Goal: Contribute content: Contribute content

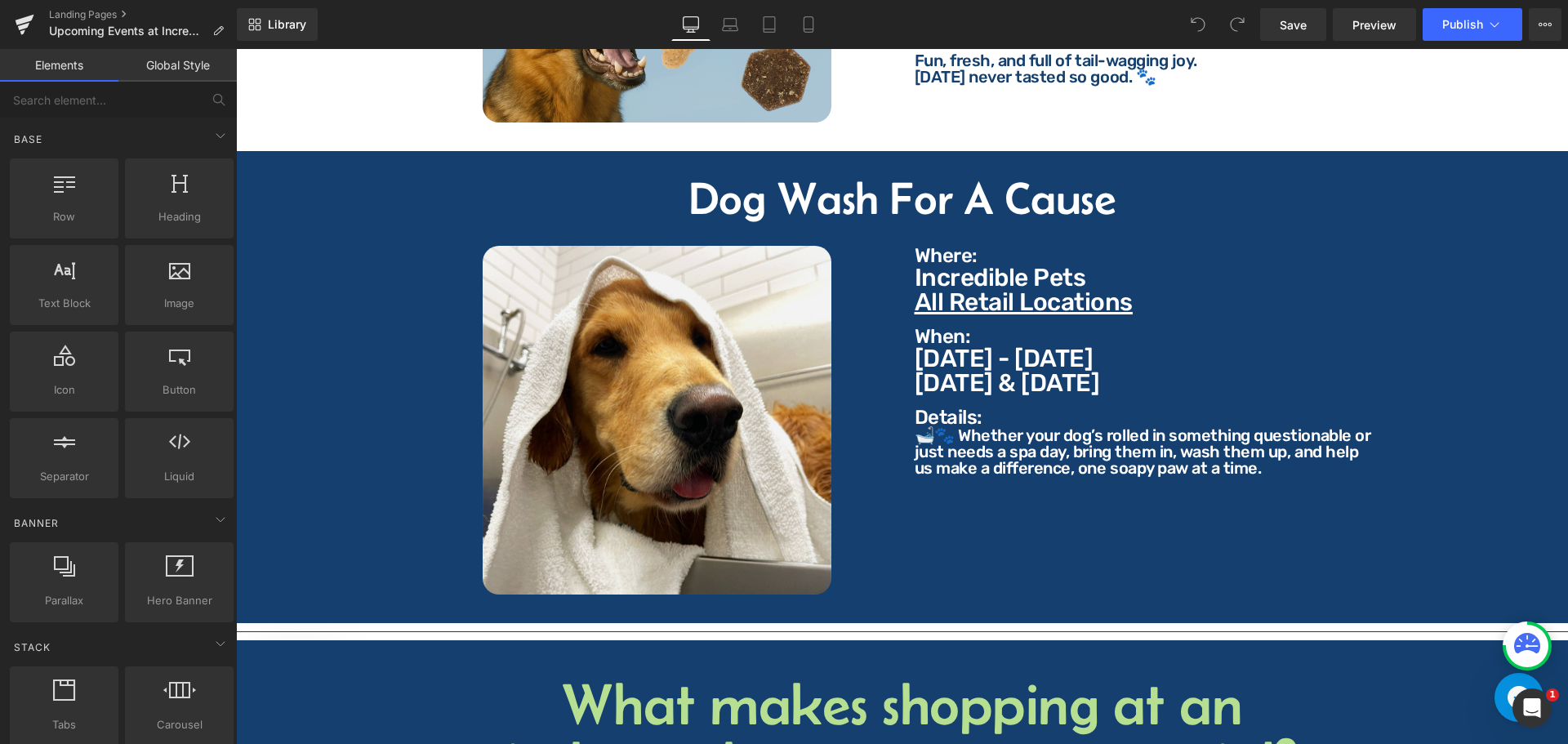
scroll to position [2043, 0]
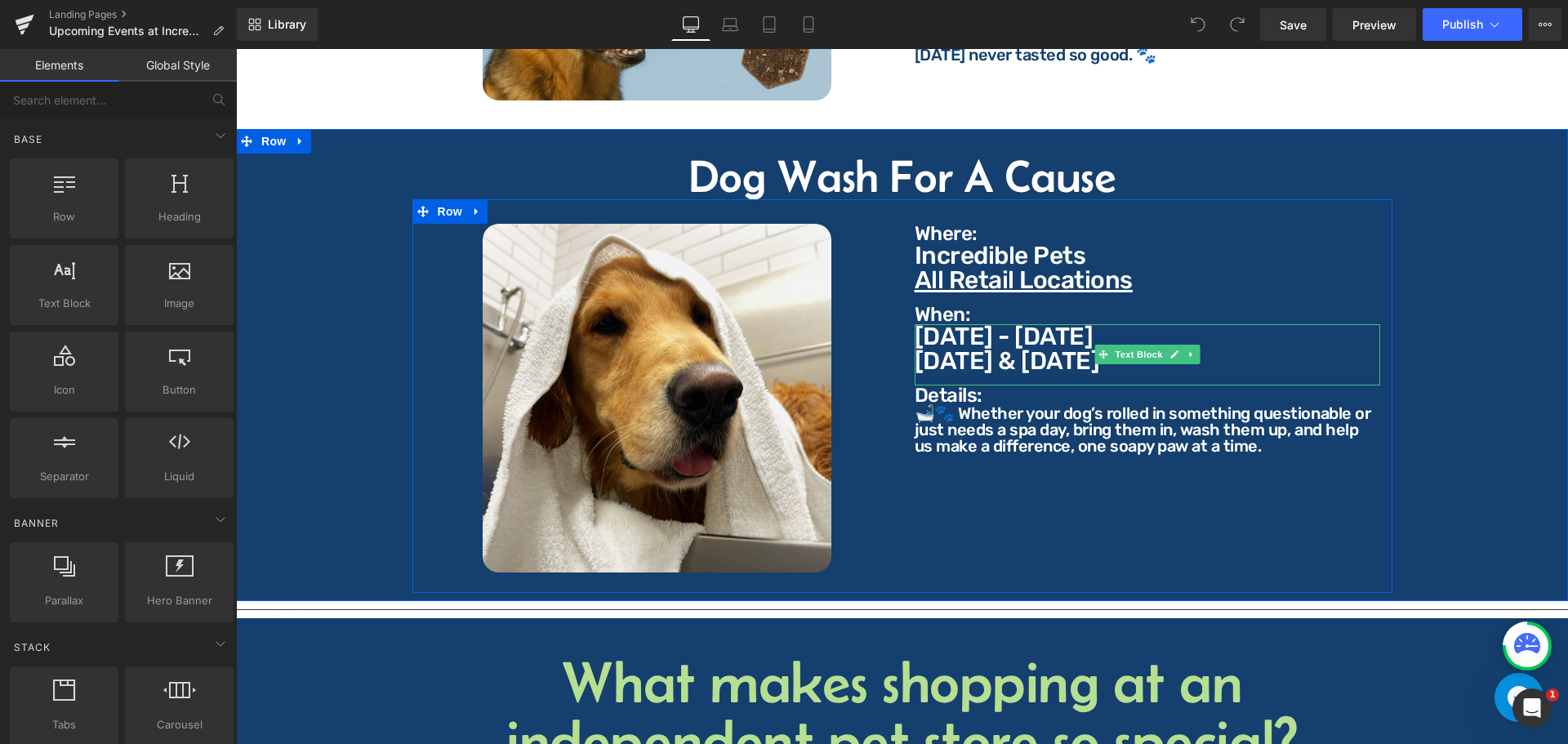
click at [1055, 325] on p "[DATE] - [DATE]" at bounding box center [1147, 336] width 465 height 25
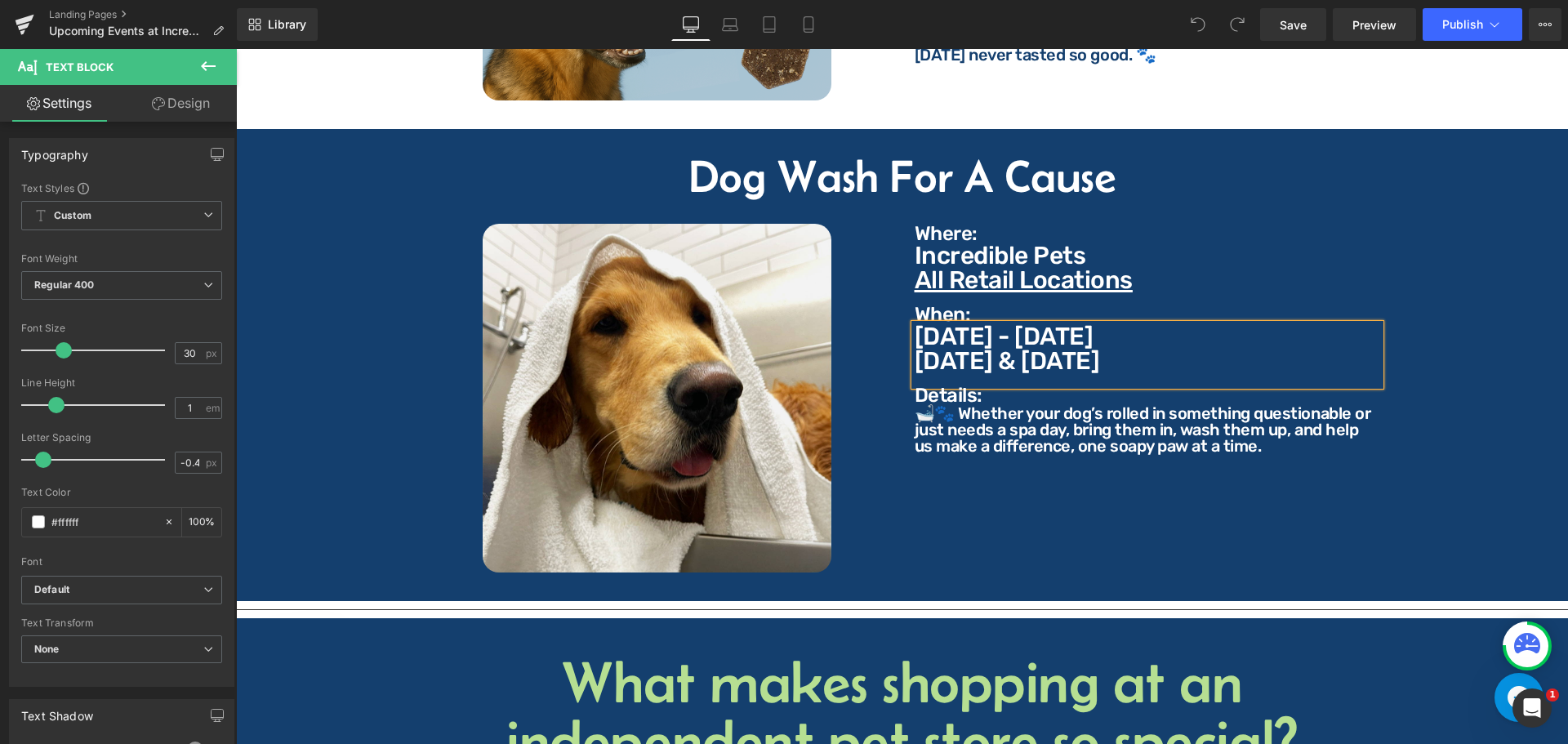
click at [1113, 329] on p "[DATE] - [DATE]" at bounding box center [1147, 336] width 465 height 25
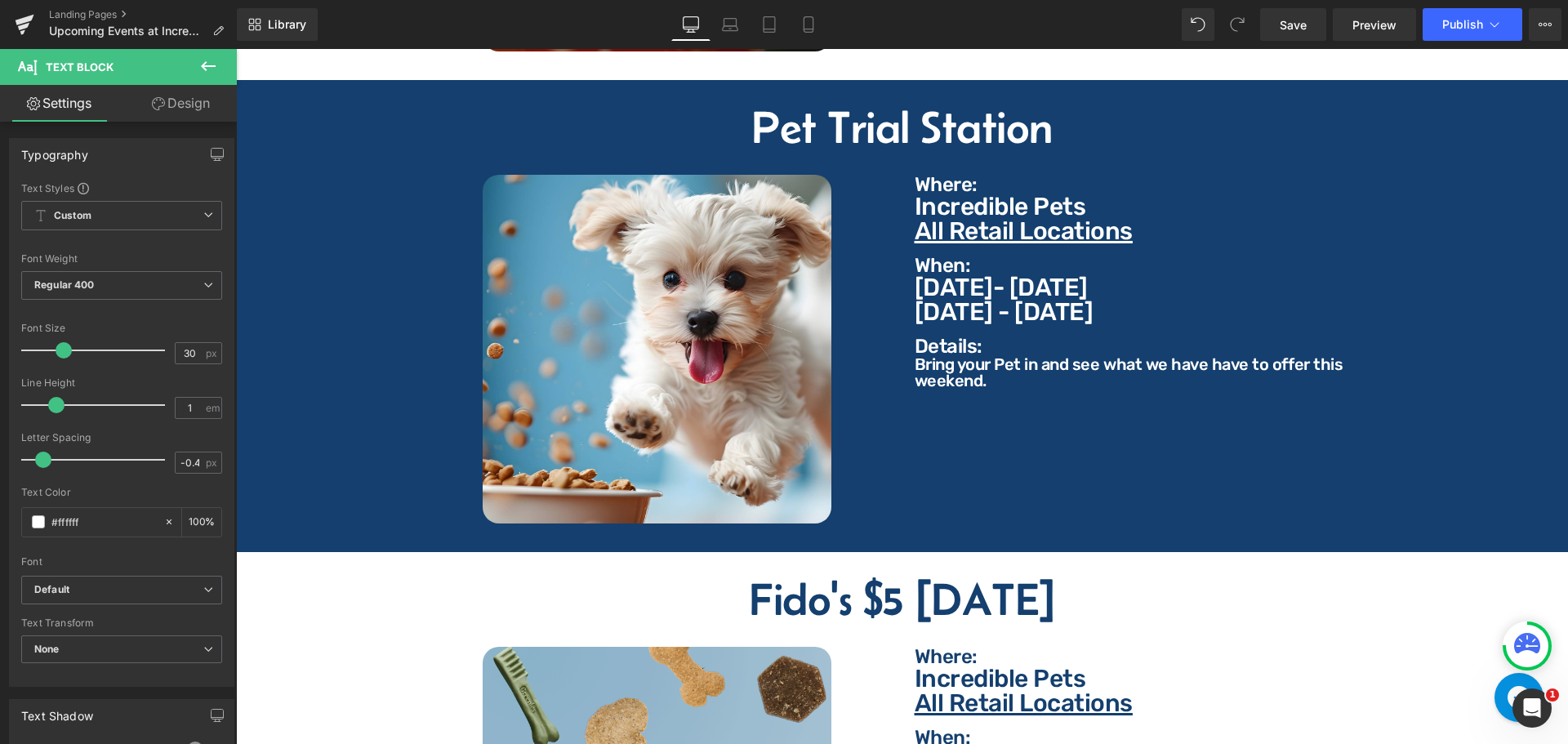
scroll to position [1144, 0]
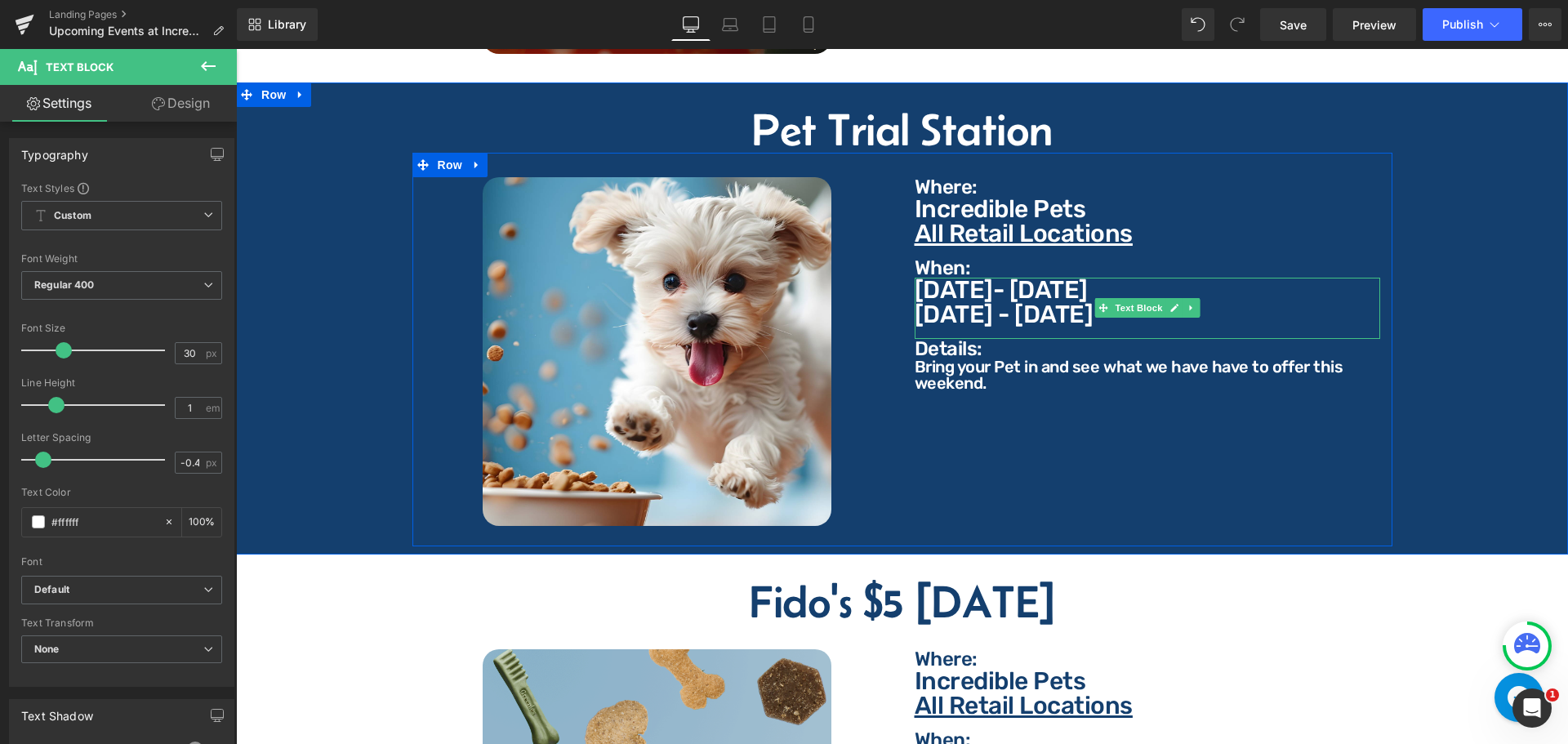
click at [1042, 302] on p "[DATE] - [DATE]" at bounding box center [1147, 314] width 465 height 25
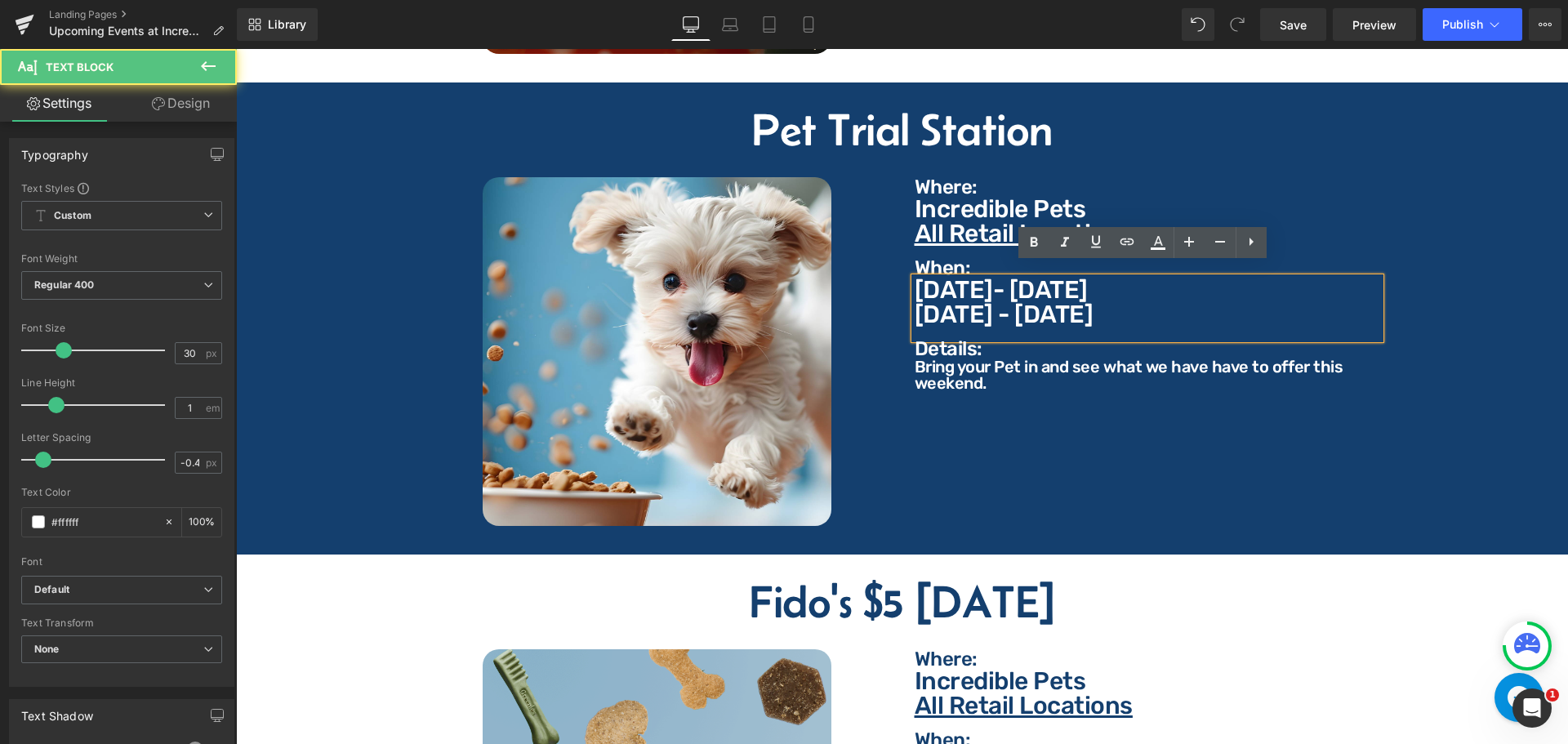
click at [1074, 302] on p "[DATE] - [DATE]" at bounding box center [1147, 314] width 465 height 25
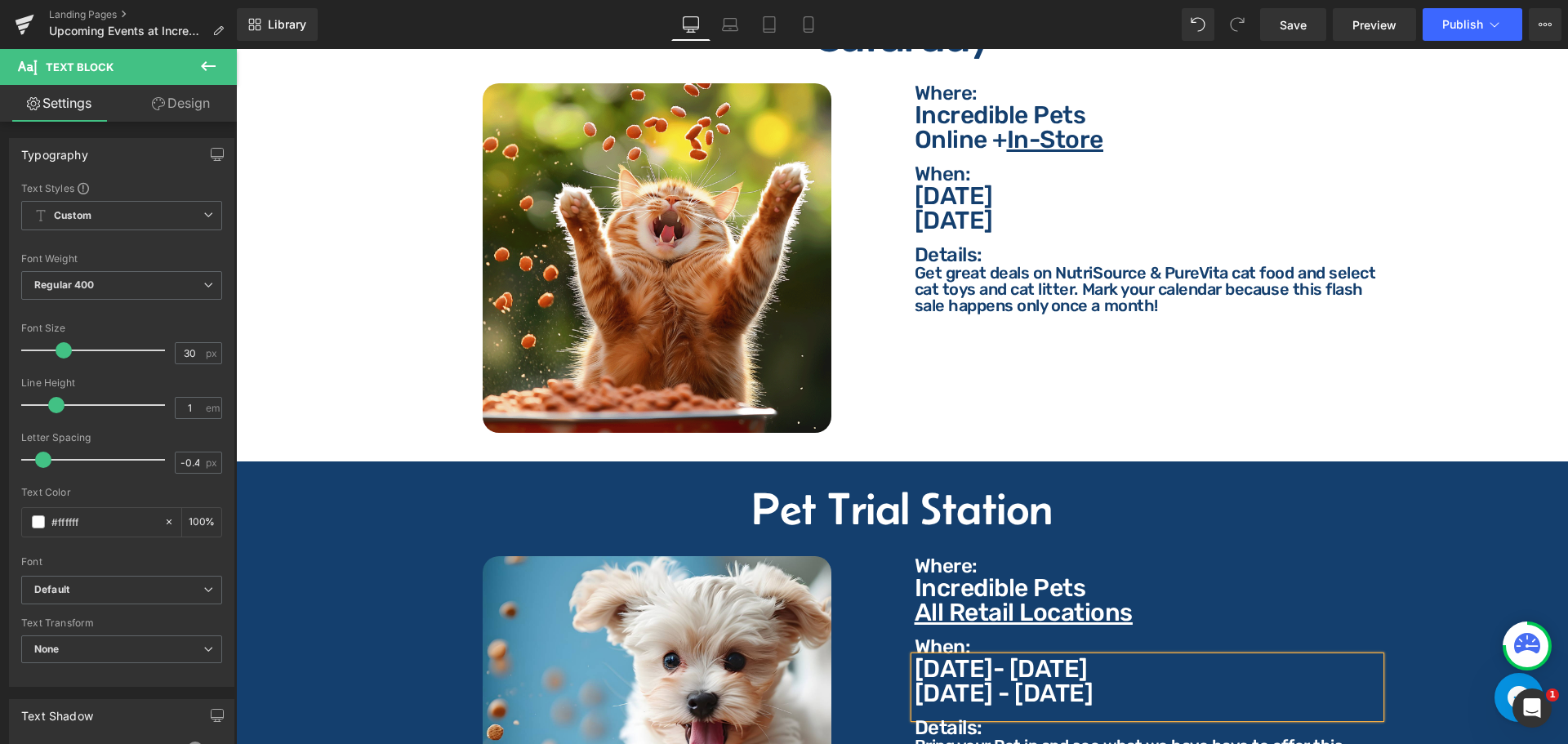
scroll to position [735, 0]
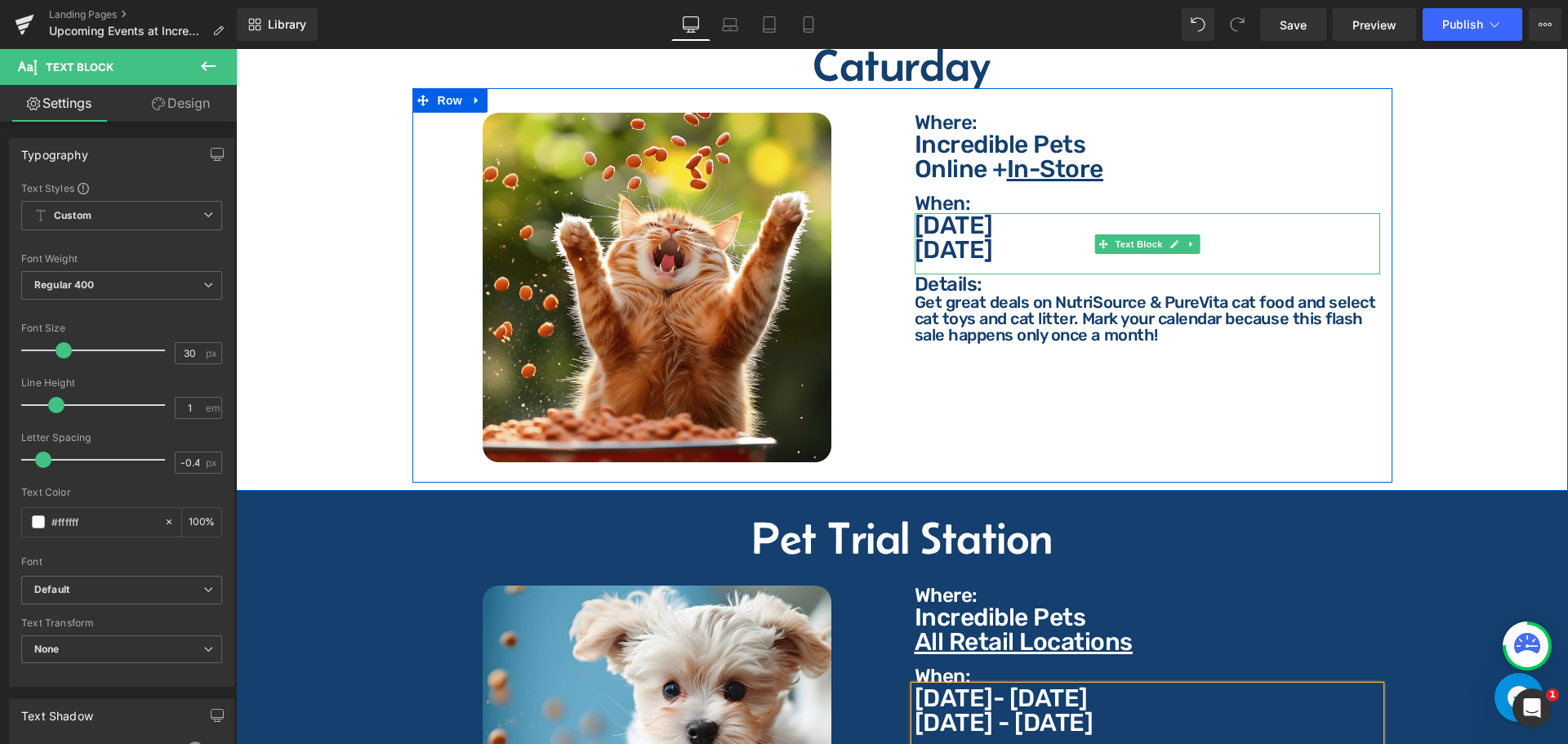
click at [1018, 244] on p "[DATE]" at bounding box center [1147, 250] width 465 height 25
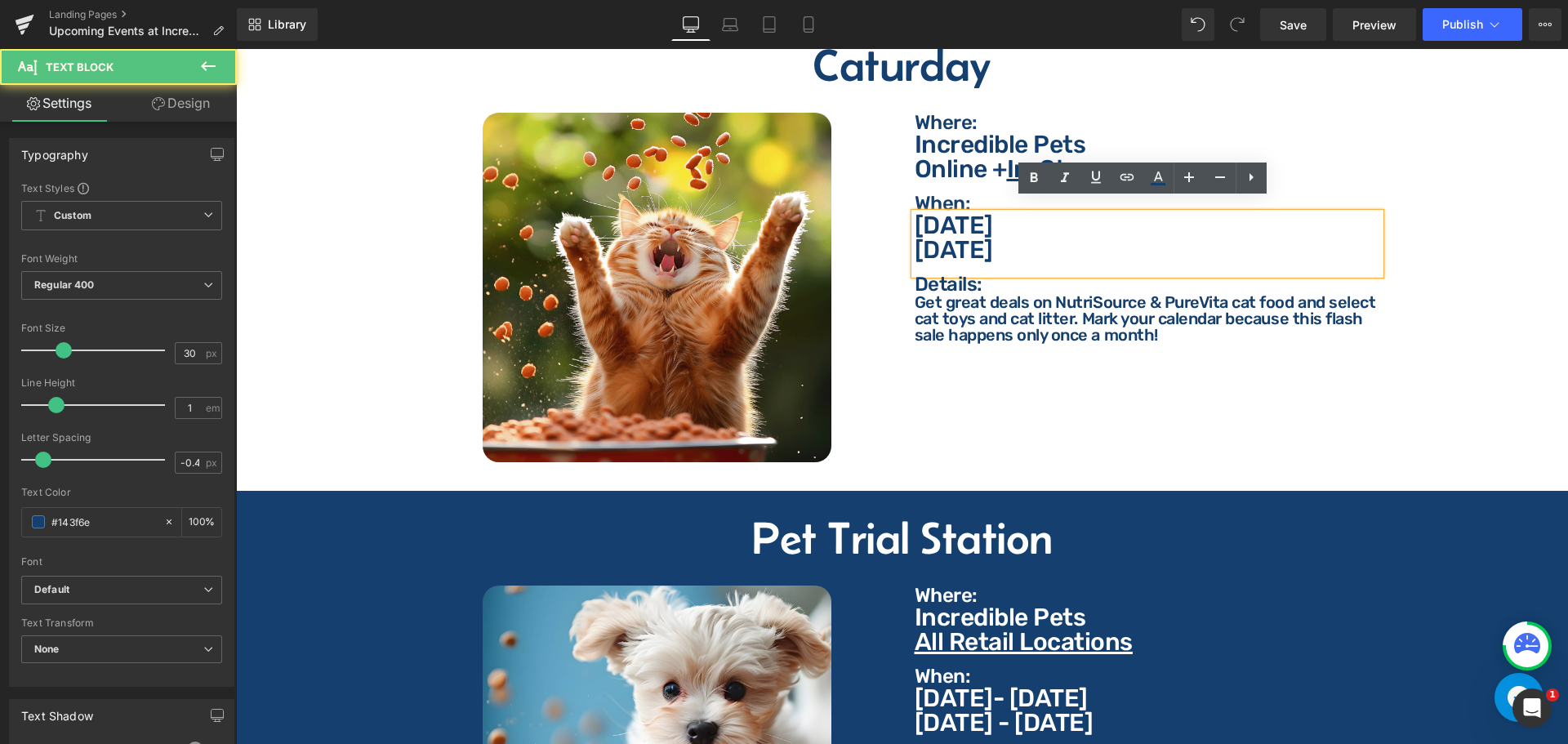
click at [1022, 238] on p "[DATE]" at bounding box center [1147, 250] width 465 height 25
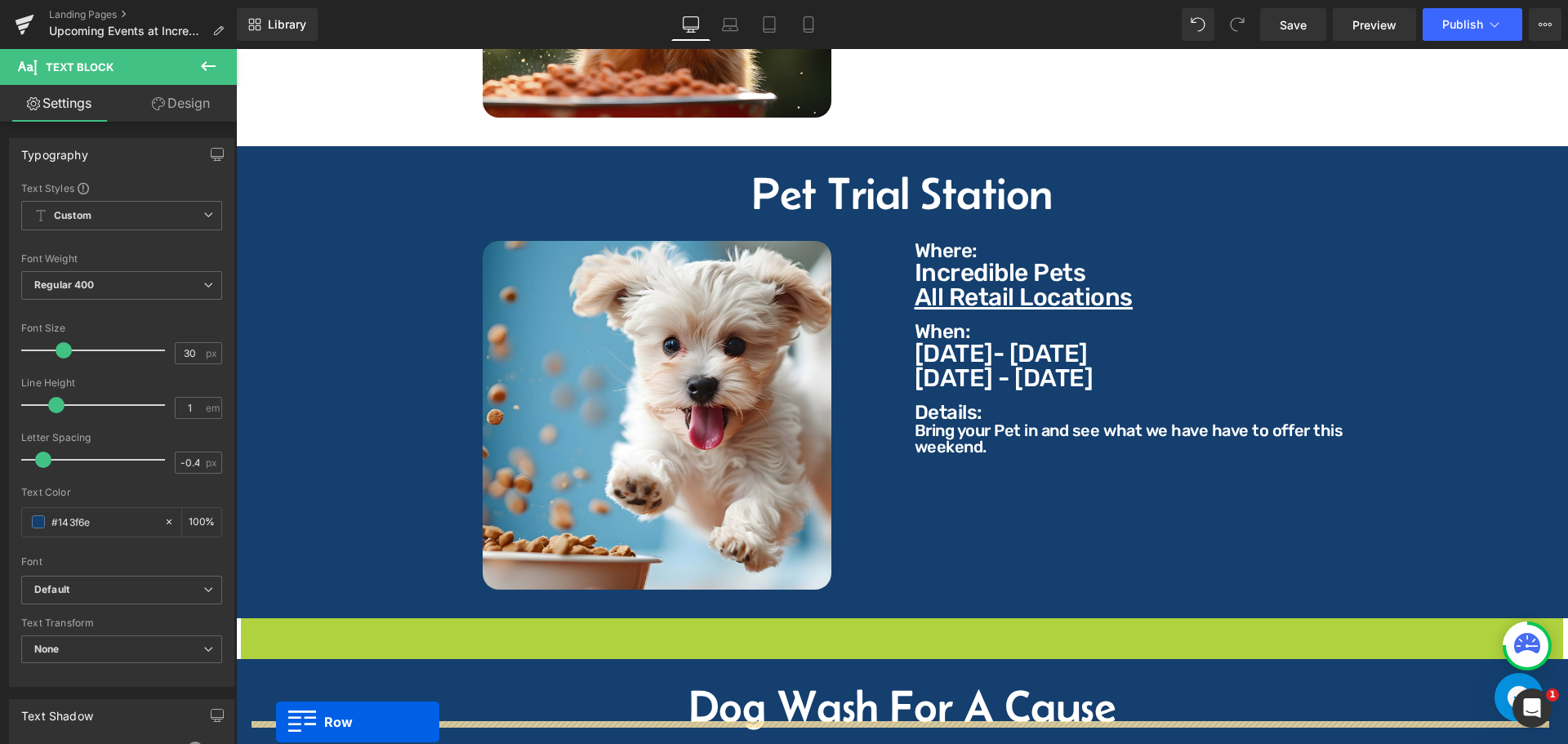
scroll to position [899, 0]
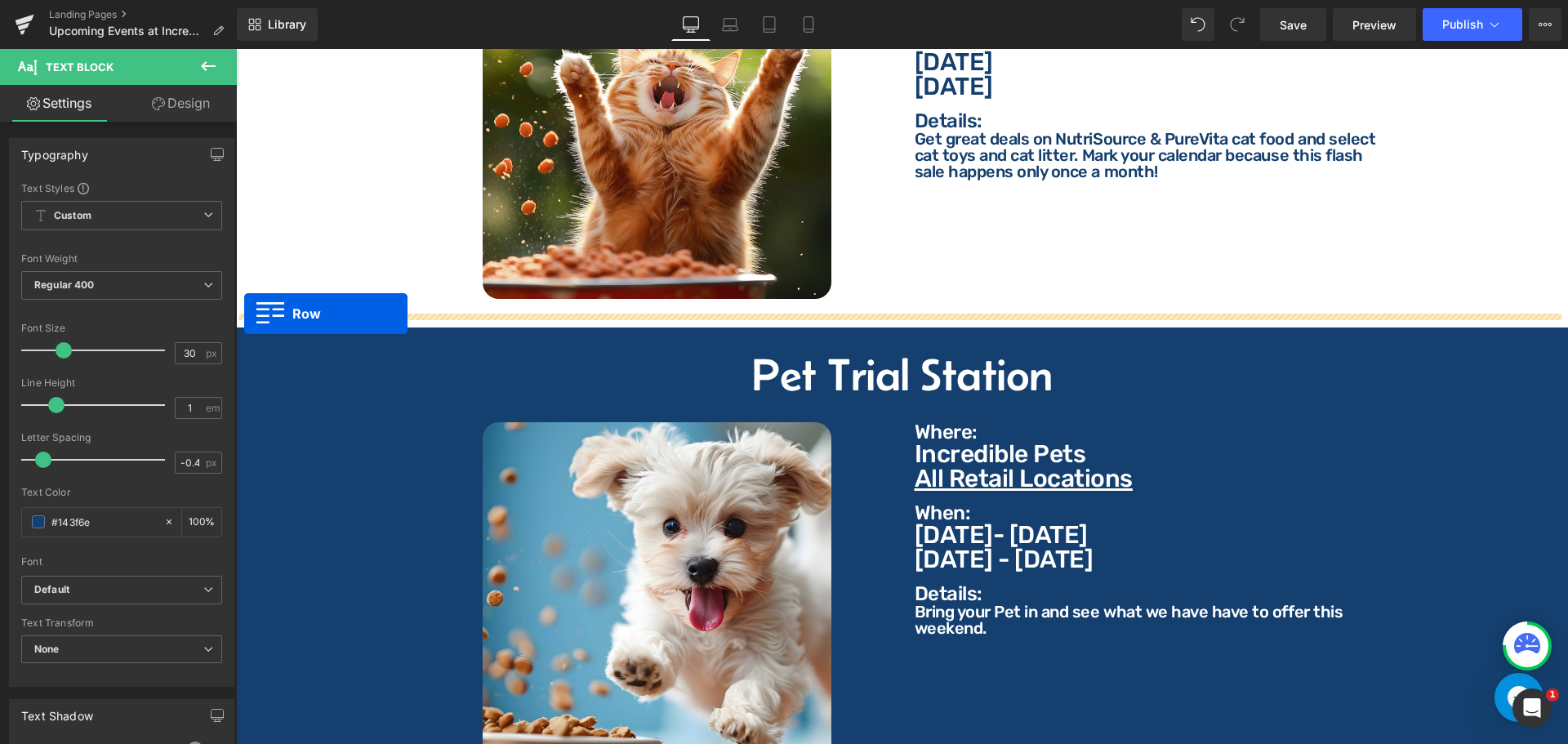
drag, startPoint x: 249, startPoint y: 307, endPoint x: 236, endPoint y: 311, distance: 13.6
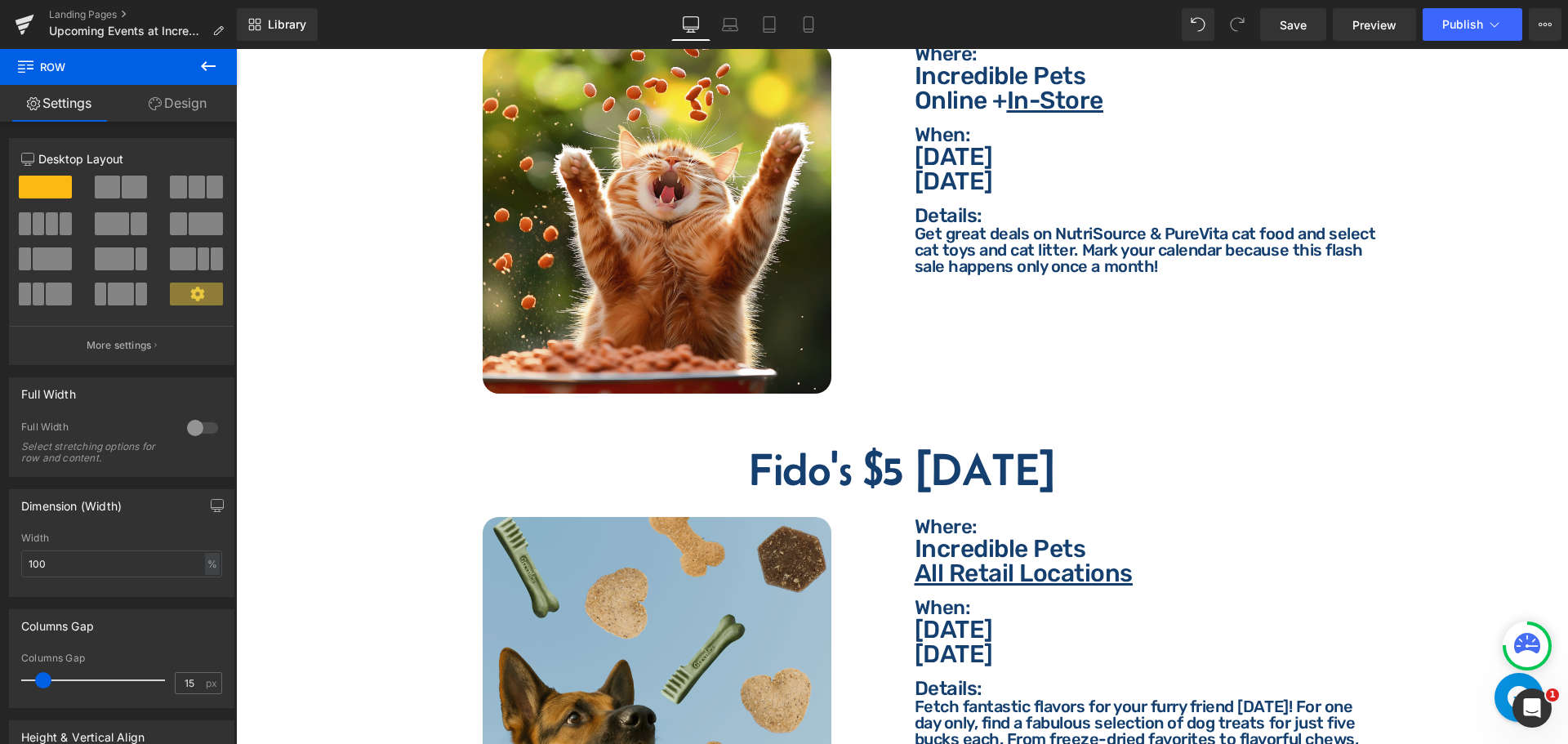
scroll to position [735, 0]
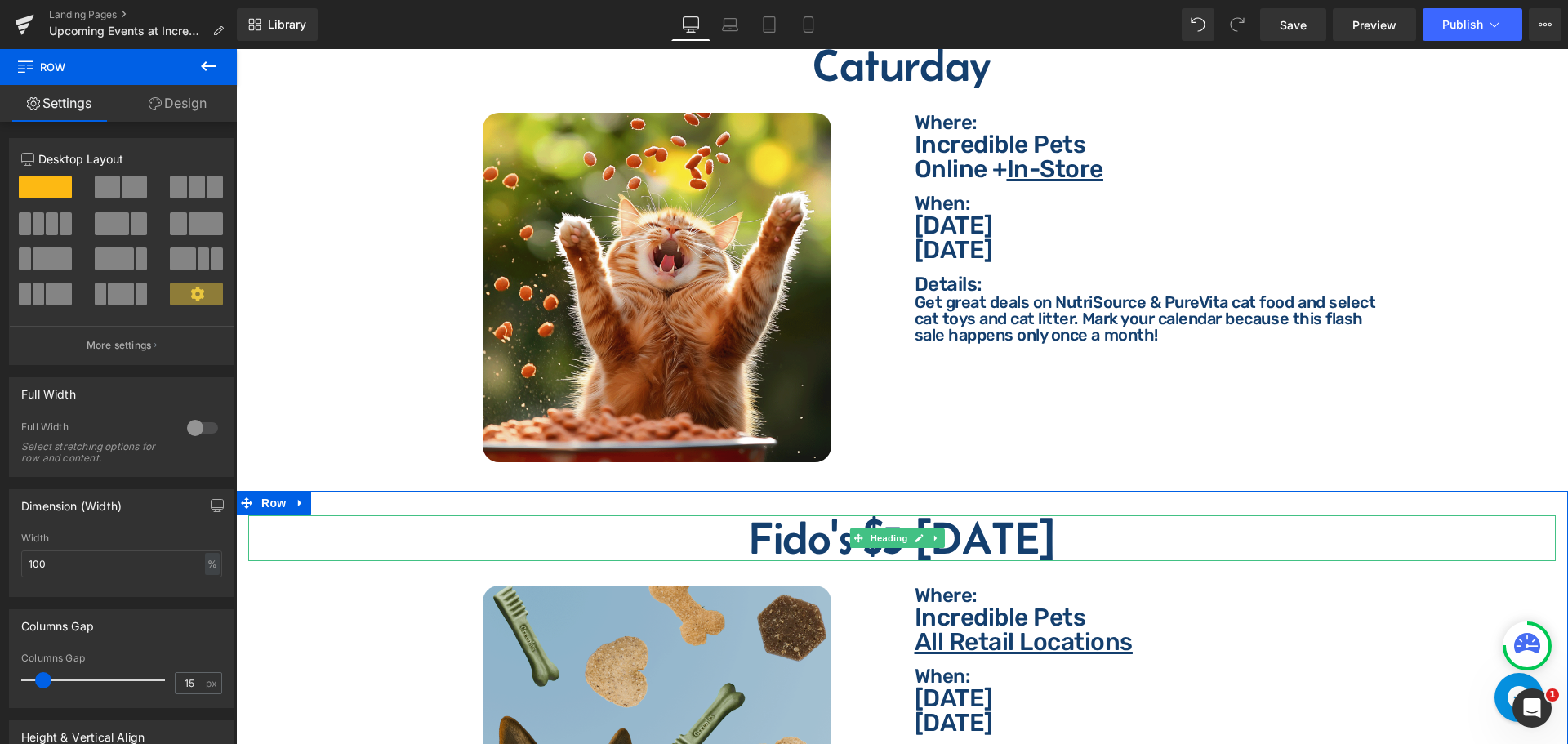
click at [814, 534] on h2 "Fido's $5 [DATE]" at bounding box center [902, 538] width 1308 height 45
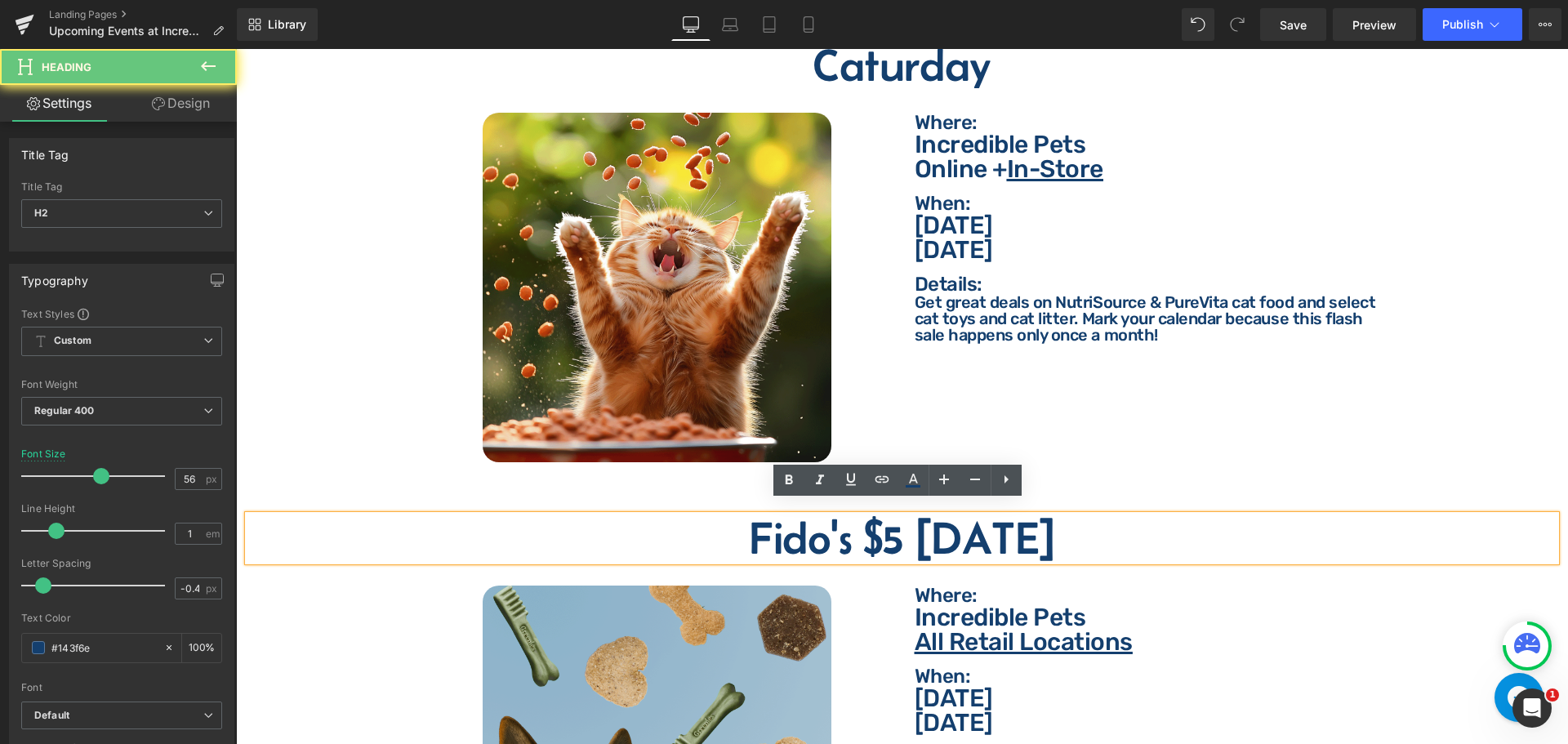
click at [819, 533] on h2 "Fido's $5 [DATE]" at bounding box center [902, 538] width 1308 height 45
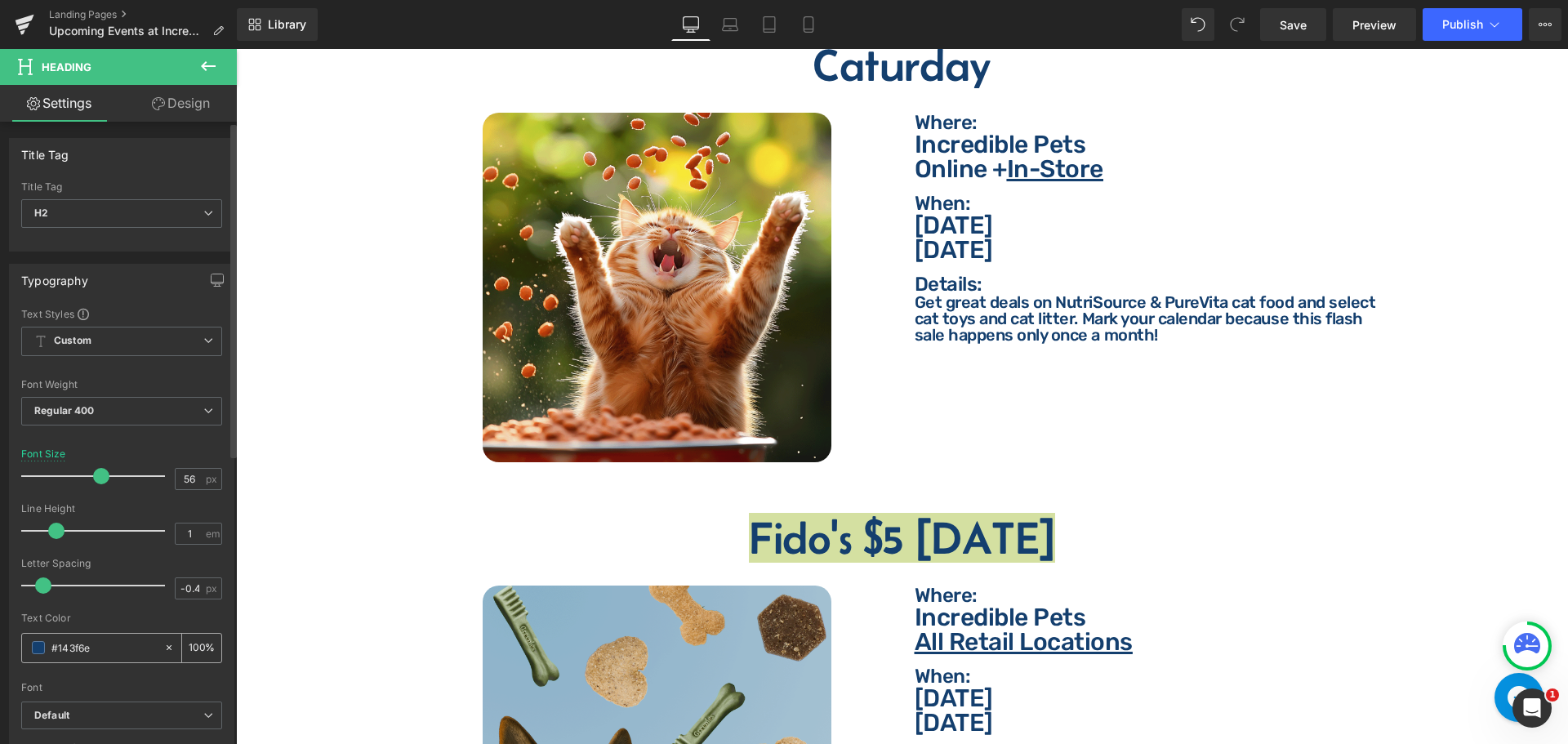
click at [140, 644] on input "#143f6e" at bounding box center [104, 647] width 105 height 18
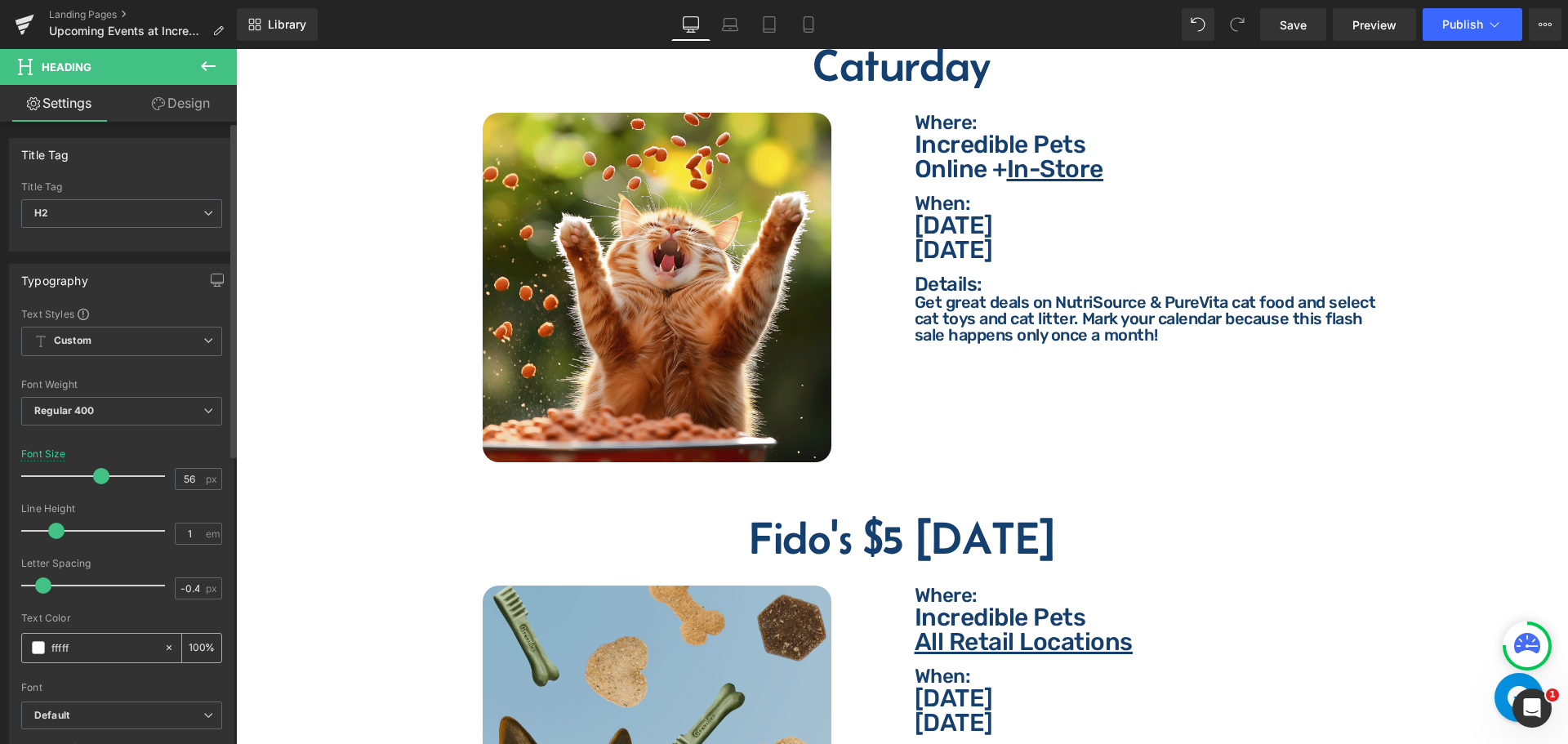
type input "ffffff"
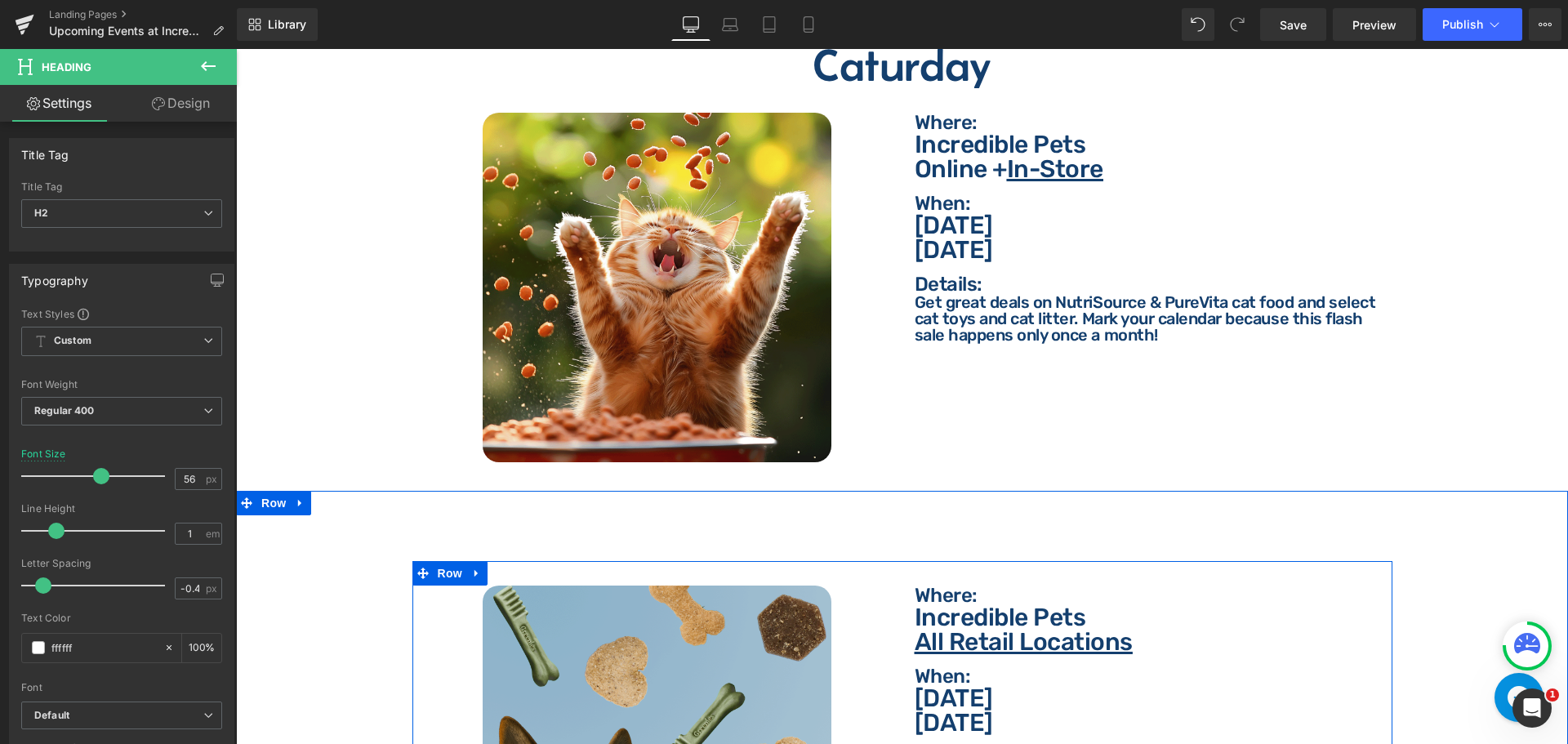
click at [931, 586] on p "Where:" at bounding box center [1147, 596] width 465 height 20
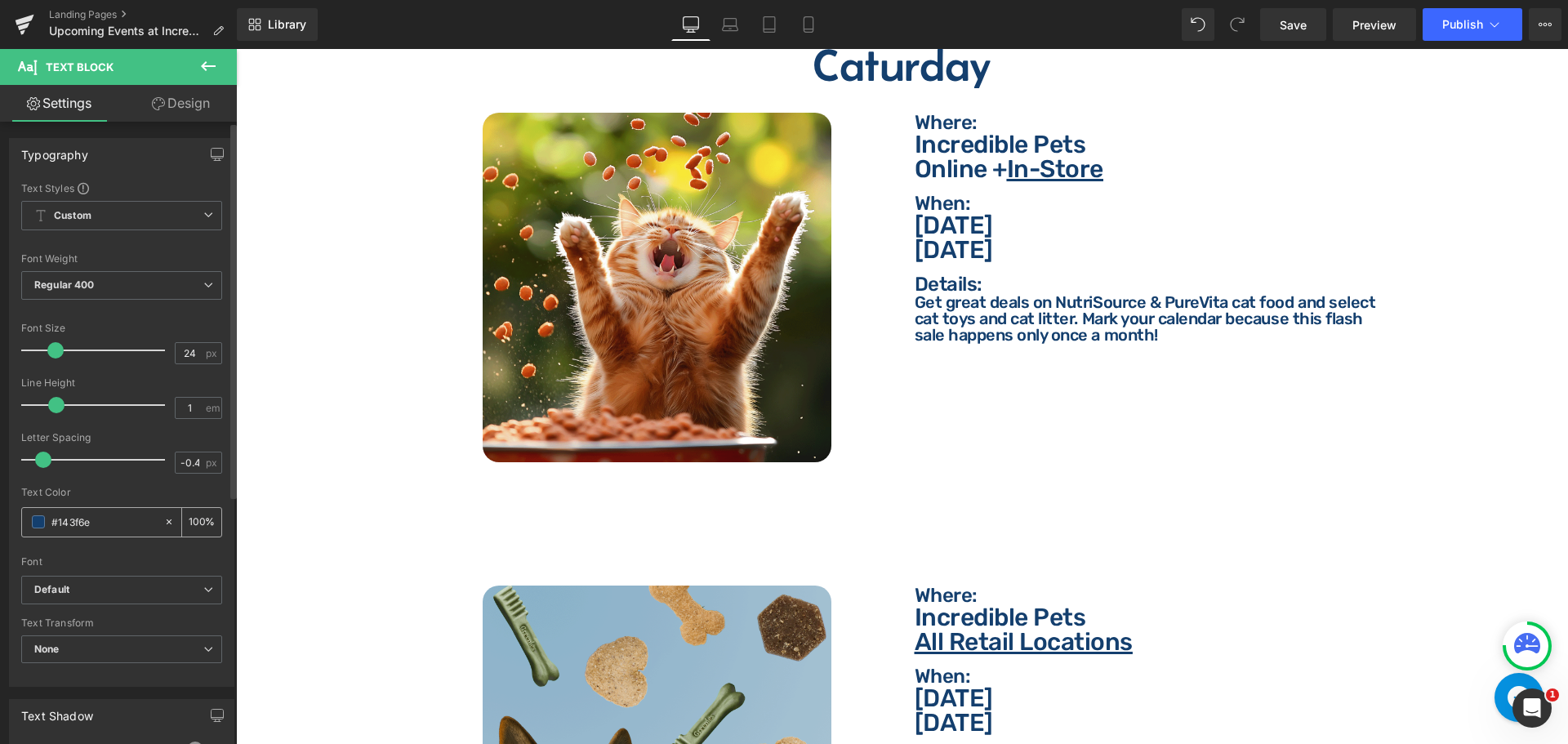
click at [103, 525] on input "#143f6e" at bounding box center [104, 522] width 105 height 18
type input "ffffff"
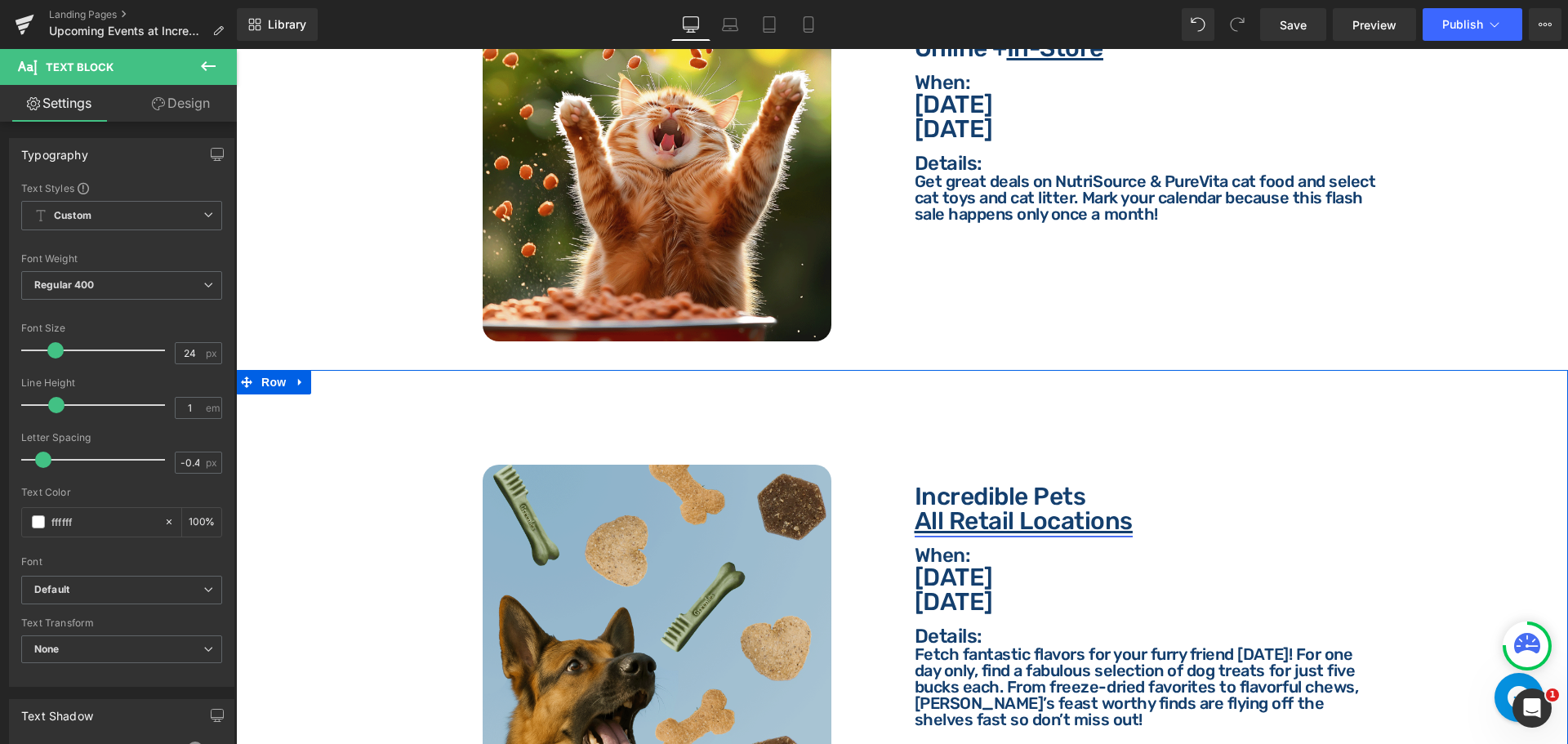
scroll to position [899, 0]
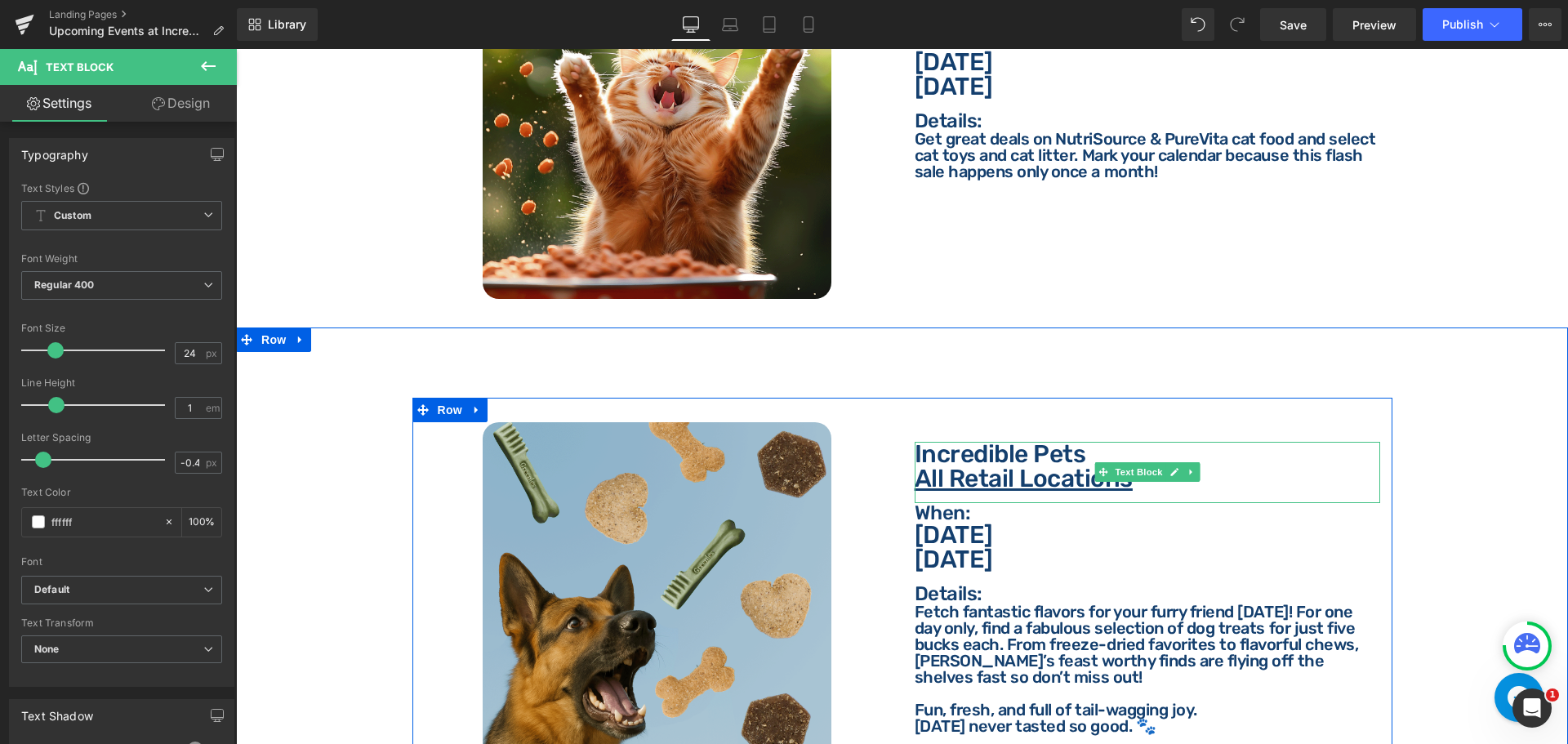
click at [994, 442] on p "Incredible Pets" at bounding box center [1147, 454] width 465 height 25
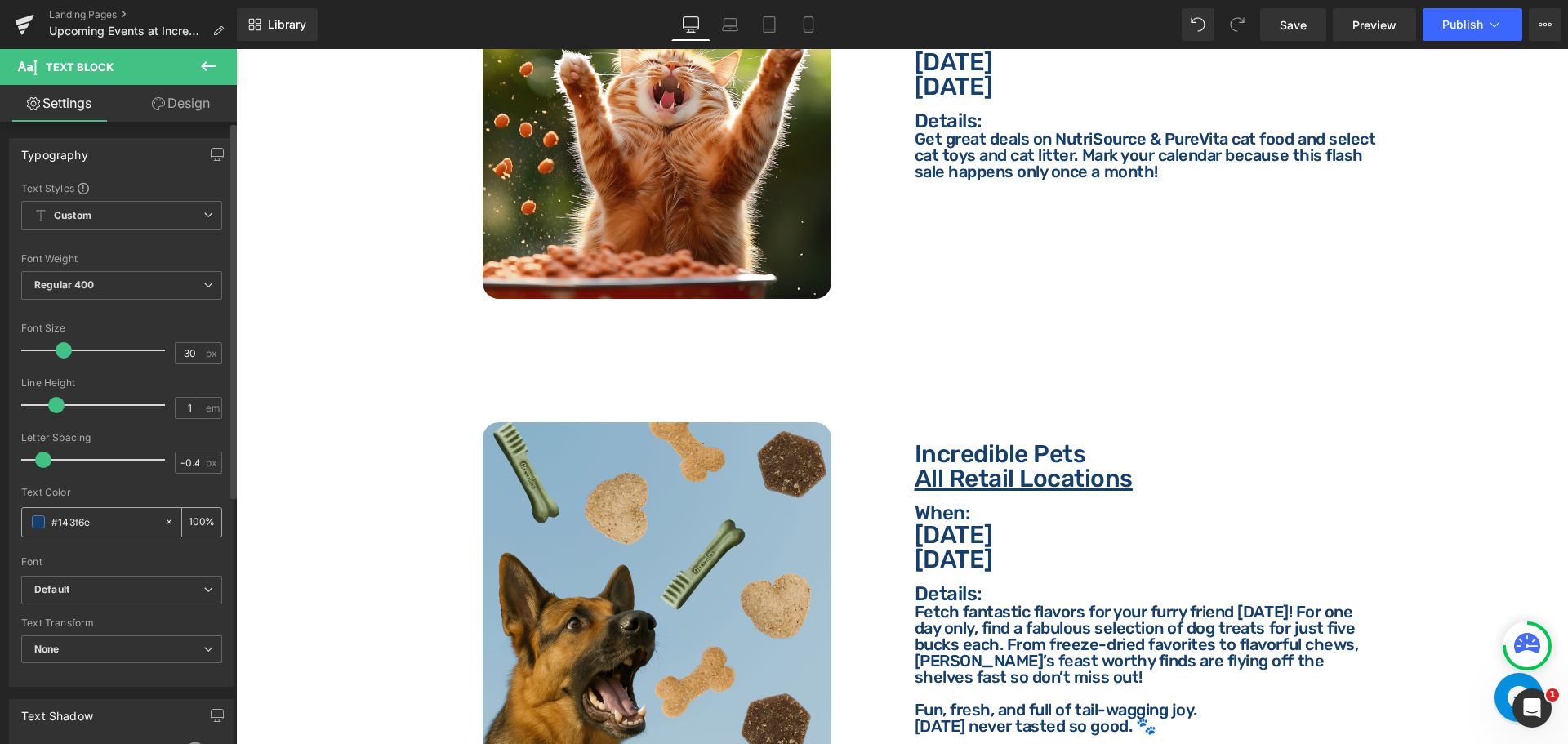
click at [102, 510] on div "#143f6e" at bounding box center [92, 522] width 141 height 29
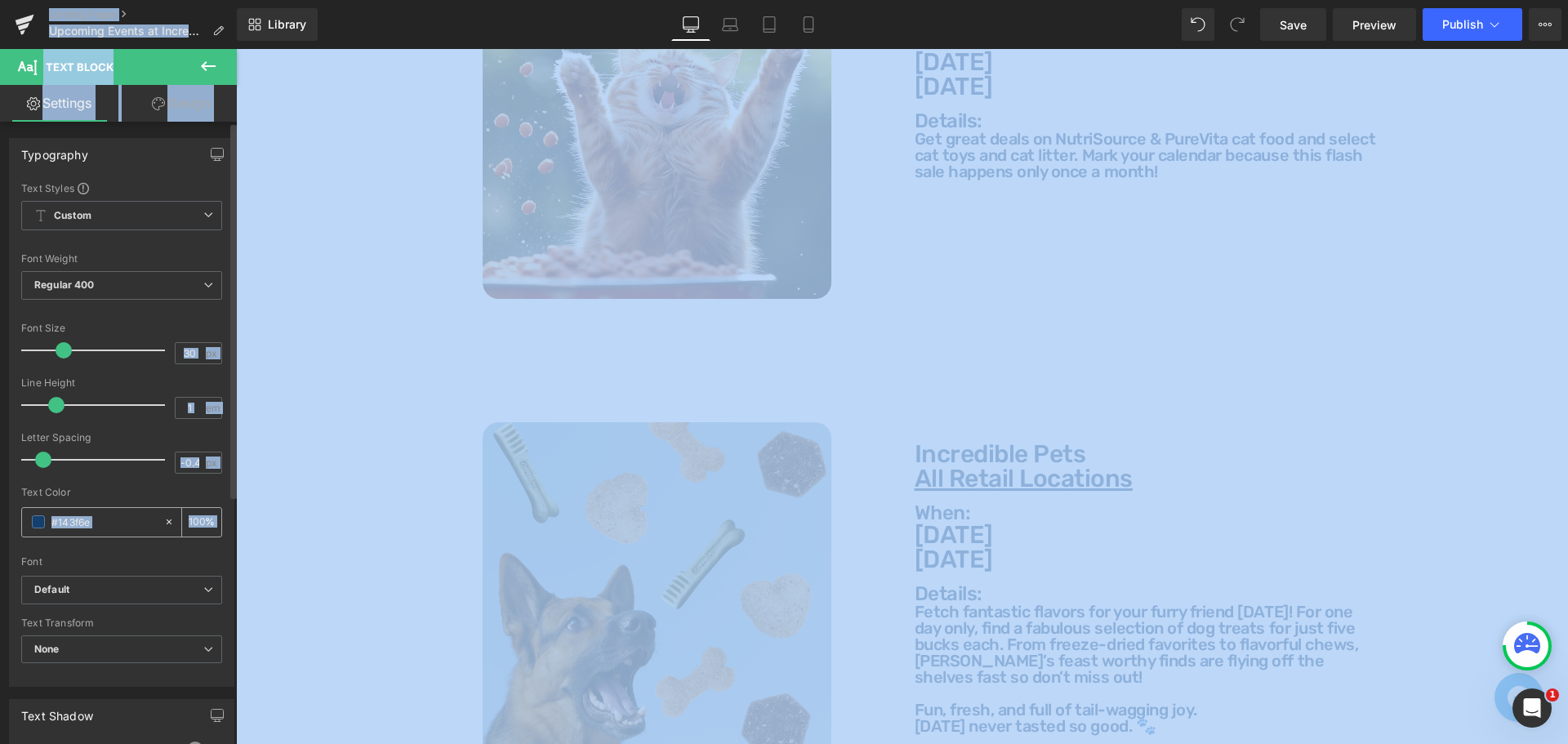
click at [102, 517] on input "#143f6e" at bounding box center [104, 522] width 105 height 18
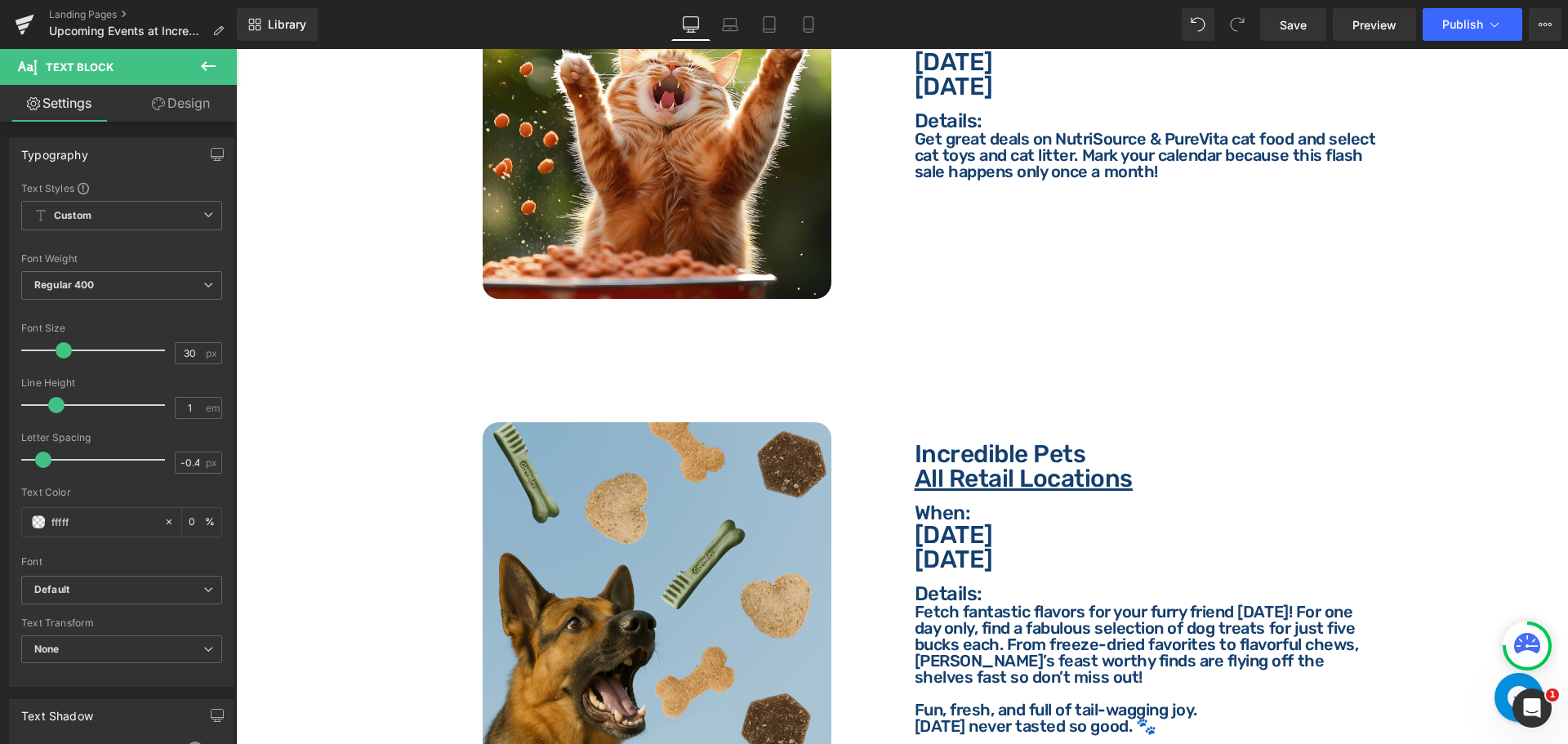
type input "ffffff"
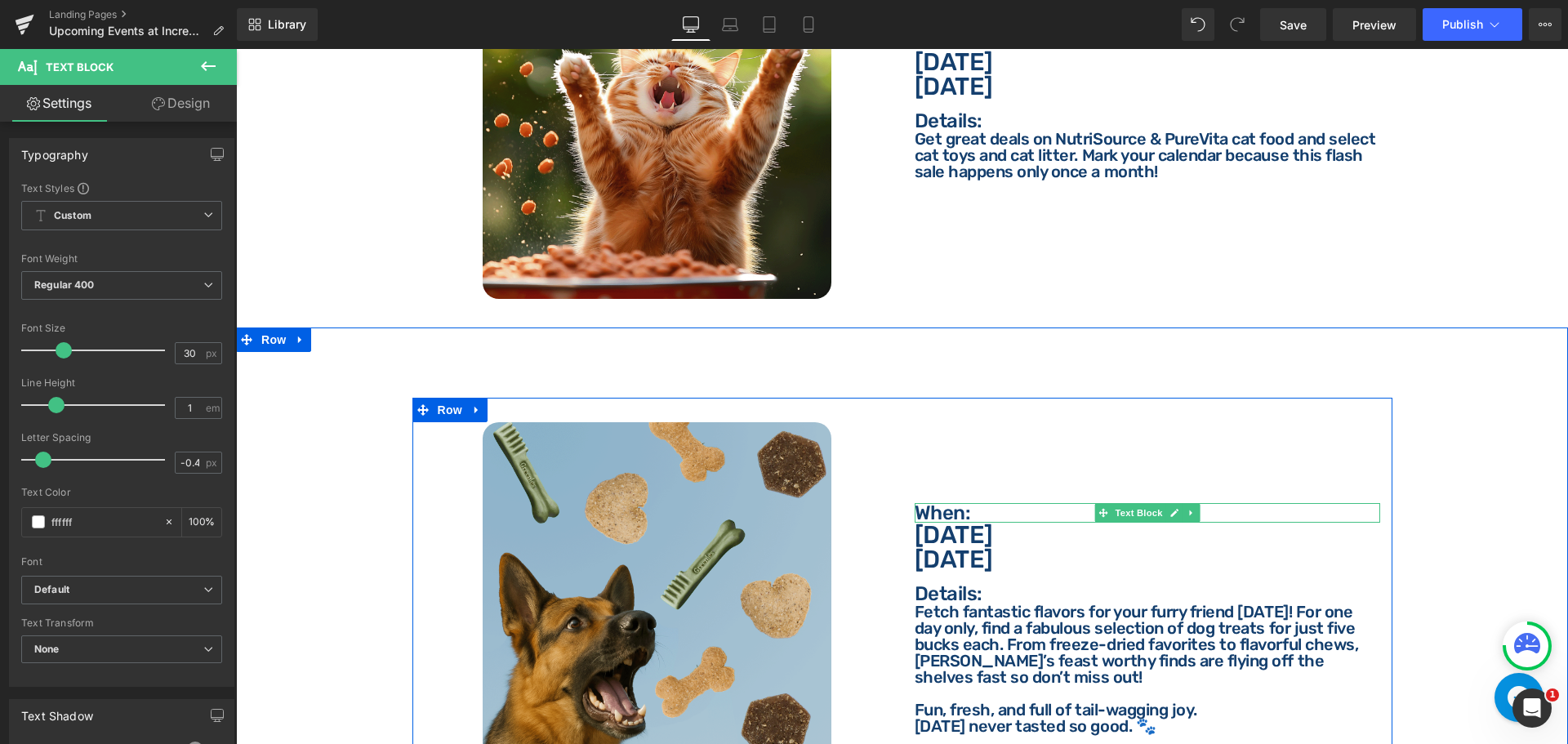
click at [984, 503] on p "When:" at bounding box center [1147, 513] width 465 height 20
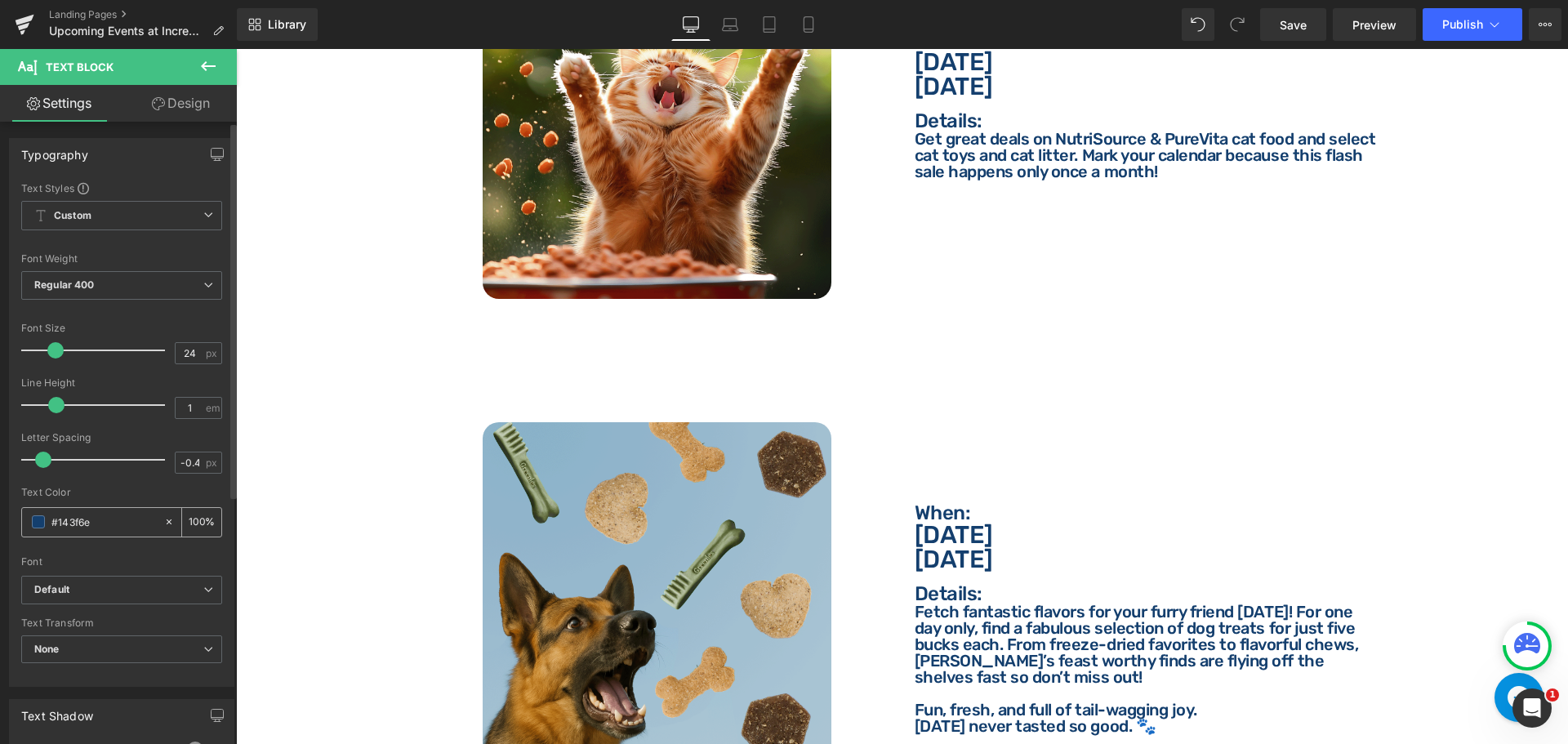
click at [116, 514] on input "#143f6e" at bounding box center [104, 522] width 105 height 18
type input "ffffff"
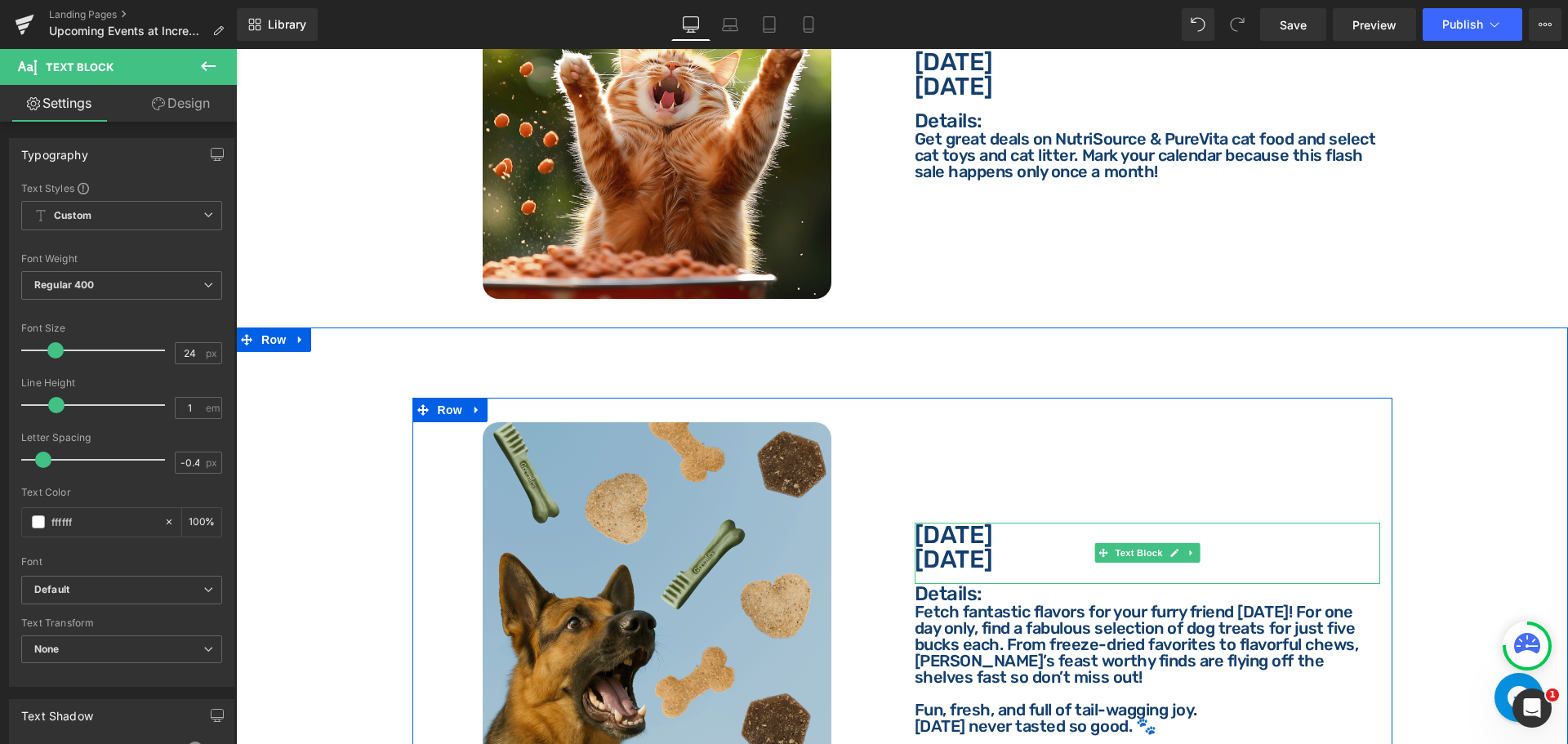
click at [970, 528] on p "[DATE]" at bounding box center [1147, 535] width 465 height 25
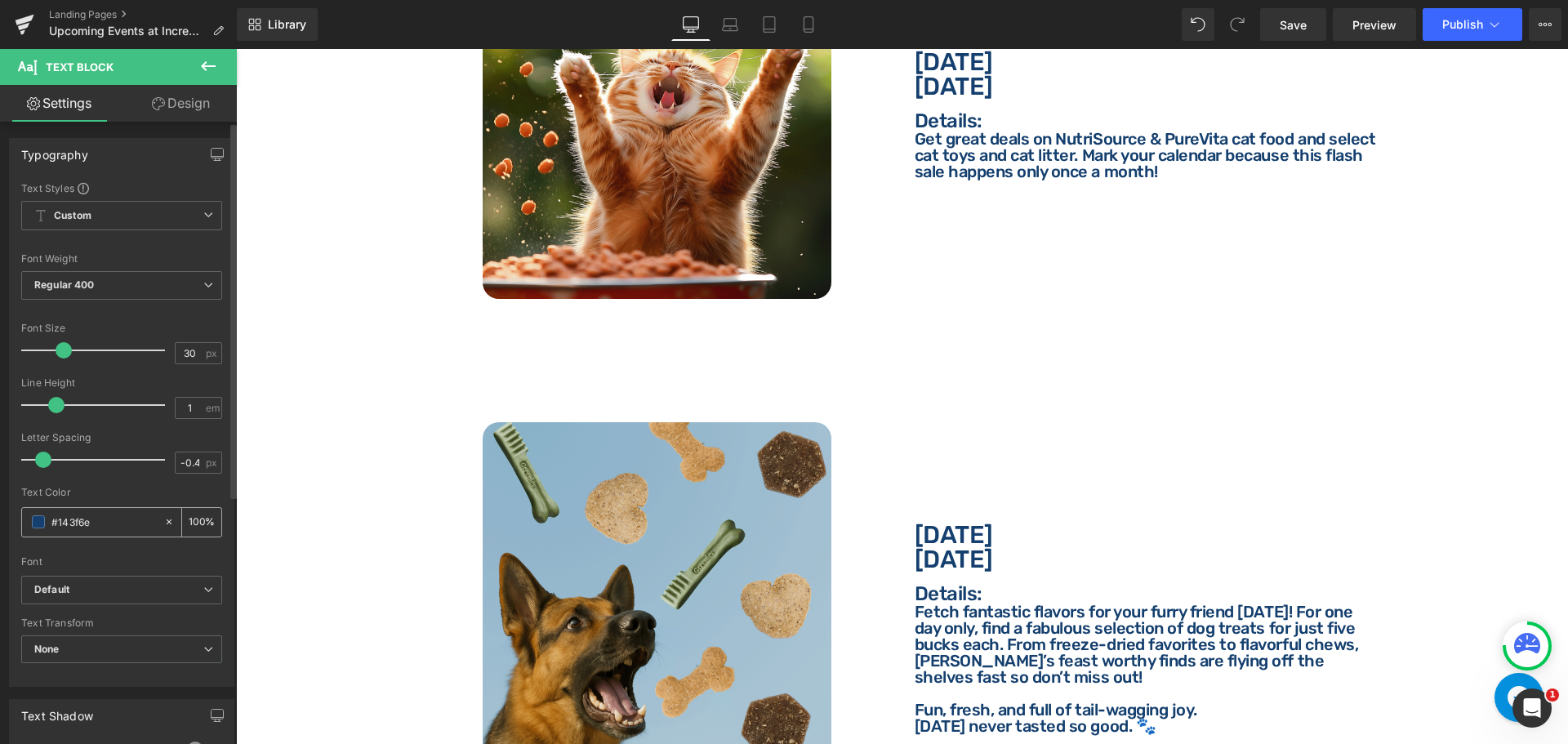
click at [98, 517] on input "#143f6e" at bounding box center [104, 522] width 105 height 18
type input "ffffff"
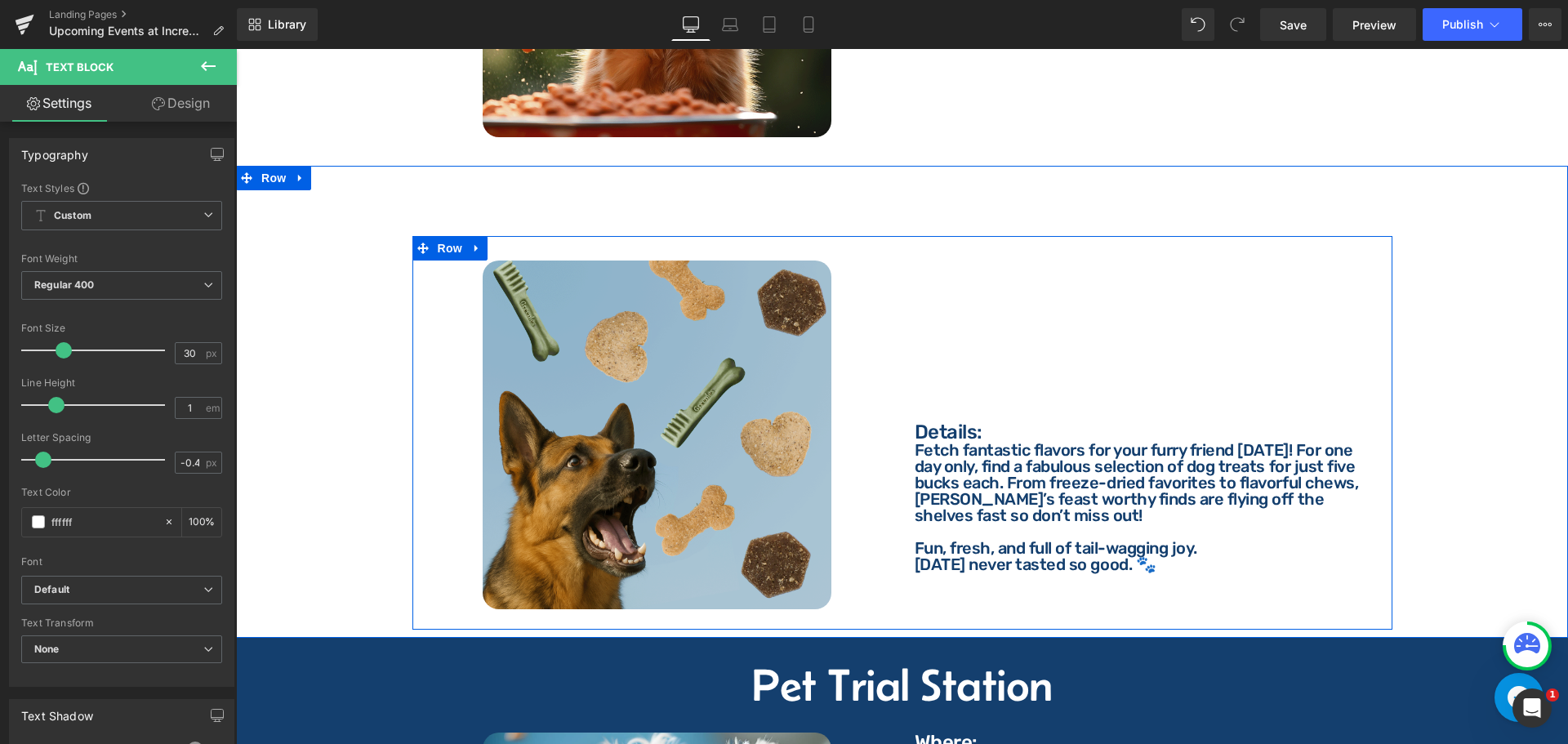
scroll to position [1062, 0]
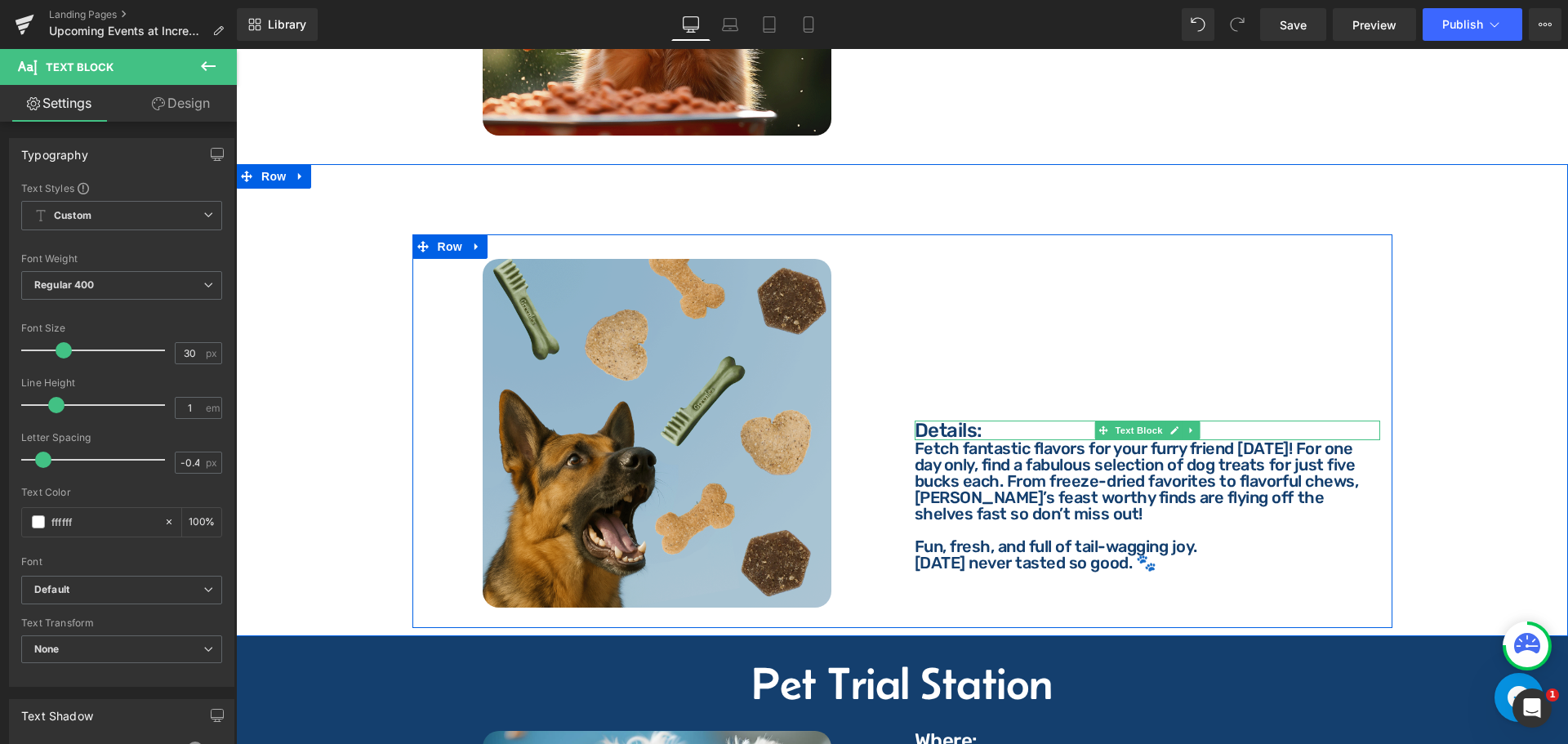
click at [967, 420] on p "Details:" at bounding box center [1147, 430] width 465 height 20
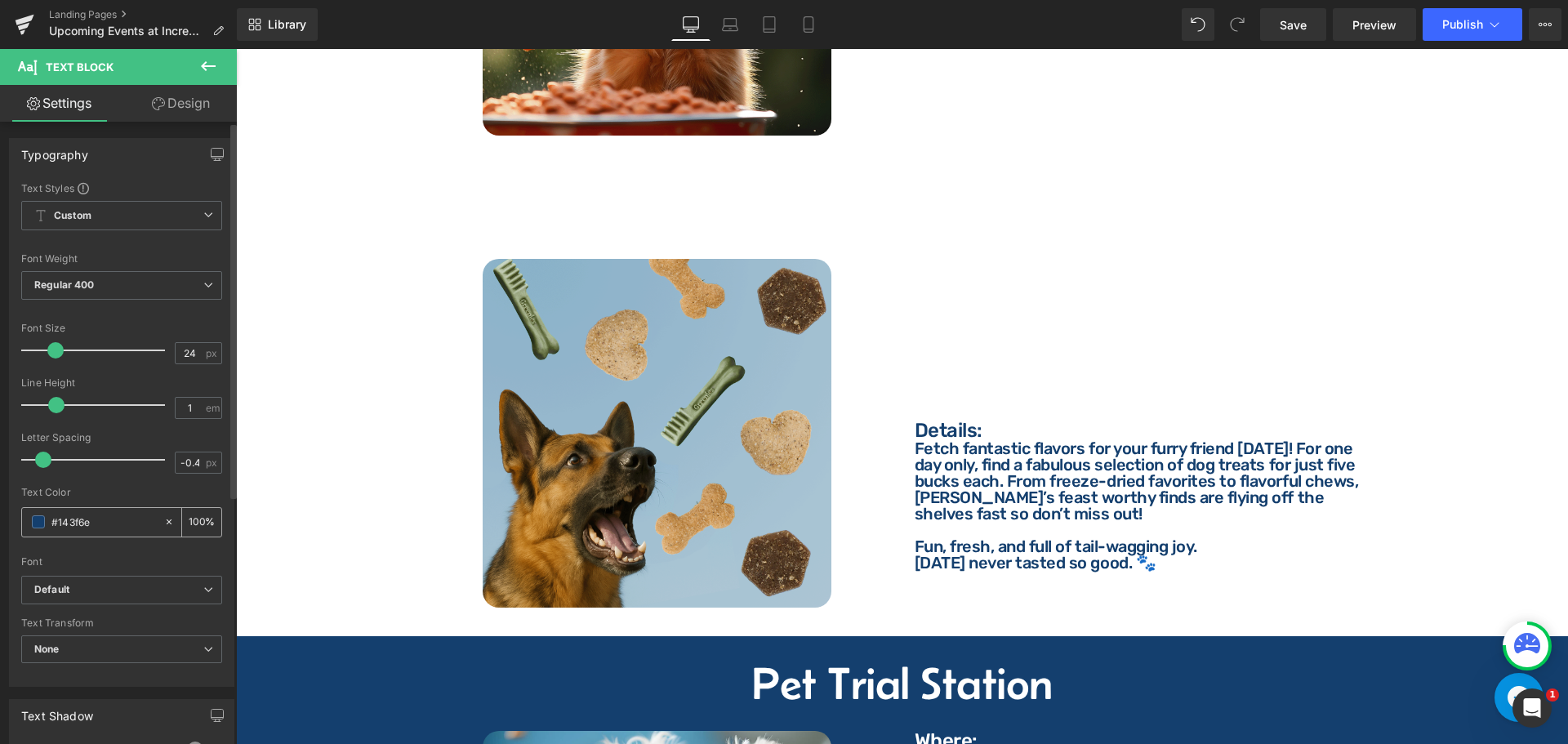
click at [114, 517] on input "#143f6e" at bounding box center [104, 522] width 105 height 18
type input "ffffff"
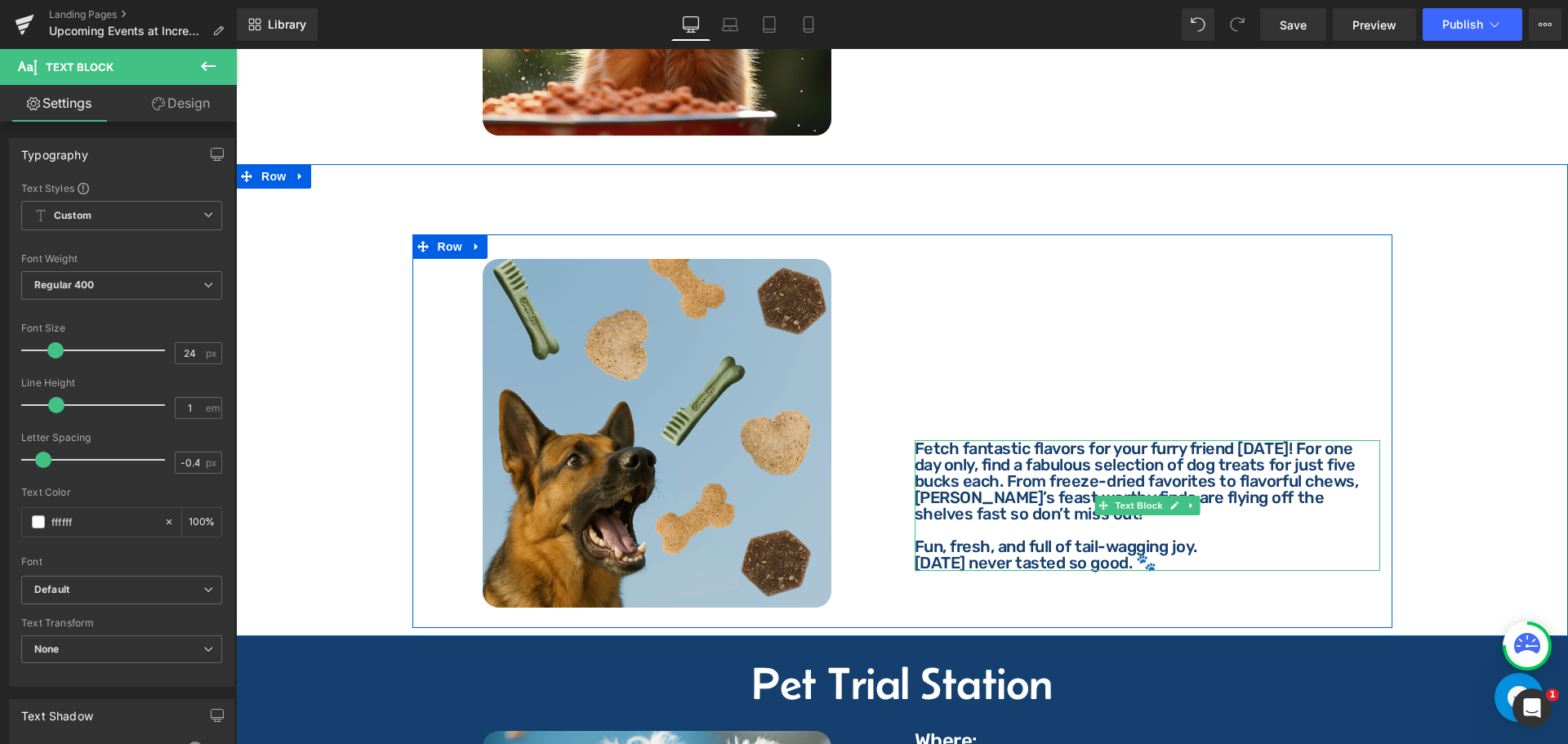
click at [1011, 452] on p "Fetch fantastic flavors for your furry friend [DATE]! For one day only, find a …" at bounding box center [1147, 481] width 465 height 82
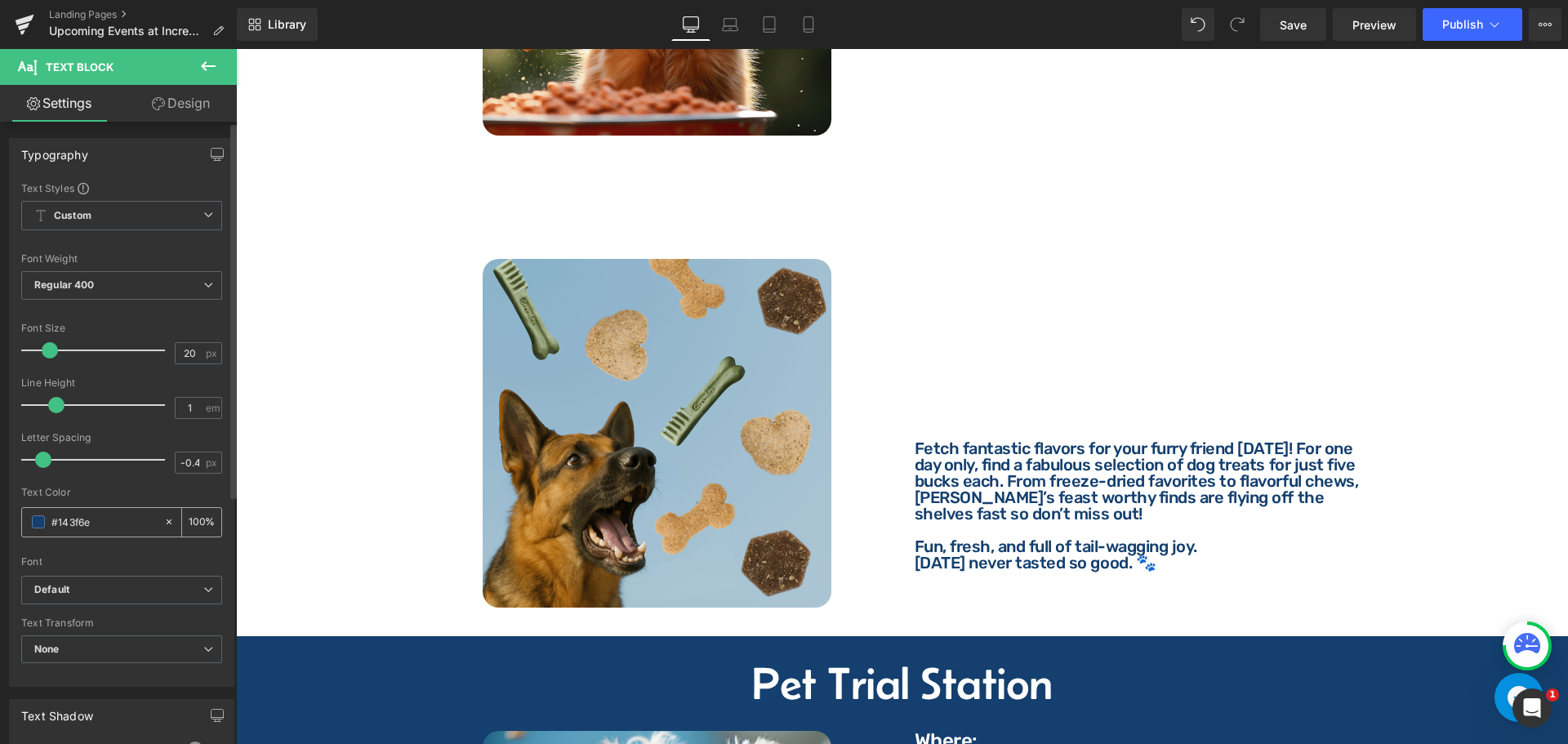
click at [96, 515] on input "#143f6e" at bounding box center [104, 522] width 105 height 18
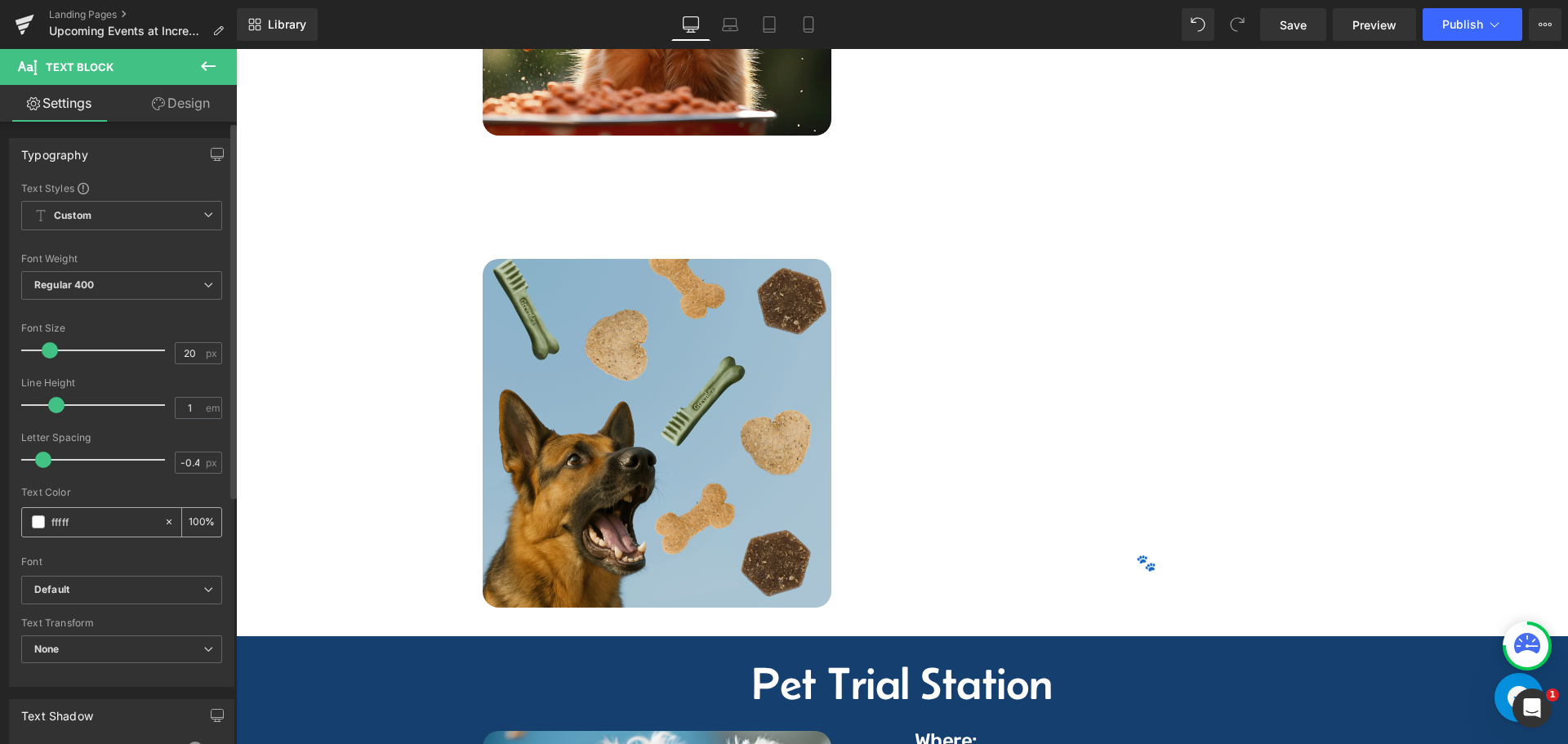
type input "ffffff"
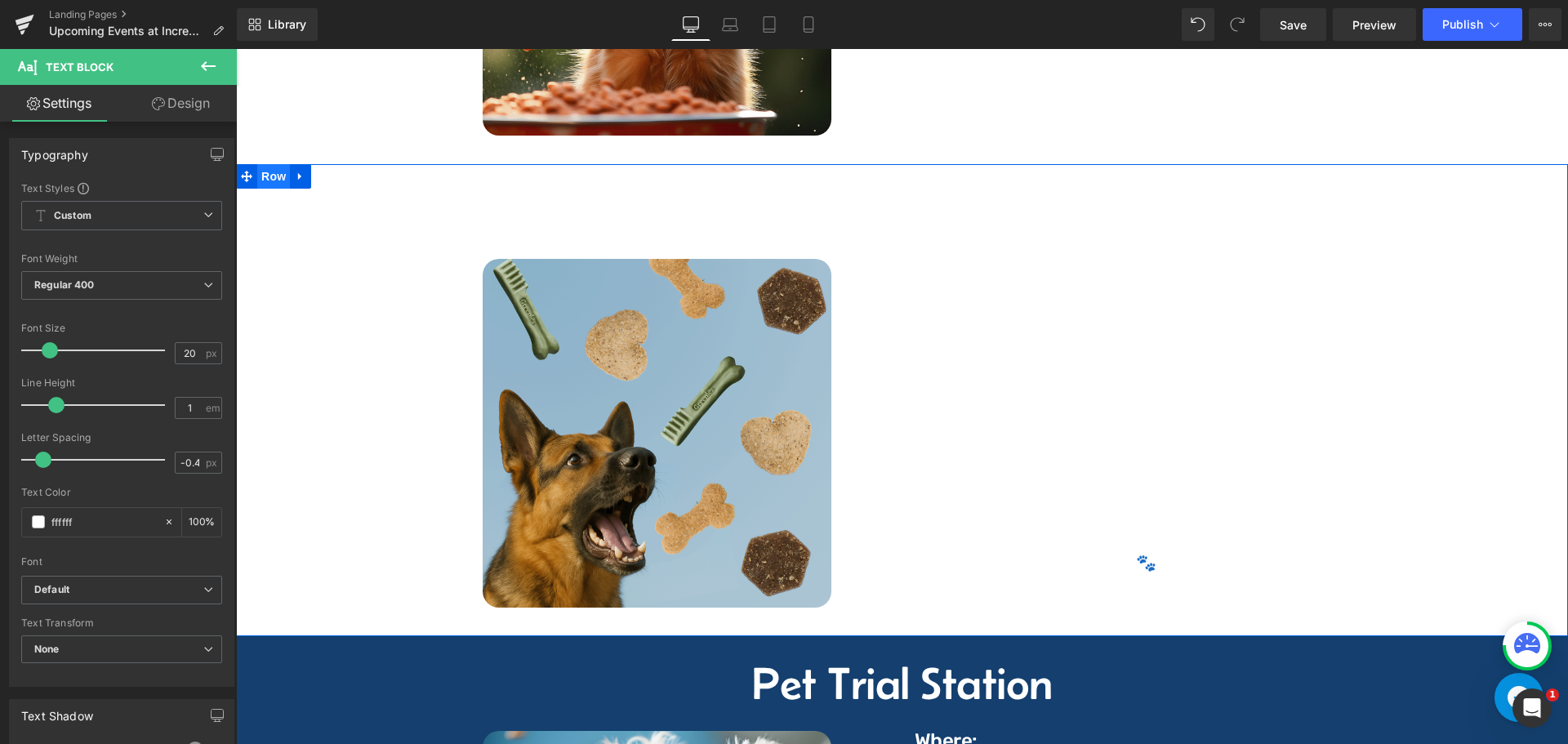
click at [275, 164] on span "Row" at bounding box center [273, 176] width 33 height 25
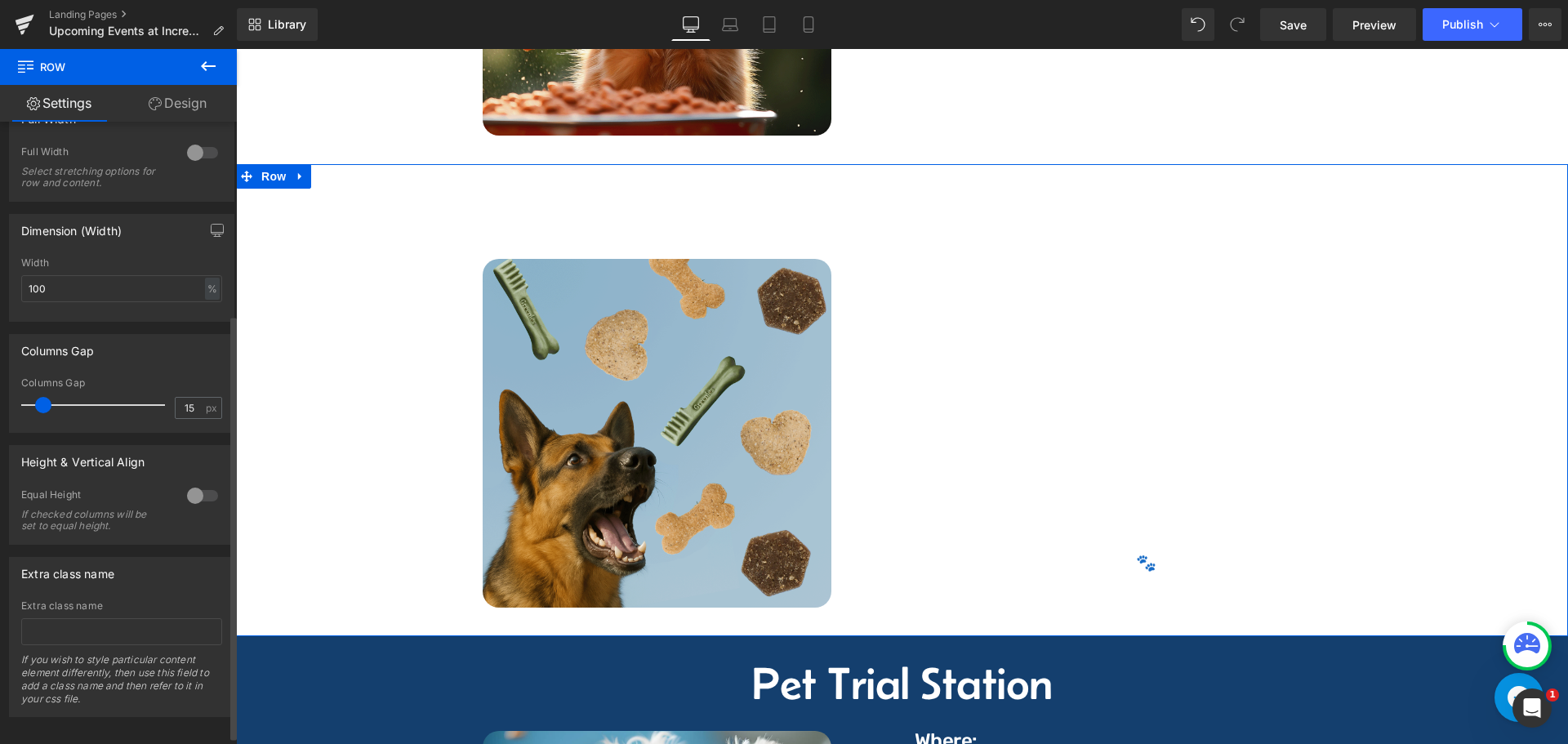
scroll to position [294, 0]
drag, startPoint x: 182, startPoint y: 98, endPoint x: 4, endPoint y: 192, distance: 201.3
click at [182, 98] on link "Design" at bounding box center [178, 103] width 118 height 37
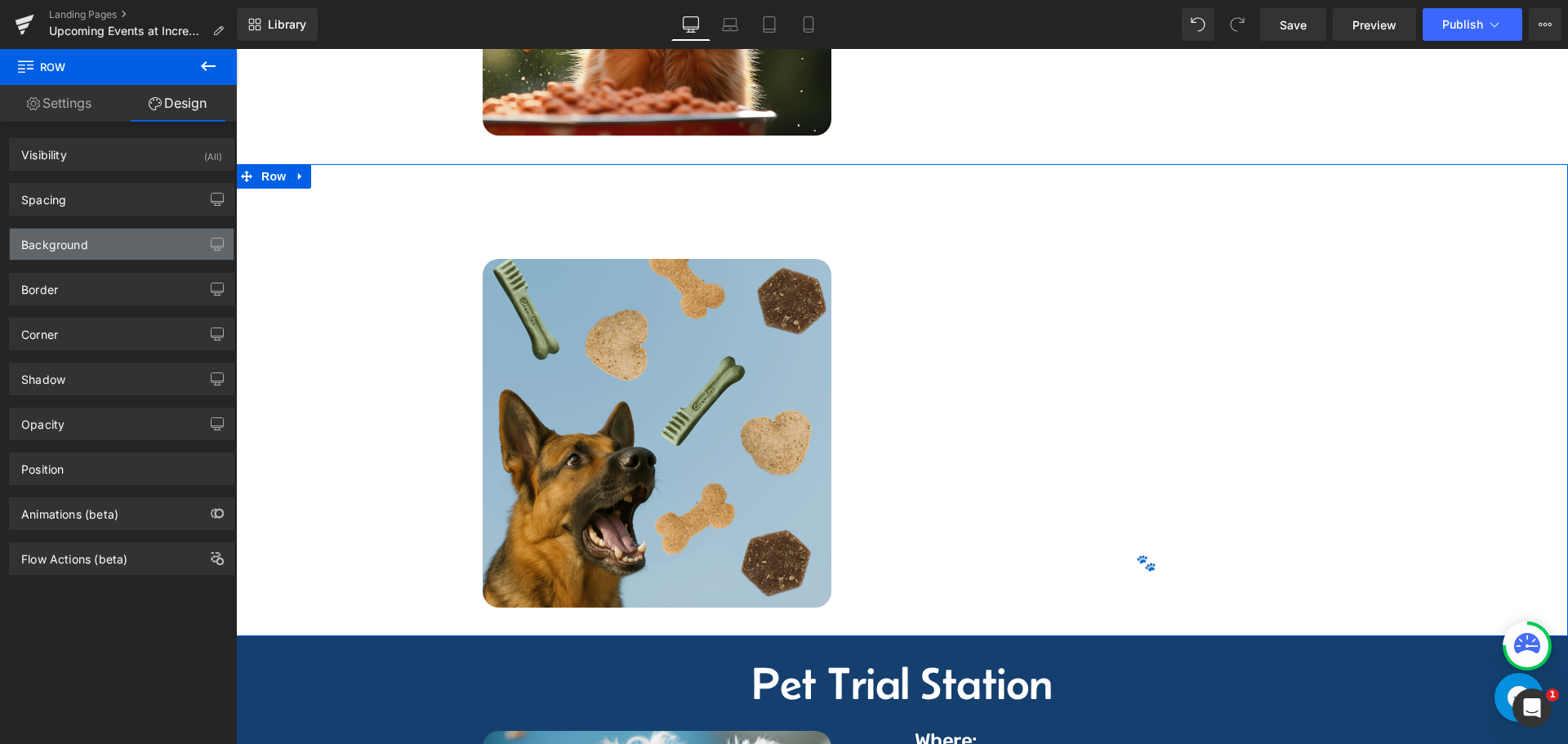
click at [61, 245] on div "Background" at bounding box center [55, 240] width 67 height 23
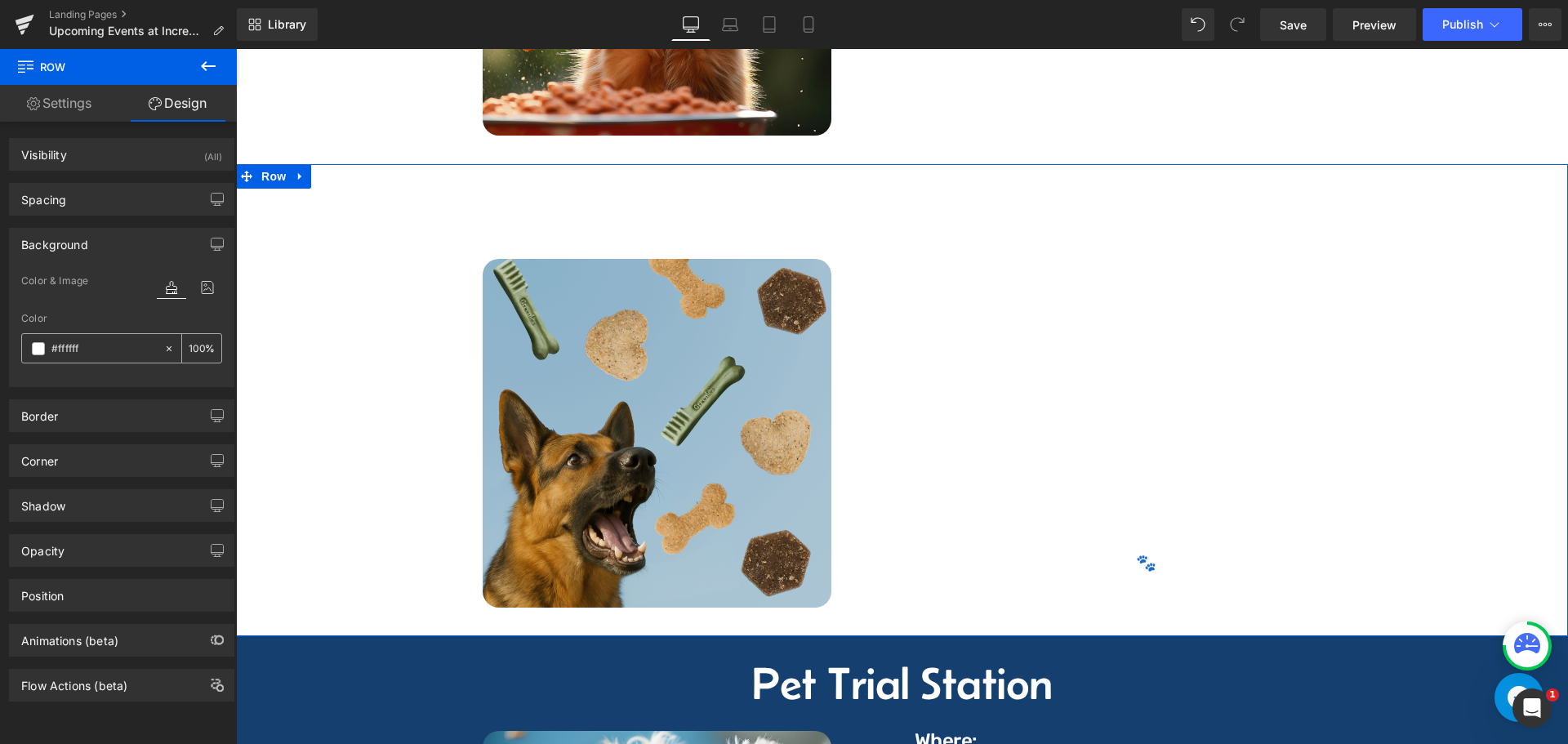
paste input "143f6e"
type input "#143f6e"
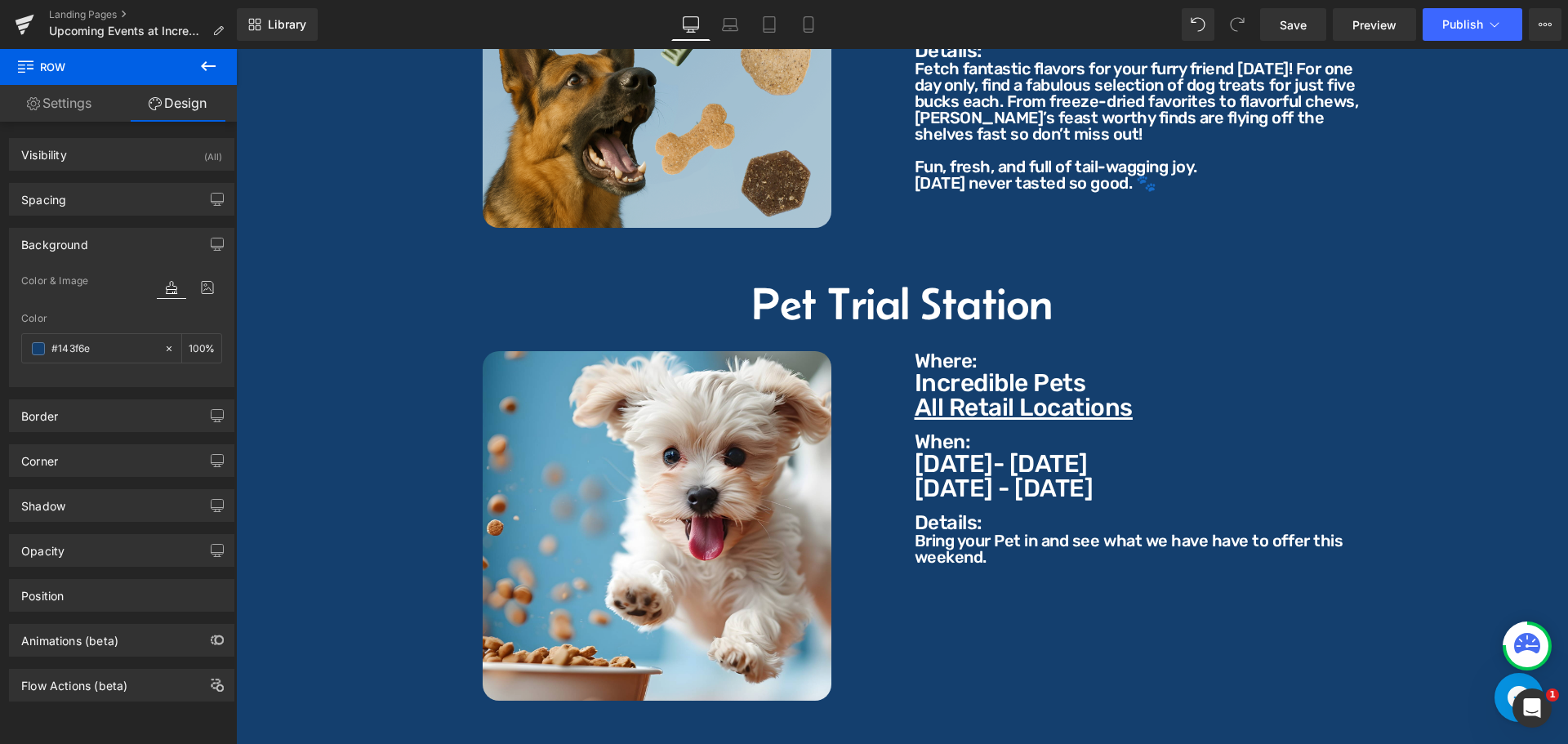
scroll to position [1470, 0]
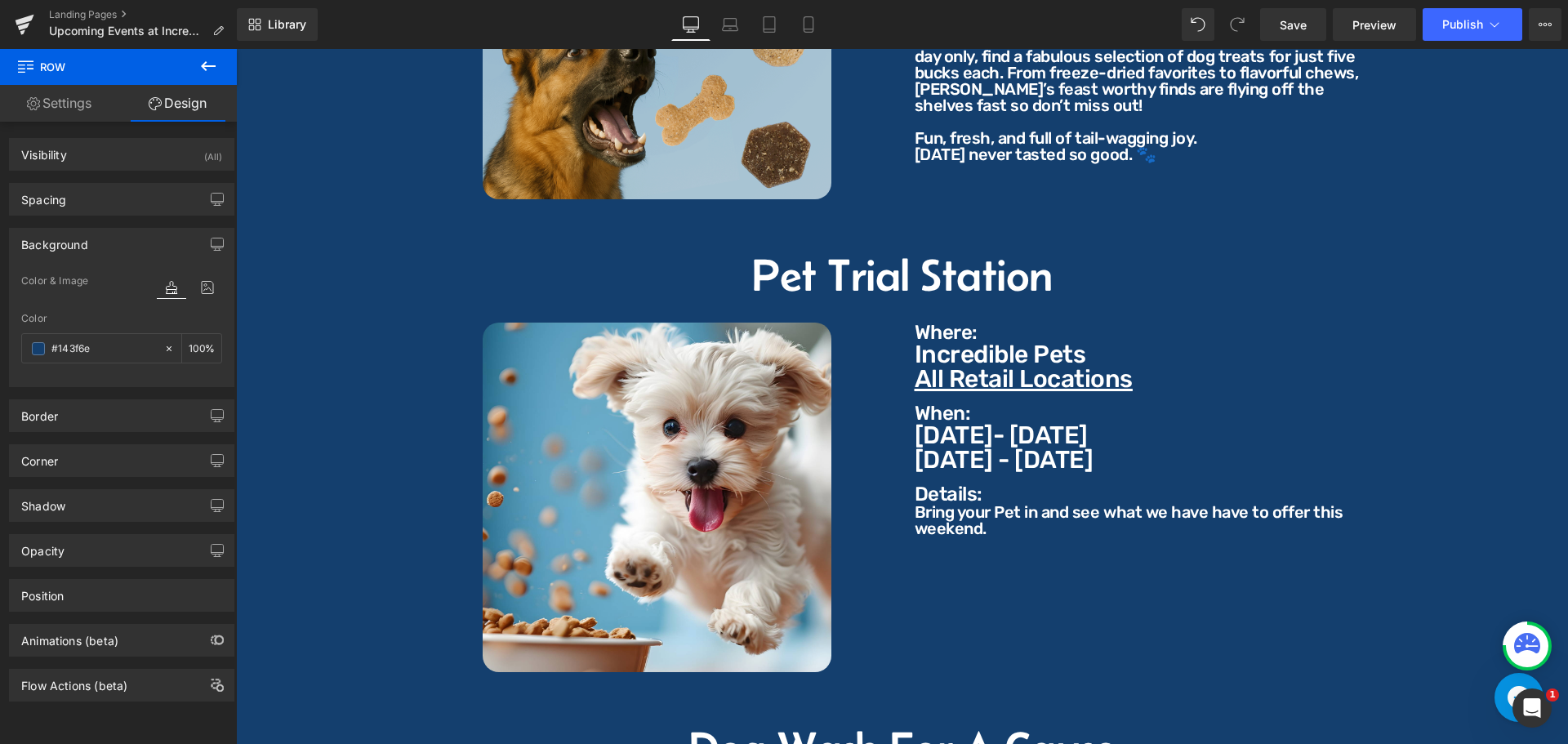
drag, startPoint x: 807, startPoint y: 269, endPoint x: 818, endPoint y: 268, distance: 11.0
click at [807, 268] on h2 "Pet Trial Station" at bounding box center [902, 275] width 1308 height 45
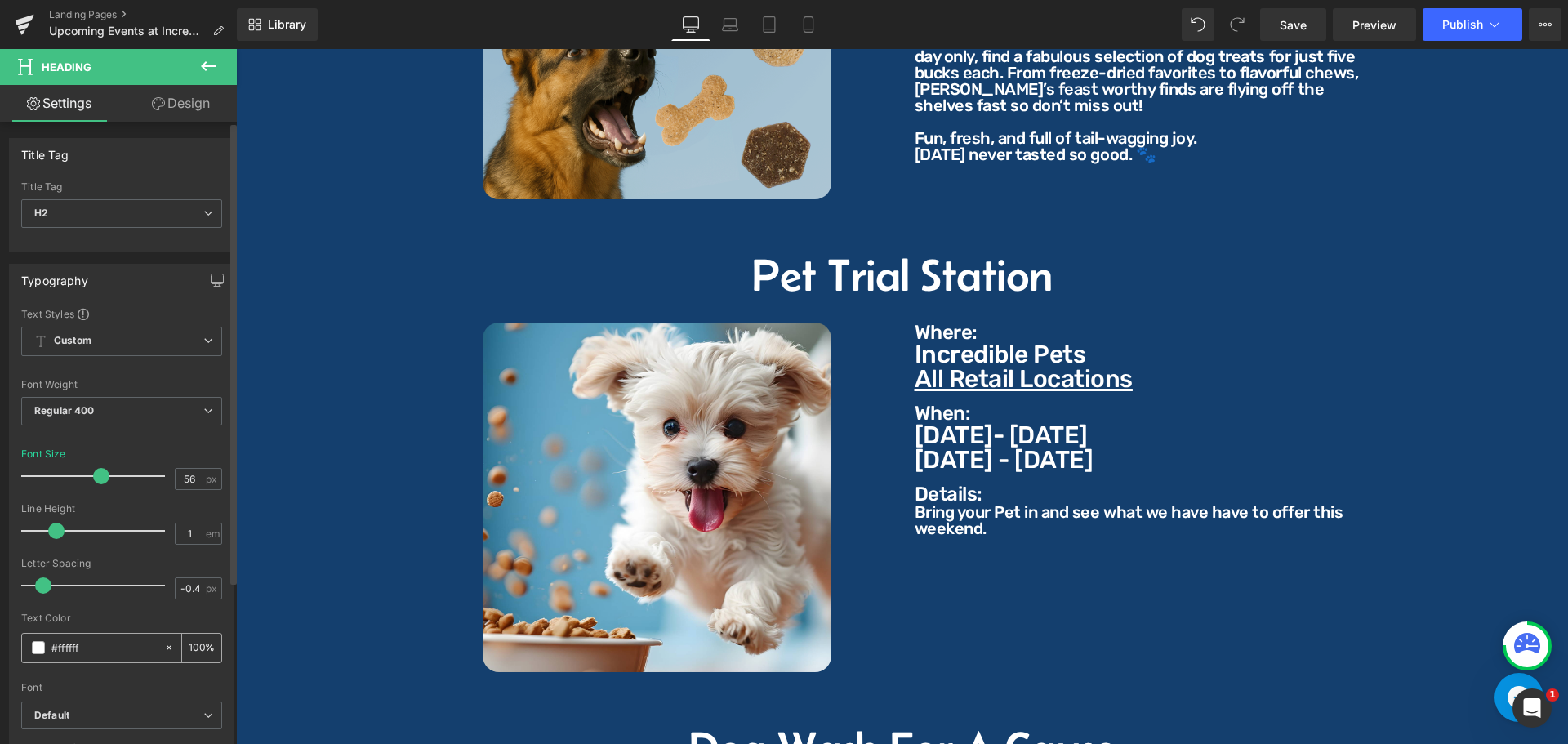
click at [97, 645] on input "#ffffff" at bounding box center [104, 647] width 105 height 18
paste input "143f6e"
type input "#143f6e"
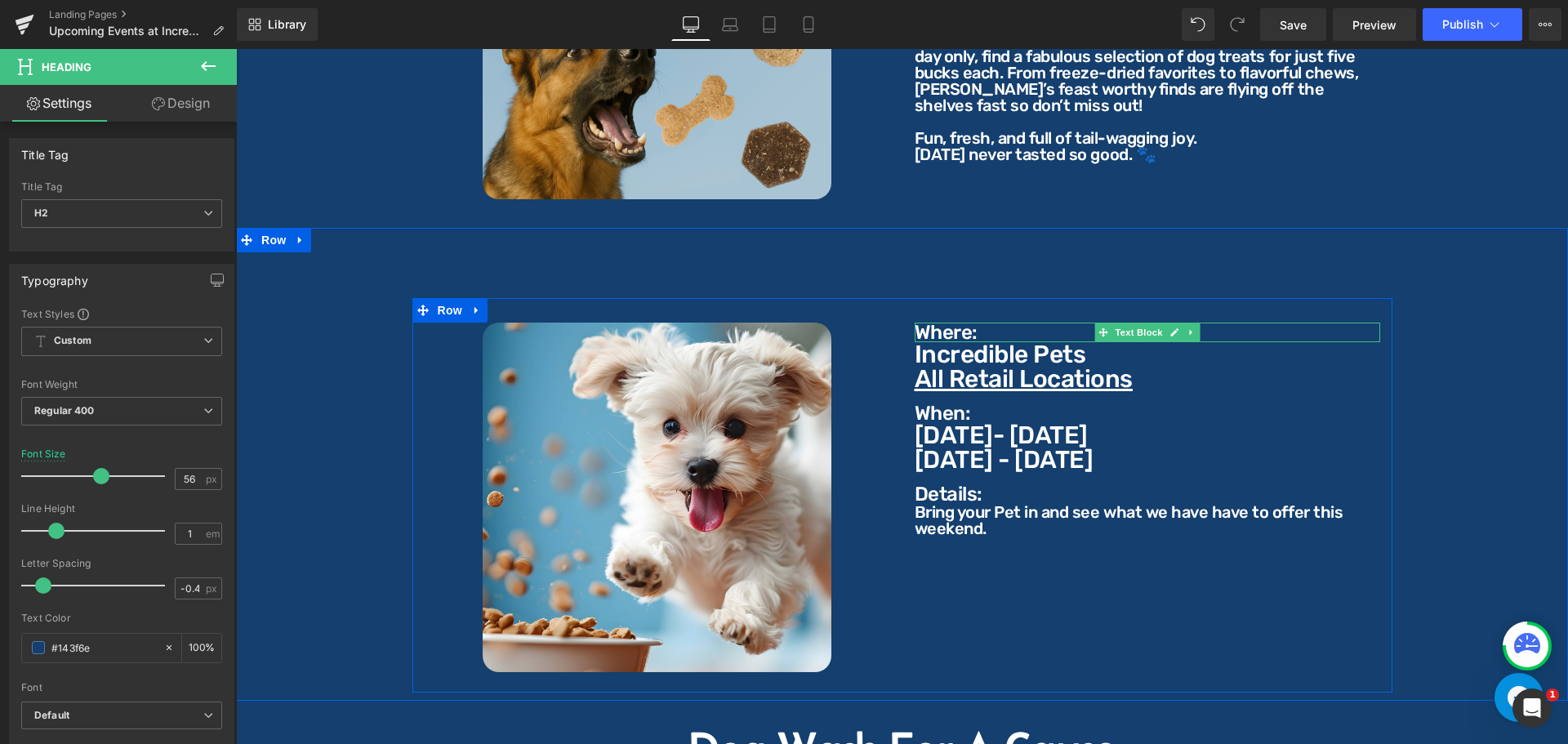
click at [967, 323] on p "Where:" at bounding box center [1147, 333] width 465 height 20
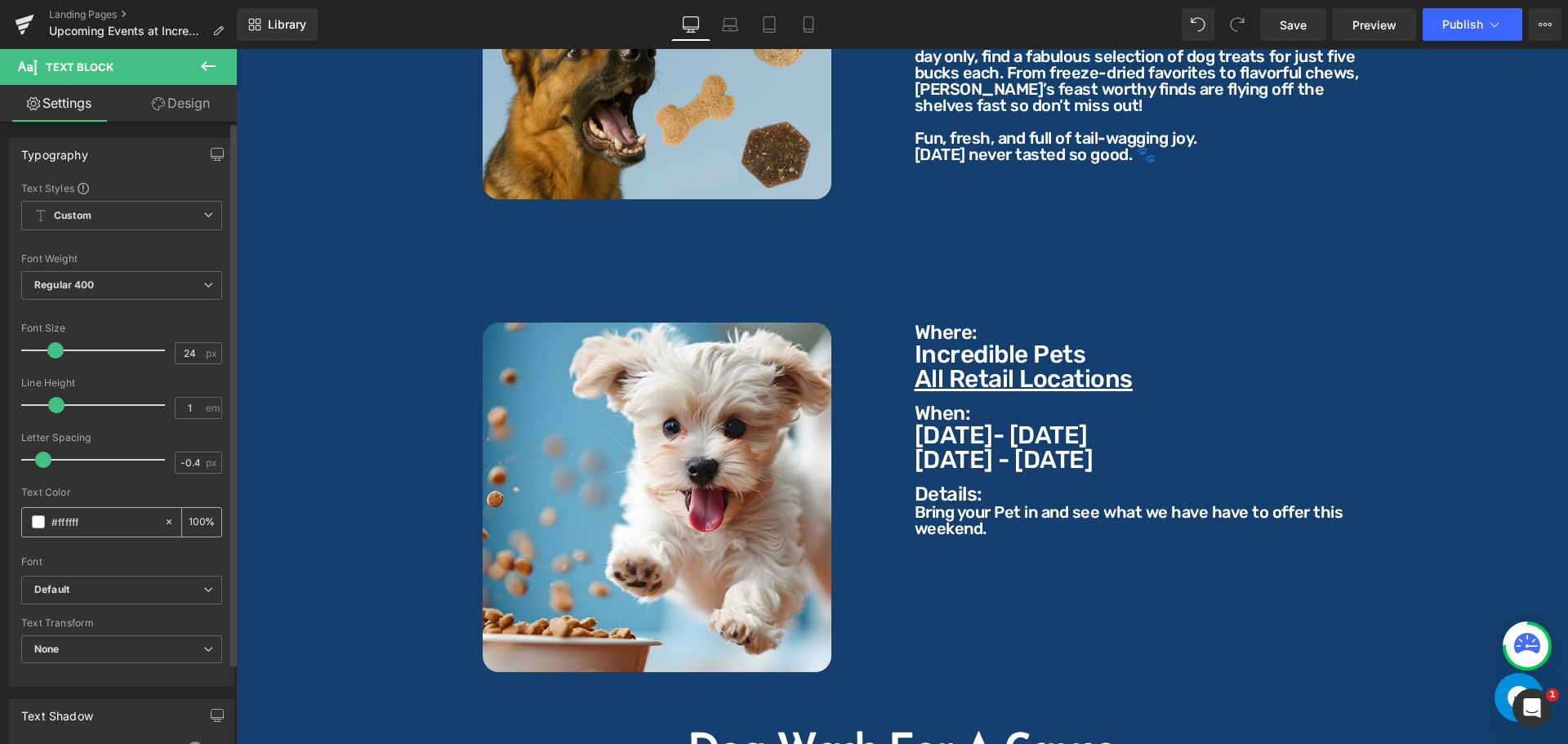
click at [111, 521] on input "#ffffff" at bounding box center [104, 522] width 105 height 18
paste input "143f6e"
type input "#143f6e"
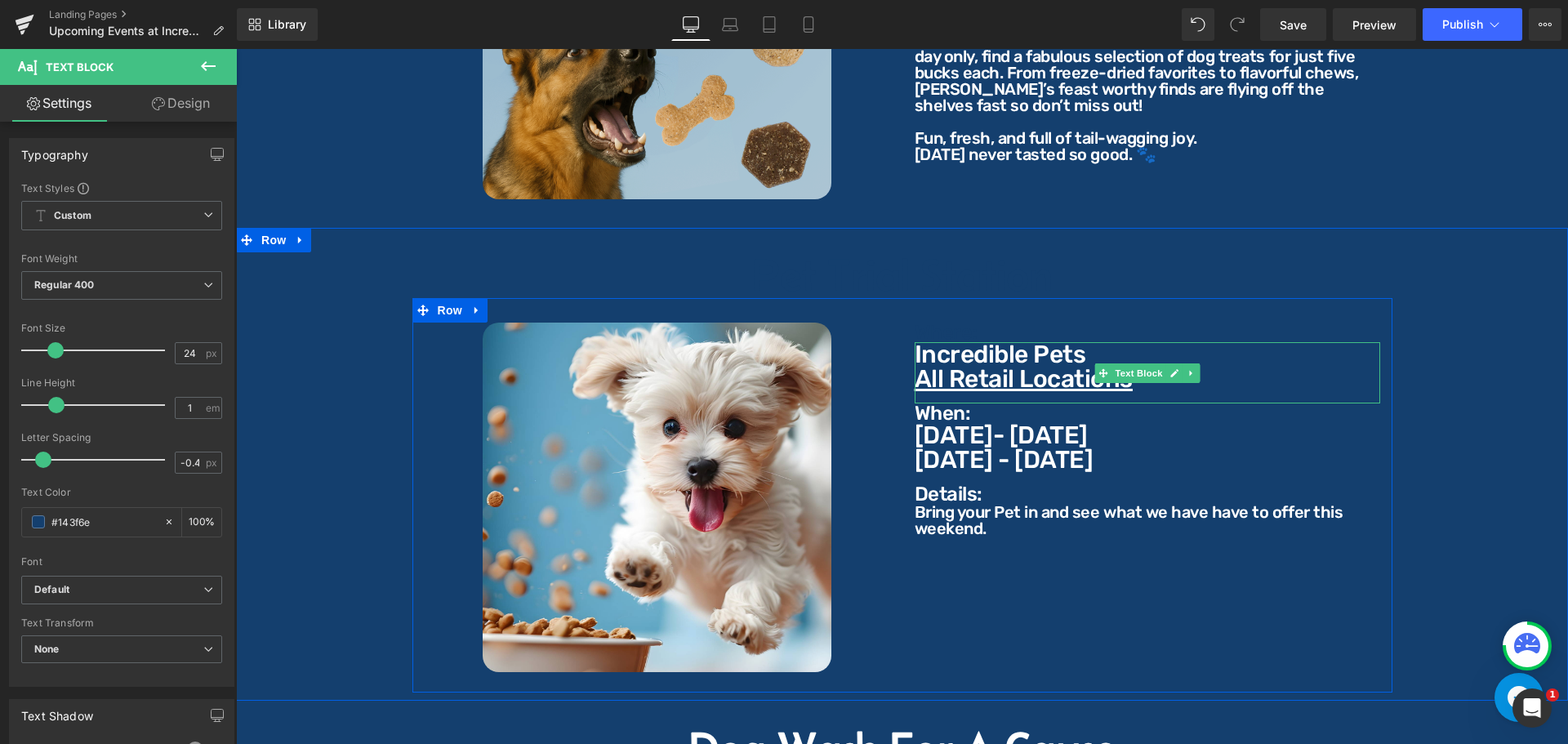
click at [934, 342] on p "Incredible Pets" at bounding box center [1147, 354] width 465 height 25
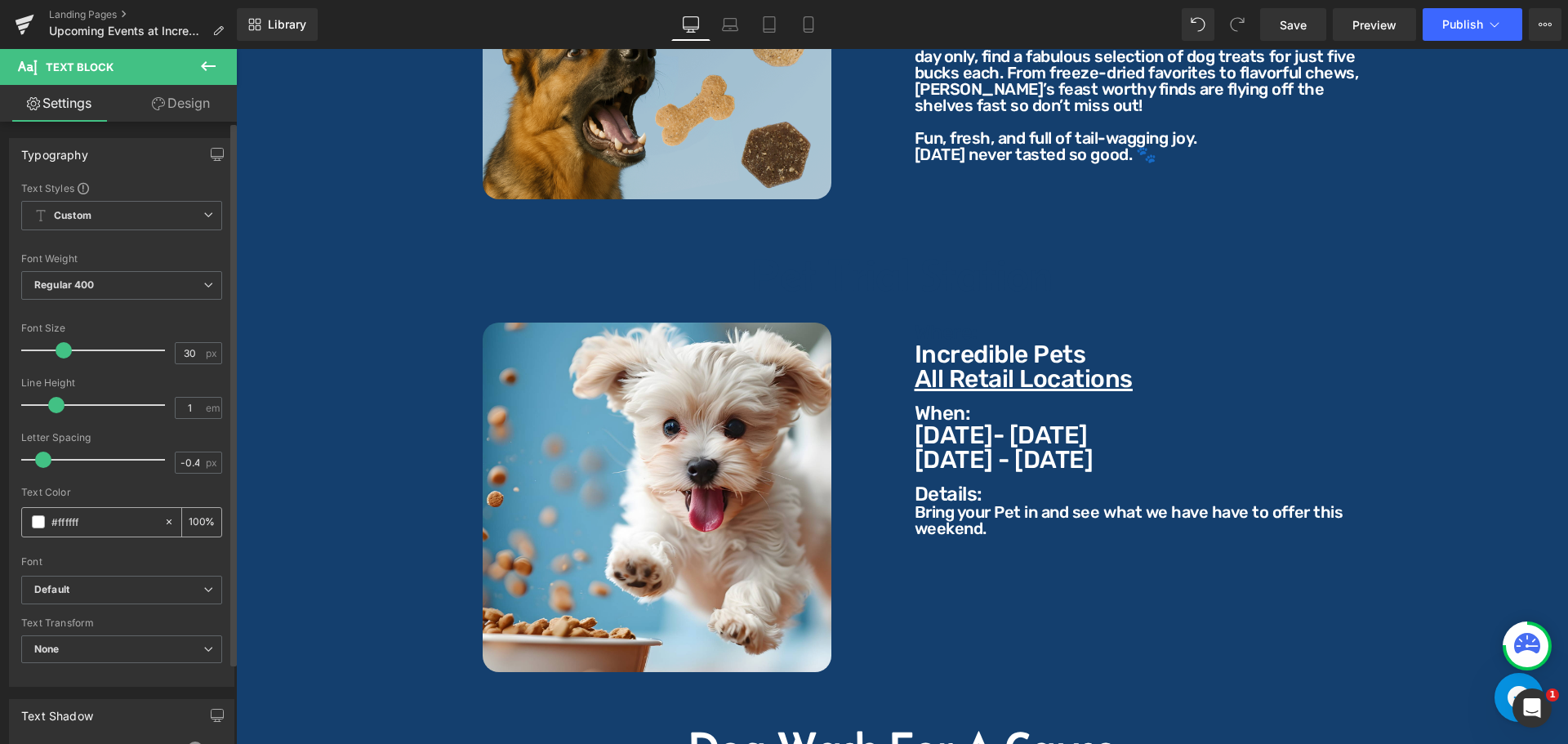
click at [102, 524] on input "#ffffff" at bounding box center [104, 522] width 105 height 18
paste input "143f6e"
type input "#143f6e"
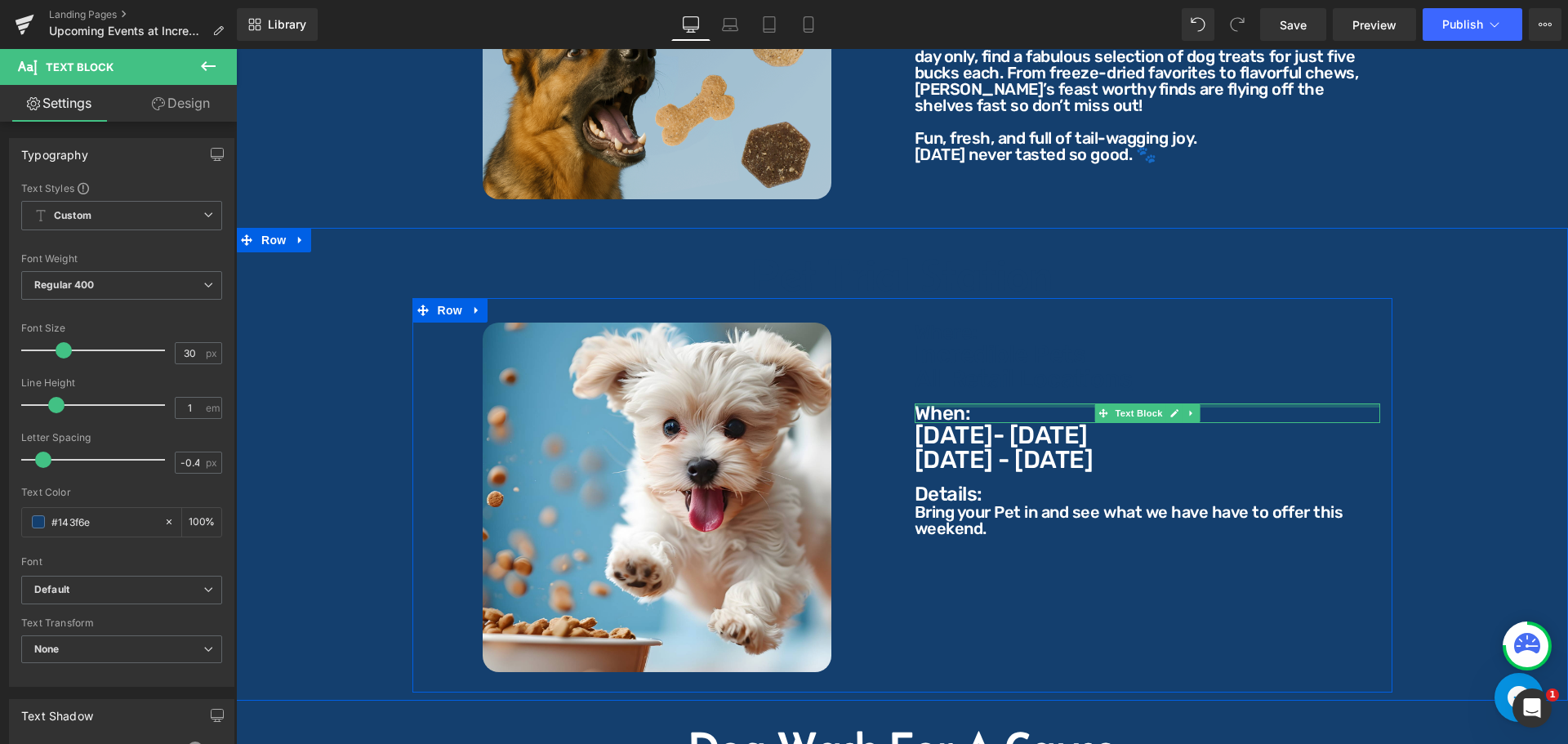
click at [936, 404] on div at bounding box center [1147, 406] width 465 height 4
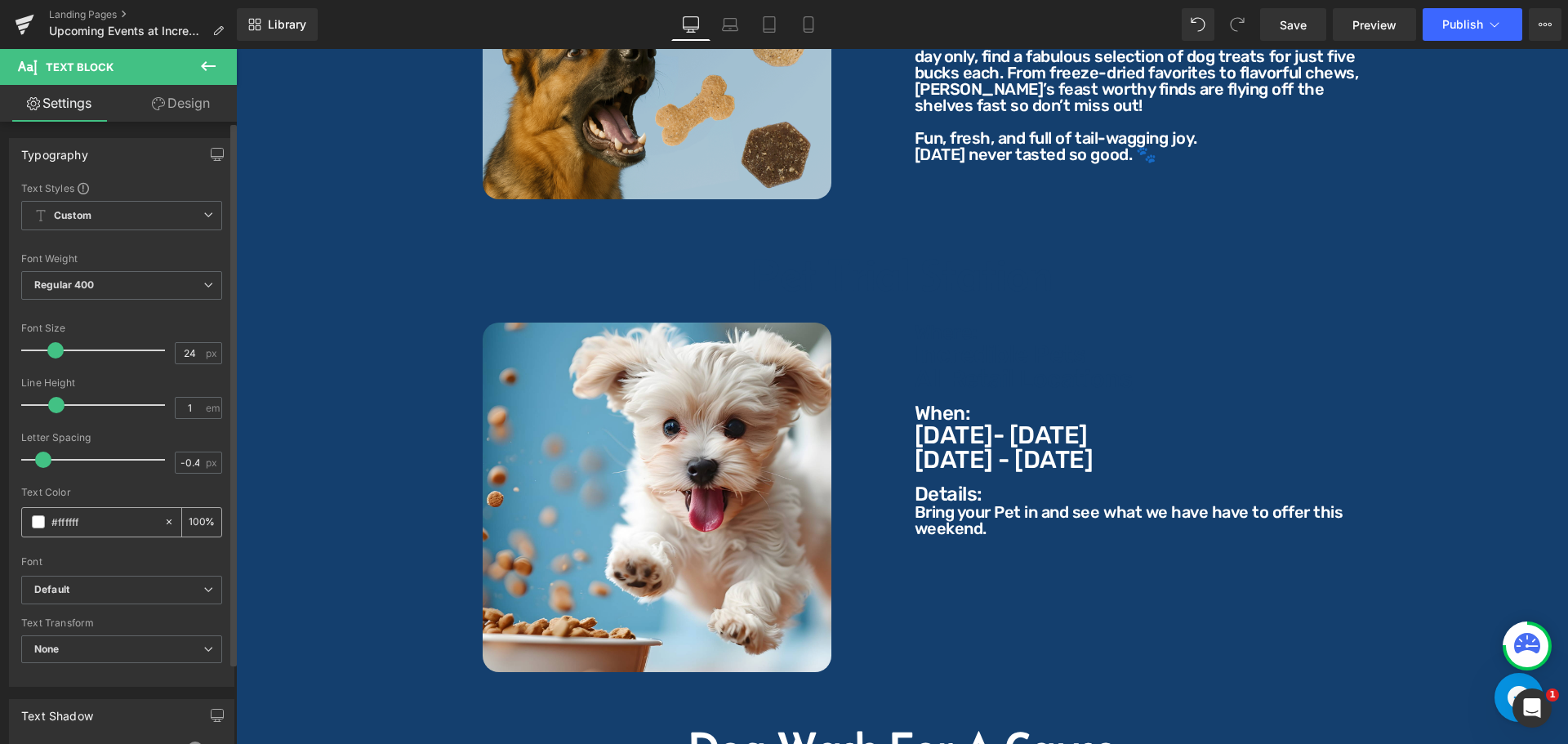
click at [125, 532] on div "#ffffff" at bounding box center [92, 522] width 141 height 29
click at [109, 525] on input "#ffffff" at bounding box center [104, 522] width 105 height 18
paste input "143f6e"
type input "#143f6e"
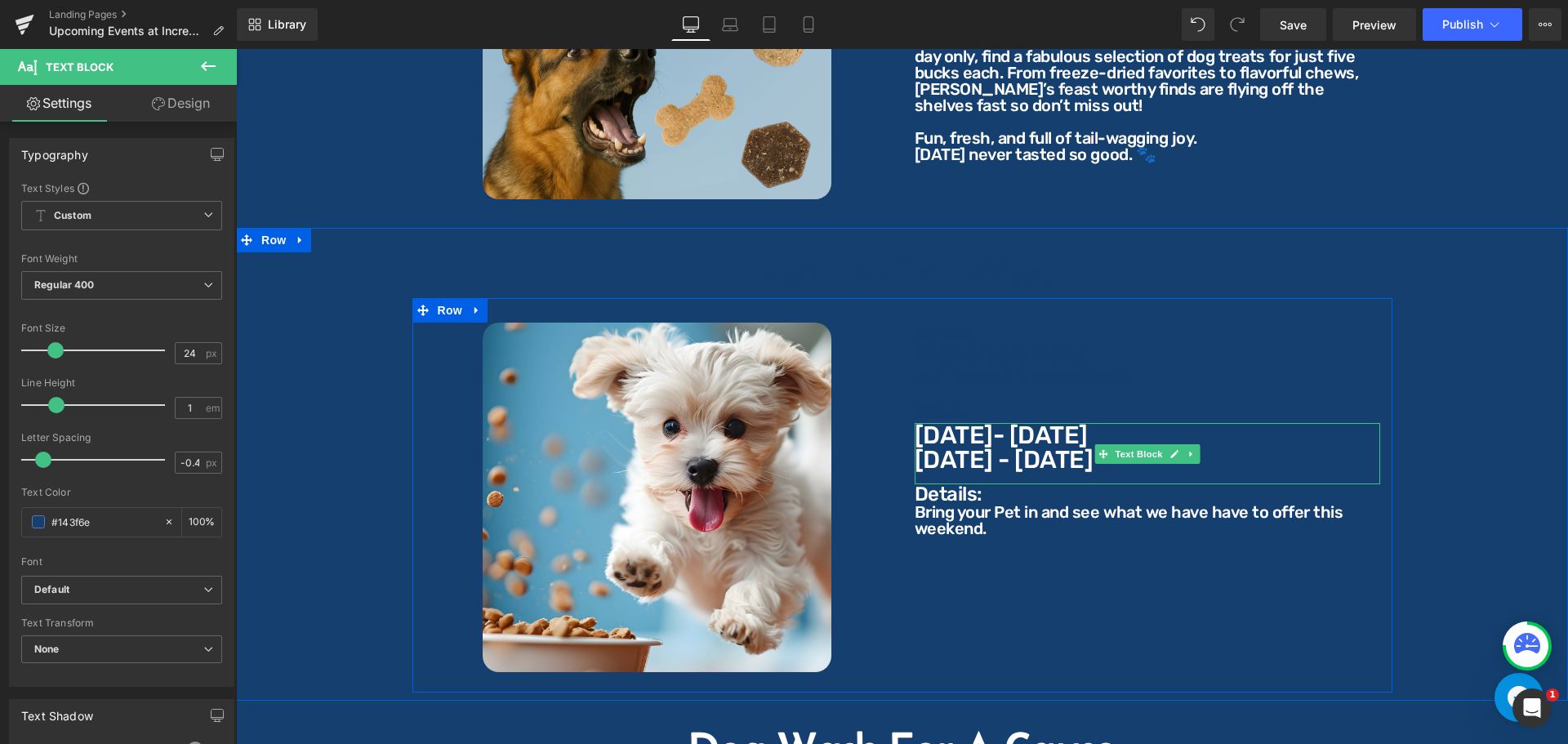
click at [964, 429] on p "[DATE]- [DATE]" at bounding box center [1147, 435] width 465 height 25
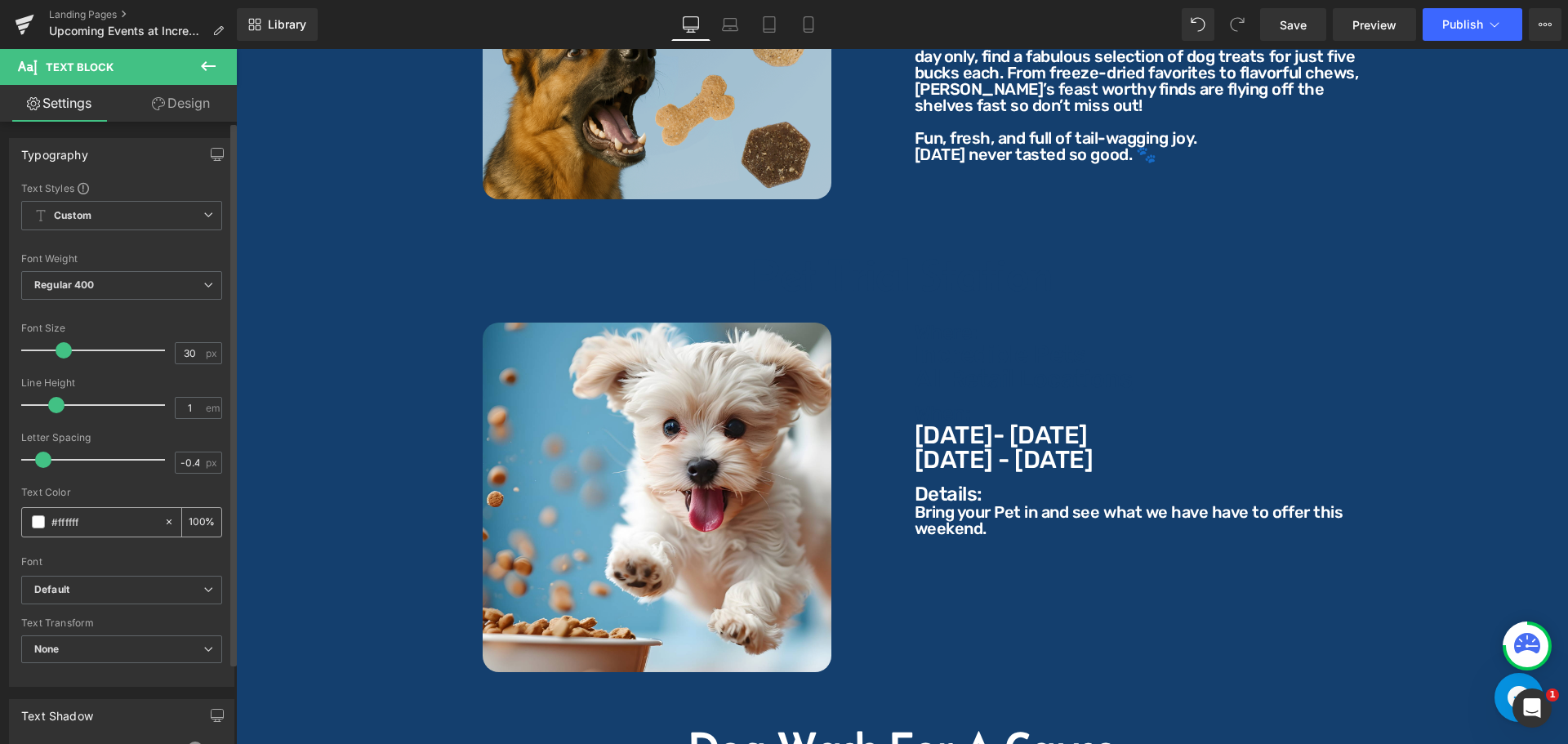
click at [132, 510] on div "#ffffff" at bounding box center [92, 522] width 141 height 29
click at [104, 522] on input "#ffffff" at bounding box center [104, 522] width 105 height 18
paste input "143f6e"
type input "#143f6e"
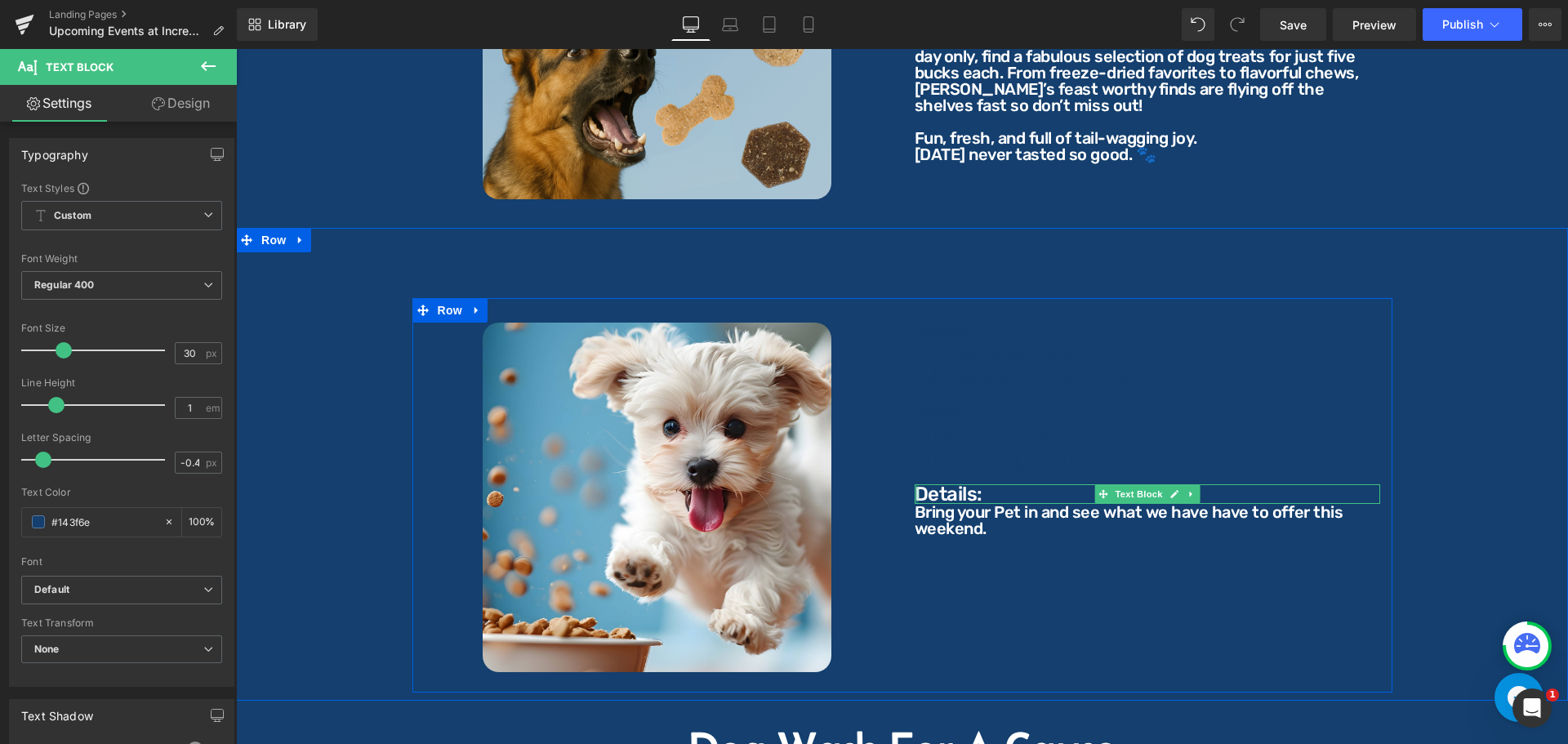
click at [914, 484] on div at bounding box center [916, 494] width 4 height 20
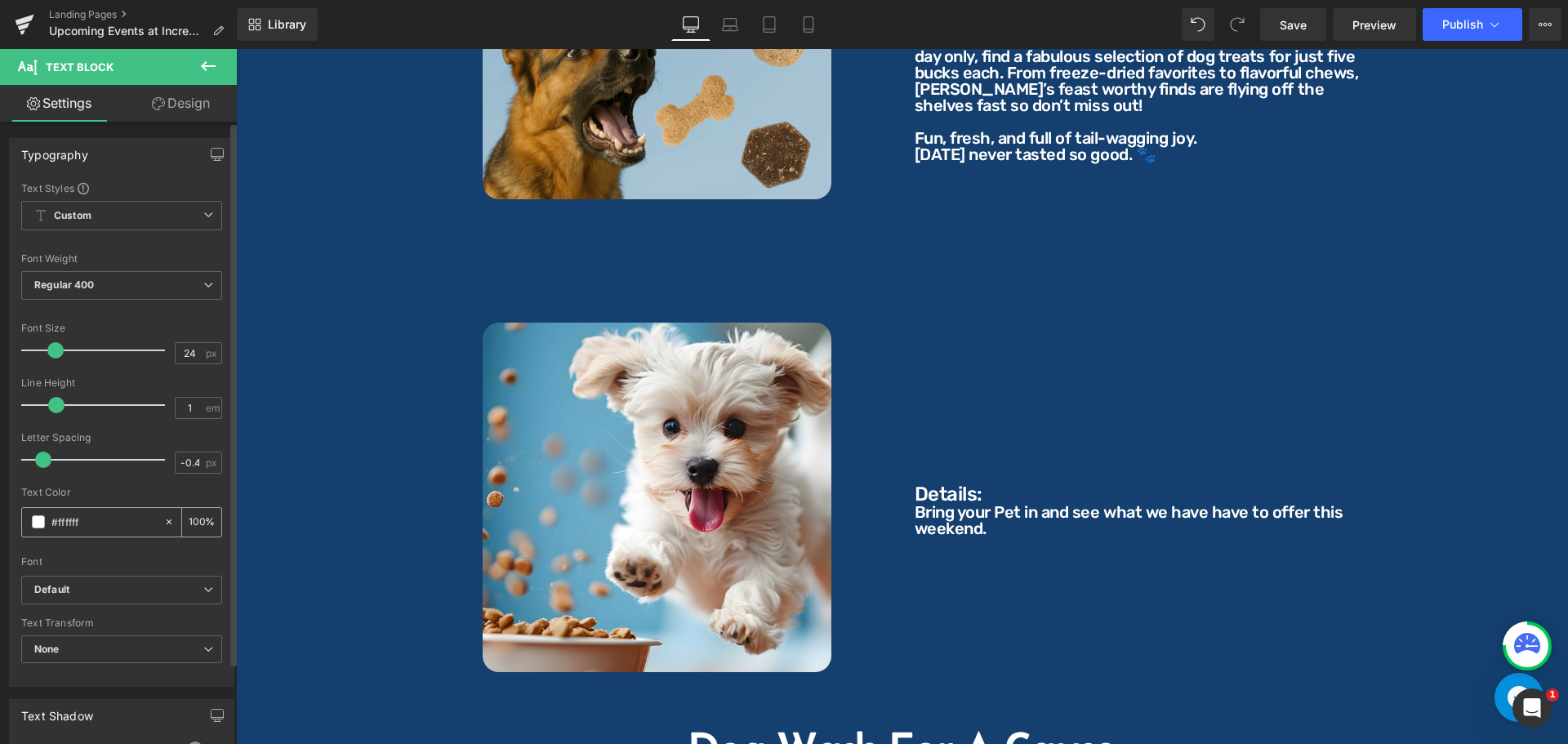
click at [130, 535] on div "#ffffff" at bounding box center [92, 522] width 141 height 29
click at [88, 512] on div "#ffffff" at bounding box center [92, 522] width 141 height 29
click at [94, 520] on input "#ffffff" at bounding box center [104, 522] width 105 height 18
paste input "143f6e"
type input "#143f6e"
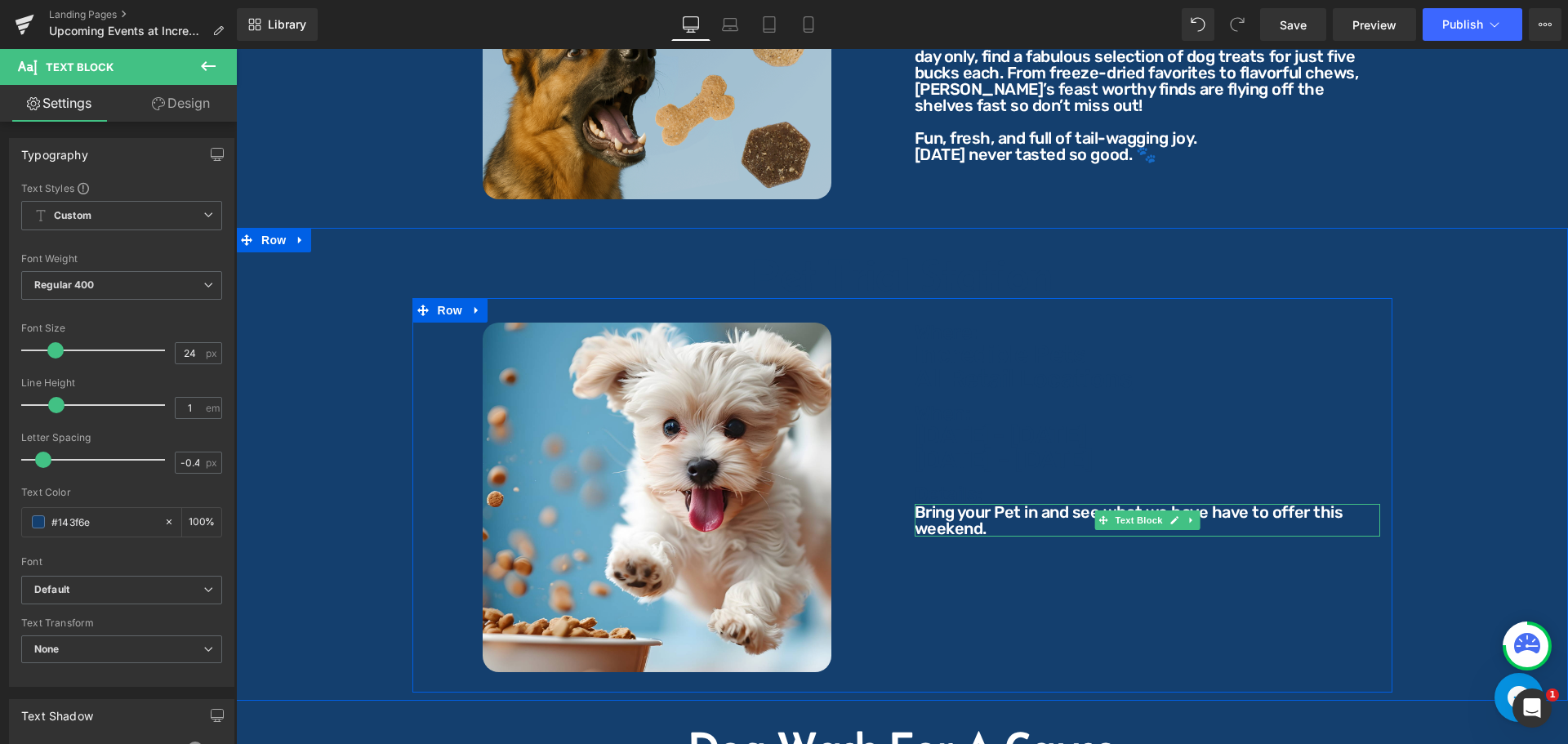
click at [938, 508] on p "Bring your Pet in and see what we have have to offer this weekend." at bounding box center [1147, 520] width 465 height 33
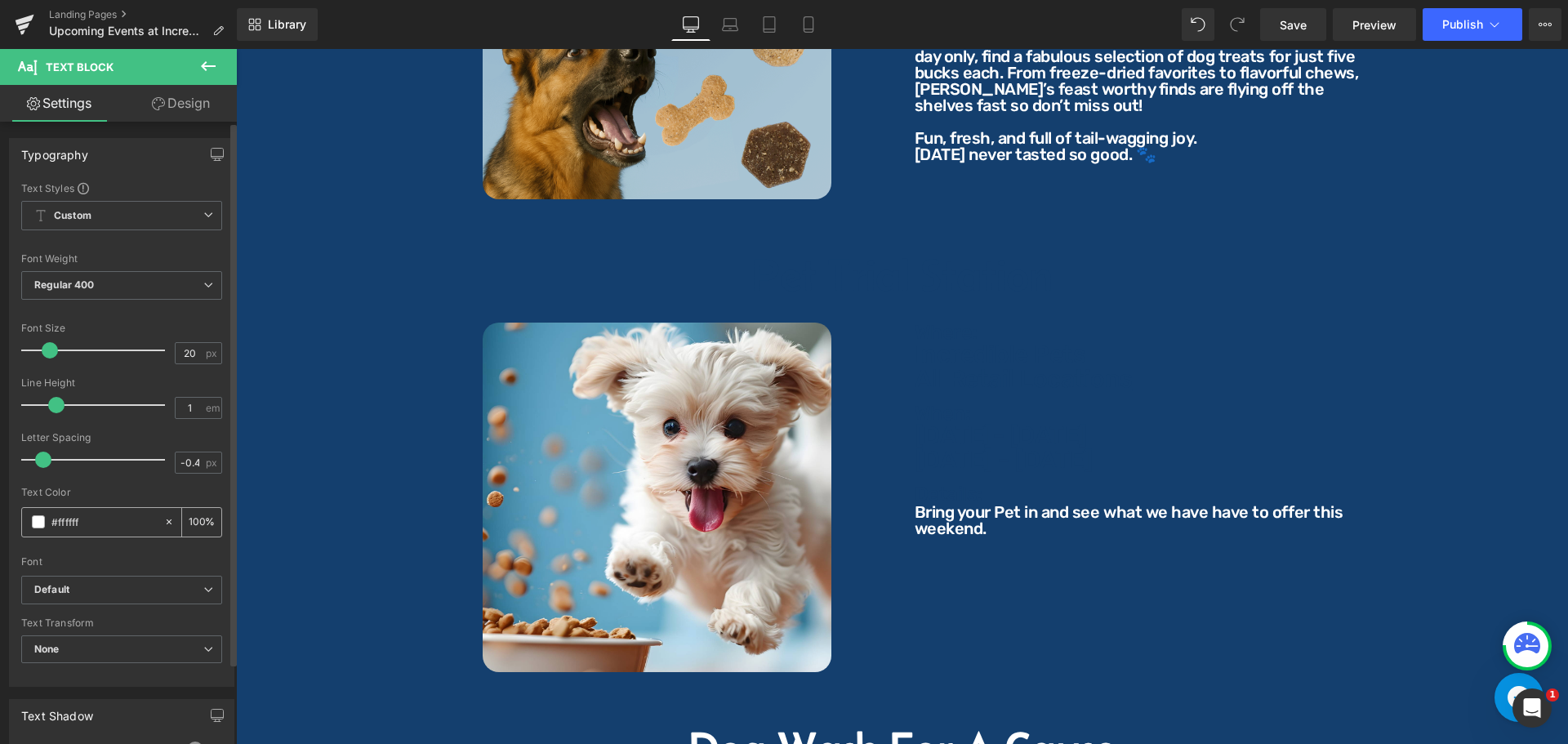
click at [113, 518] on input "#ffffff" at bounding box center [104, 522] width 105 height 18
paste input "143f6e"
type input "#143f6e"
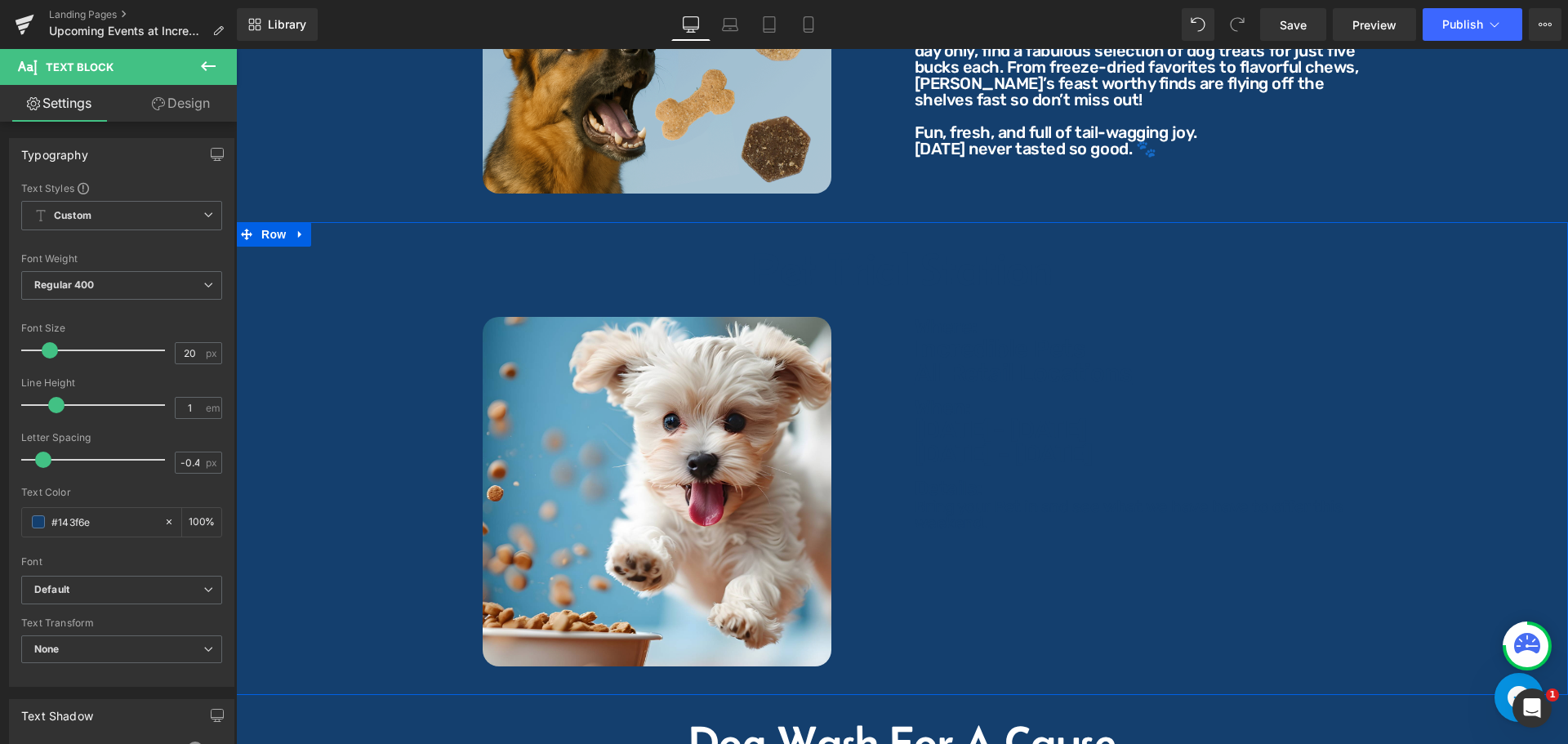
scroll to position [1388, 0]
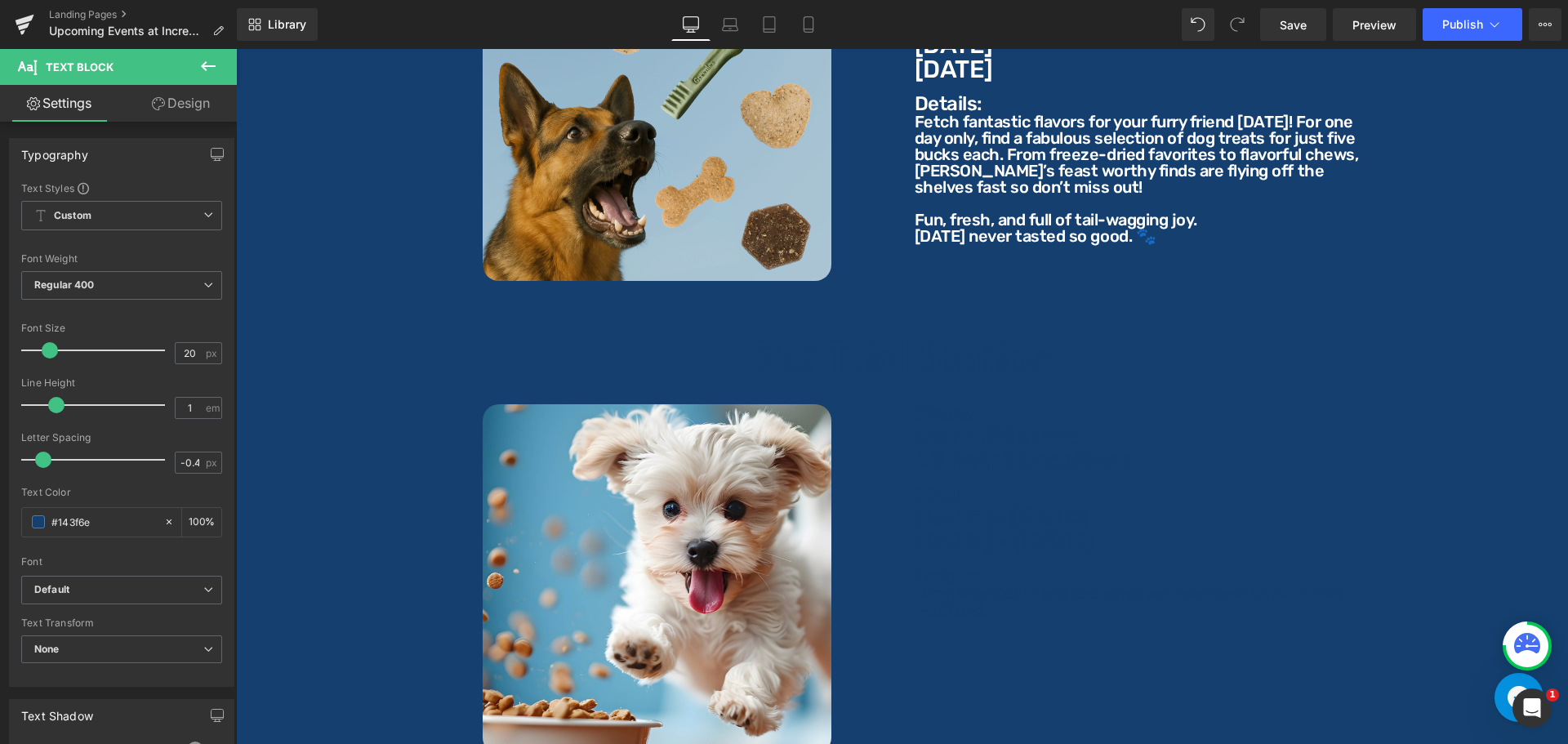
click at [277, 310] on div "Pet Trial Station Heading Image Where: Text Block Where: Text Block Incredible …" at bounding box center [901, 546] width 1331 height 473
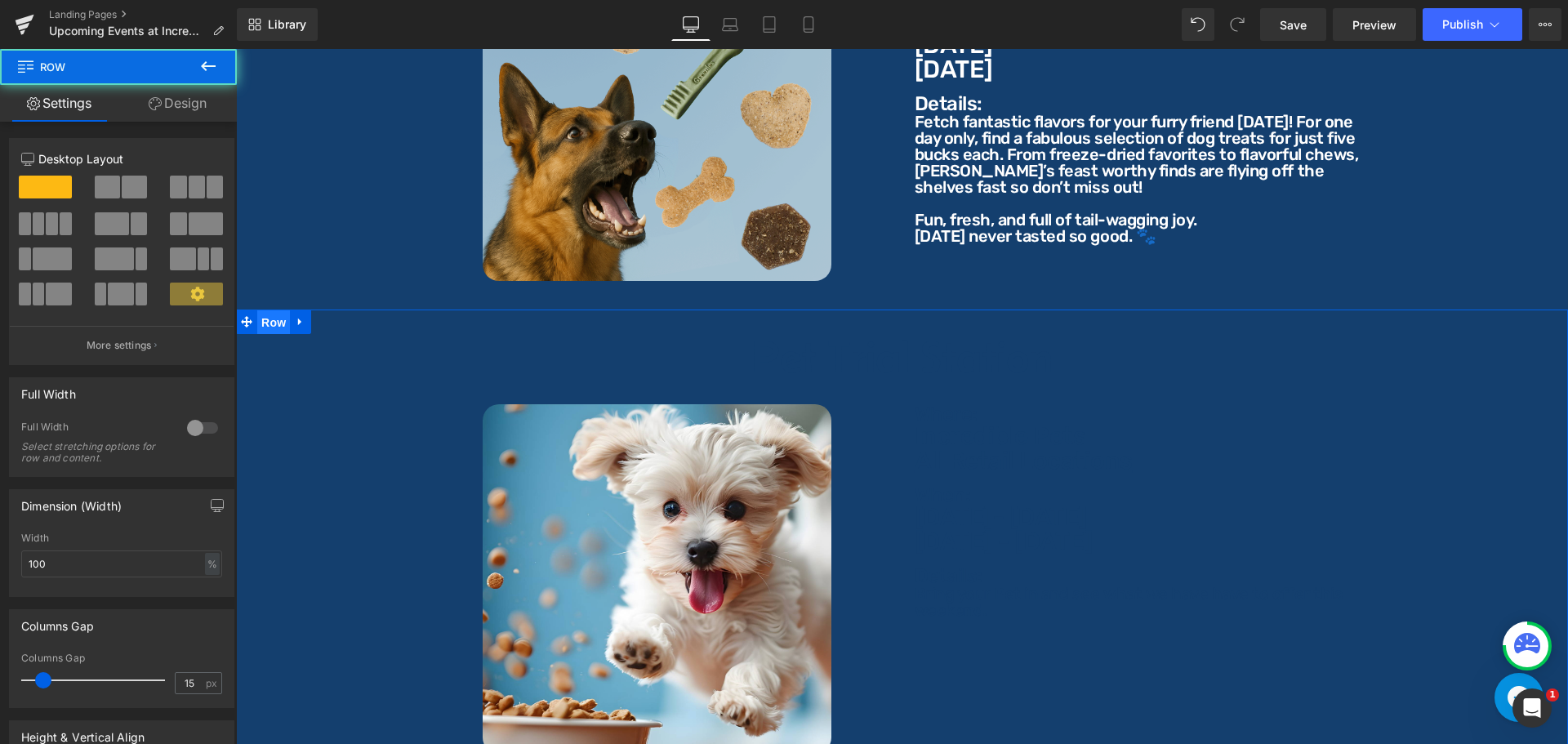
click at [276, 311] on span "Row" at bounding box center [273, 323] width 33 height 25
drag, startPoint x: 185, startPoint y: 102, endPoint x: 116, endPoint y: 336, distance: 244.0
click at [185, 102] on link "Design" at bounding box center [178, 103] width 118 height 37
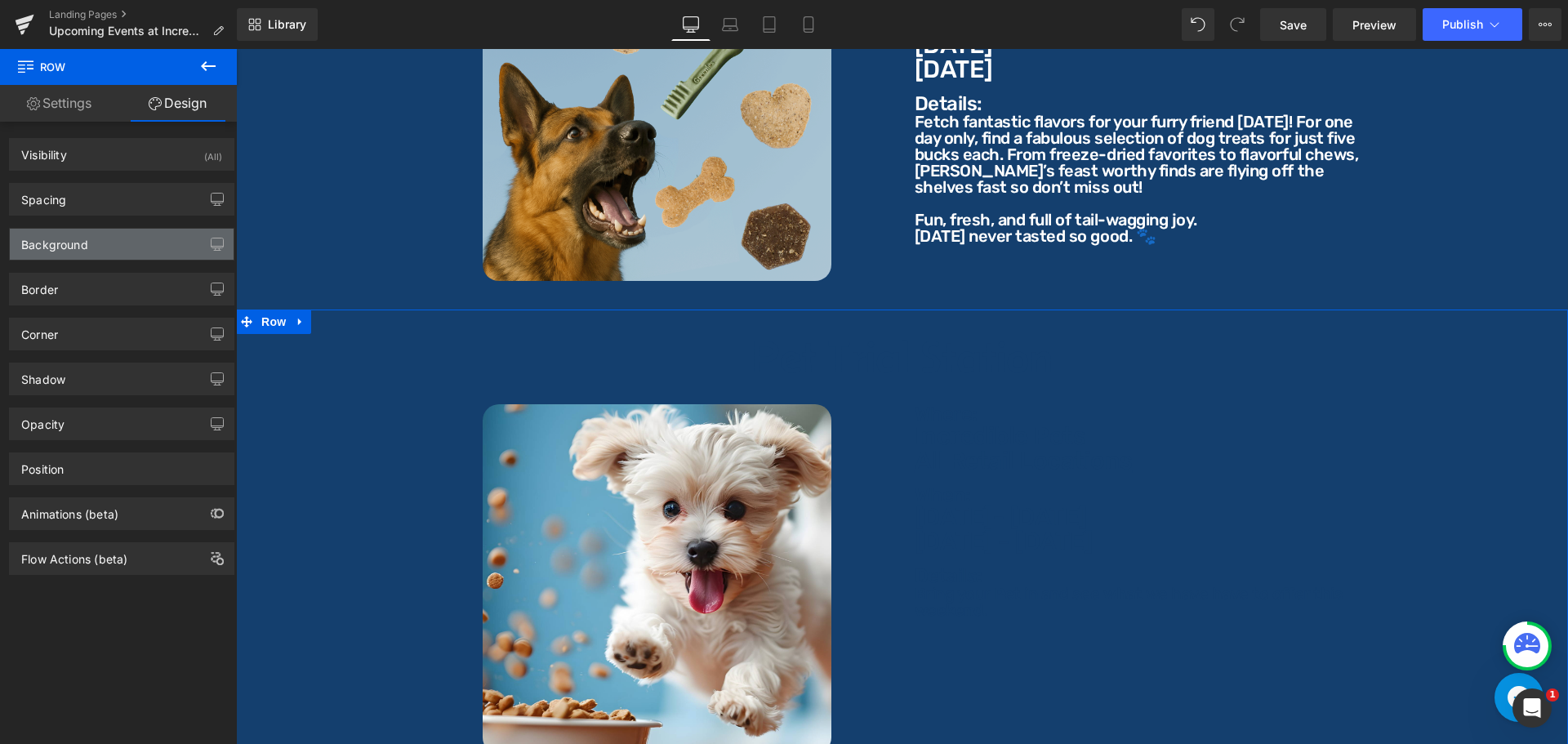
click at [107, 240] on div "Background" at bounding box center [121, 244] width 224 height 31
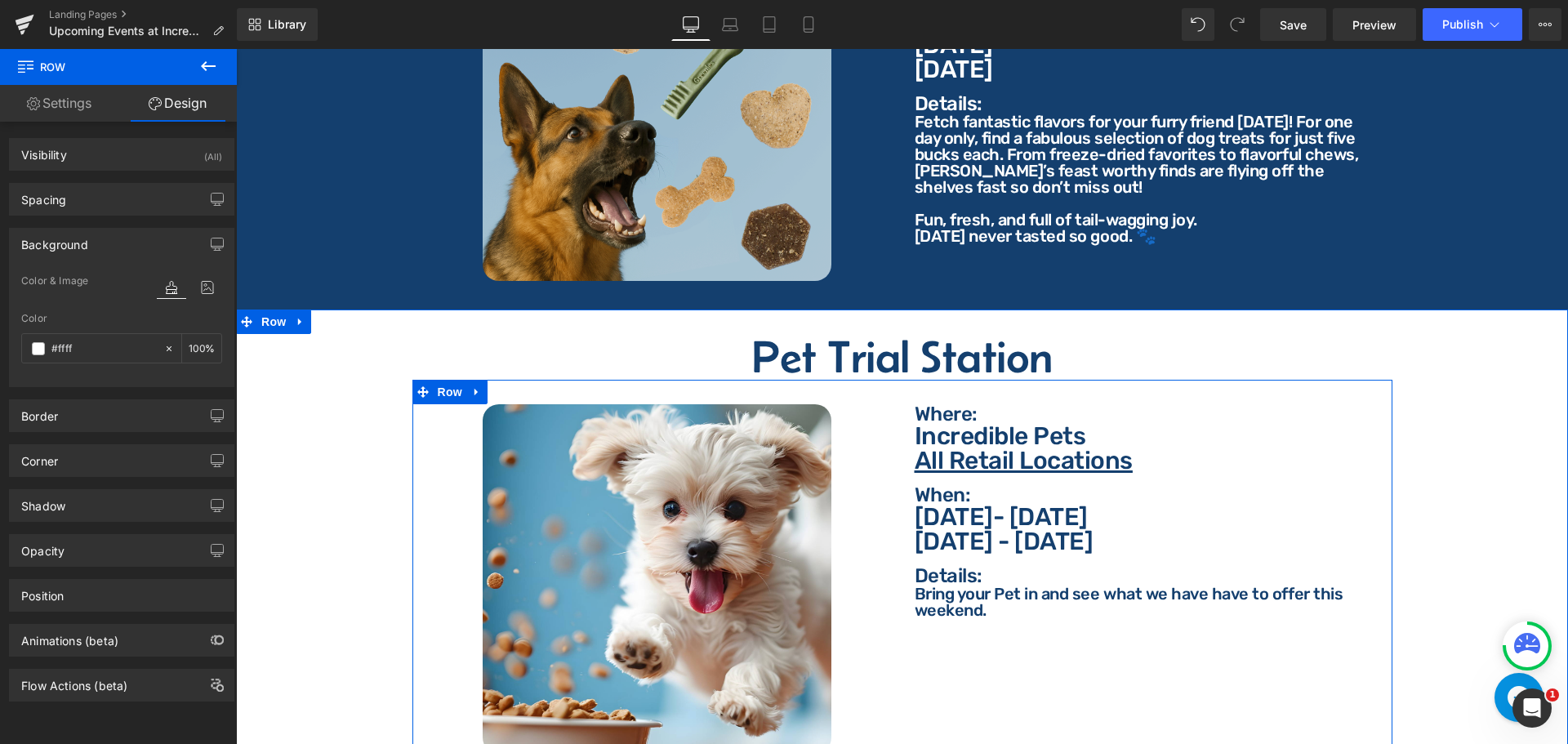
type input "#ffff"
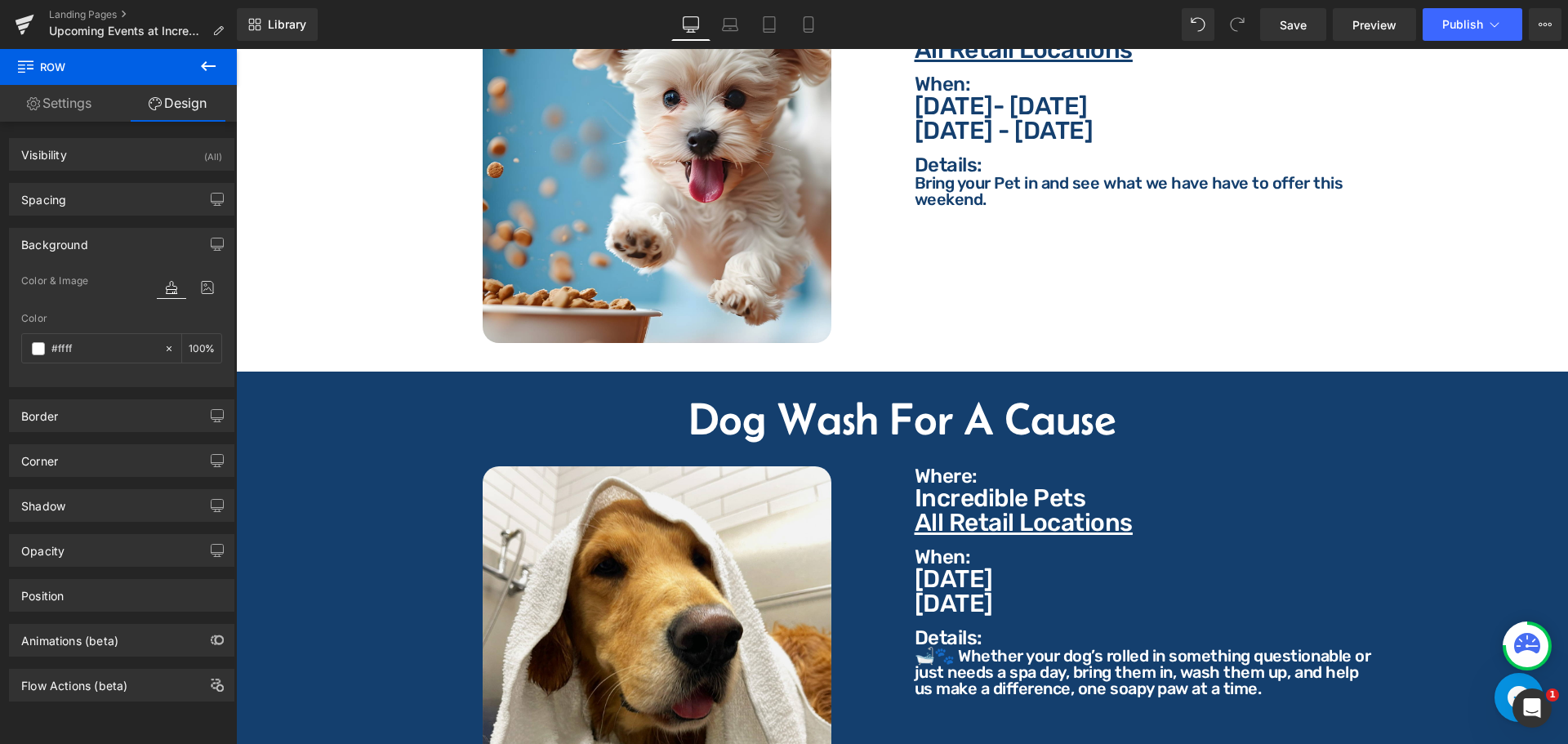
scroll to position [1879, 0]
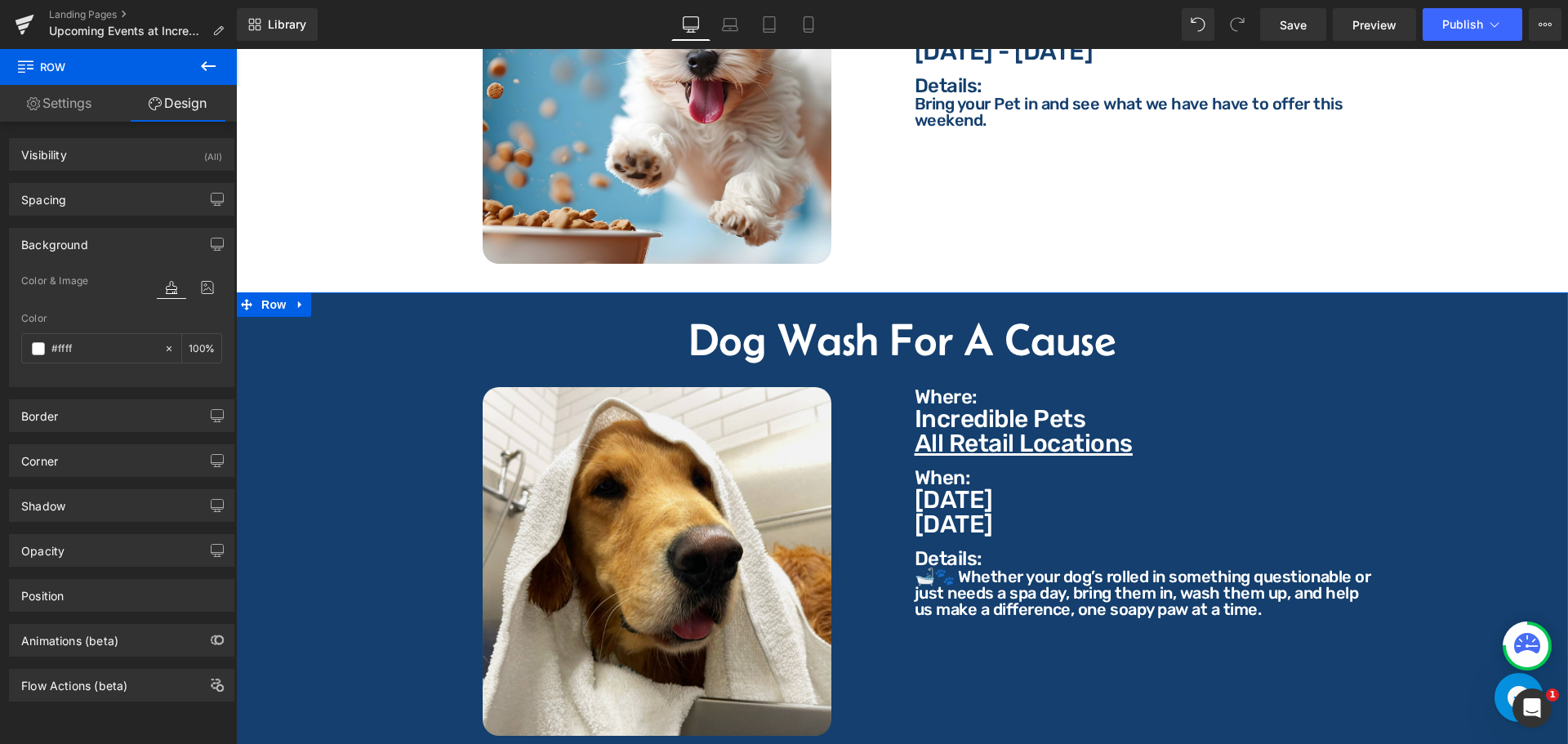
click at [876, 332] on span "Heading" at bounding box center [892, 339] width 44 height 20
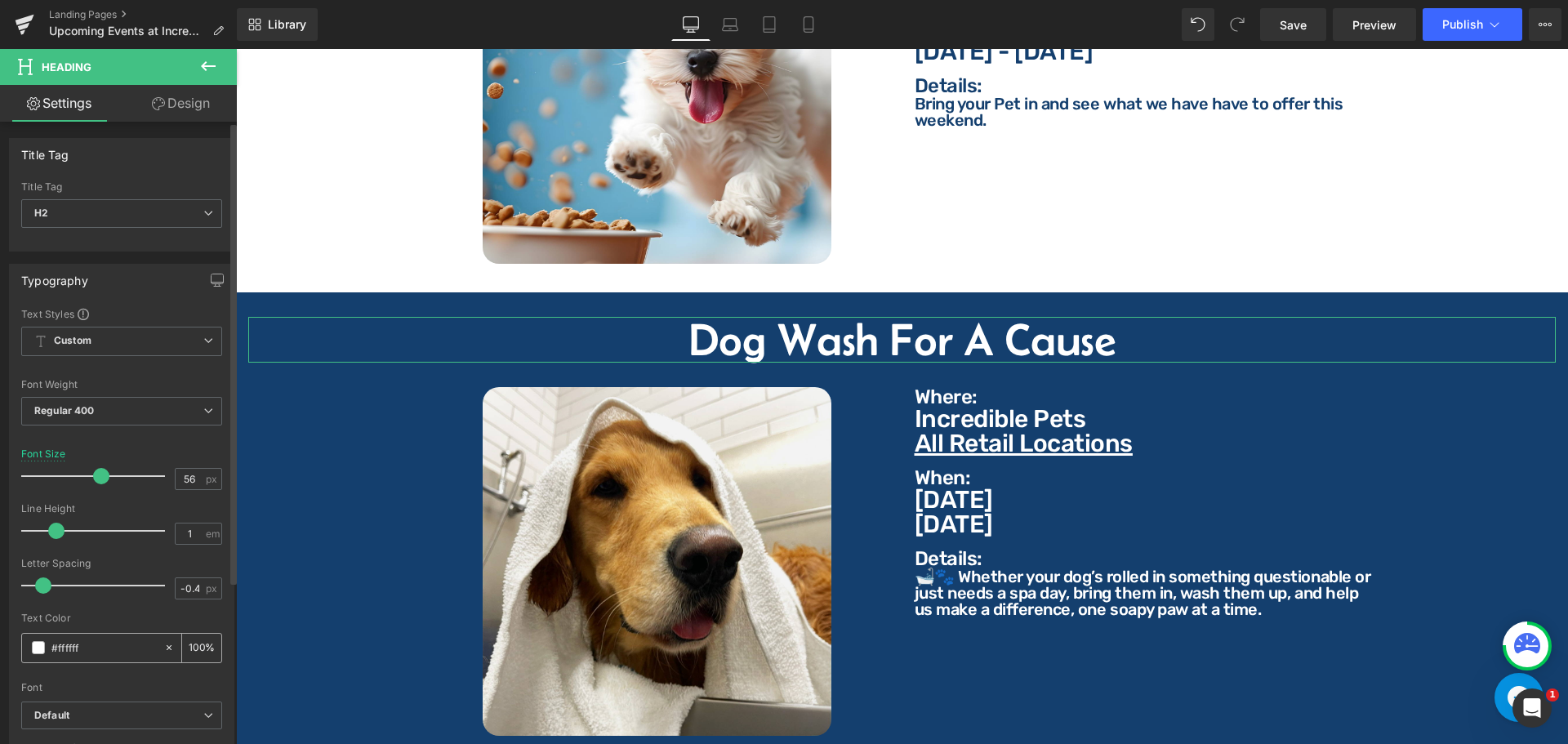
click at [102, 649] on input "#ffffff" at bounding box center [104, 647] width 105 height 18
paste input "143f6e"
type input "#143f6e"
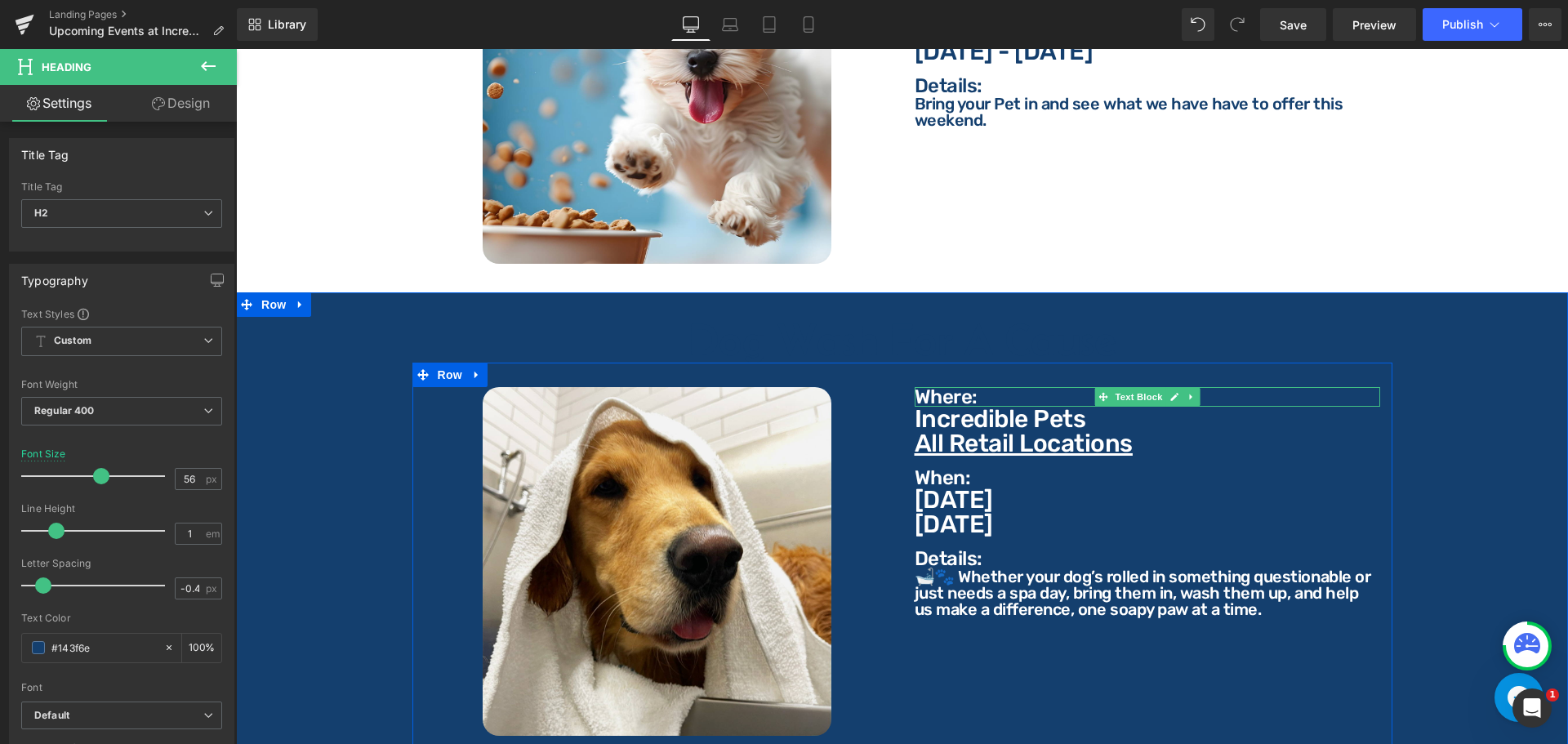
click at [921, 387] on p "Where:" at bounding box center [1147, 397] width 465 height 20
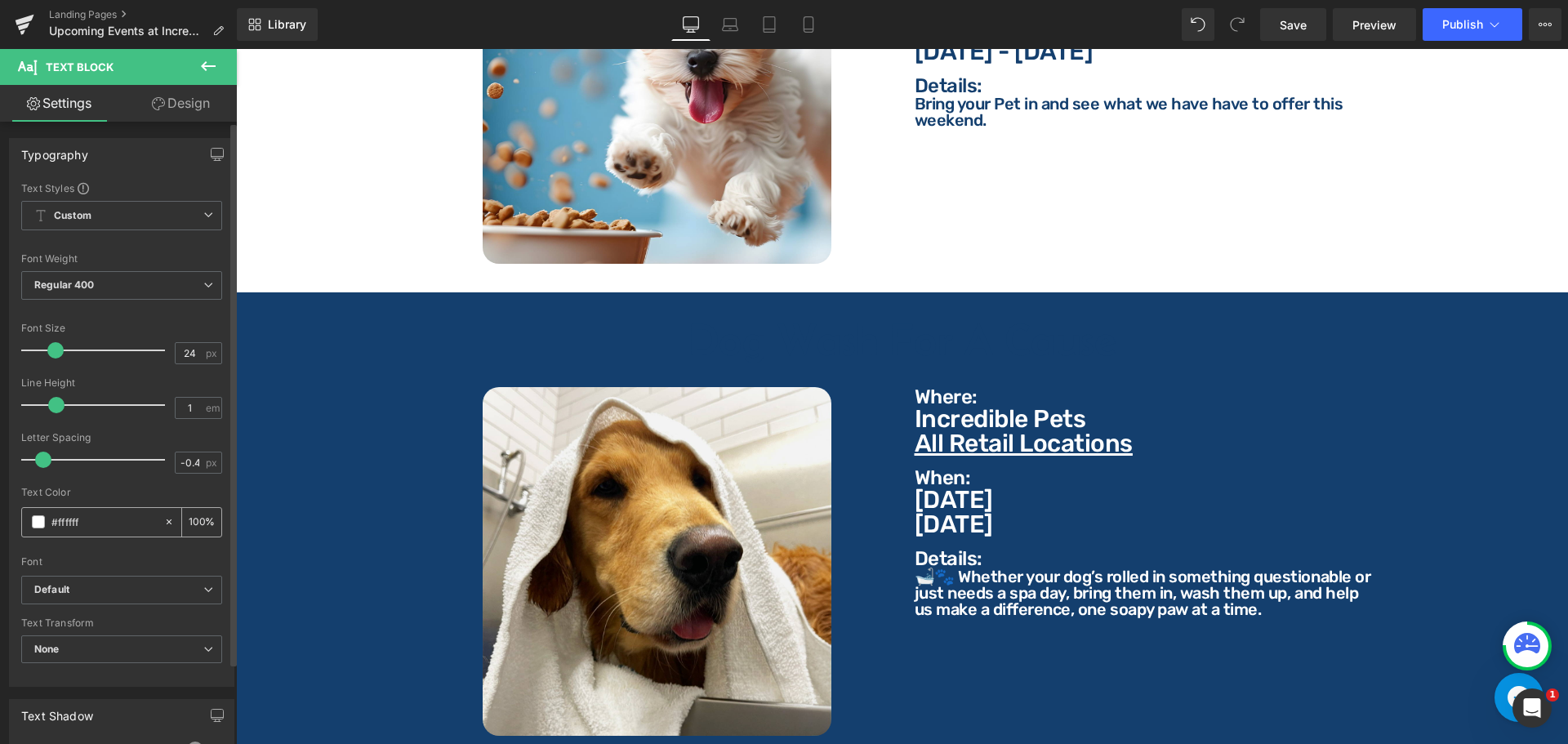
click at [126, 518] on input "#ffffff" at bounding box center [104, 522] width 105 height 18
paste input "143f6e"
type input "#143f6e"
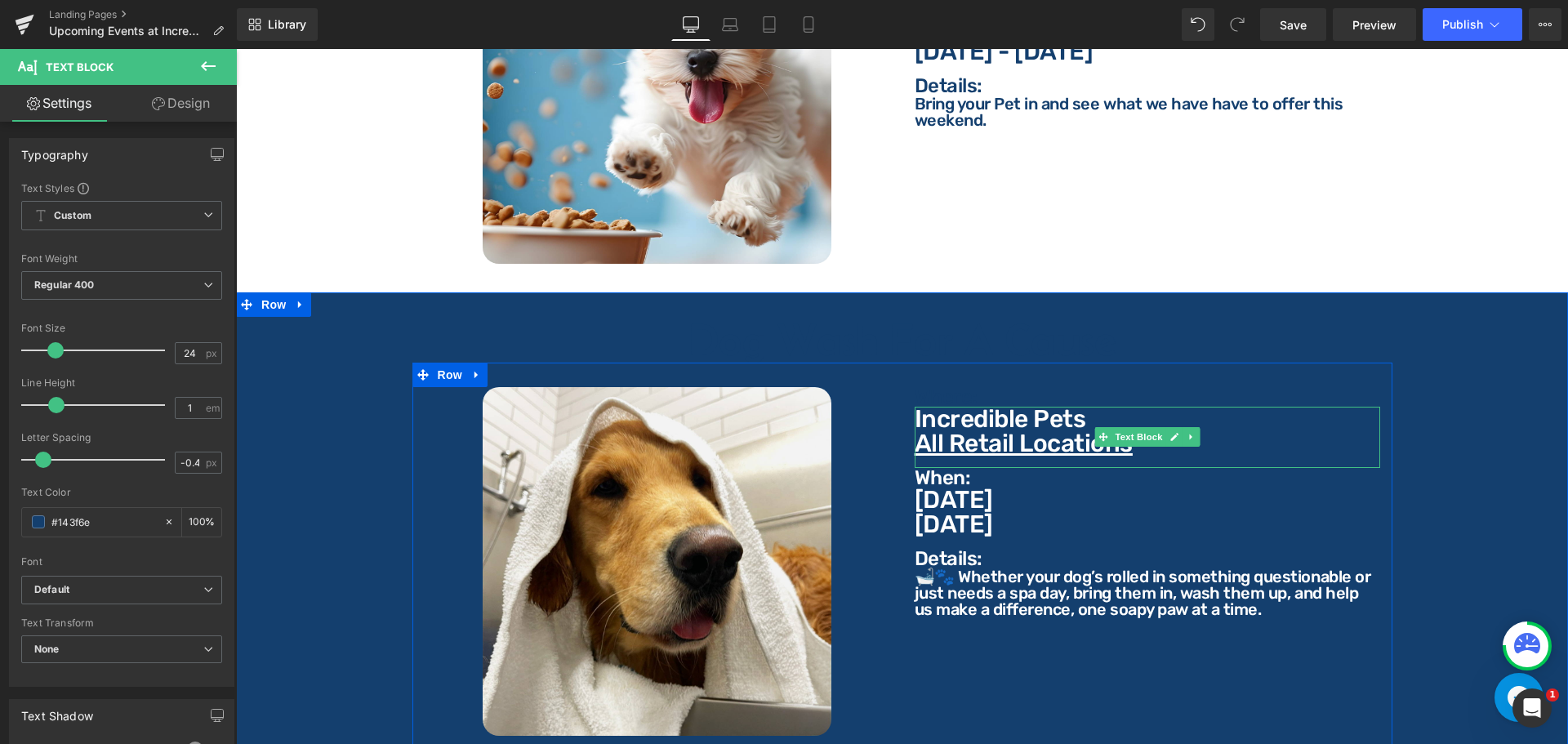
click at [936, 411] on p "Incredible Pets" at bounding box center [1147, 418] width 465 height 25
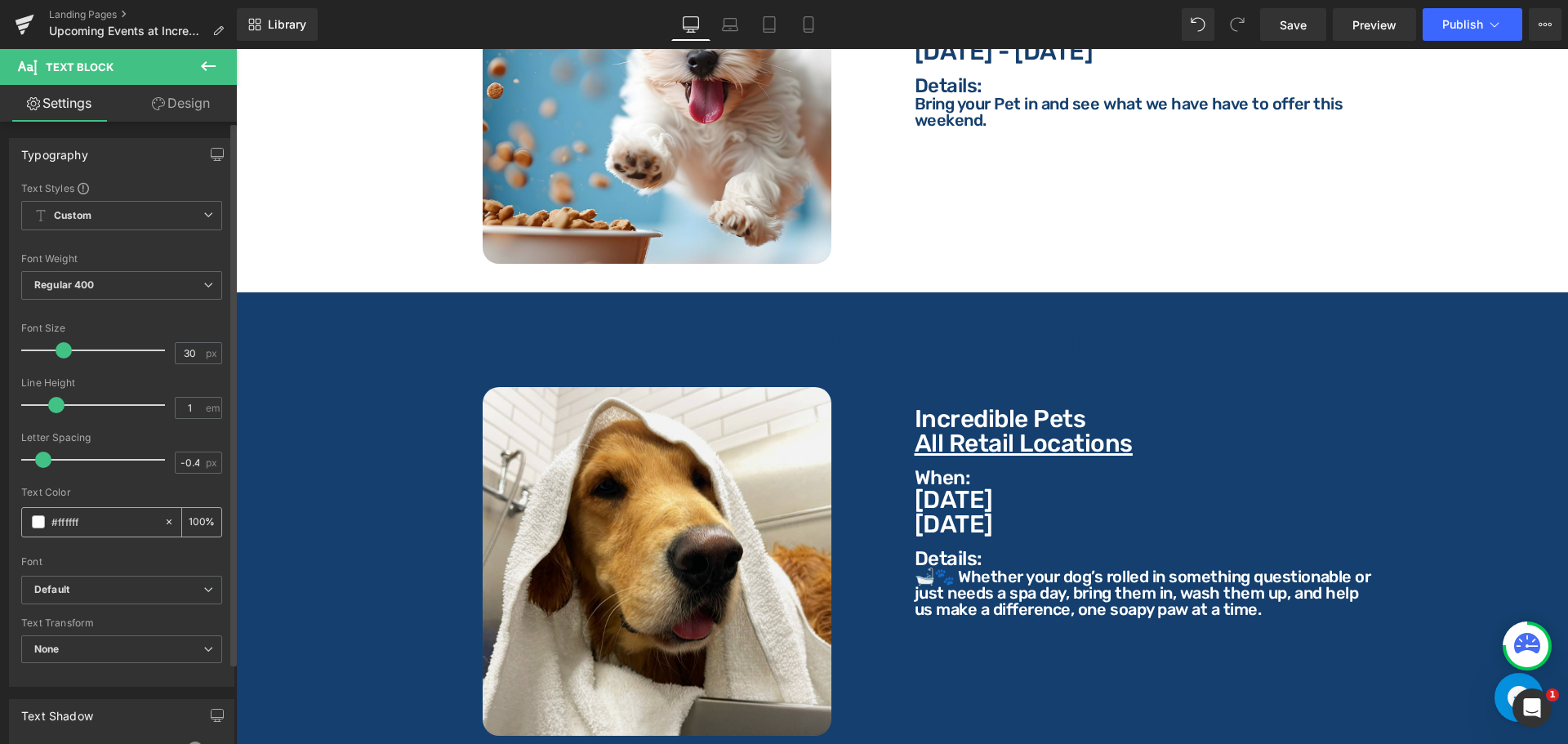
click at [108, 520] on input "#ffffff" at bounding box center [104, 522] width 105 height 18
paste input "143f6e"
type input "#143f6e"
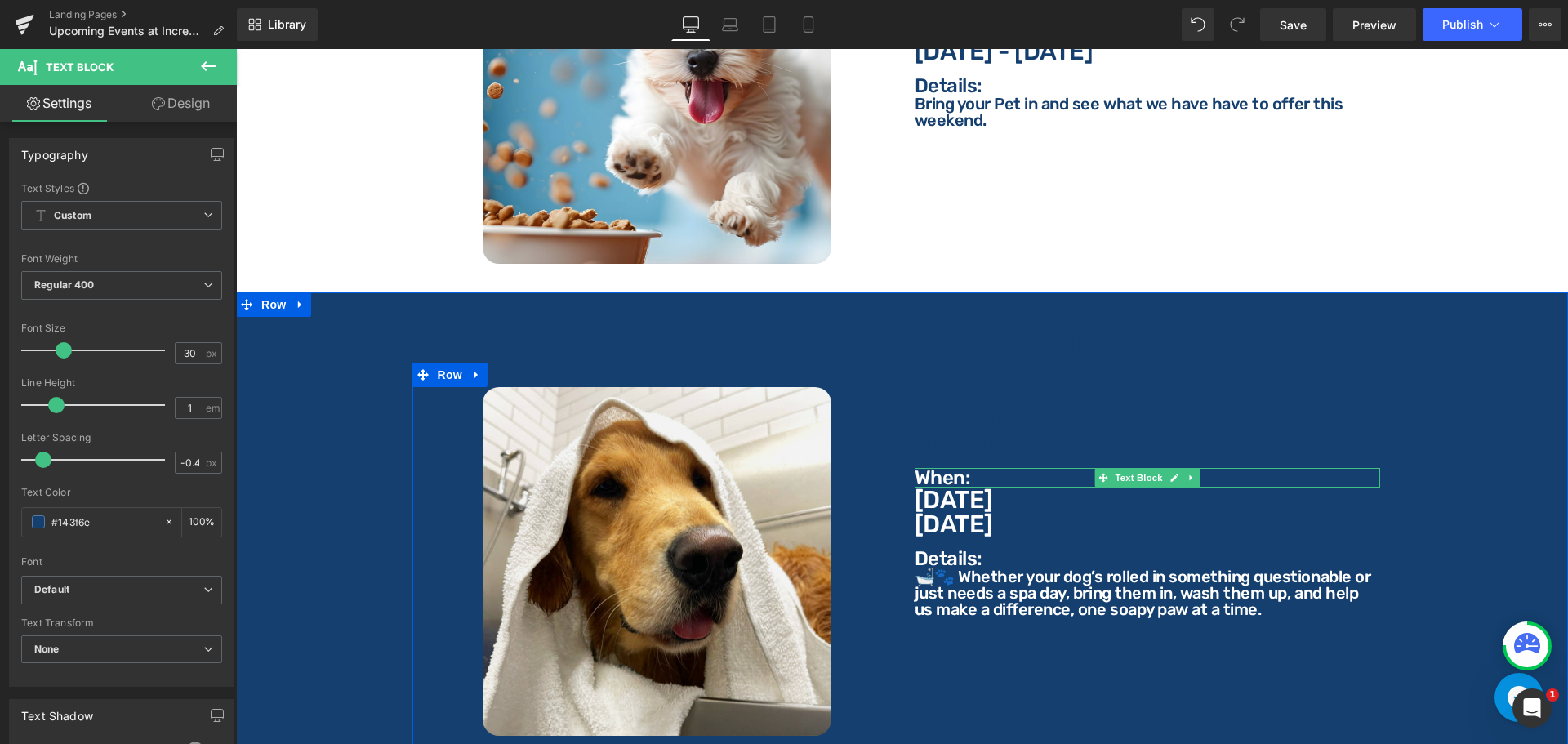
click at [918, 468] on p "When:" at bounding box center [1147, 478] width 465 height 20
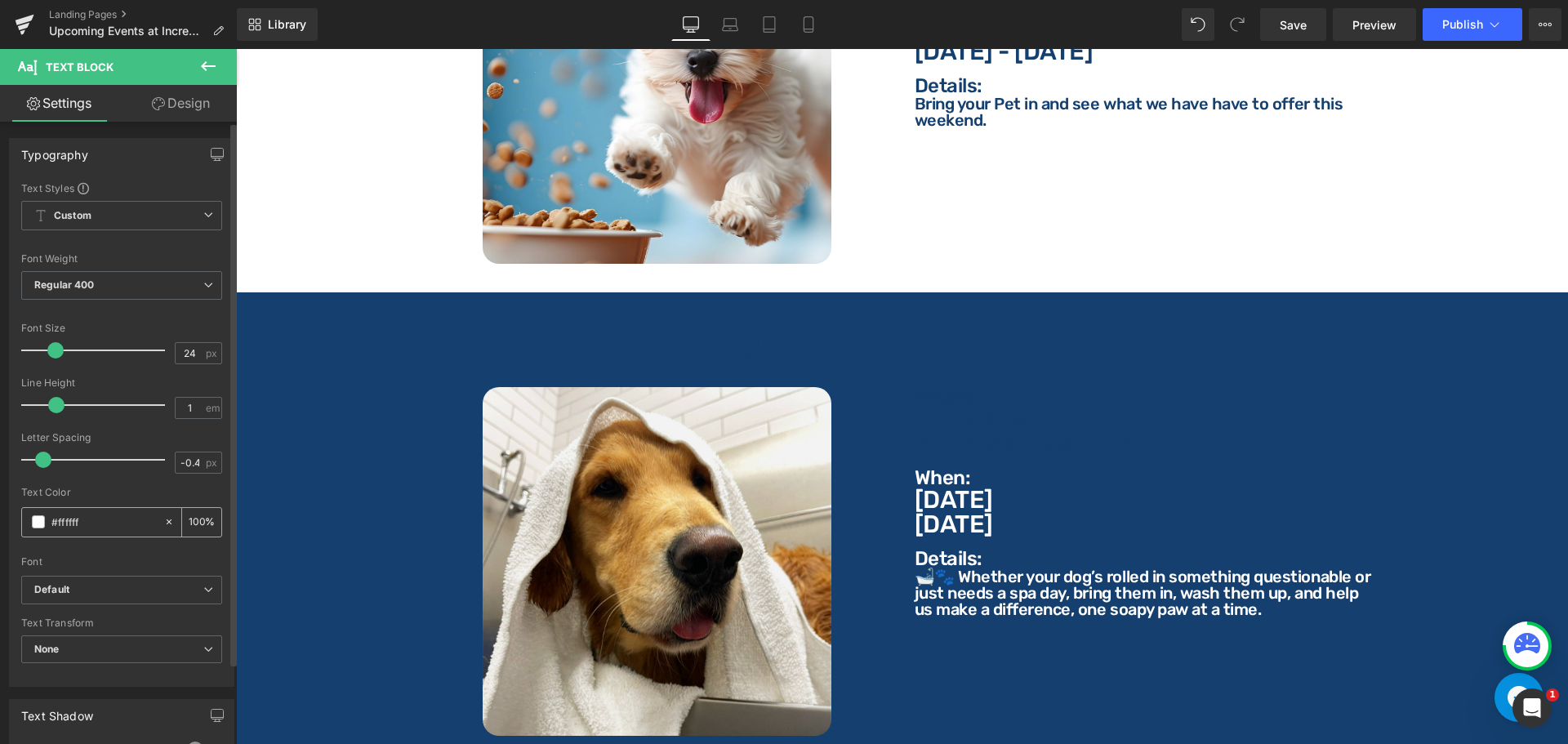
click at [102, 521] on input "#ffffff" at bounding box center [104, 522] width 105 height 18
paste input "143f6e"
type input "#143f6e"
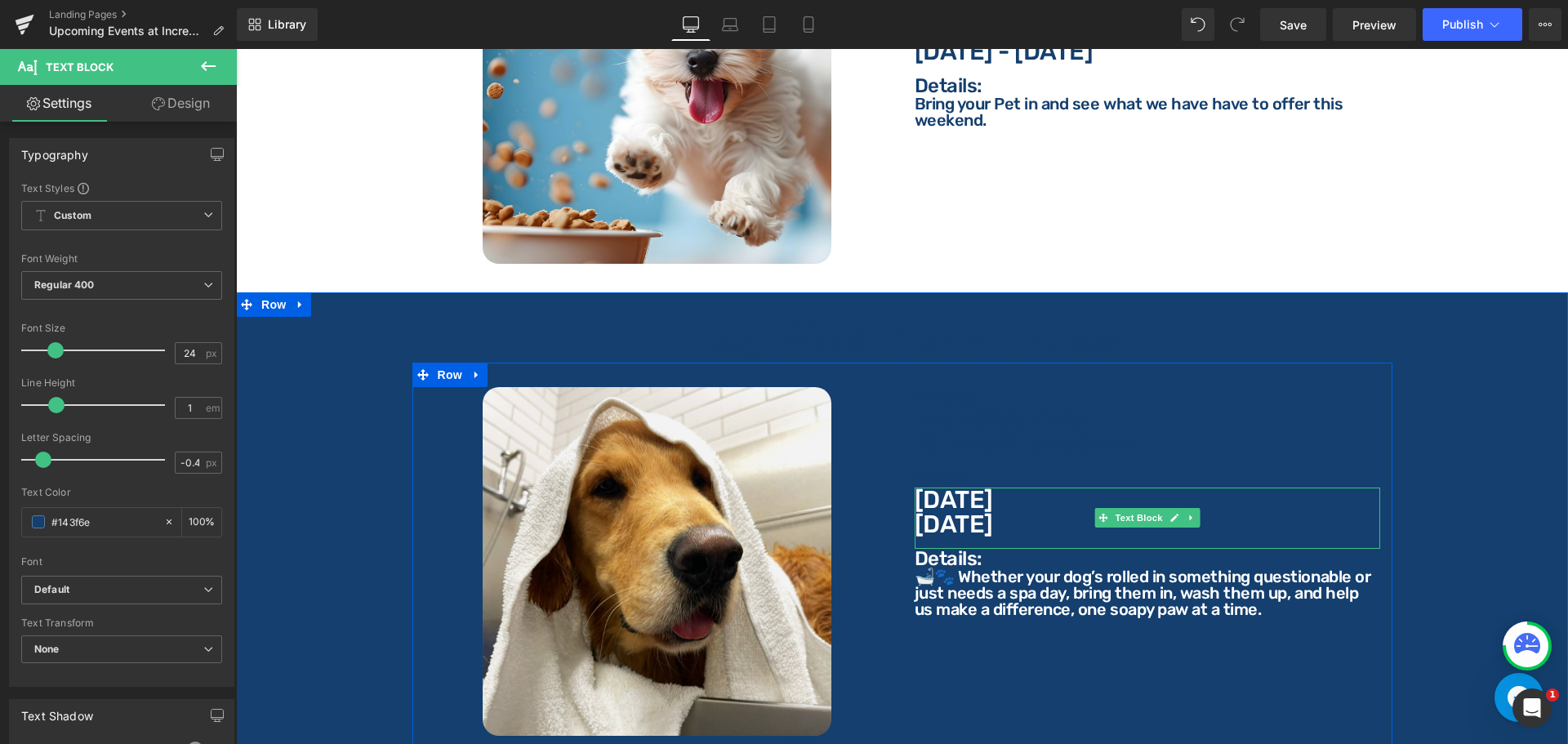
click at [933, 487] on p "[DATE]" at bounding box center [1147, 499] width 465 height 25
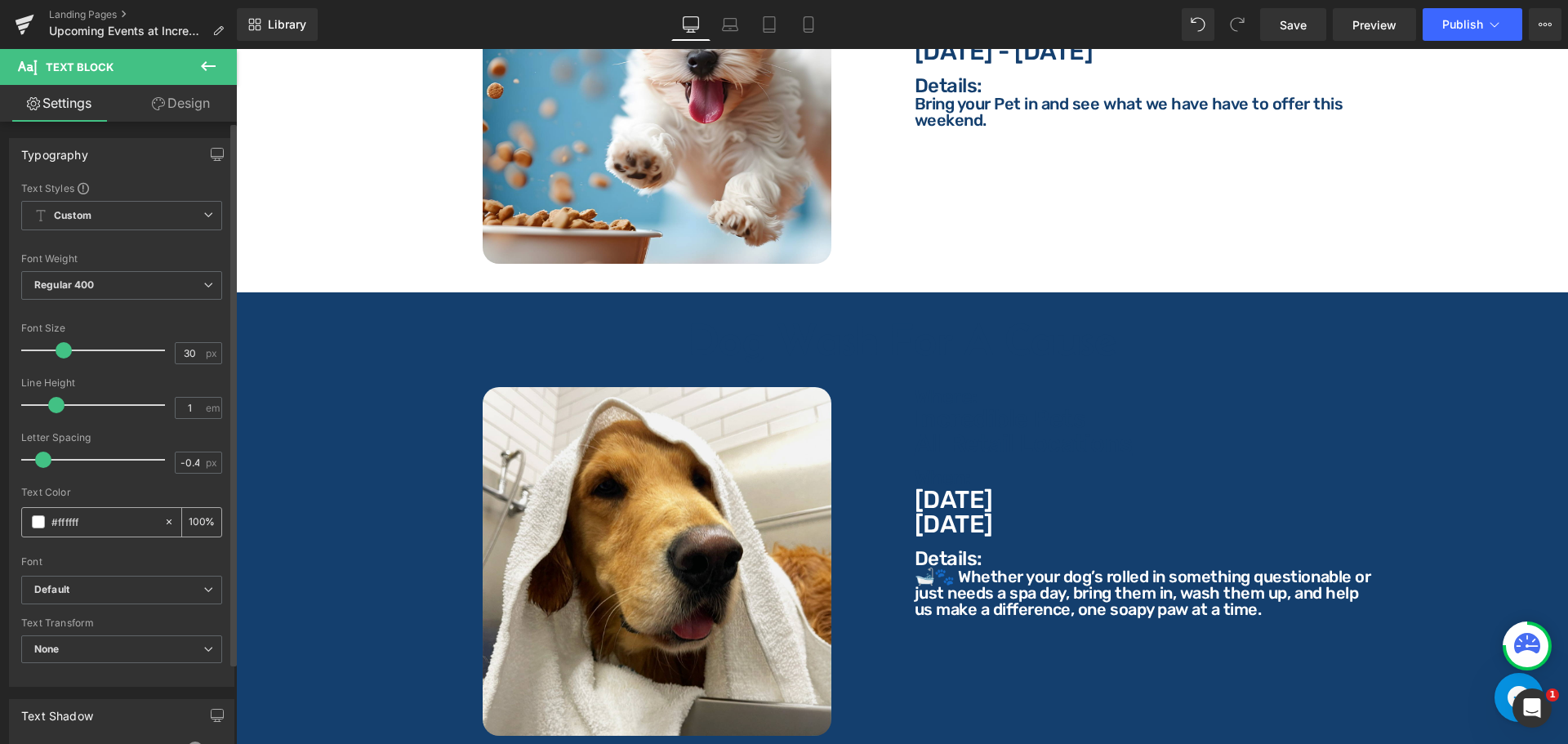
click at [133, 531] on input "#ffffff" at bounding box center [104, 522] width 105 height 18
type input "#143f6e"
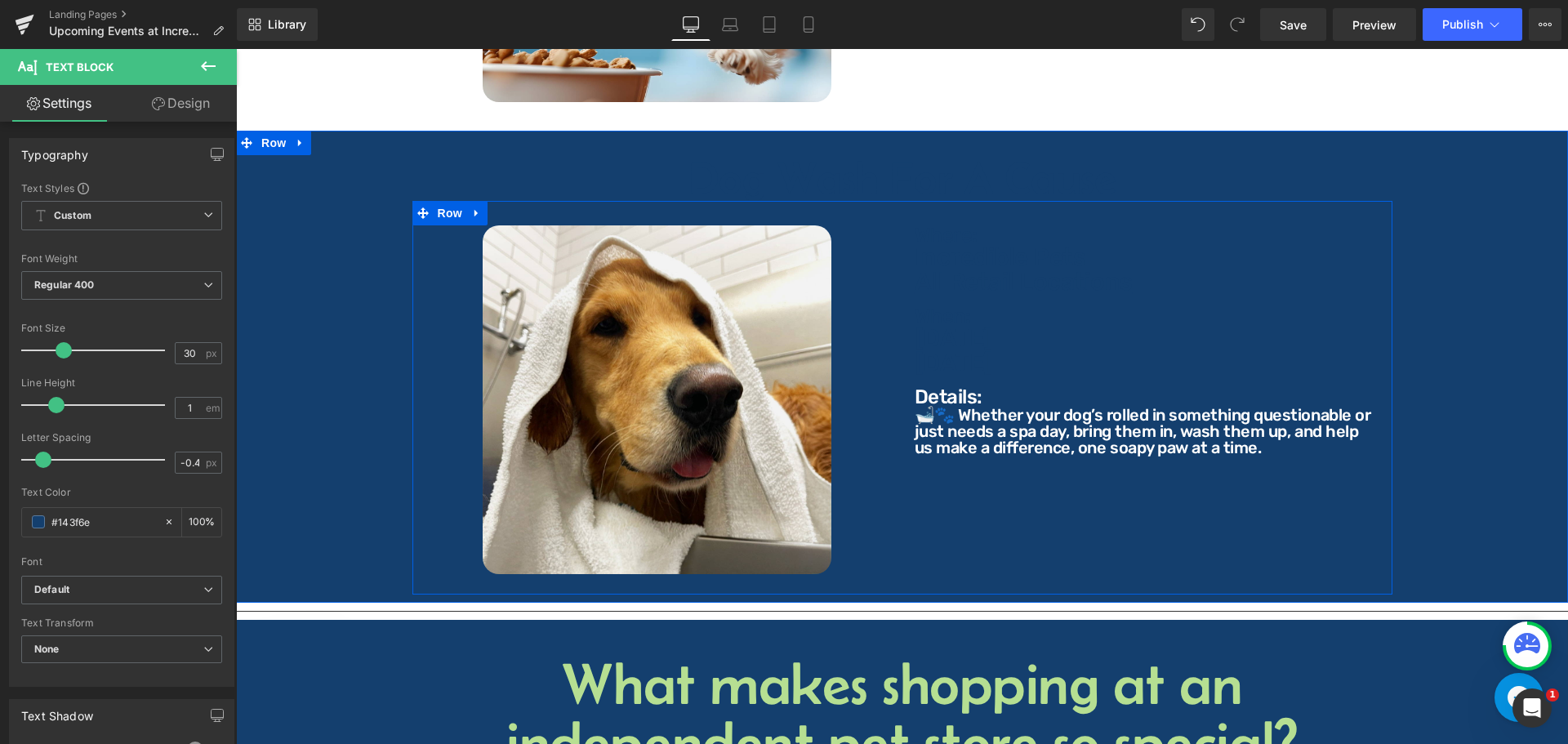
scroll to position [2043, 0]
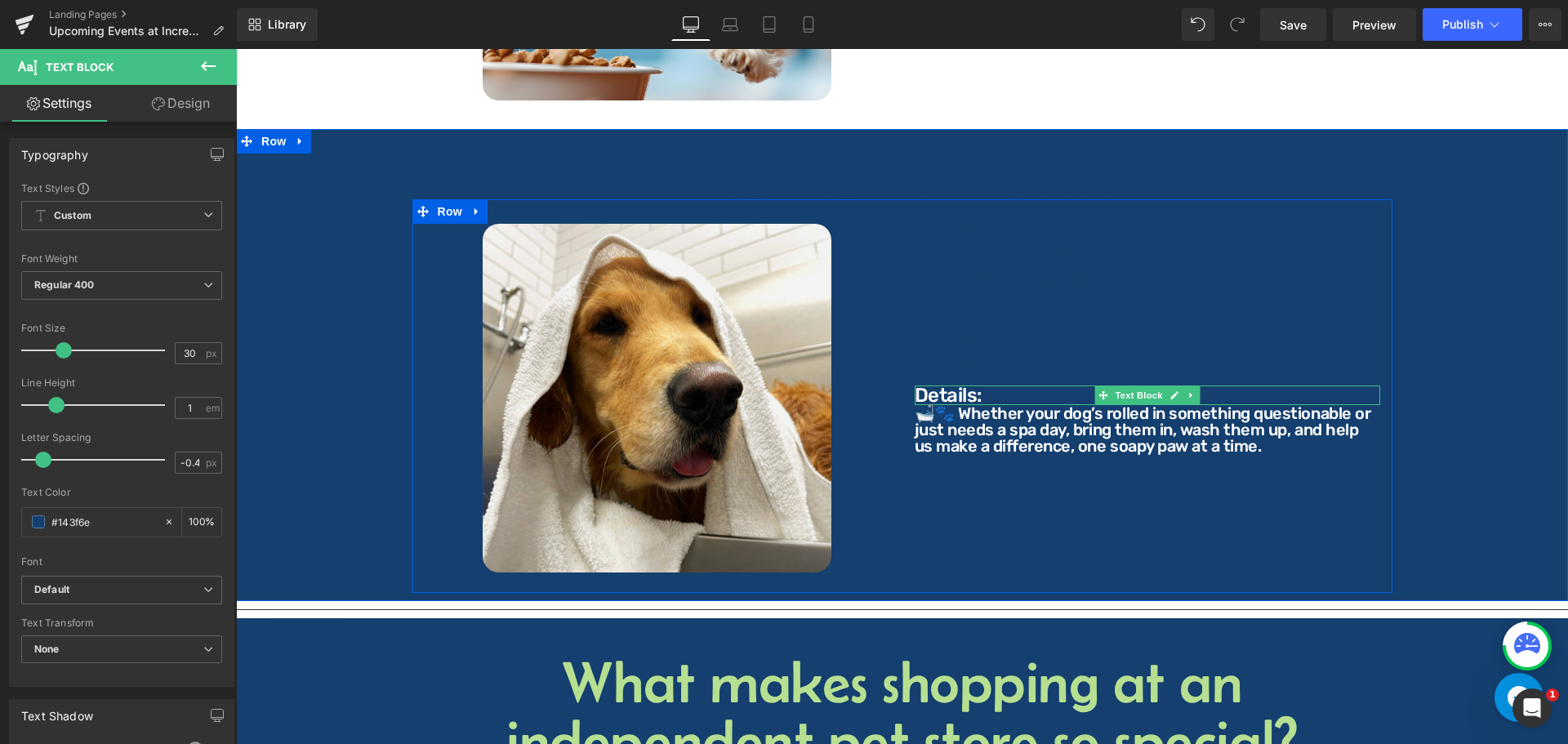
click at [940, 386] on p "Details:" at bounding box center [1147, 396] width 465 height 20
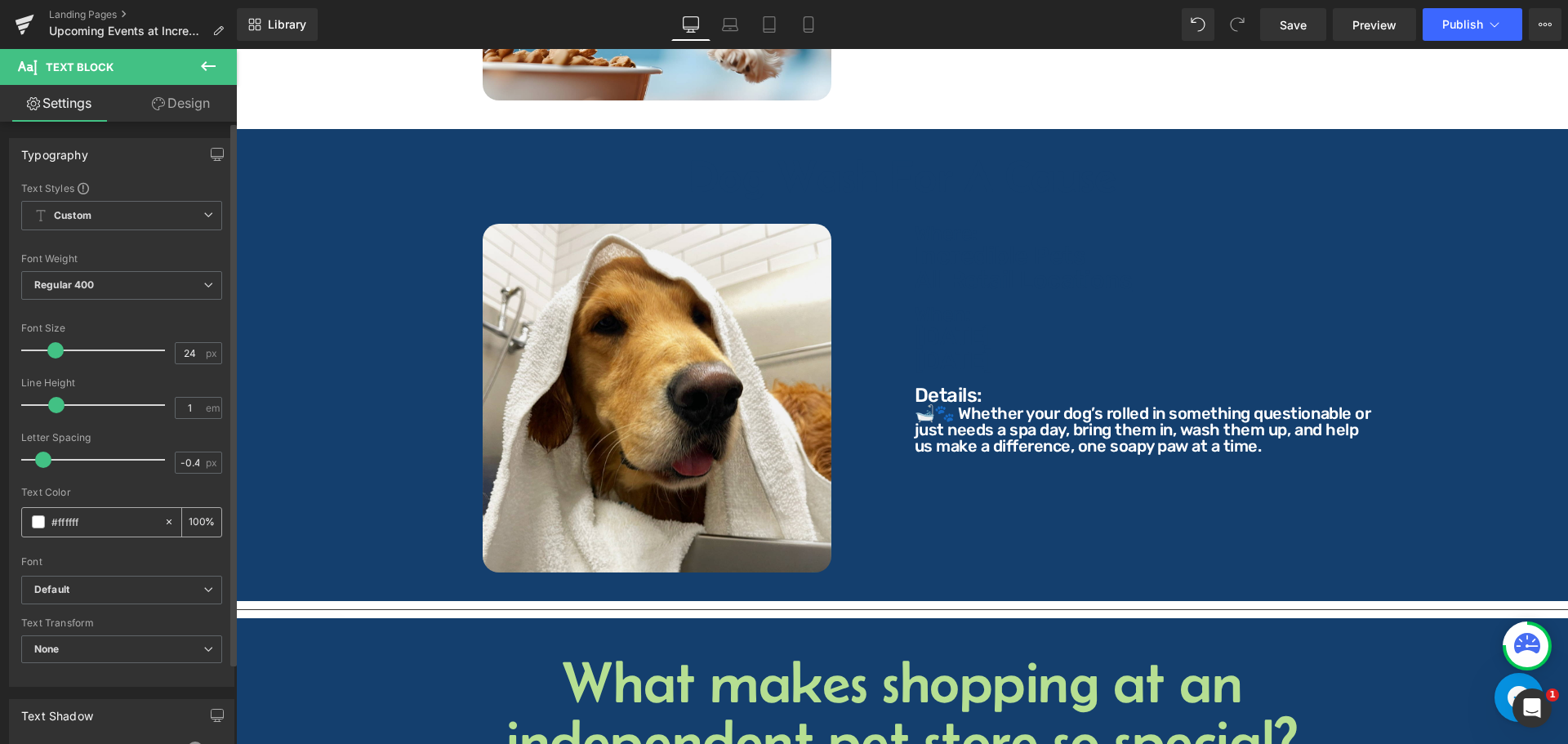
click at [93, 515] on input "#ffffff" at bounding box center [104, 522] width 105 height 18
paste input "143f6e"
type input "#143f6e"
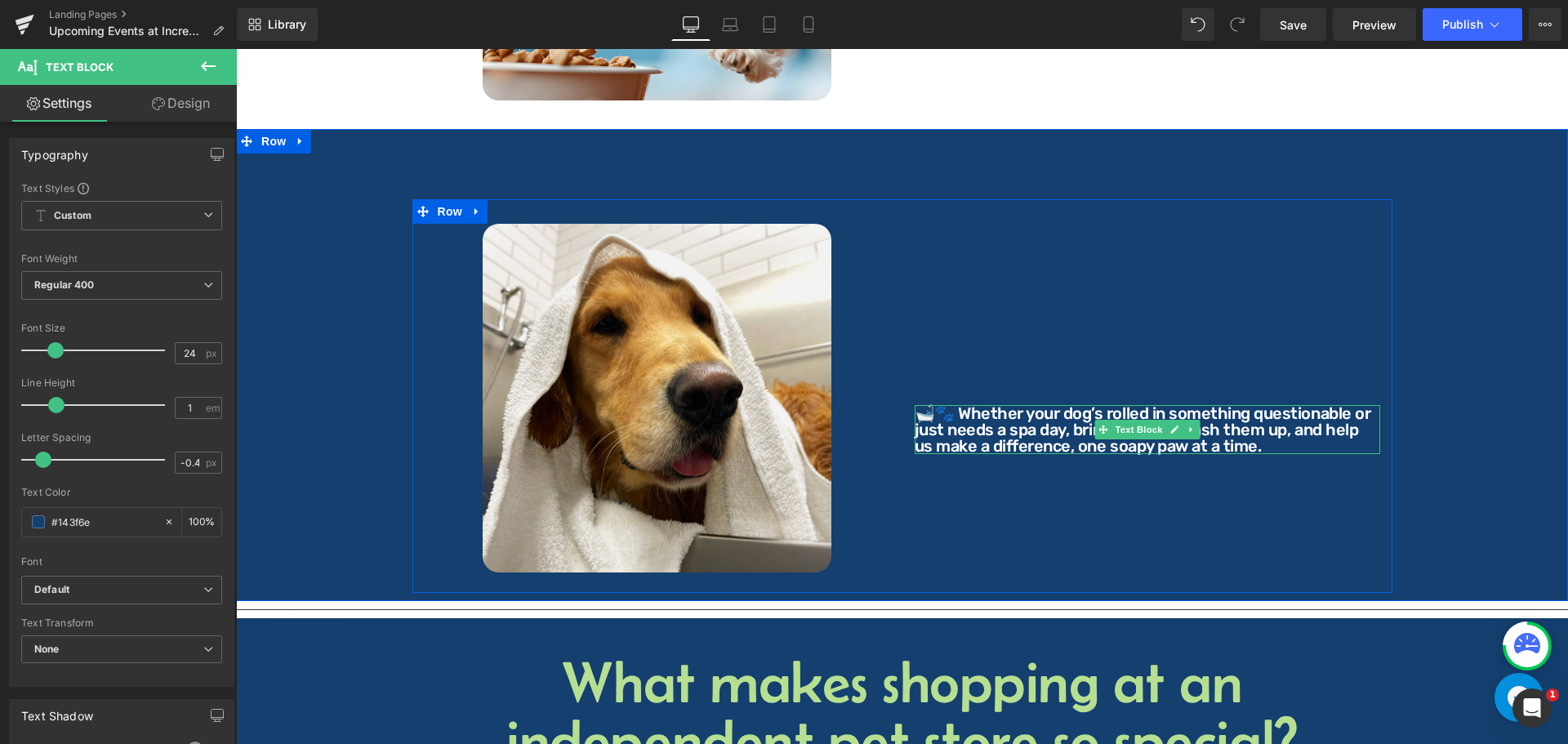
click at [996, 406] on p "🛁🐾 Whether your dog’s rolled in something questionable or just needs a spa day,…" at bounding box center [1147, 430] width 465 height 49
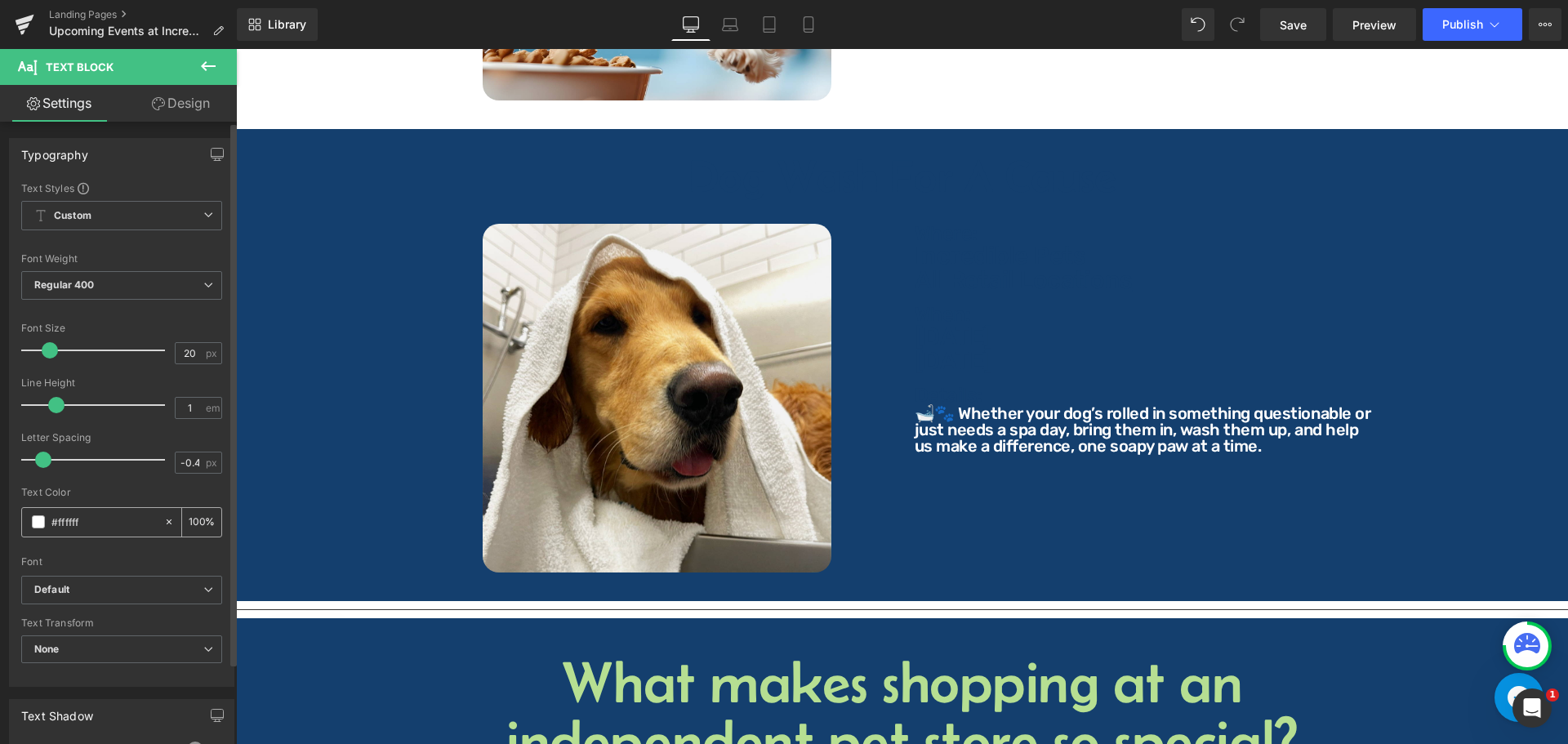
click at [95, 513] on input "#ffffff" at bounding box center [104, 522] width 105 height 18
paste input "143f6e"
type input "#143f6e"
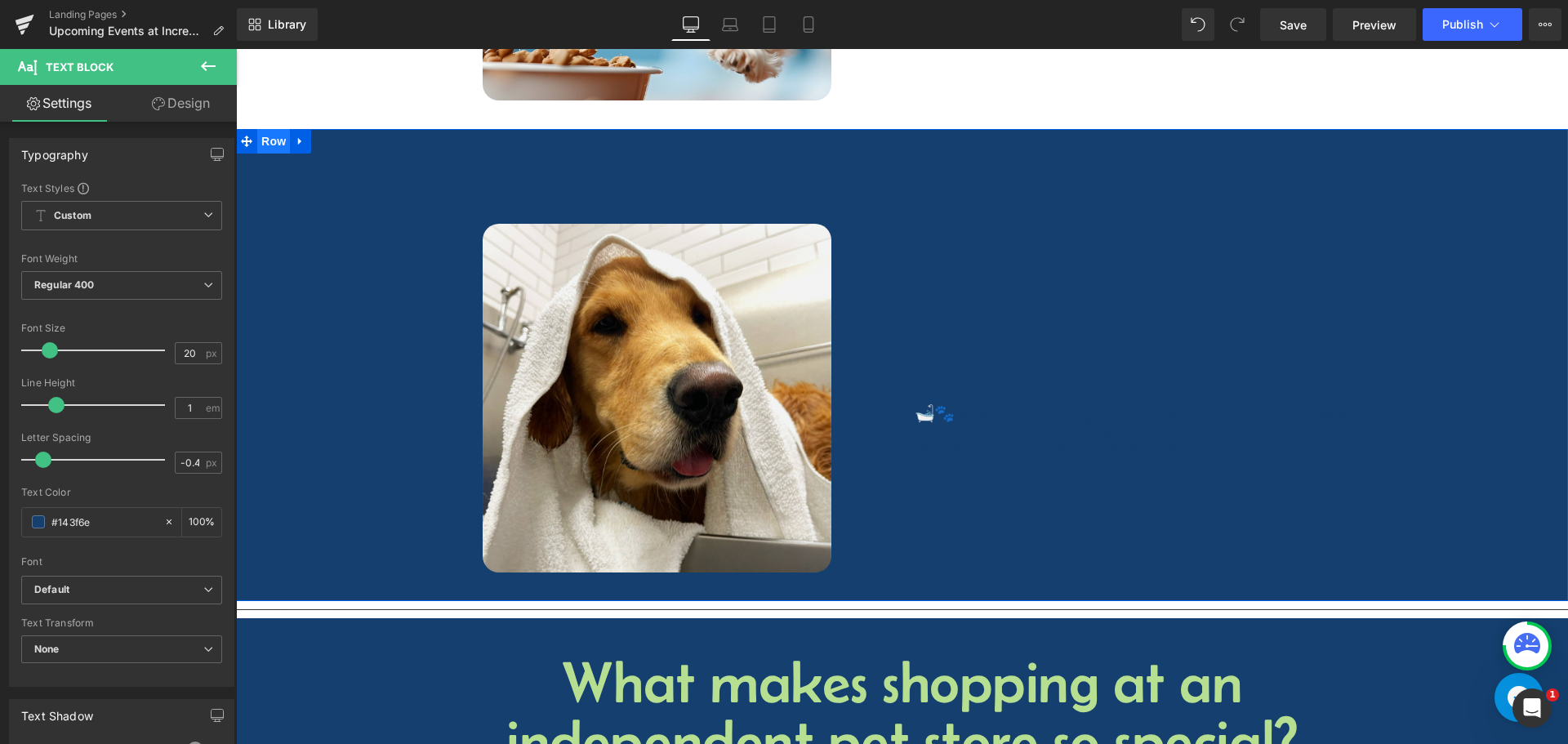
click at [258, 129] on span "Row" at bounding box center [273, 141] width 33 height 25
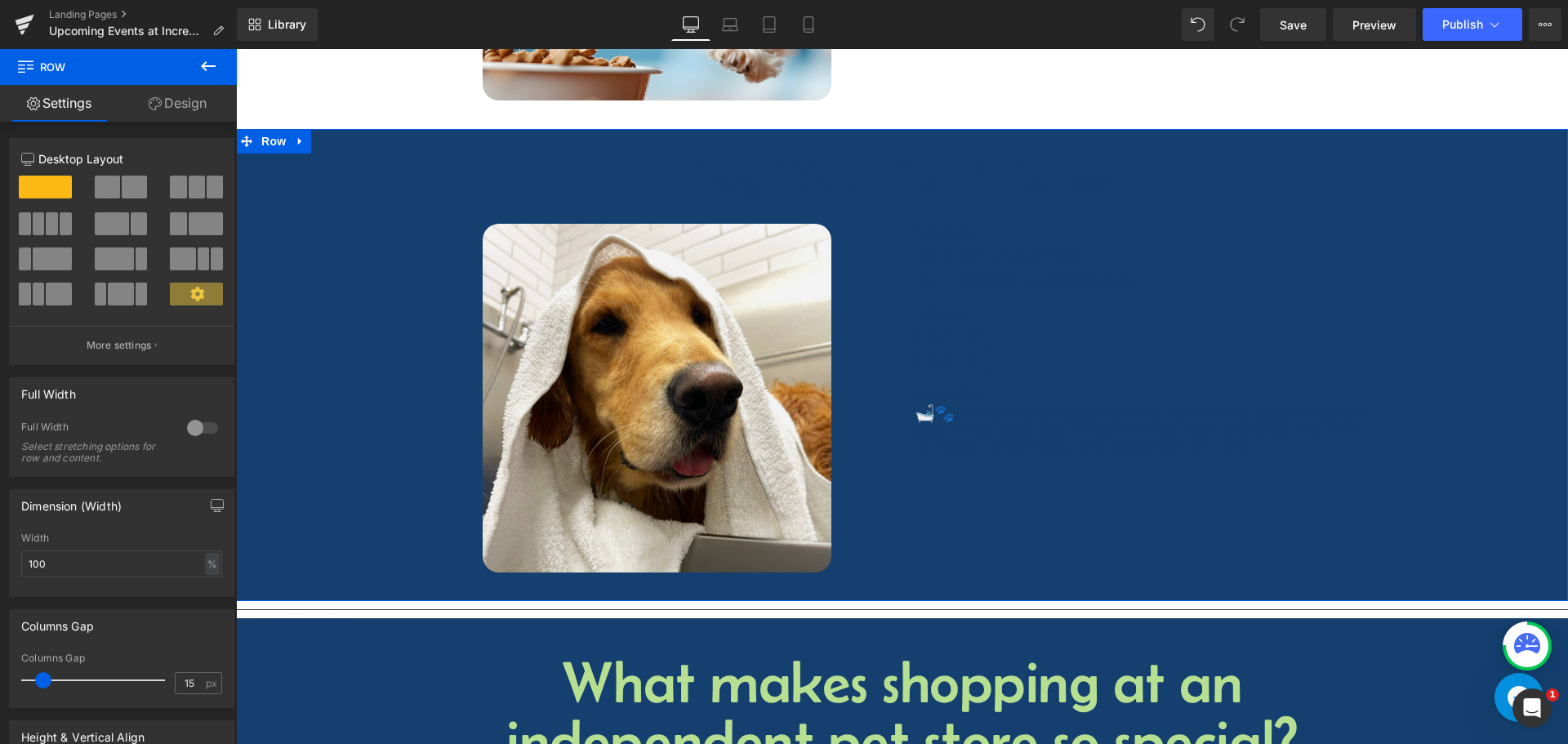
drag, startPoint x: 145, startPoint y: 207, endPoint x: 144, endPoint y: 134, distance: 73.0
click at [154, 110] on icon at bounding box center [155, 104] width 13 height 13
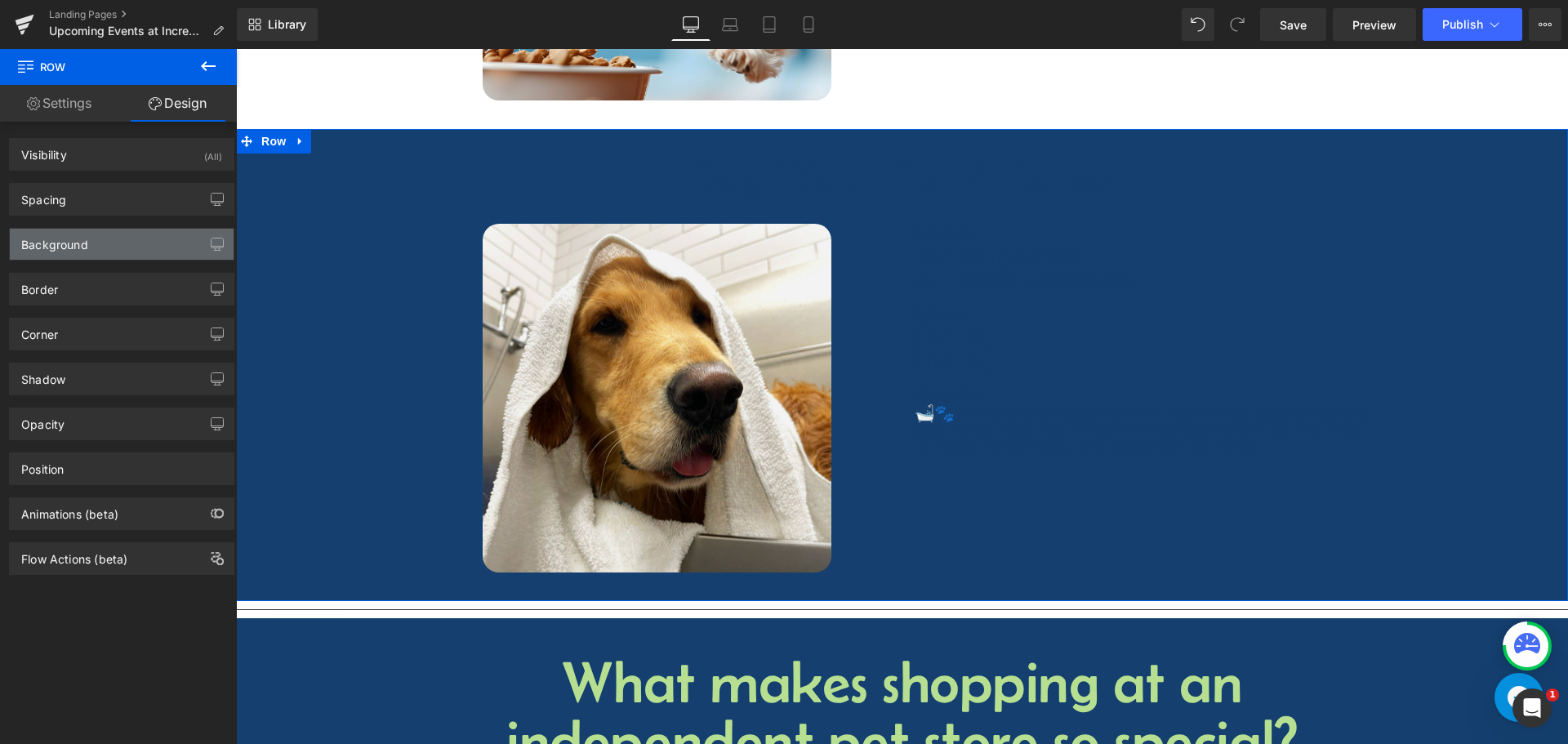
click at [102, 243] on div "Background" at bounding box center [121, 244] width 224 height 31
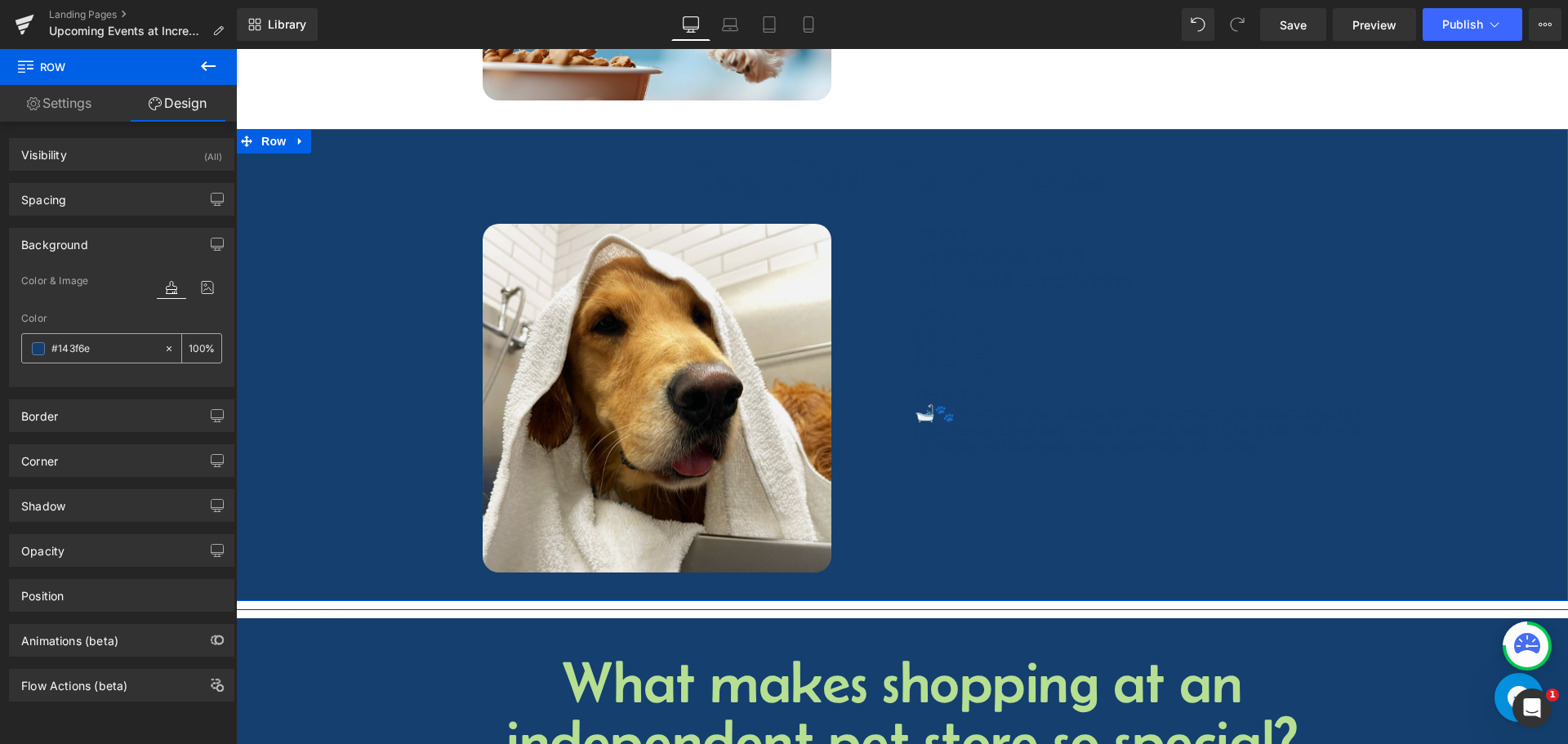
click at [108, 338] on div at bounding box center [92, 348] width 141 height 29
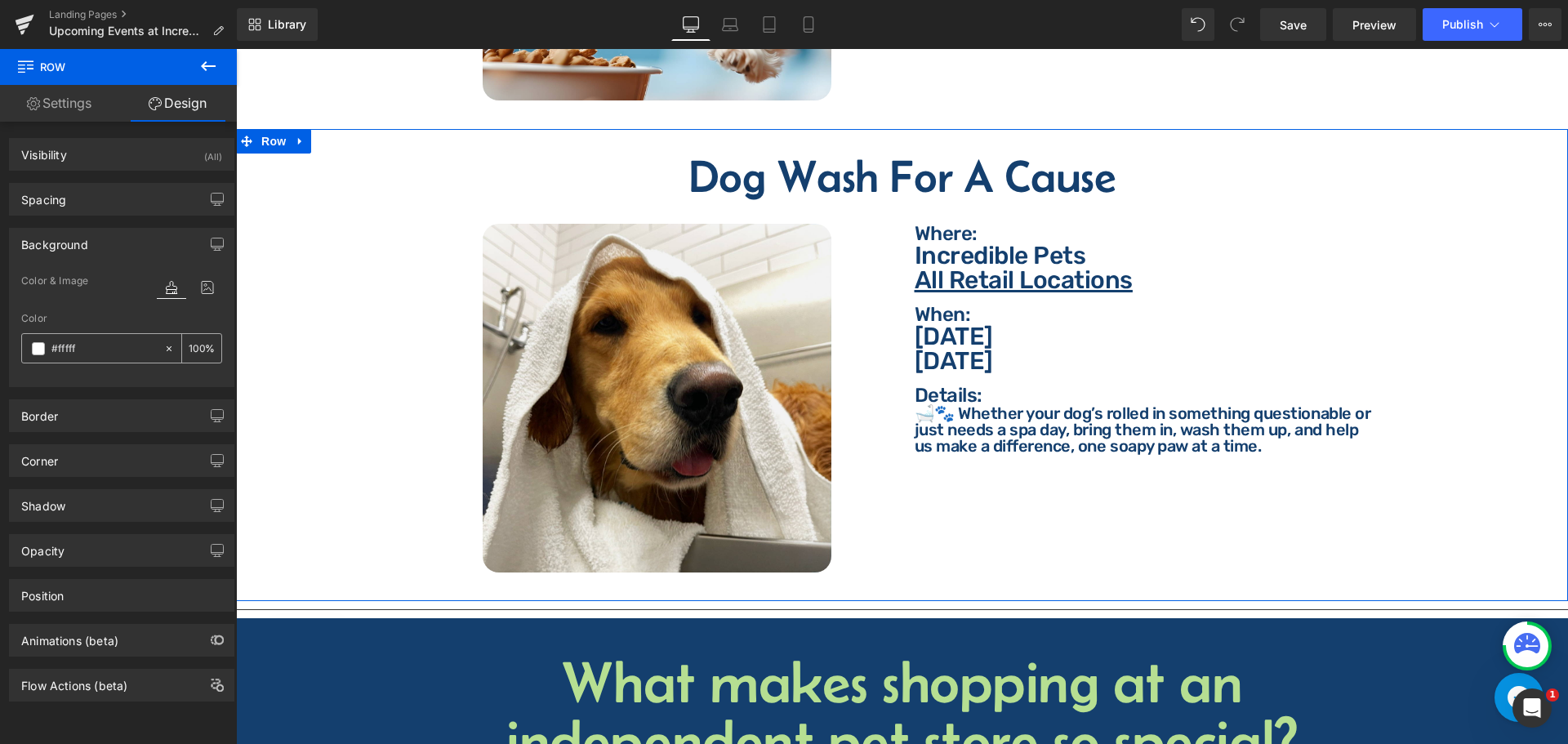
type input "#ffffff"
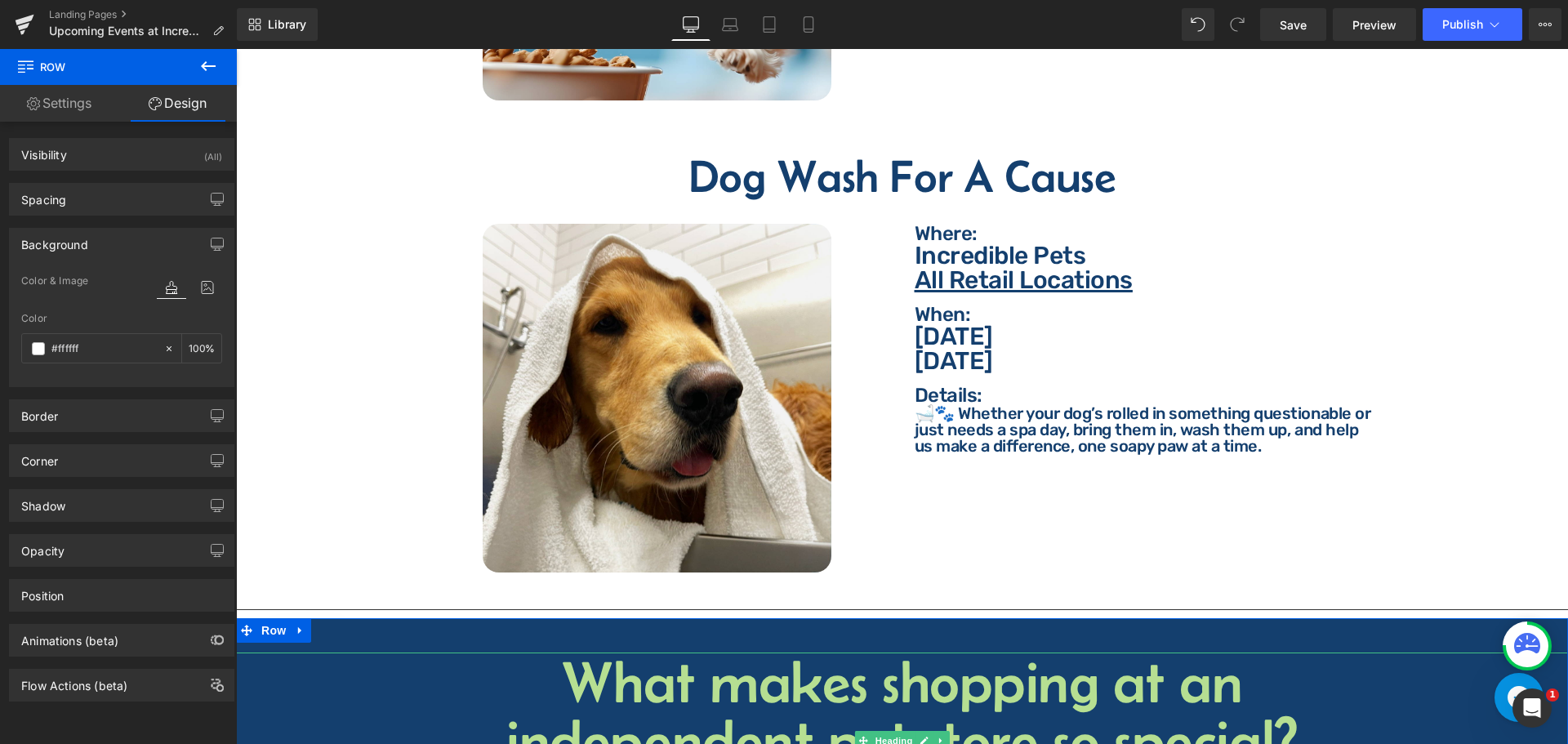
click at [308, 656] on h1 "What makes shopping at an" at bounding box center [901, 683] width 1331 height 59
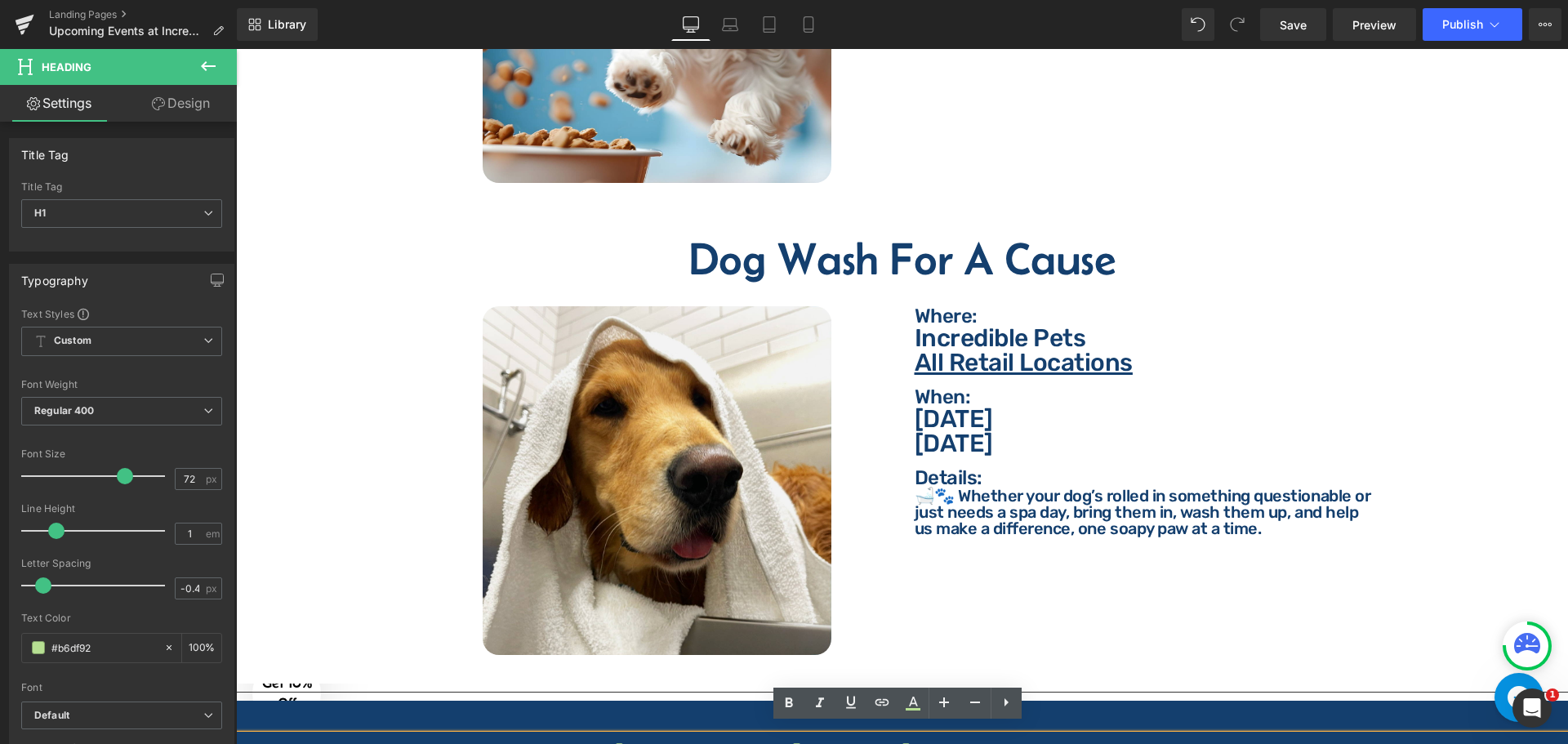
scroll to position [1961, 0]
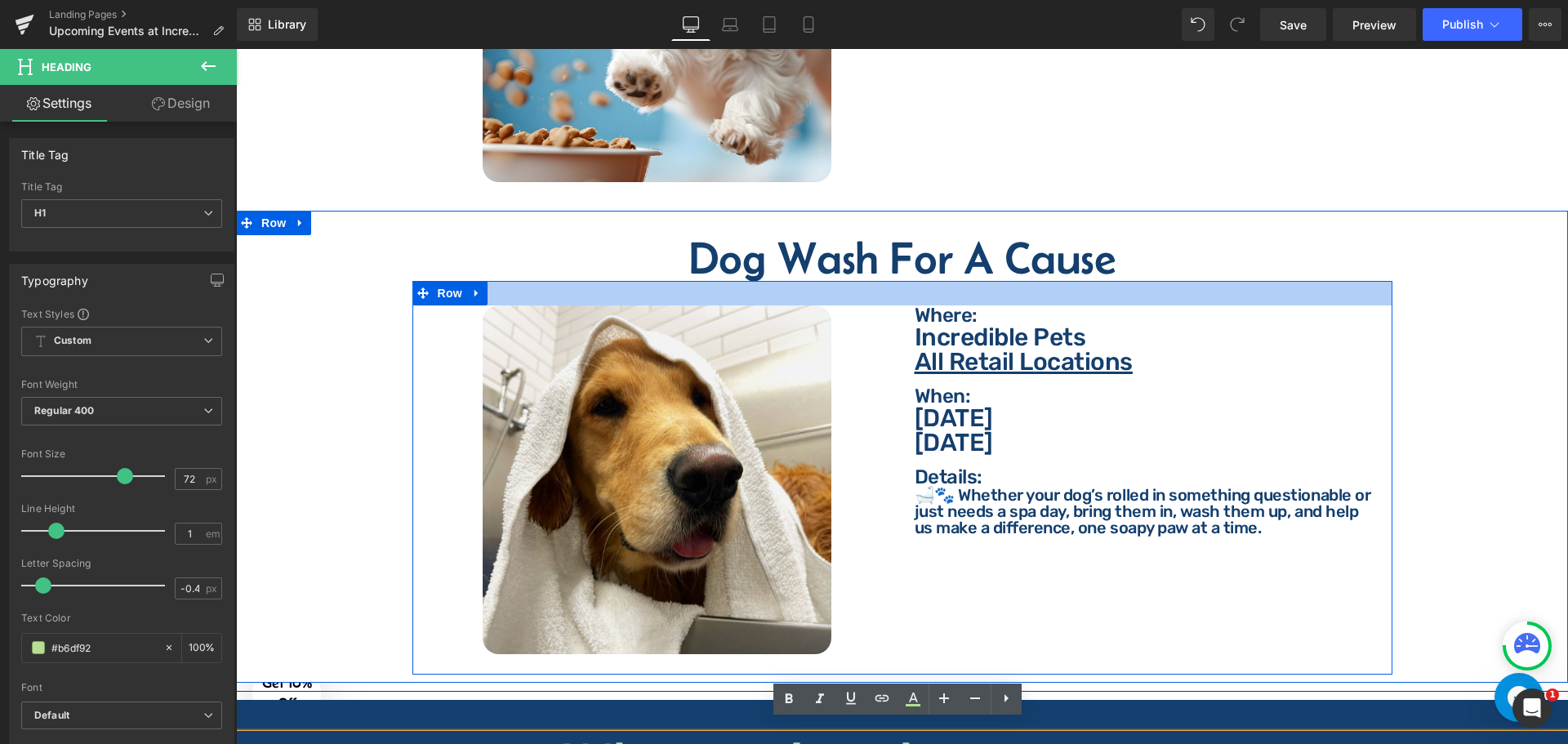
click at [885, 281] on div at bounding box center [902, 293] width 980 height 25
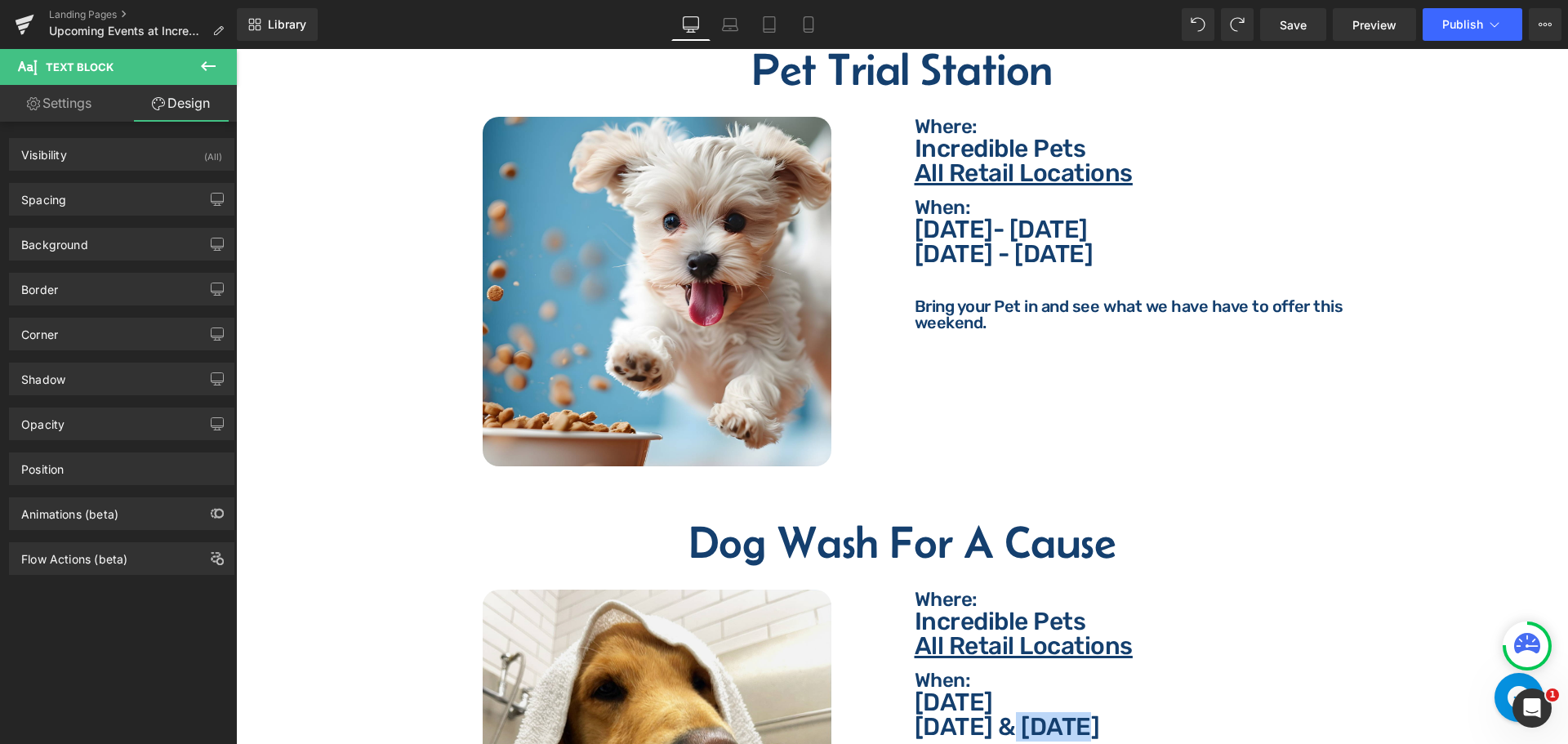
scroll to position [1990, 0]
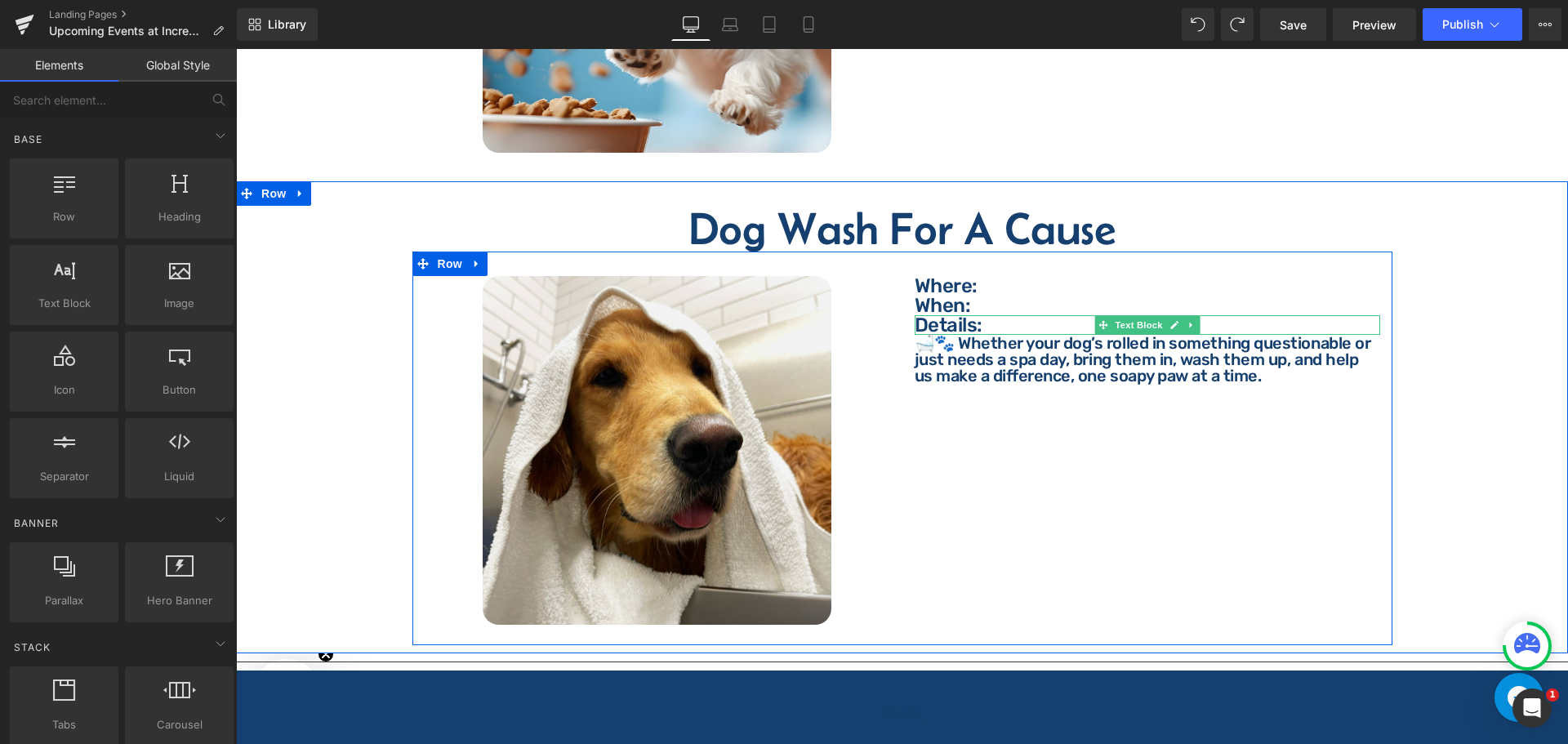
click at [1004, 316] on p "Details:" at bounding box center [1147, 326] width 465 height 20
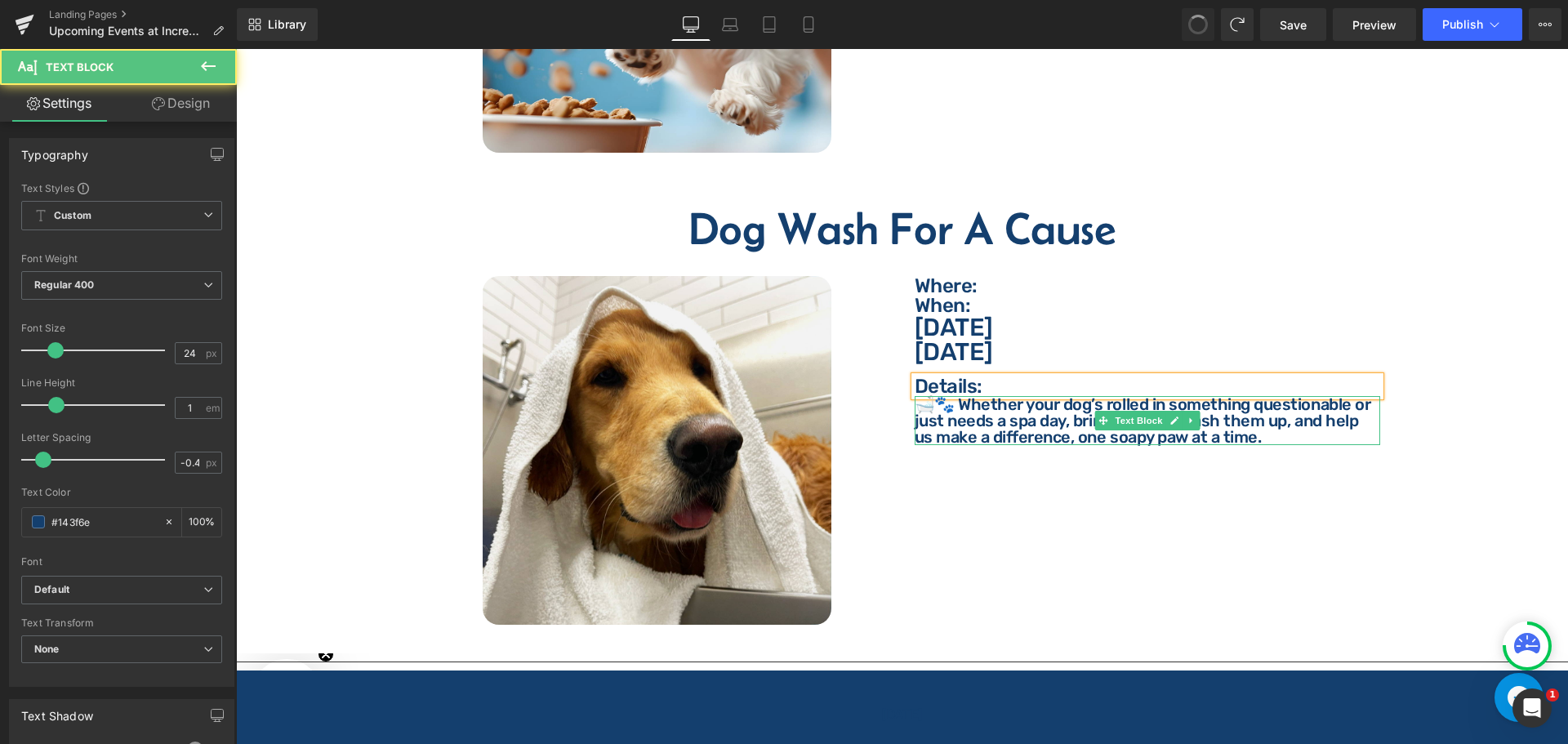
scroll to position [2051, 0]
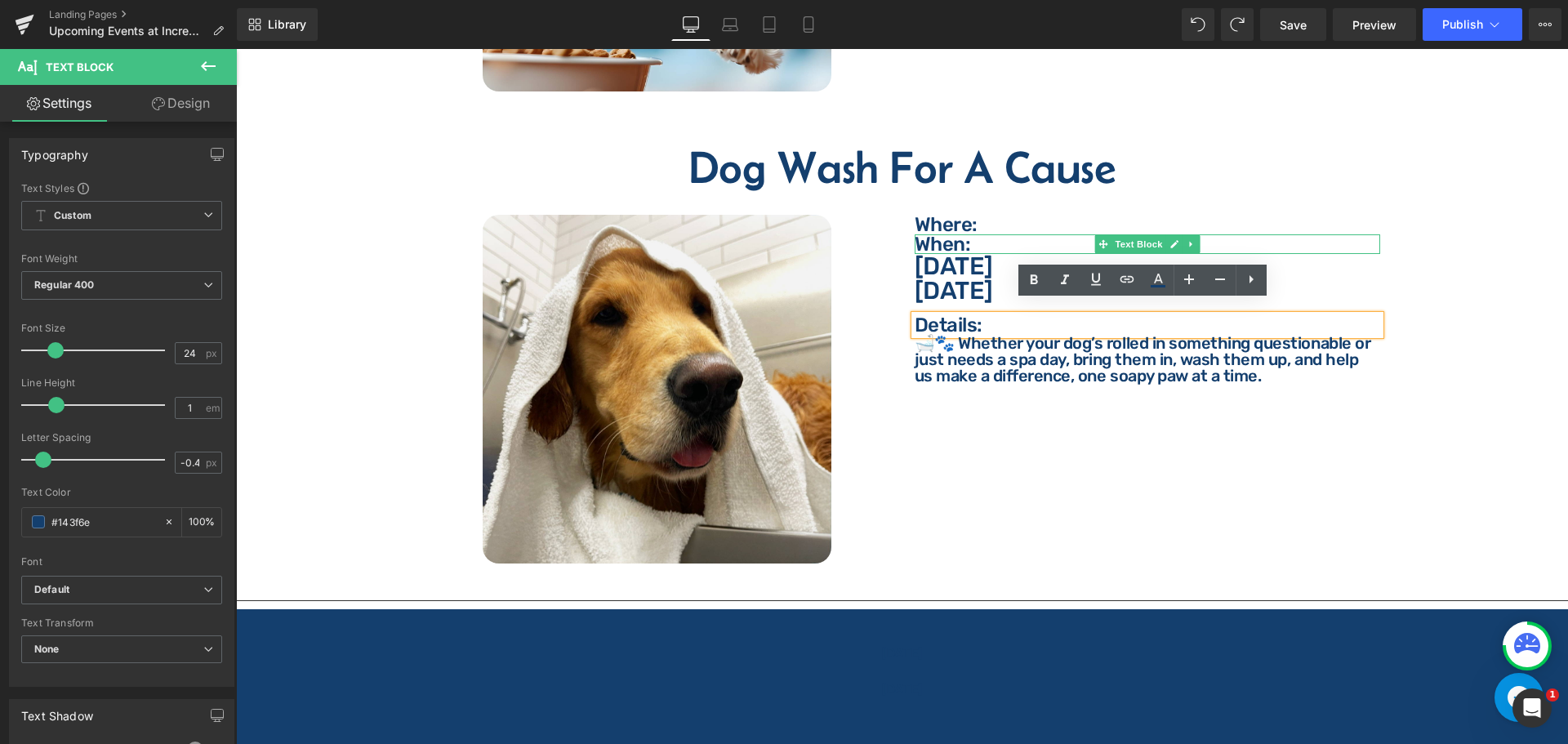
click at [1001, 235] on p "When:" at bounding box center [1147, 245] width 465 height 20
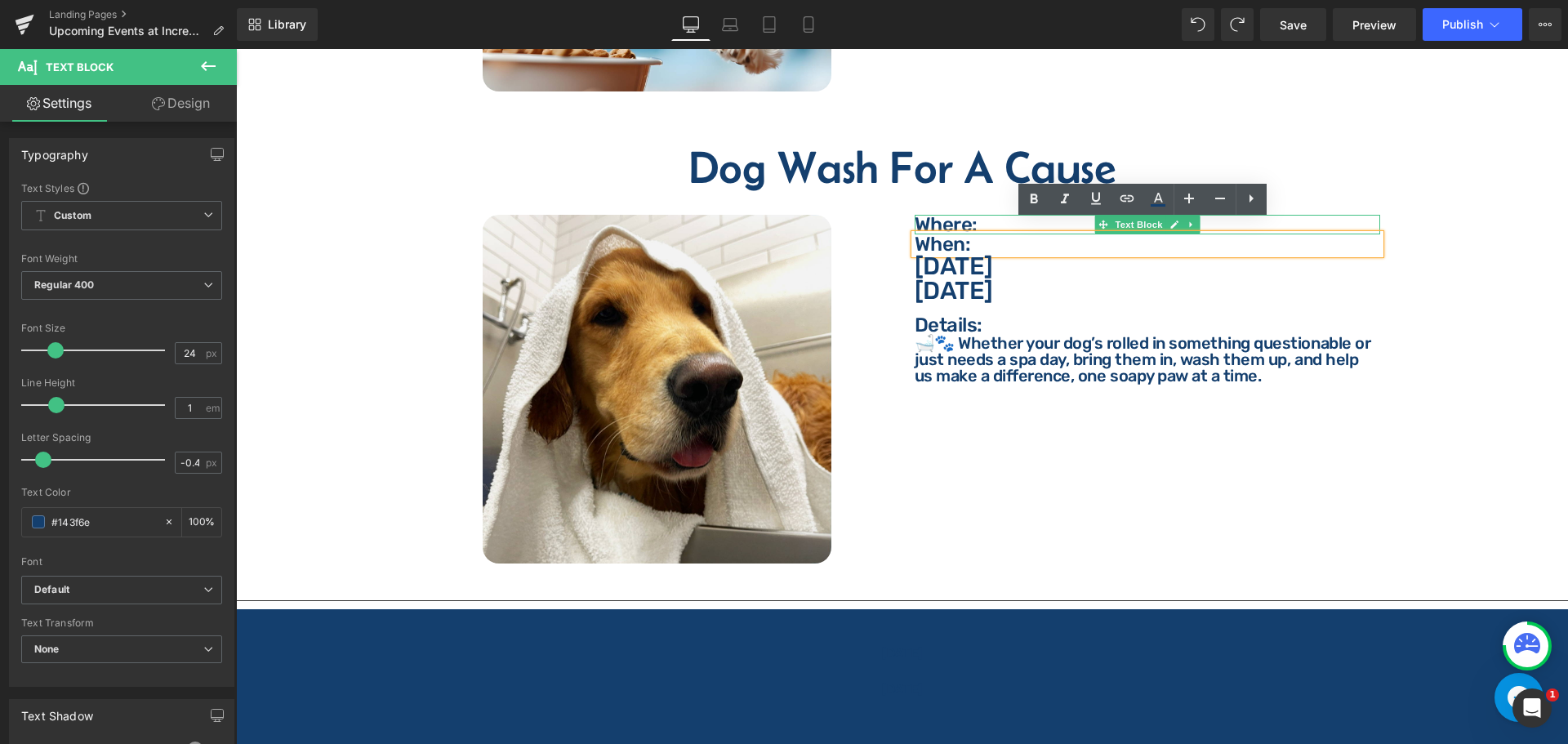
click at [974, 215] on p "Where:" at bounding box center [1147, 225] width 465 height 20
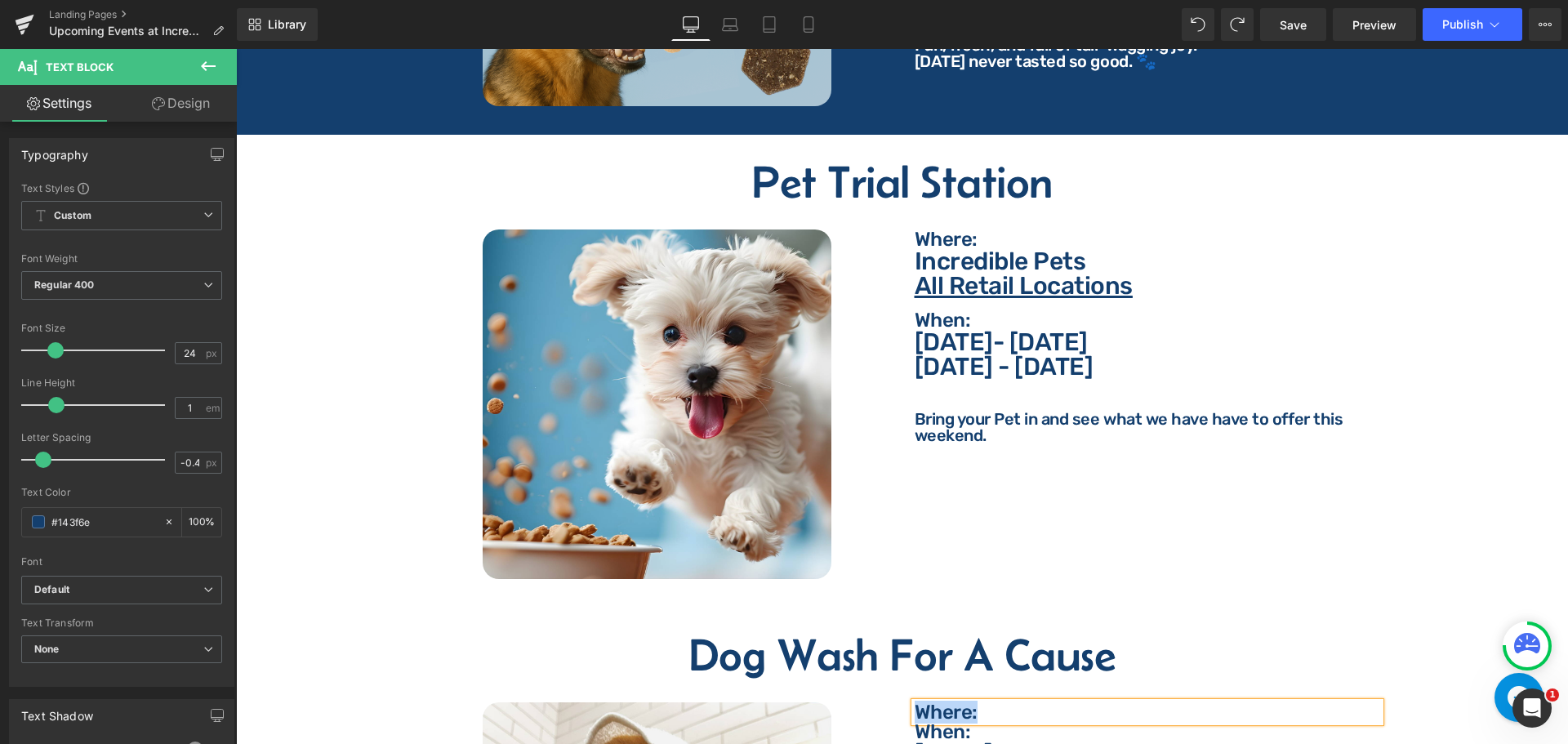
scroll to position [1561, 0]
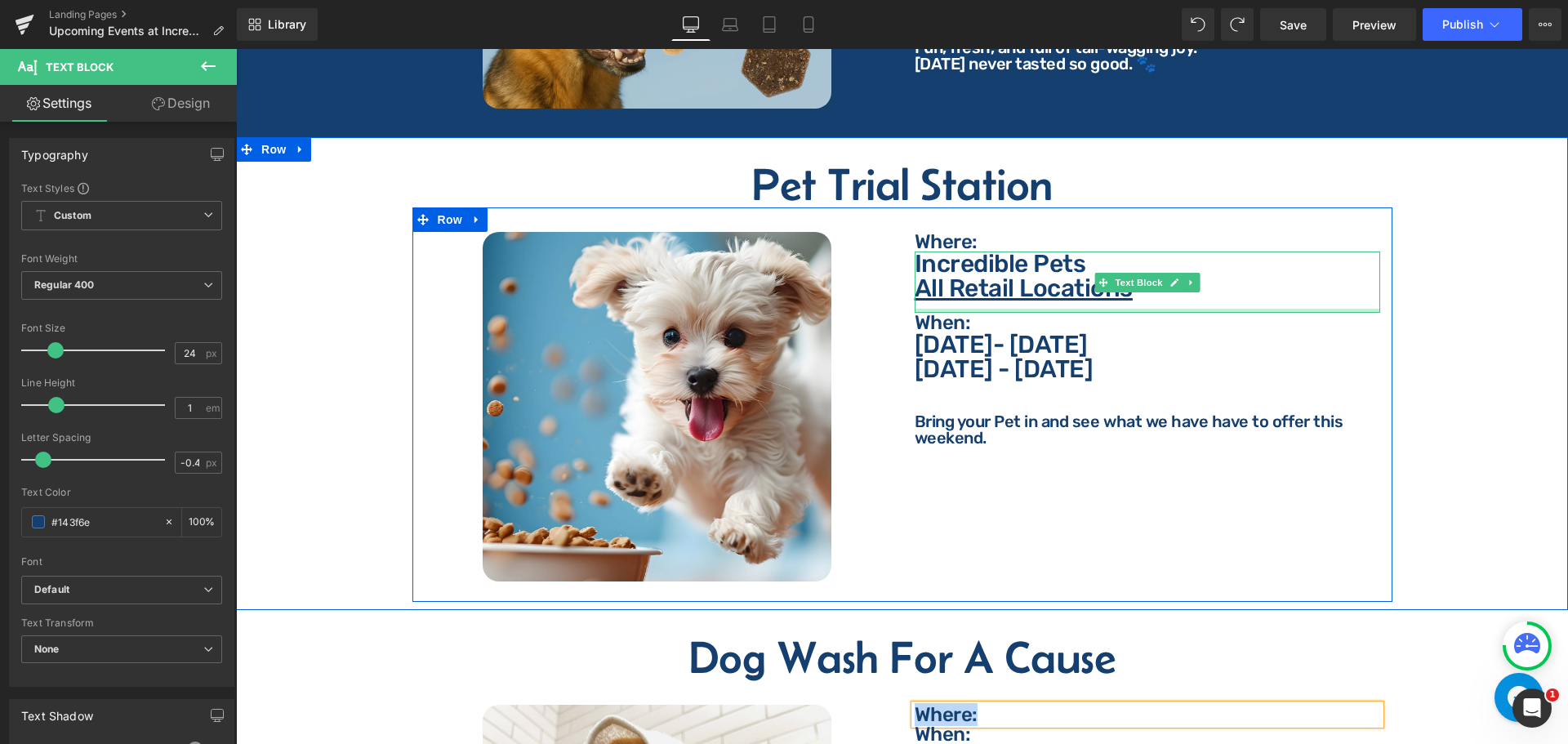
click at [1203, 293] on div "Incredible Pets All Retail Locations" at bounding box center [1147, 282] width 465 height 61
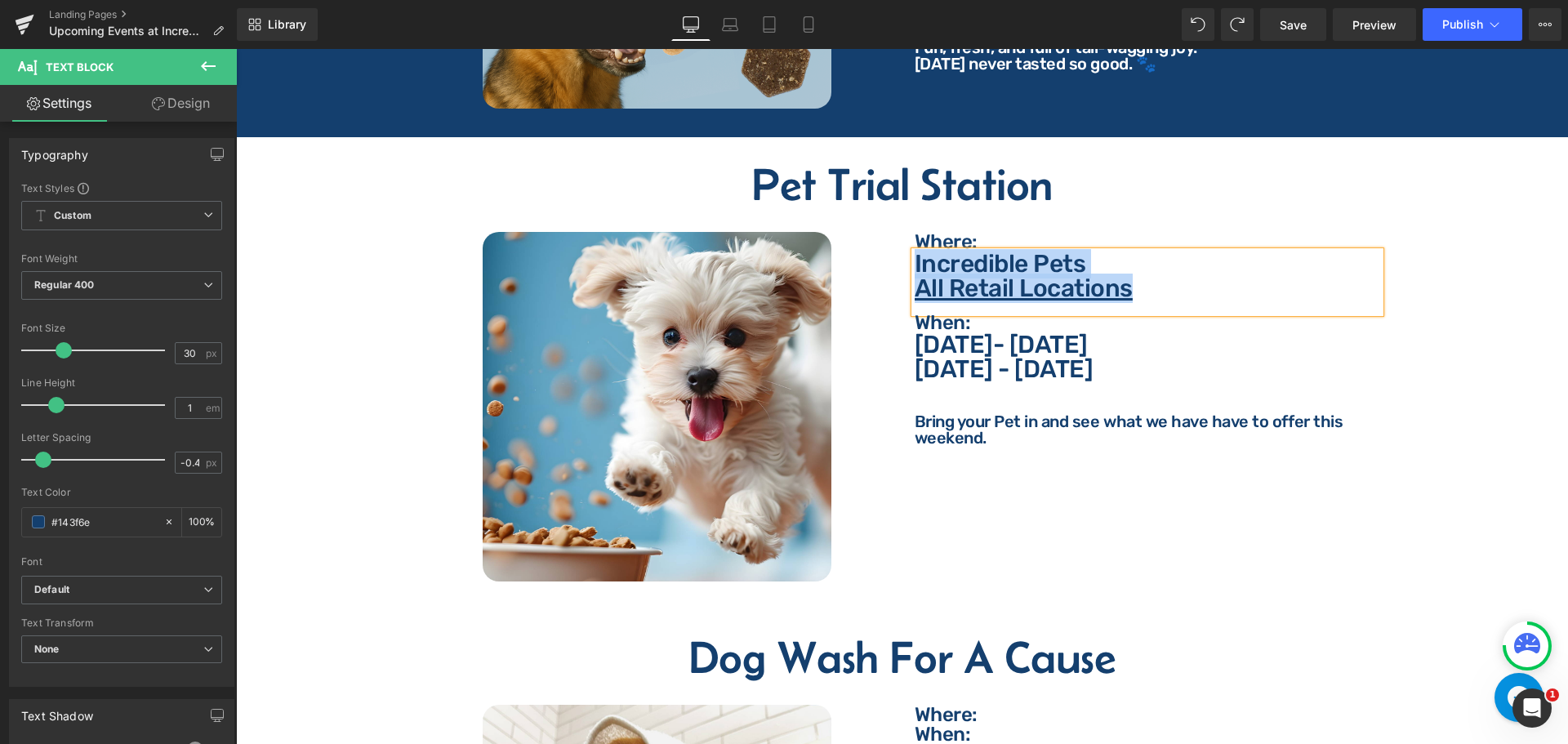
copy div "Incredible Pets All Retail Locations"
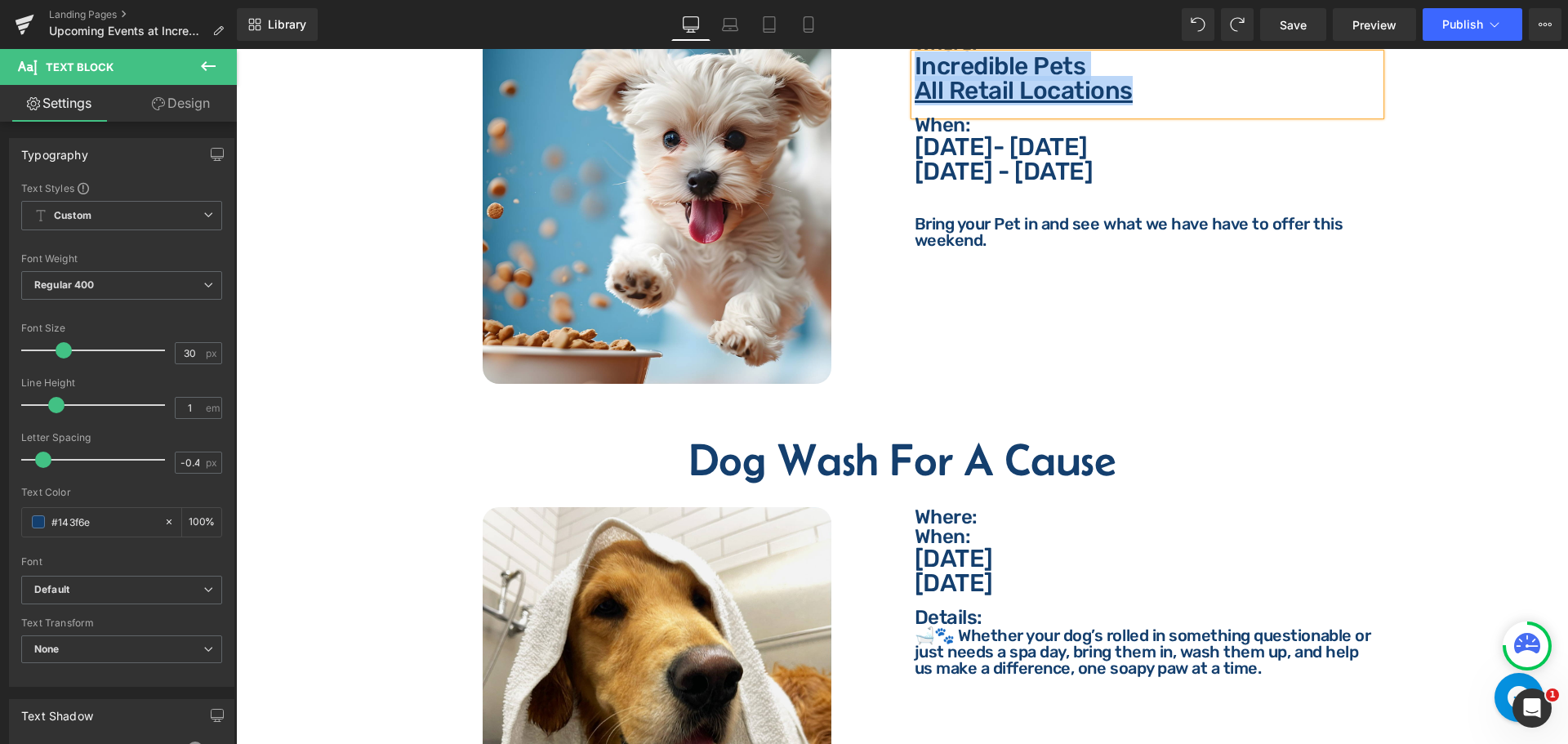
scroll to position [1807, 0]
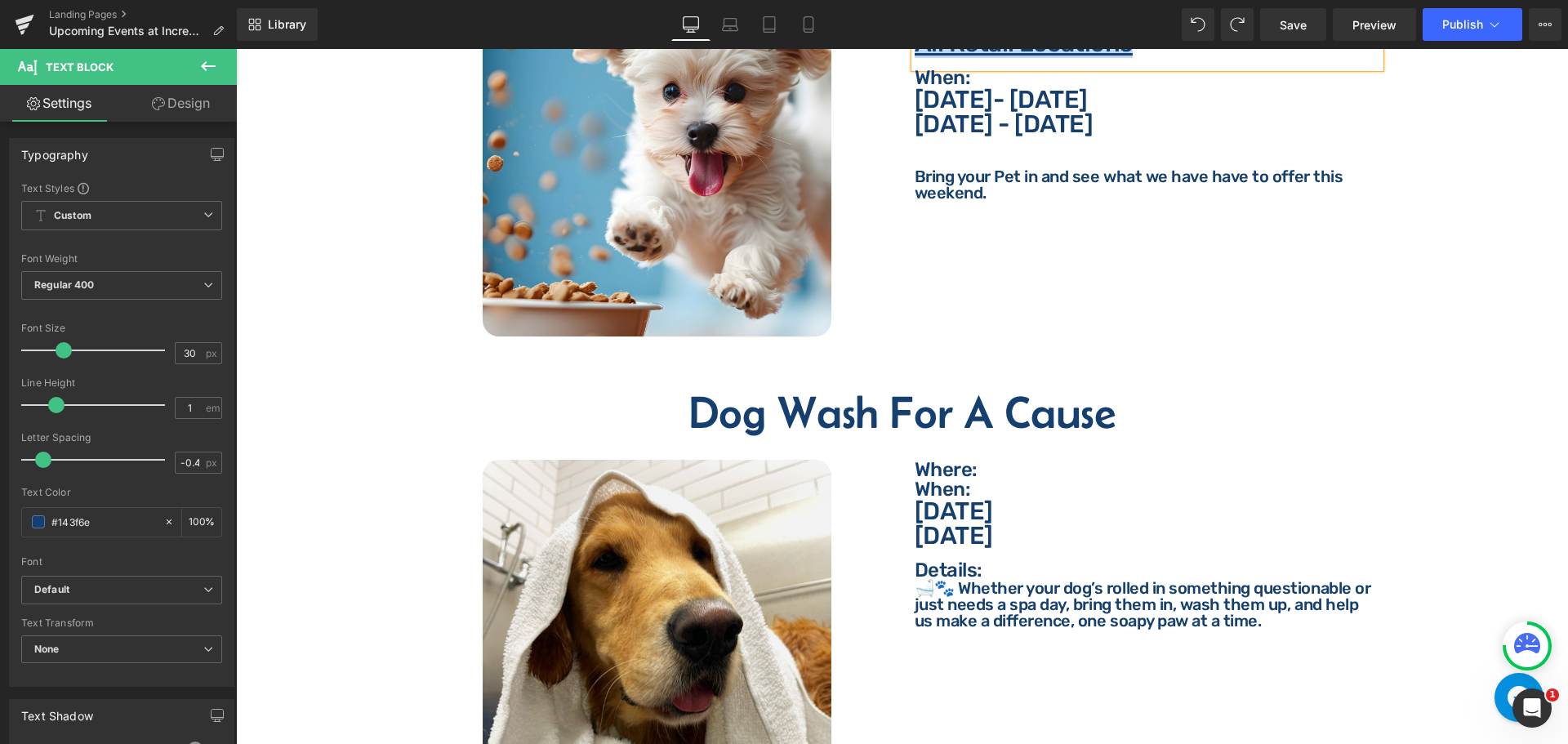
click at [1033, 460] on p "Where:" at bounding box center [1147, 470] width 465 height 20
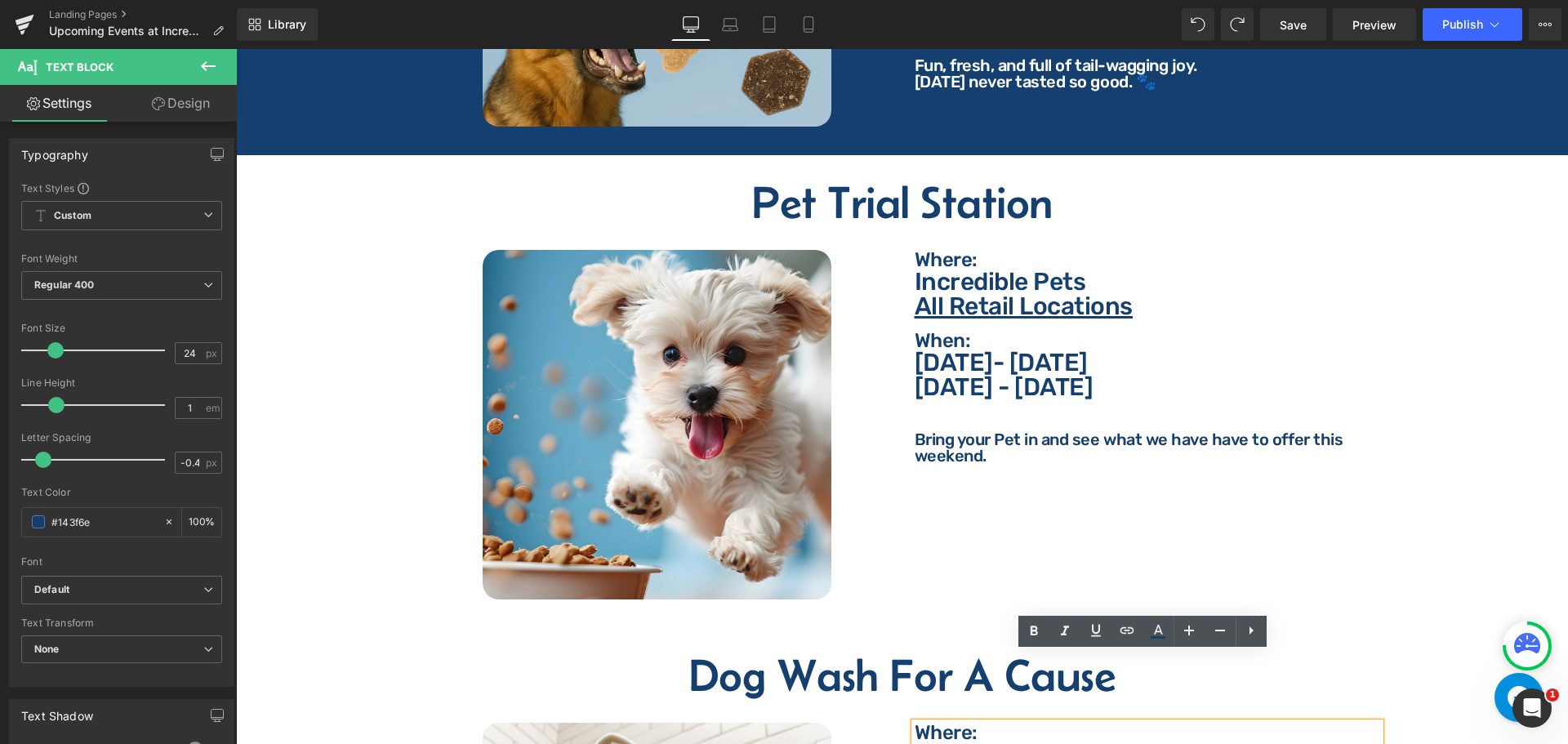
scroll to position [1479, 0]
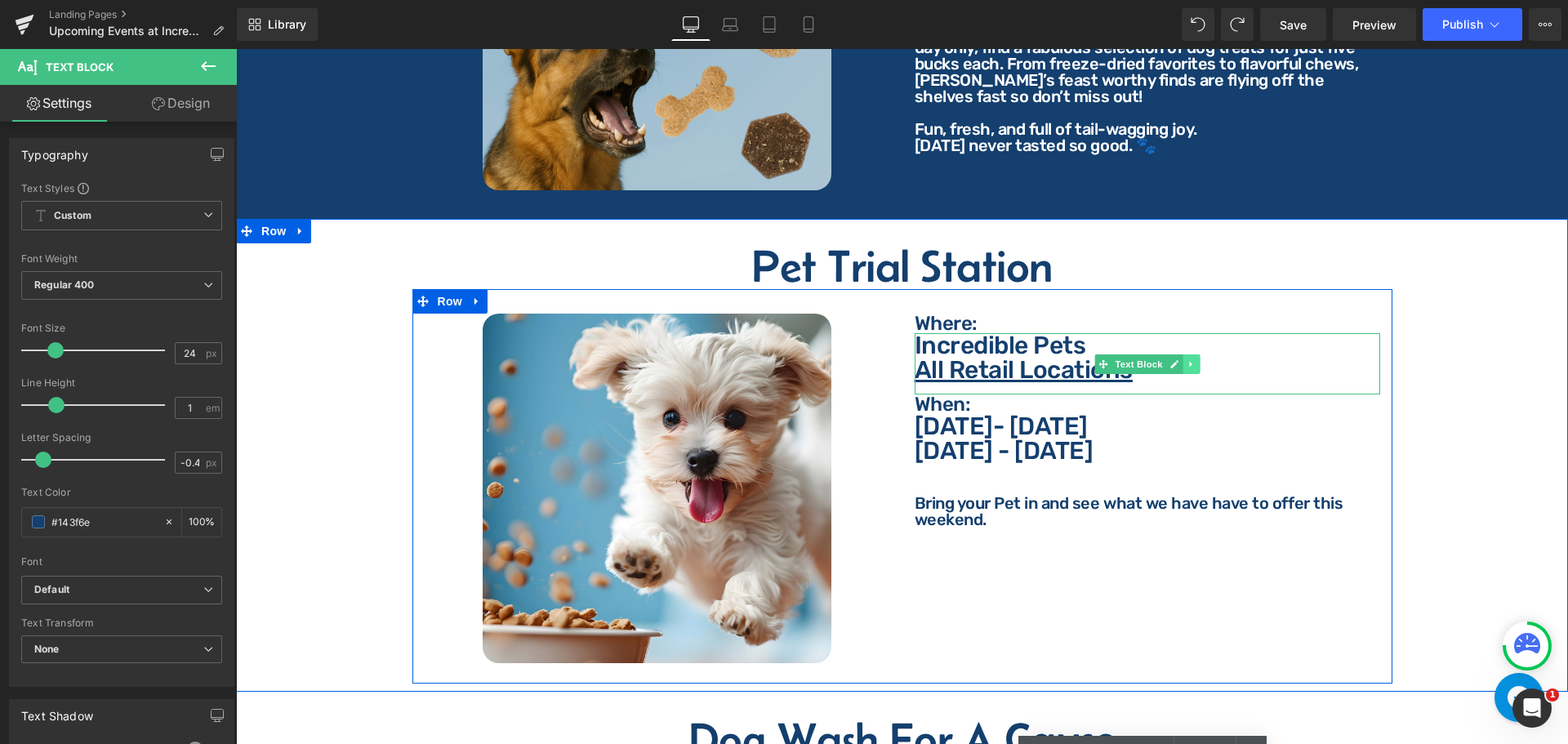
click at [1186, 359] on icon at bounding box center [1190, 364] width 9 height 10
click at [1177, 359] on icon at bounding box center [1181, 363] width 9 height 9
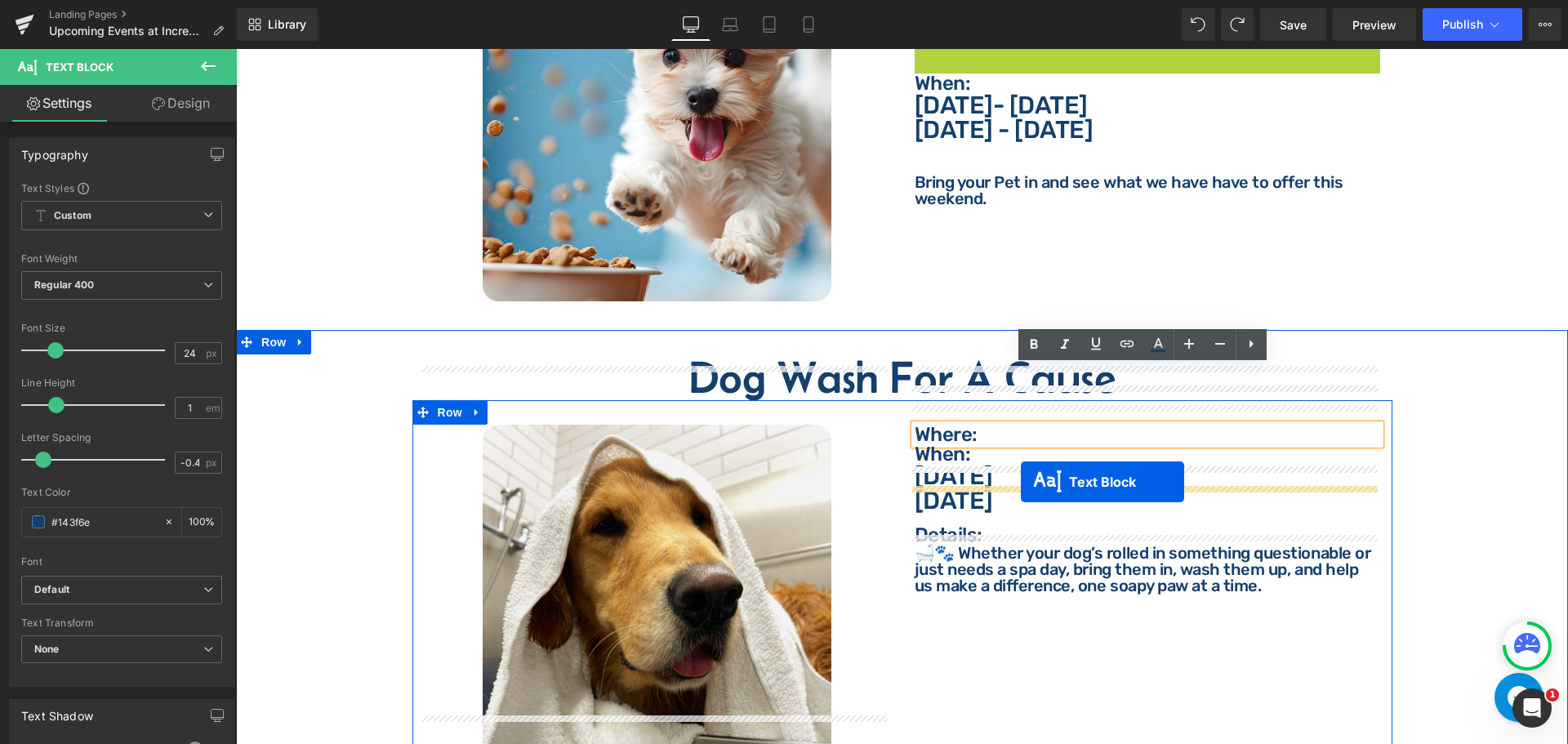
scroll to position [1920, 0]
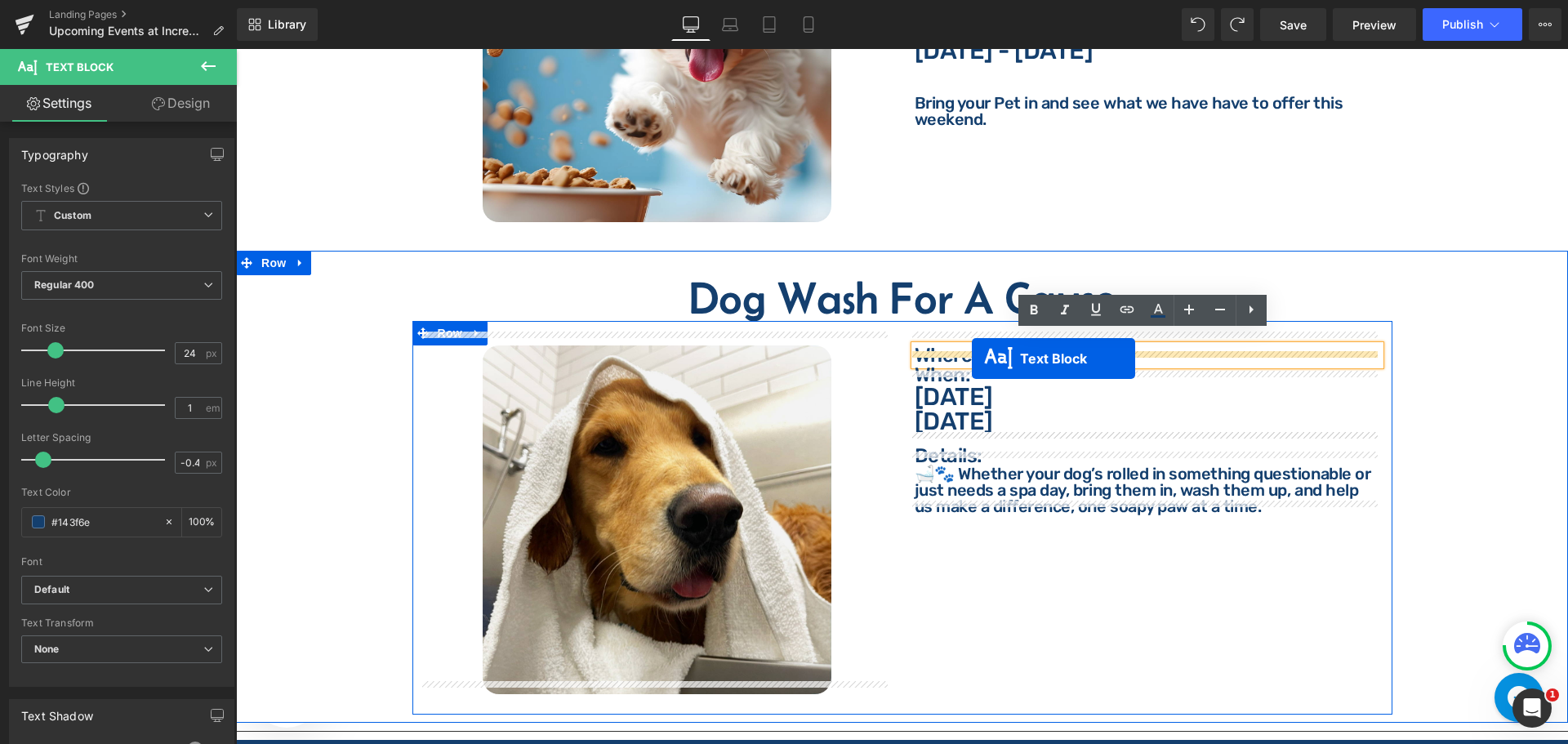
drag, startPoint x: 1095, startPoint y: 409, endPoint x: 970, endPoint y: 358, distance: 135.0
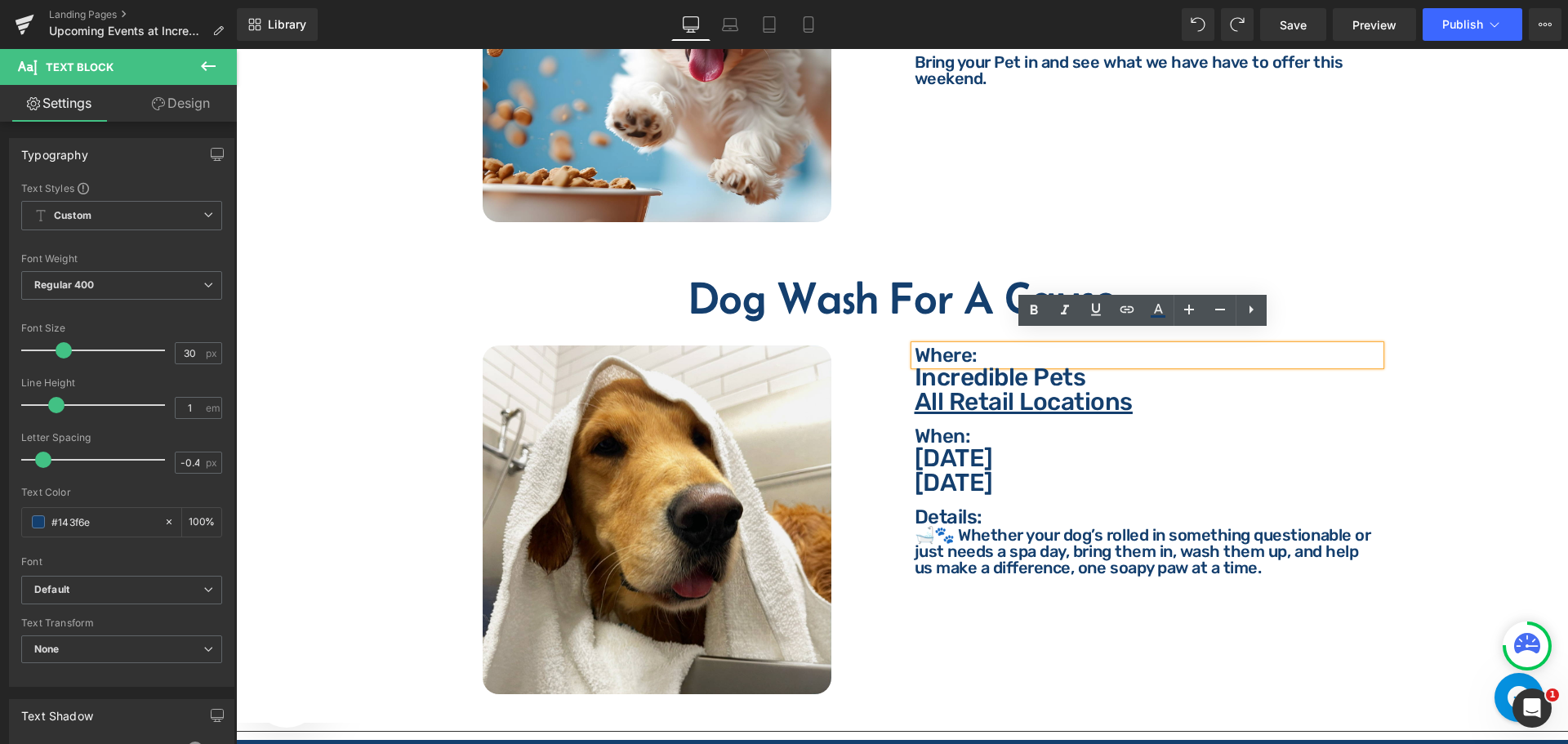
click at [274, 251] on div "Dog Wash For A Cause Heading Image Where: Text Block Where: Text Block [STREET_…" at bounding box center [901, 486] width 1331 height 473
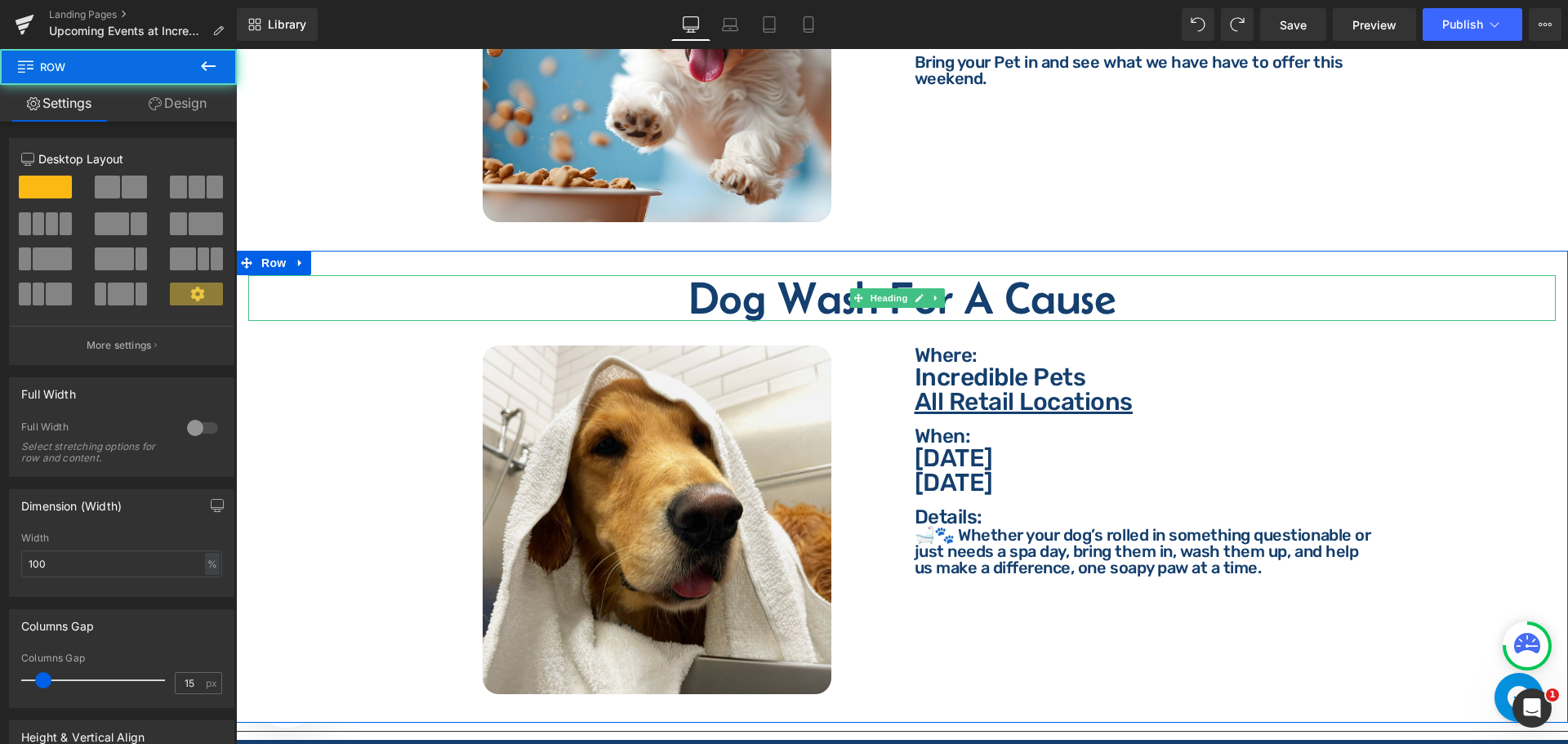
click at [738, 291] on h2 "Dog Wash For A Cause" at bounding box center [902, 298] width 1308 height 45
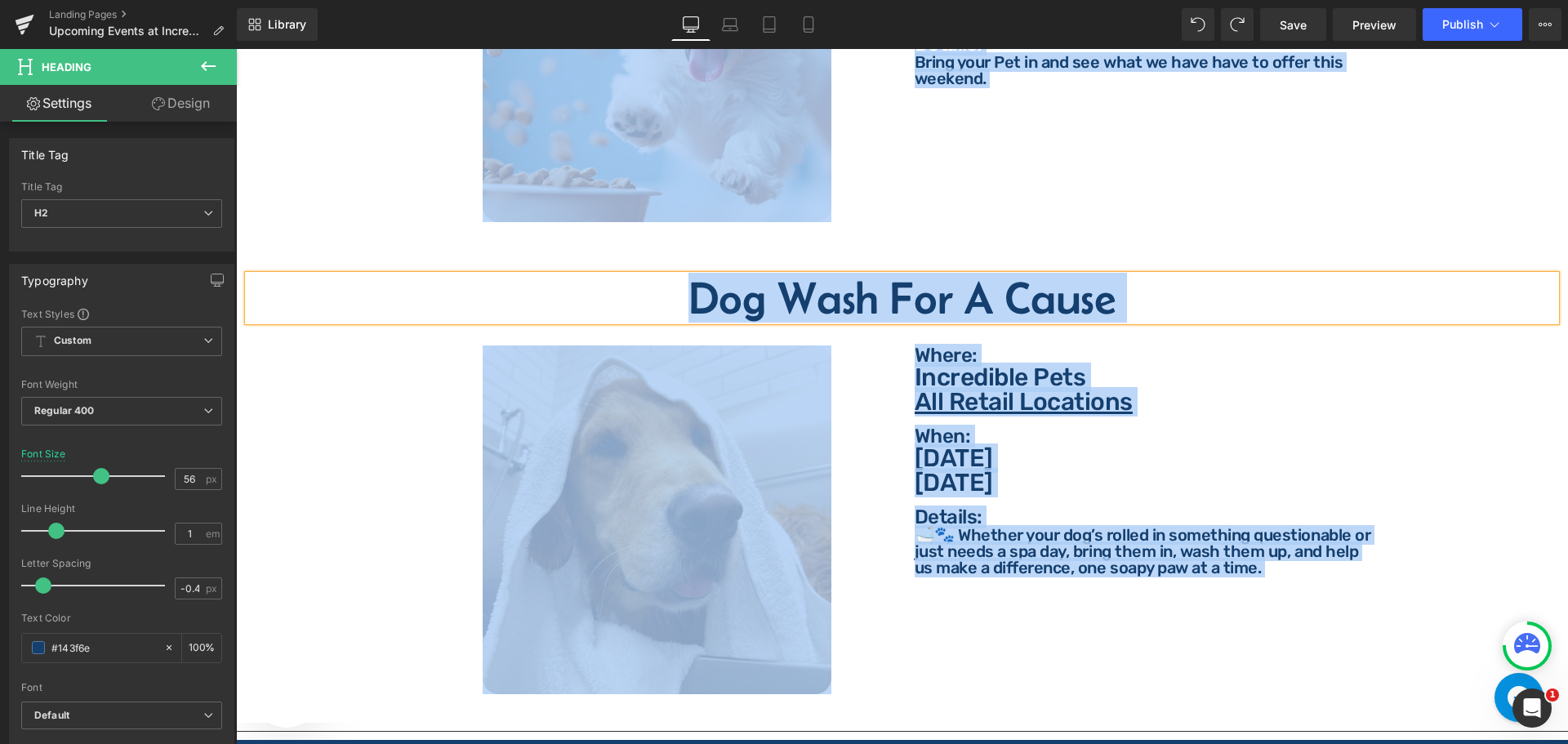
click at [718, 285] on h2 "Dog Wash For A Cause" at bounding box center [902, 298] width 1308 height 45
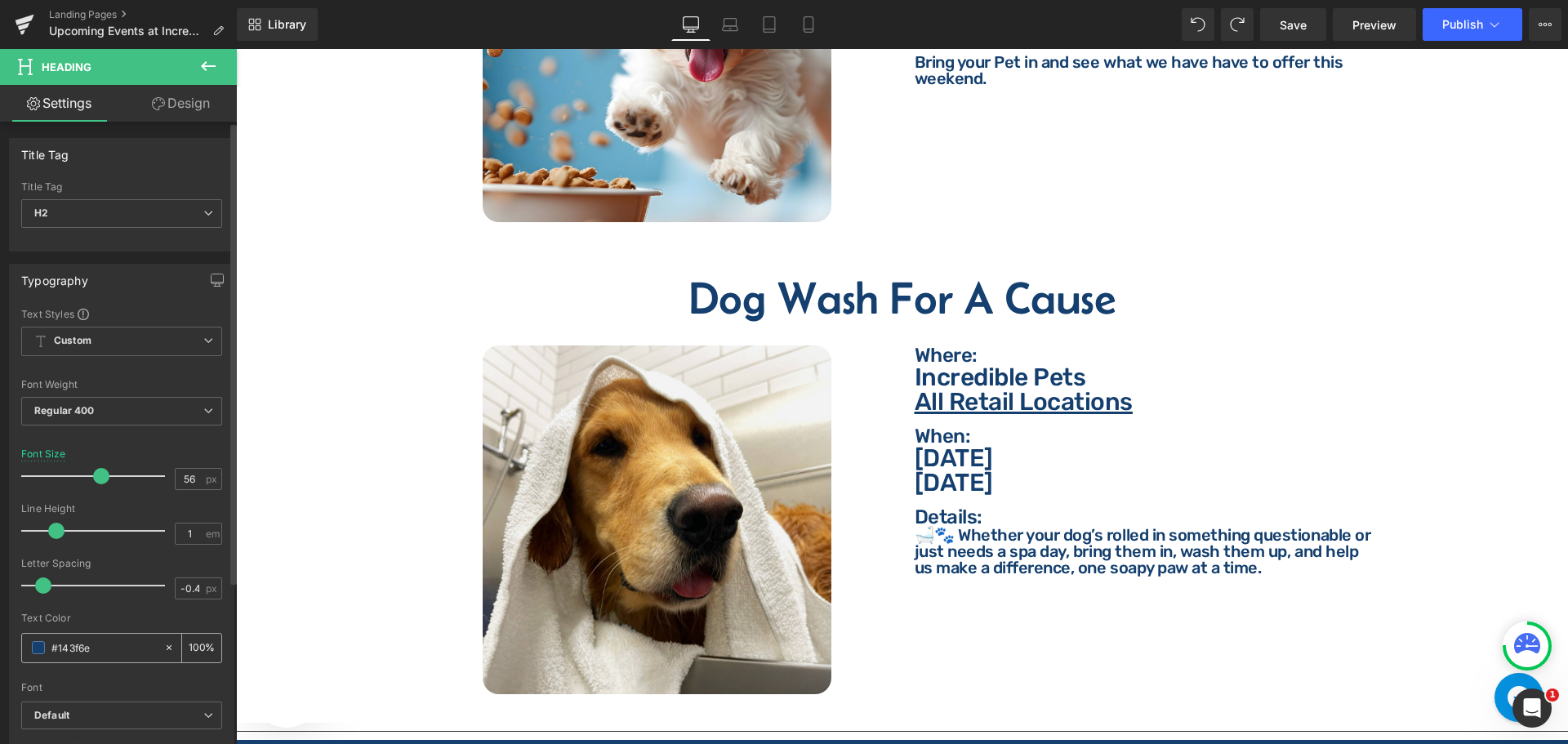
click at [114, 648] on input "#143f6e" at bounding box center [104, 647] width 105 height 18
type input "ffffff"
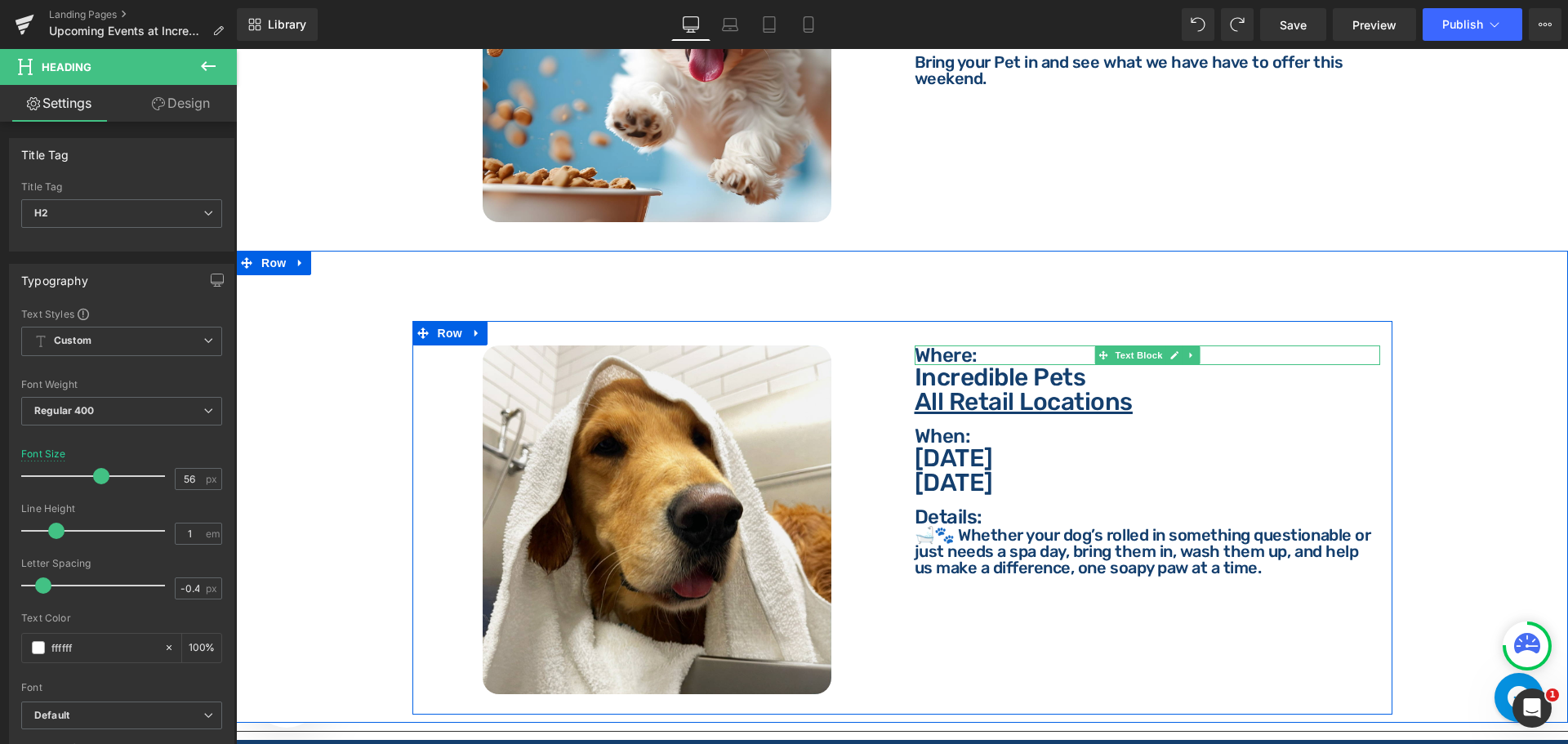
click at [930, 345] on p "Where:" at bounding box center [1147, 355] width 465 height 20
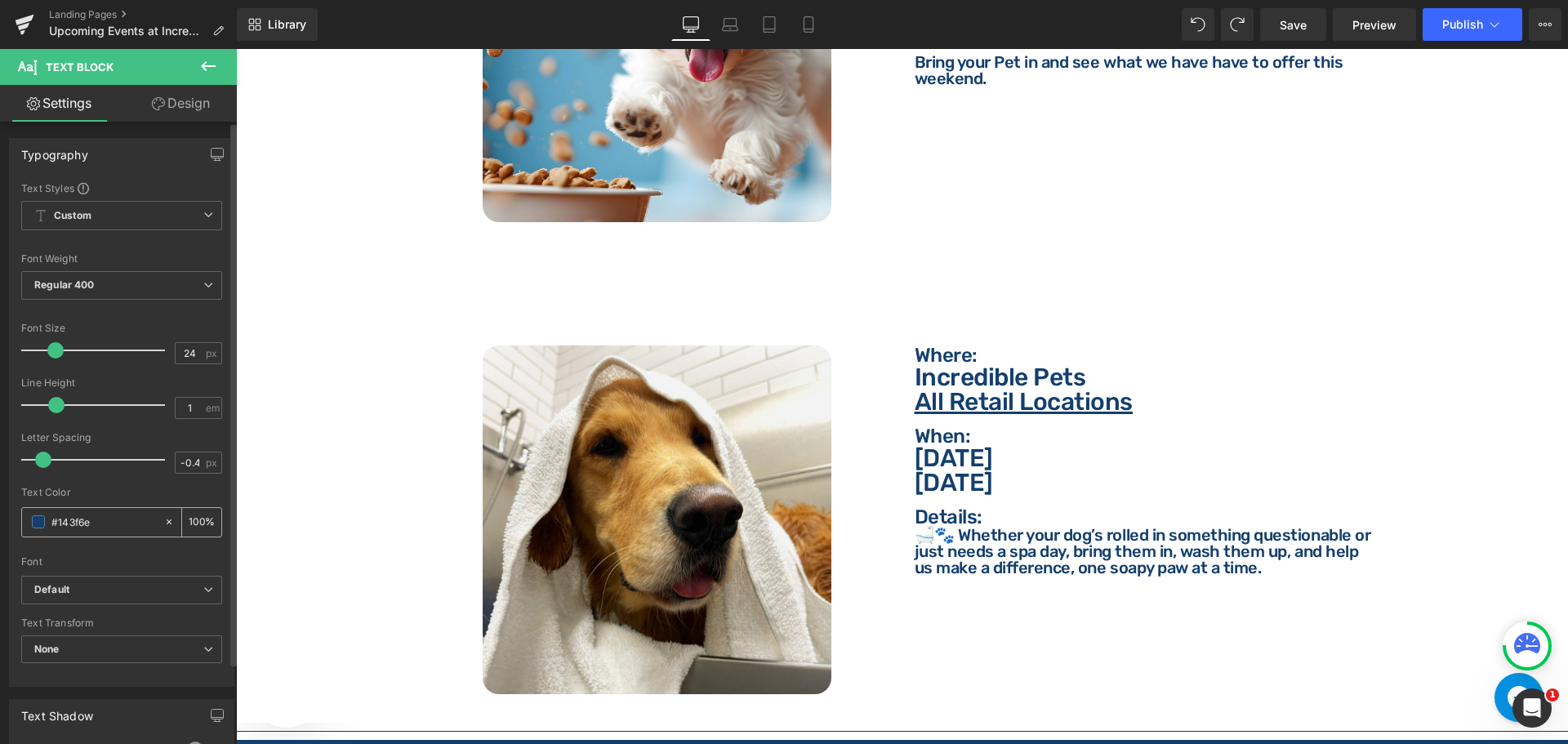
click at [125, 508] on div "#143f6e" at bounding box center [92, 522] width 141 height 29
click at [131, 520] on input "#143f6e" at bounding box center [104, 522] width 105 height 18
type input "ffffff"
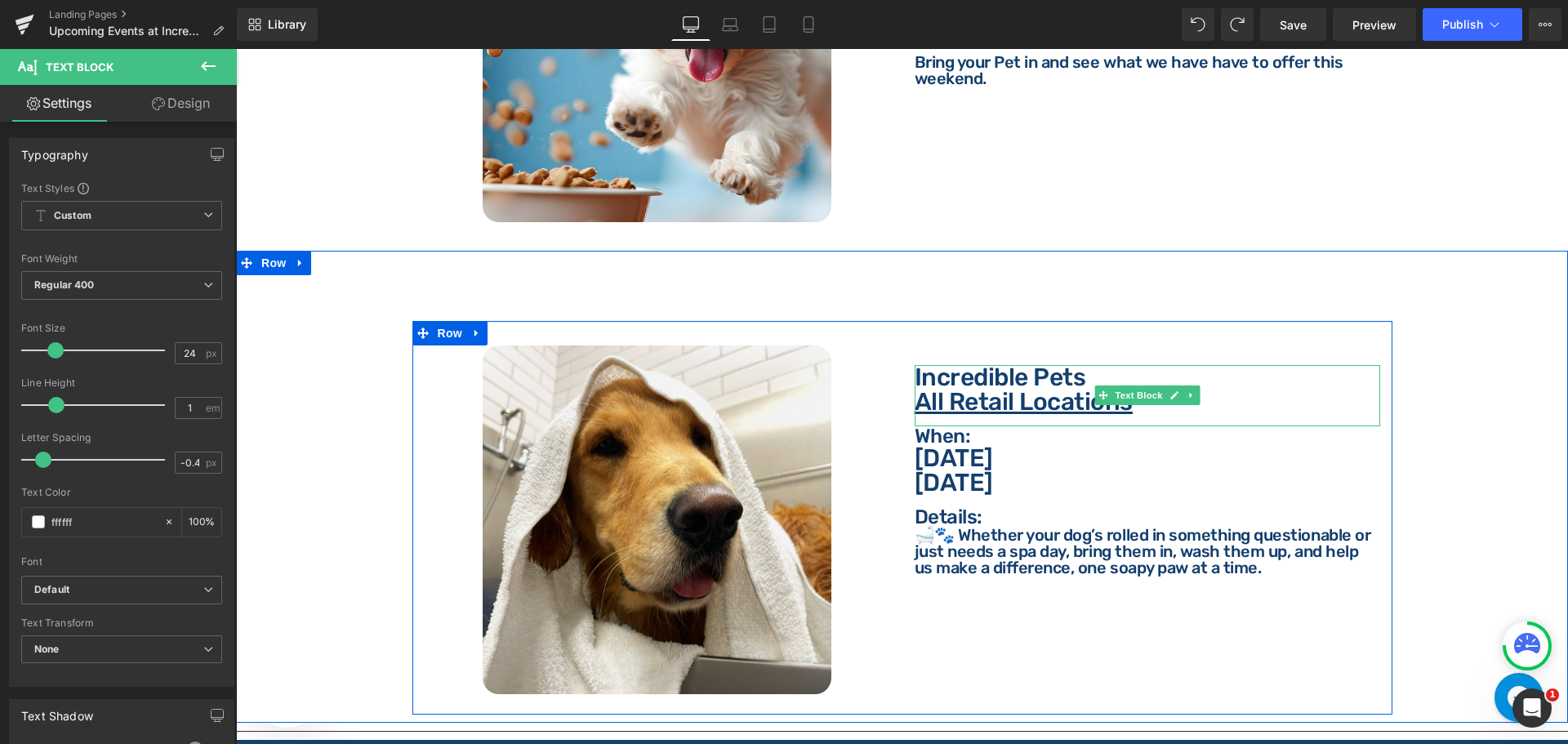
click at [937, 365] on p "Incredible Pets" at bounding box center [1147, 377] width 465 height 25
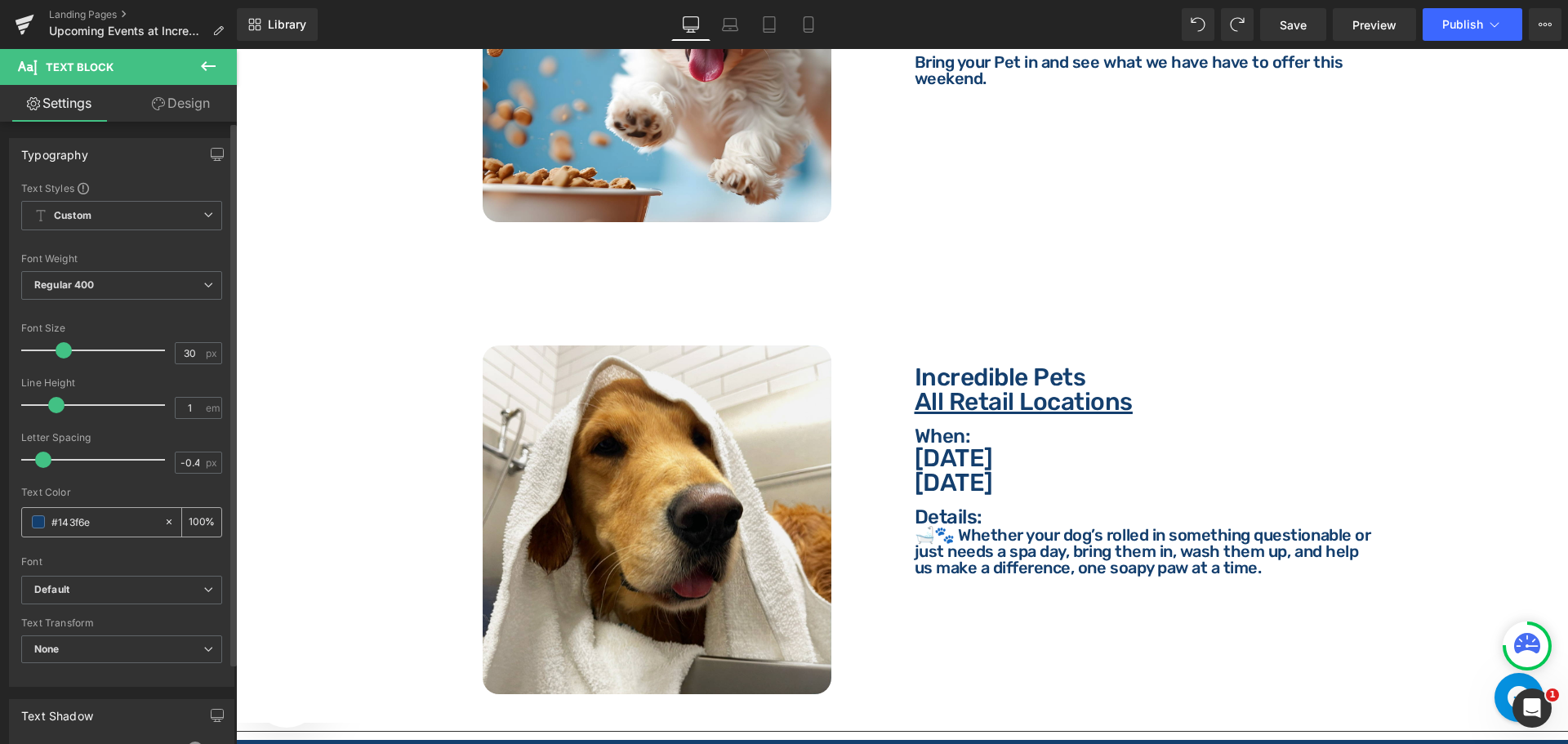
click at [106, 518] on input "#143f6e" at bounding box center [104, 522] width 105 height 18
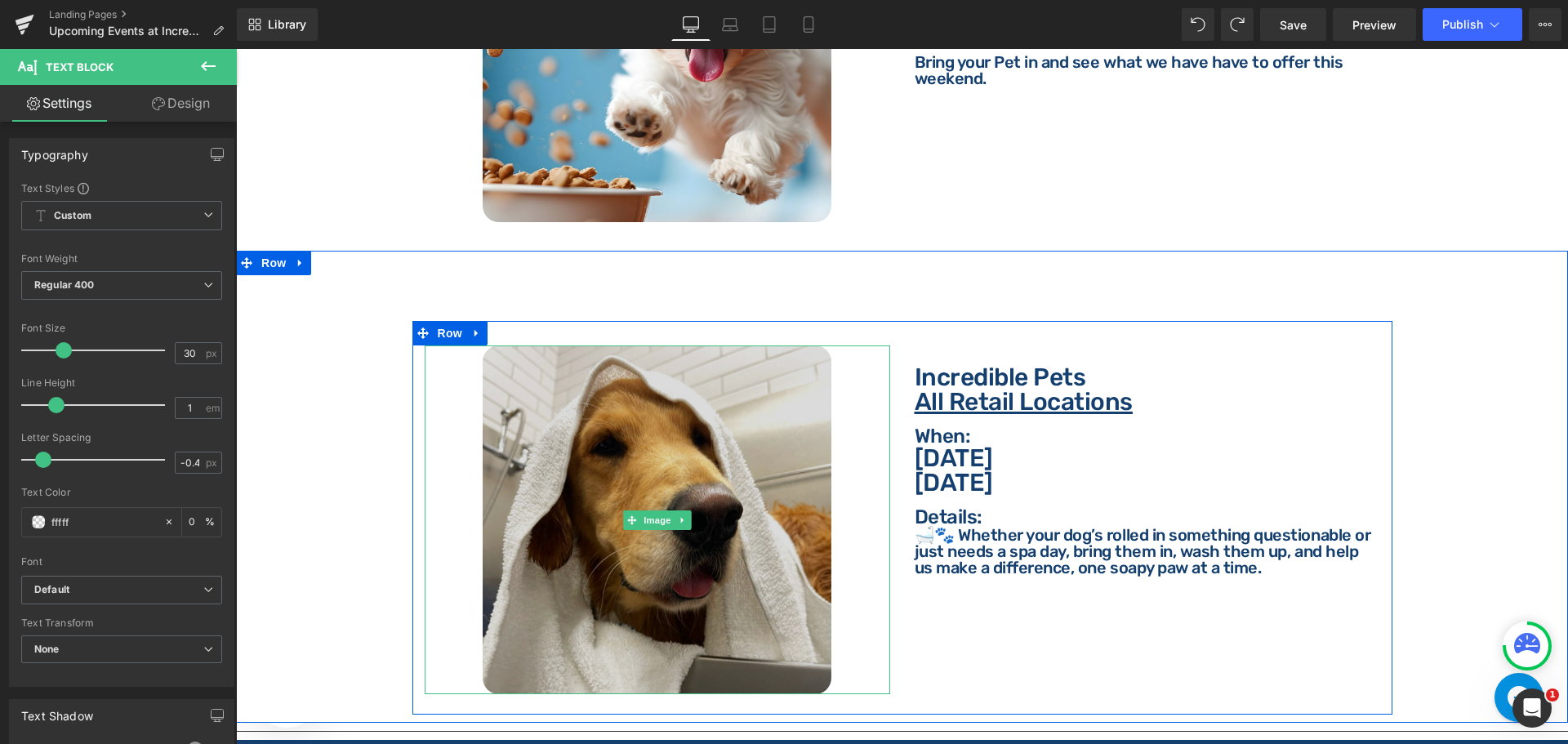
type input "ffffff"
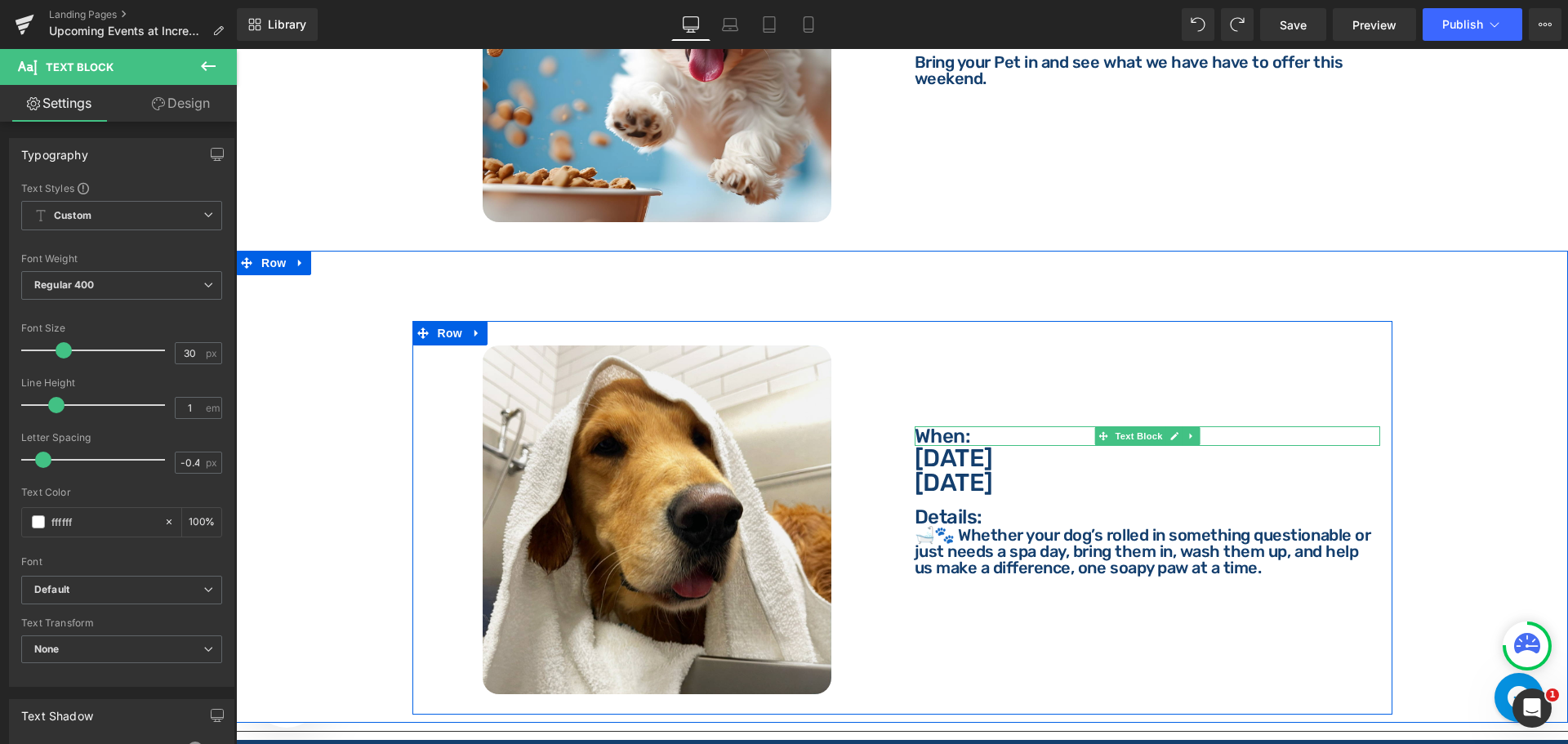
drag, startPoint x: 1015, startPoint y: 415, endPoint x: 983, endPoint y: 417, distance: 32.1
click at [1015, 426] on div at bounding box center [1147, 428] width 465 height 4
click at [983, 426] on p "When:" at bounding box center [1147, 436] width 465 height 20
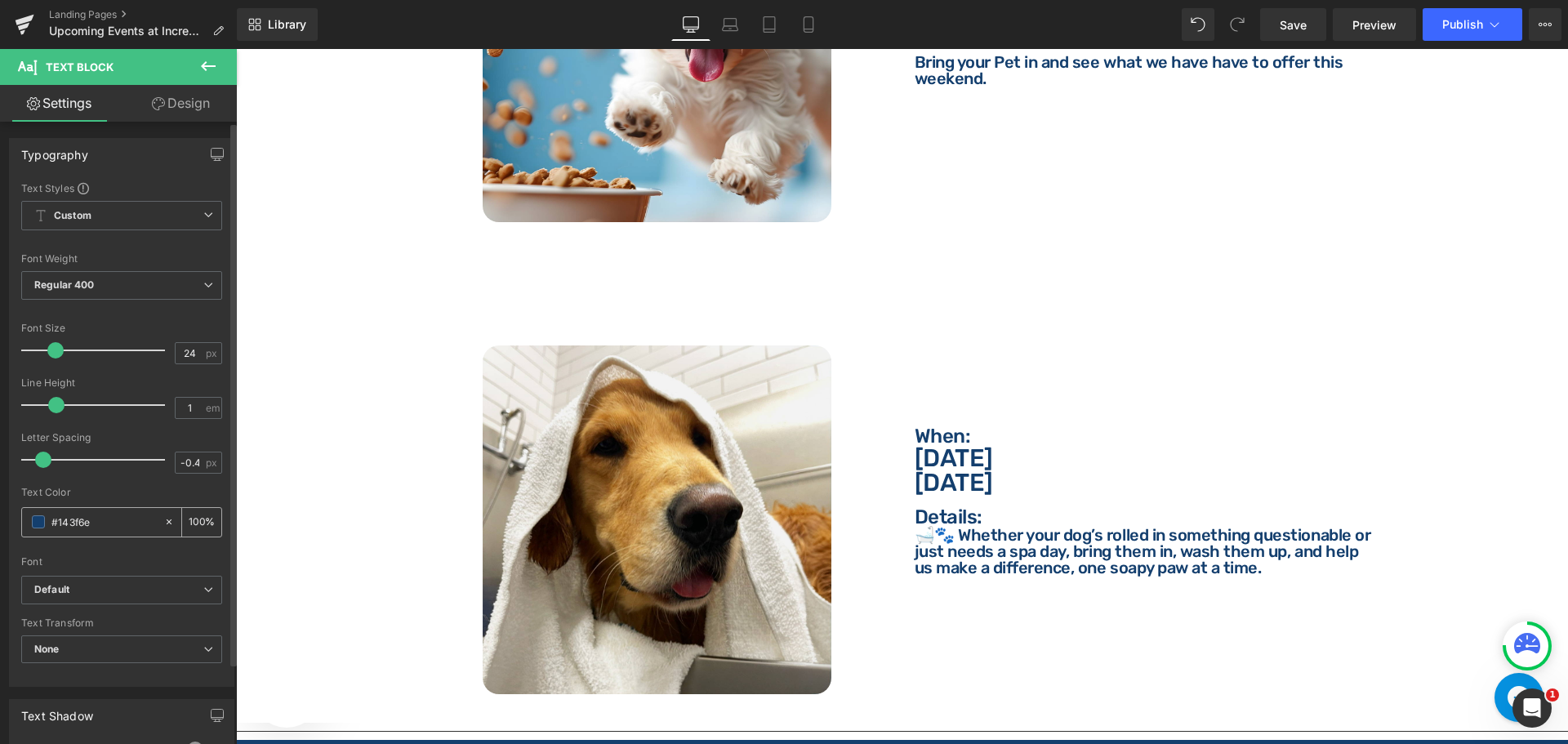
click at [106, 526] on input "#143f6e" at bounding box center [104, 522] width 105 height 18
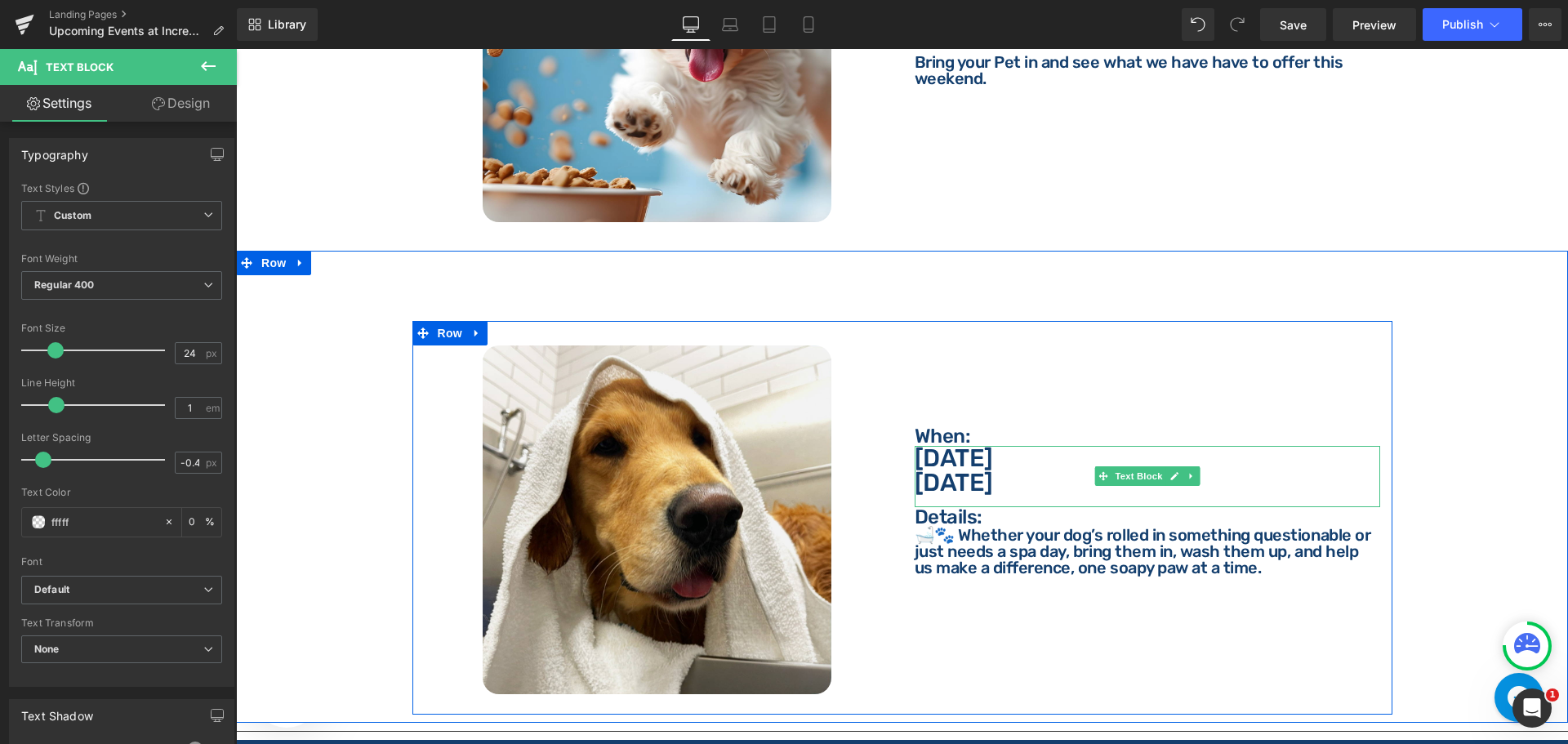
type input "ffffff"
drag, startPoint x: 947, startPoint y: 450, endPoint x: 786, endPoint y: 445, distance: 161.1
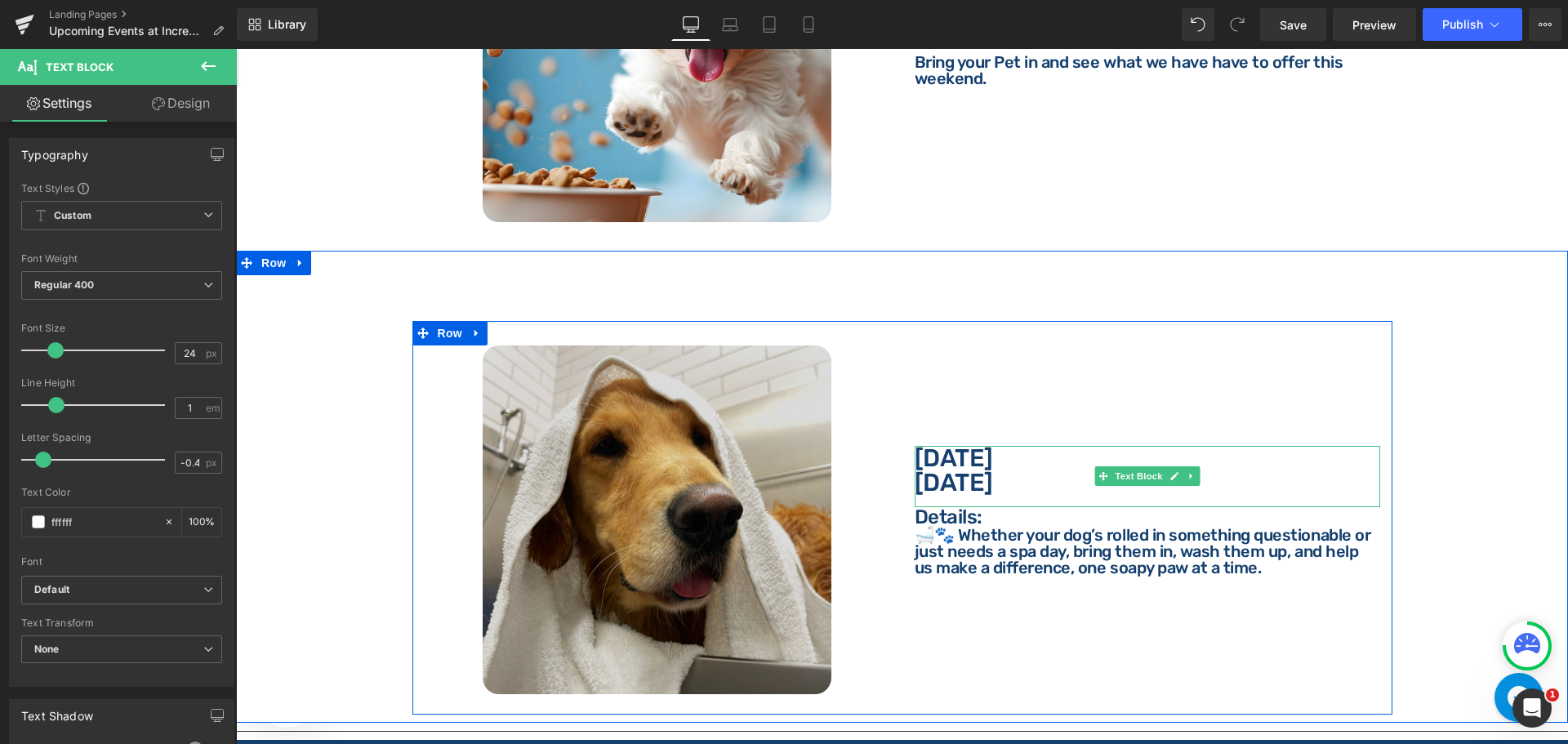
click at [947, 449] on p "[DATE]" at bounding box center [1147, 458] width 465 height 25
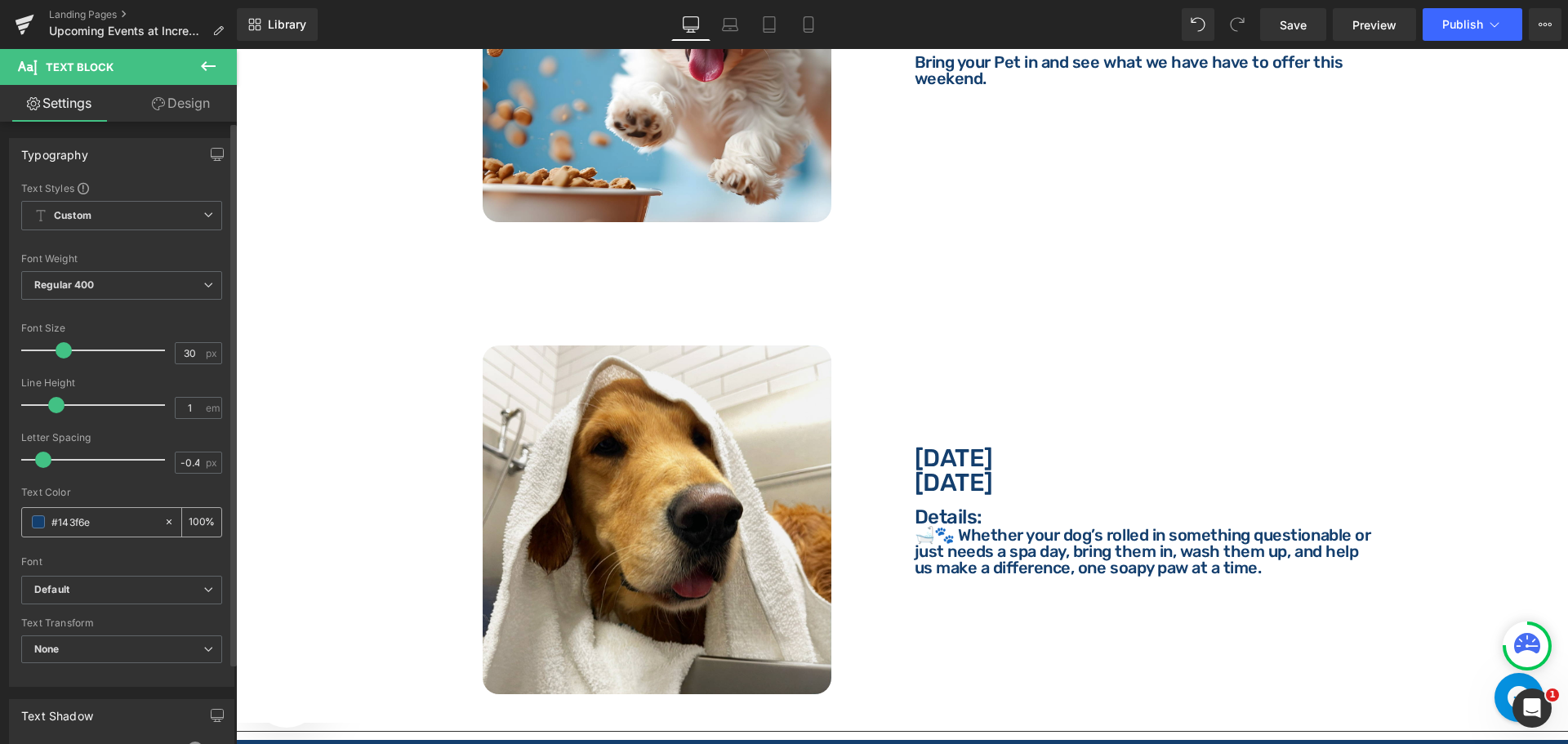
click at [121, 525] on input "#143f6e" at bounding box center [104, 522] width 105 height 18
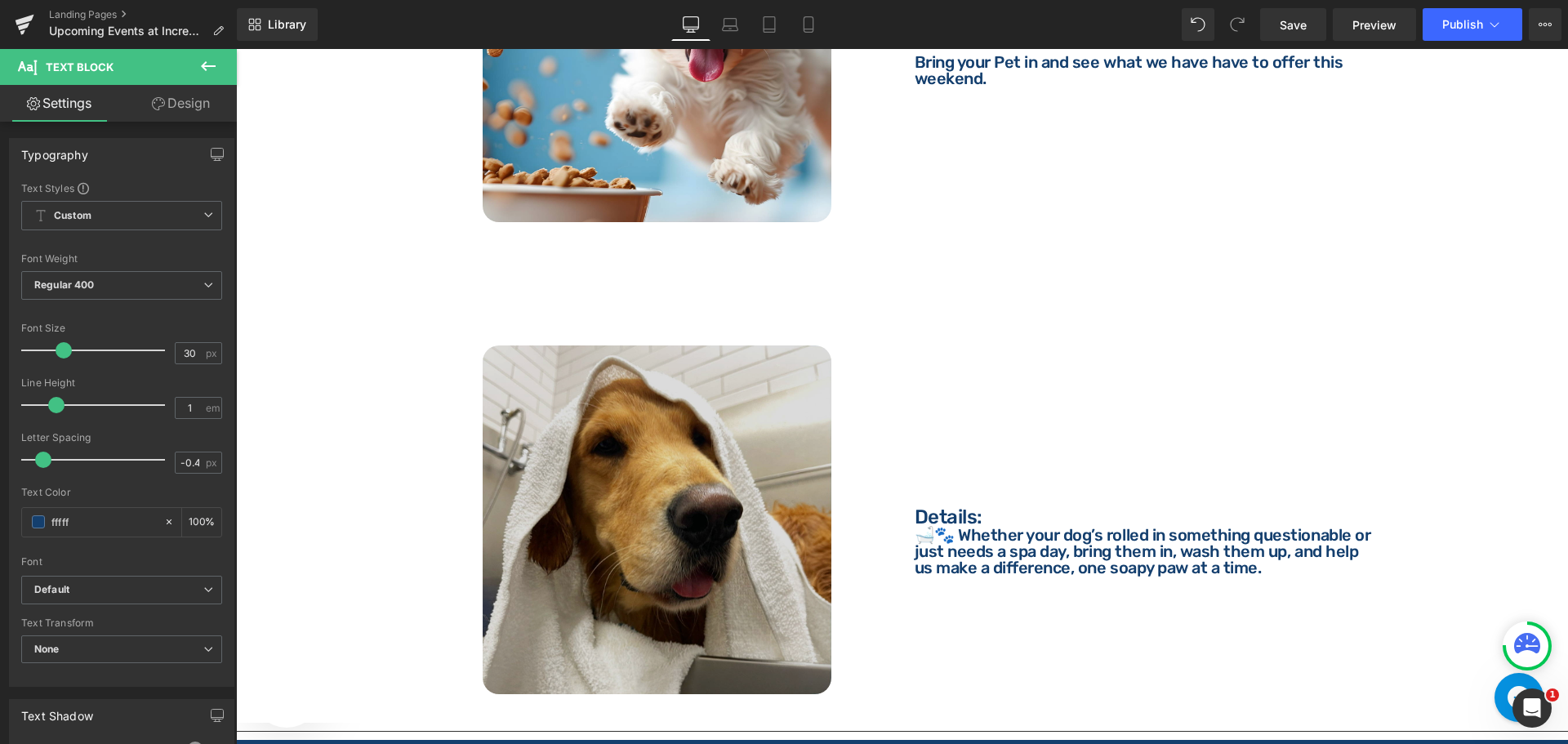
type input "ffffff"
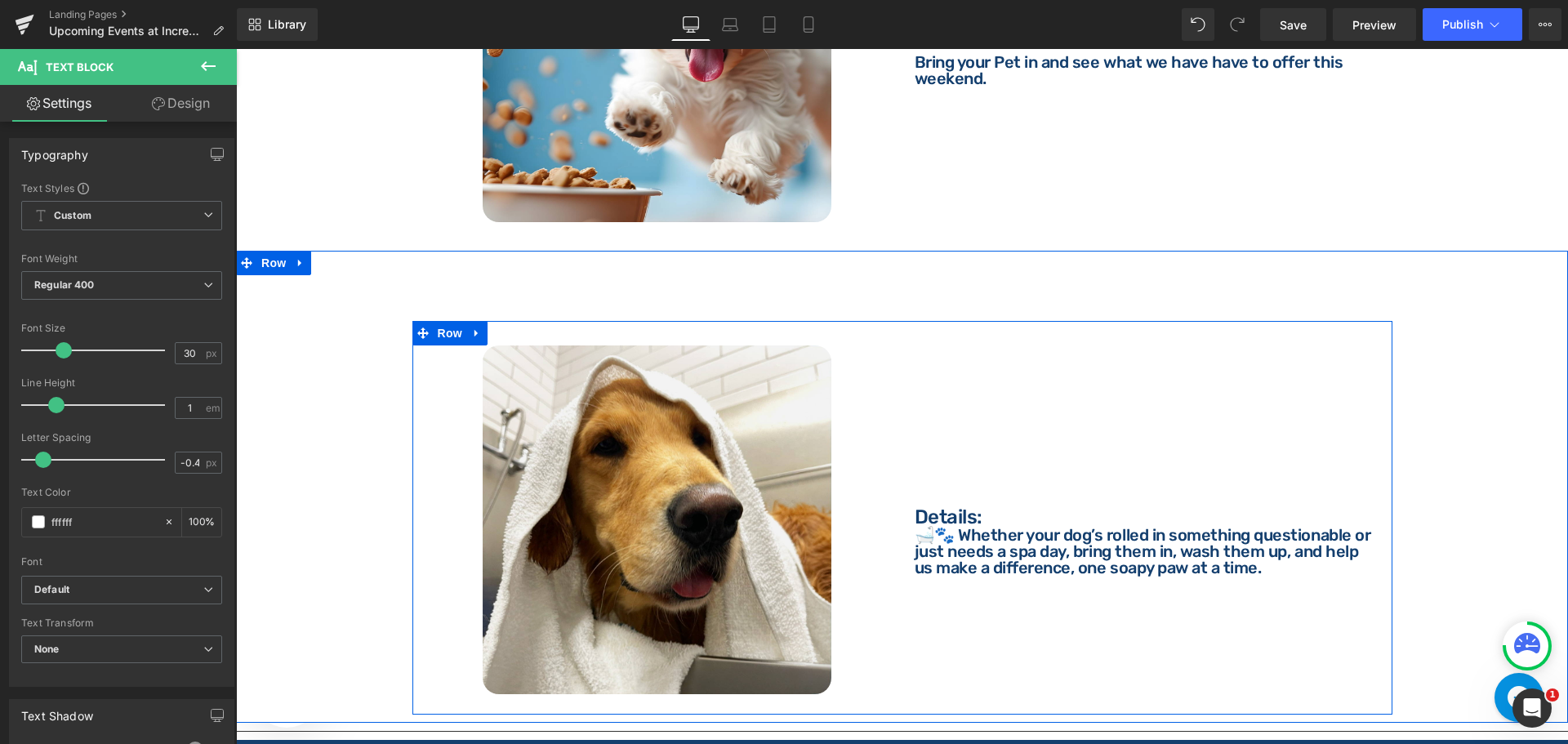
click at [942, 507] on p "Details:" at bounding box center [1147, 517] width 465 height 20
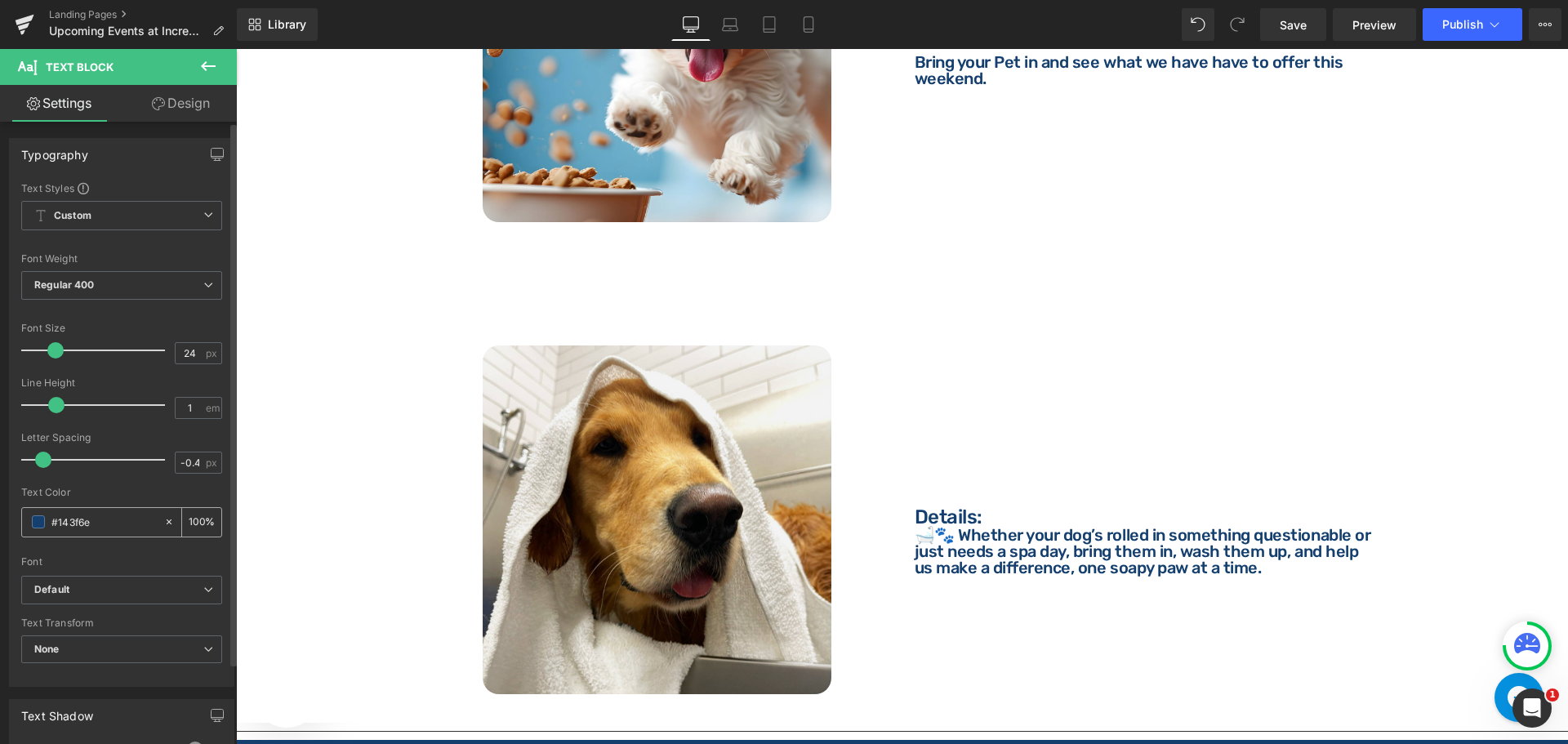
click at [97, 530] on input "#143f6e" at bounding box center [104, 522] width 105 height 18
type input "ffffff"
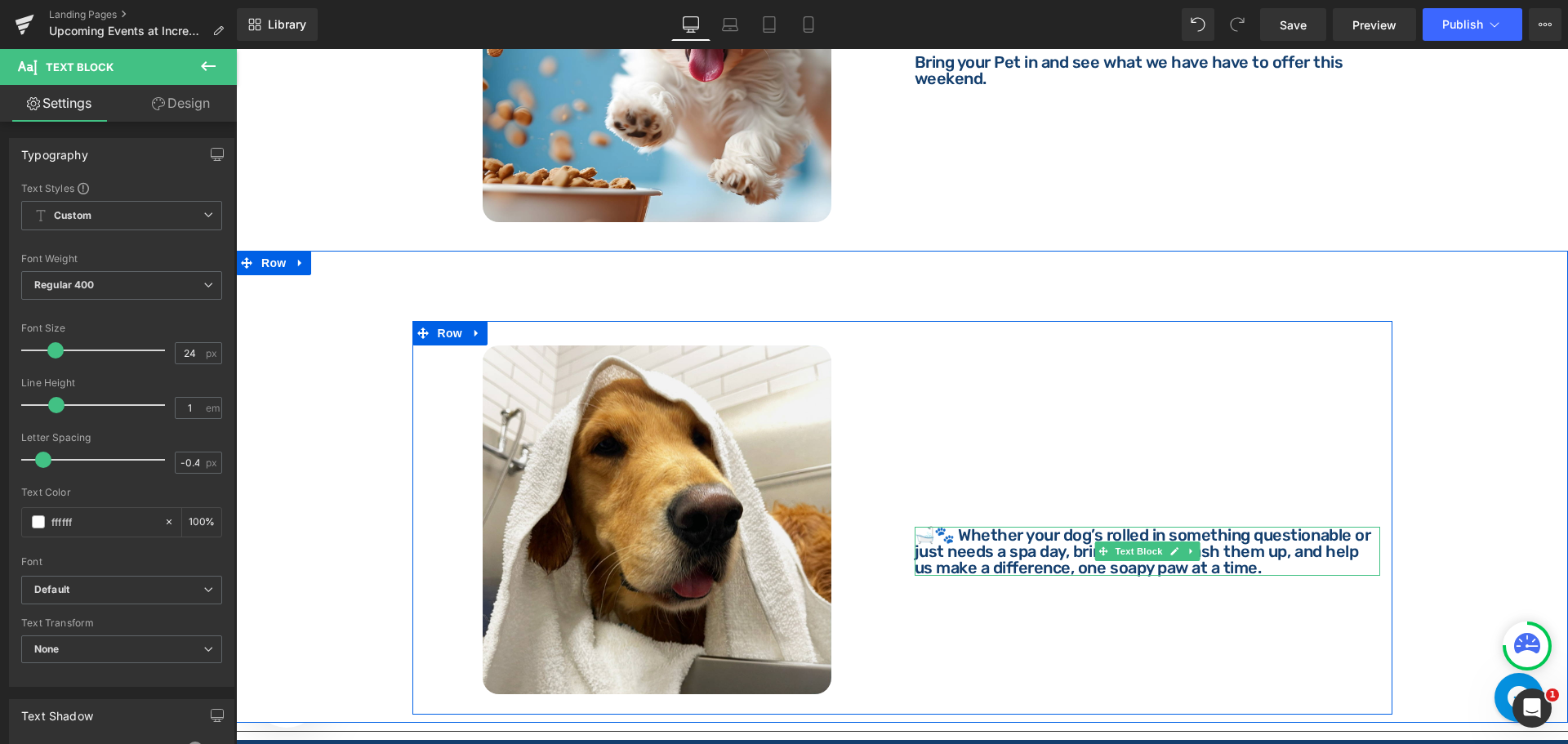
click at [977, 532] on p "🛁🐾 Whether your dog’s rolled in something questionable or just needs a spa day,…" at bounding box center [1147, 552] width 465 height 49
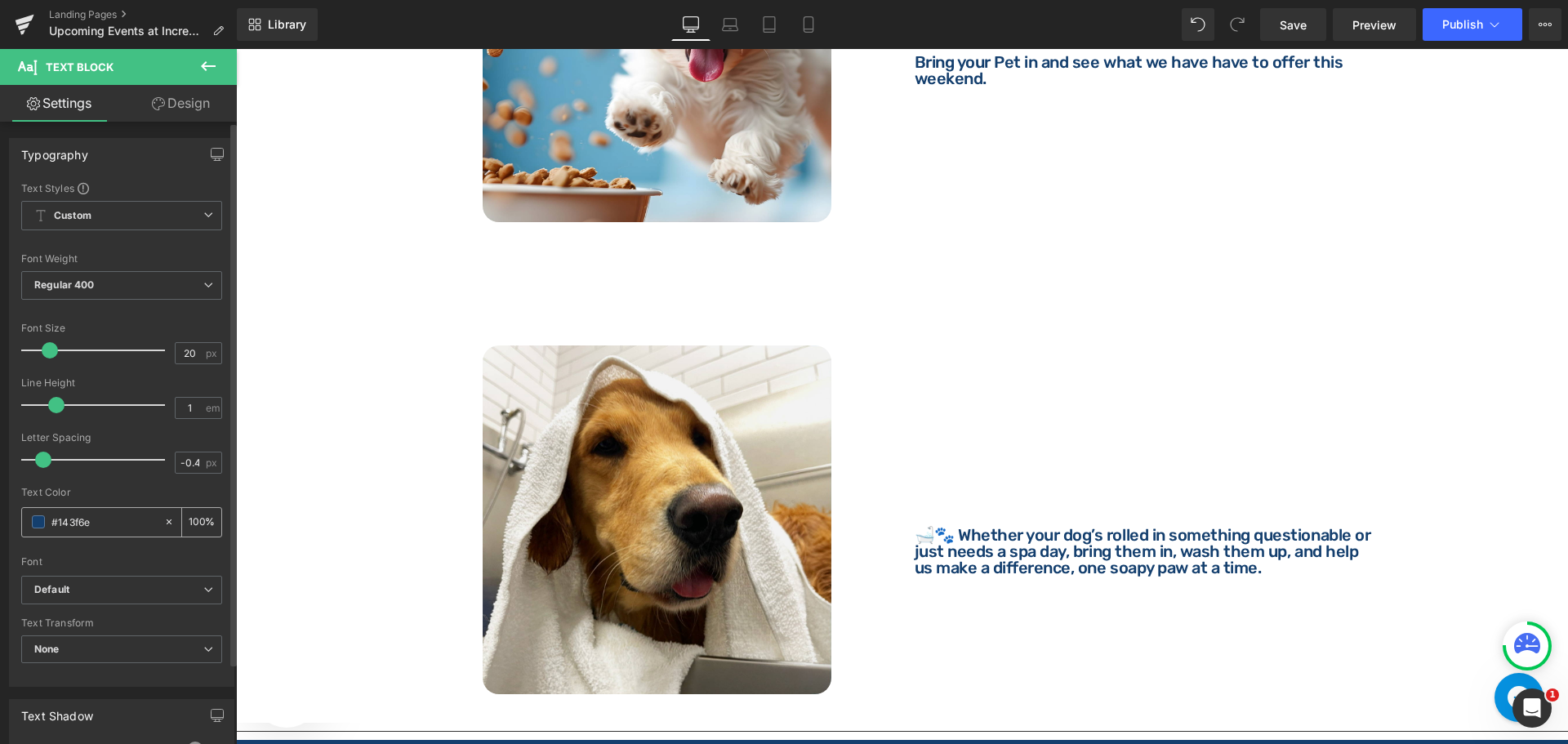
click at [98, 512] on div "#143f6e" at bounding box center [92, 522] width 141 height 29
type input "ffffff"
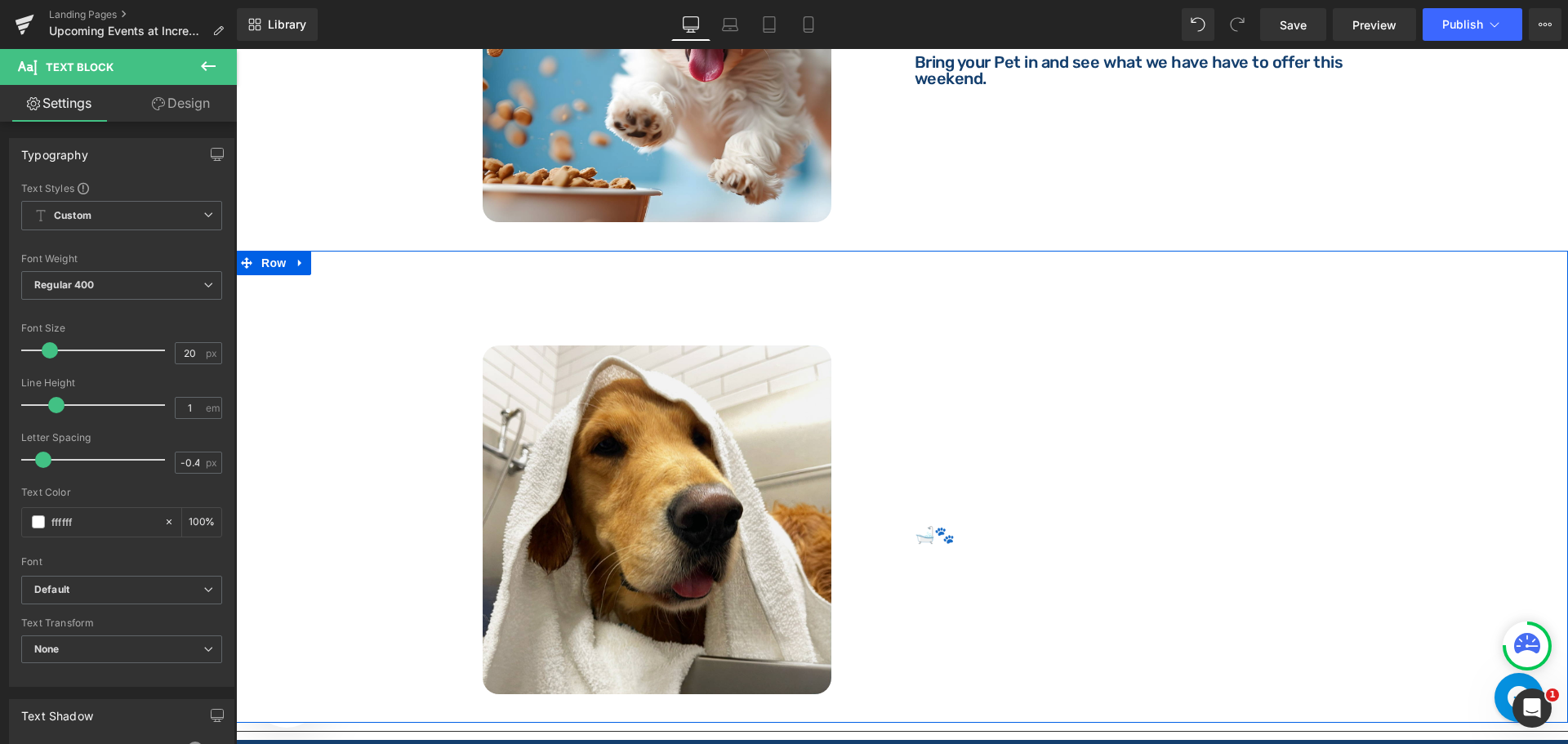
click at [272, 253] on span "Row" at bounding box center [273, 262] width 33 height 25
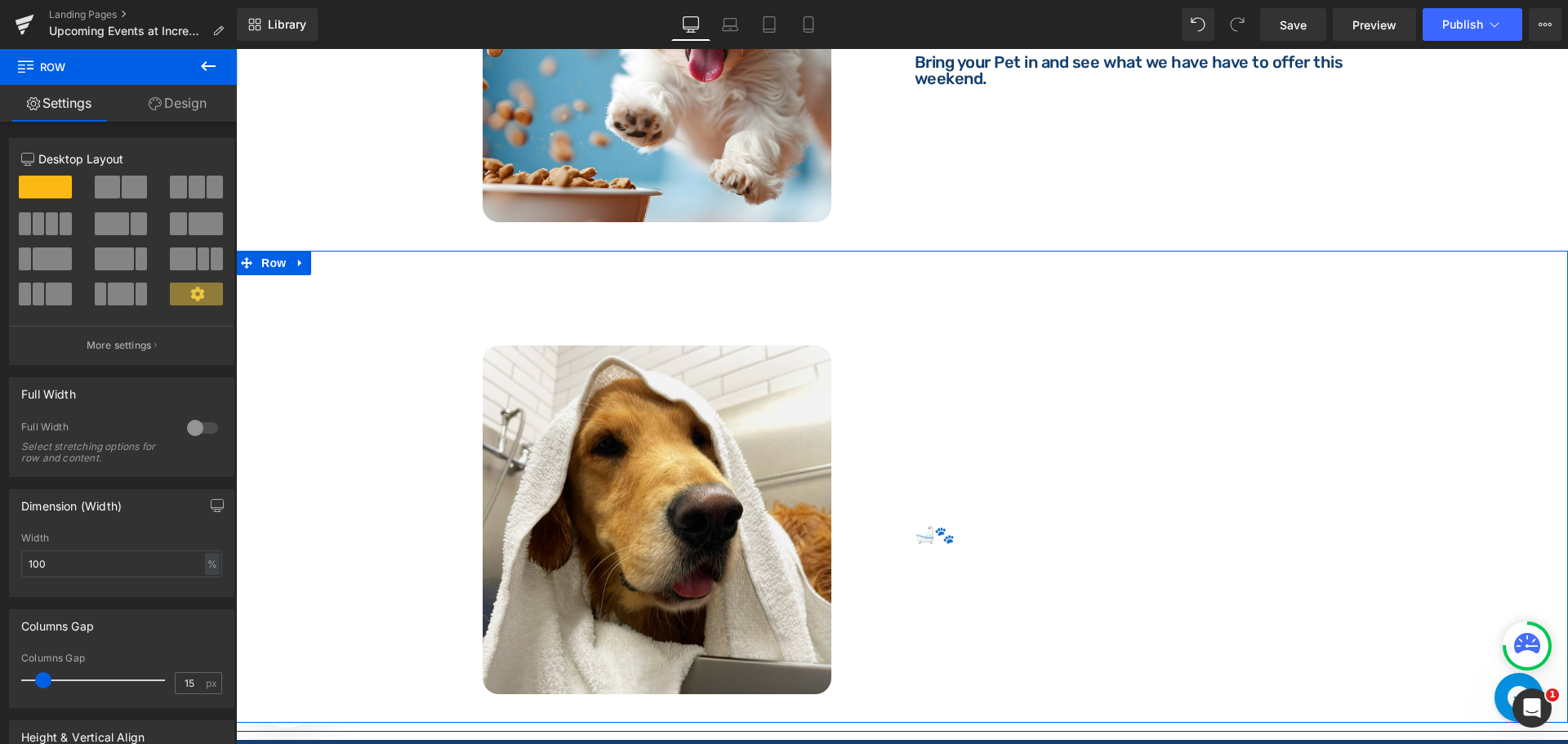
drag, startPoint x: 190, startPoint y: 108, endPoint x: 121, endPoint y: 277, distance: 182.5
click at [190, 108] on link "Design" at bounding box center [178, 103] width 118 height 37
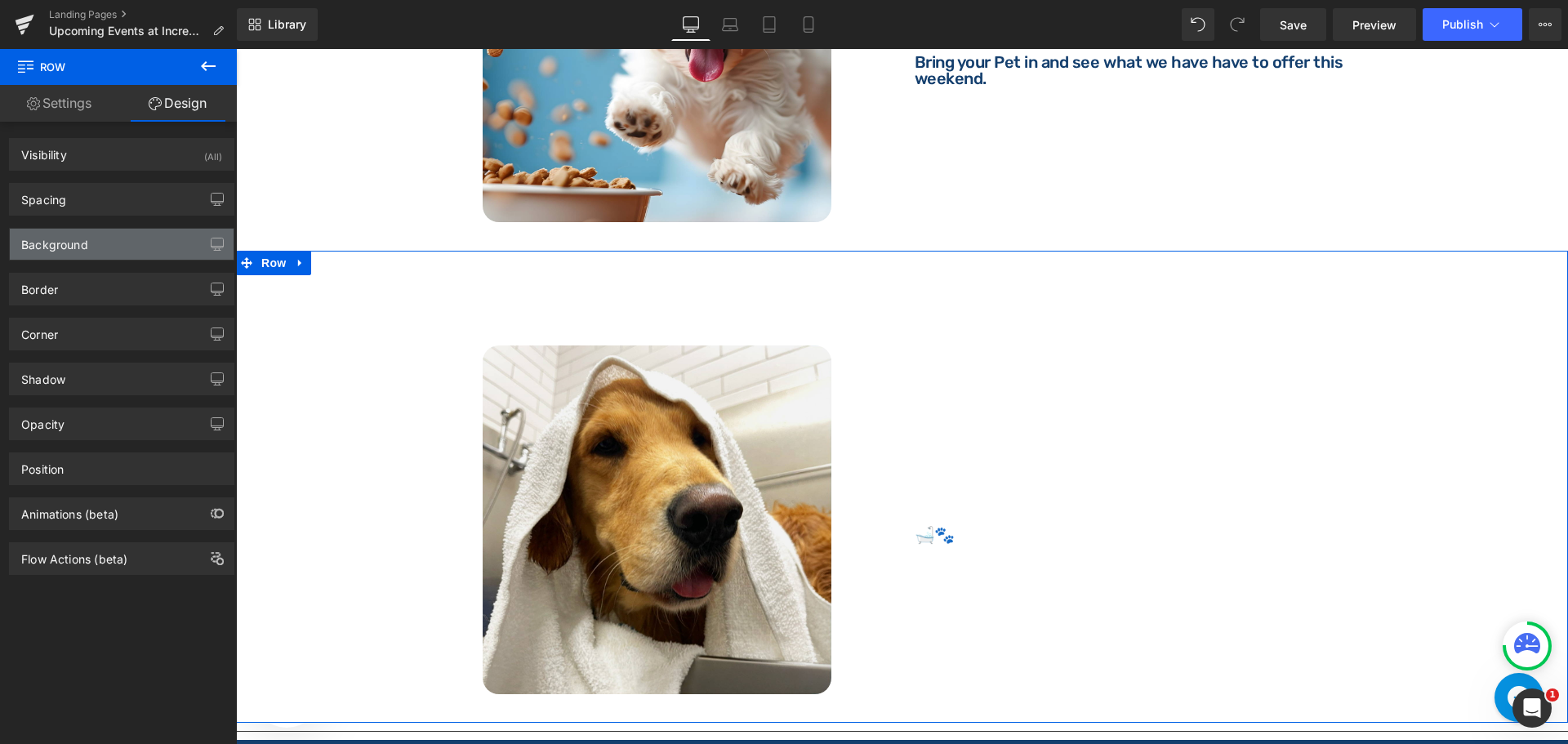
click at [120, 233] on div "Background" at bounding box center [121, 244] width 224 height 31
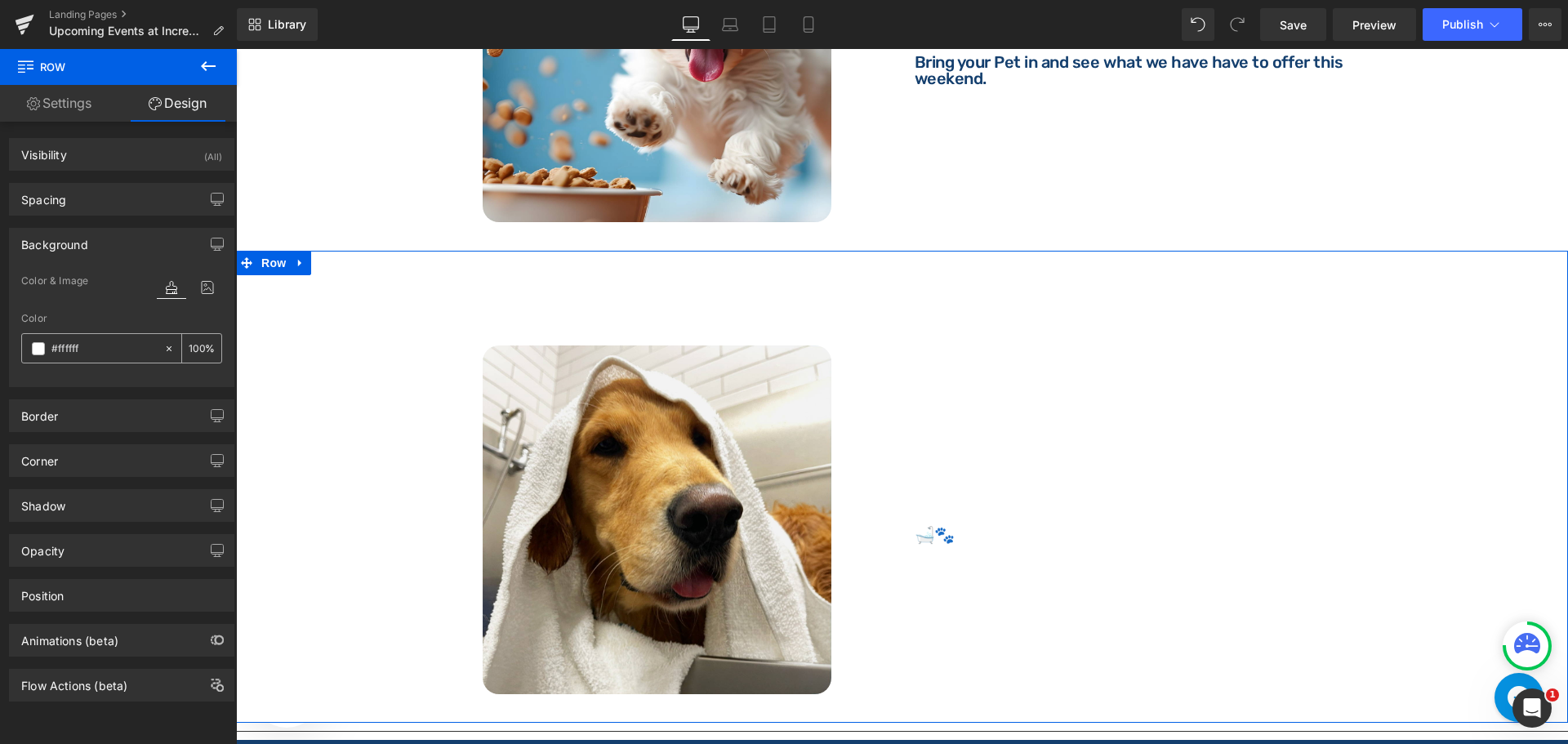
click at [99, 343] on input "#ffffff" at bounding box center [104, 348] width 105 height 18
paste input "Incredible Pets All Retail Locations"
type input "Incredible Pets All Retail Locations"
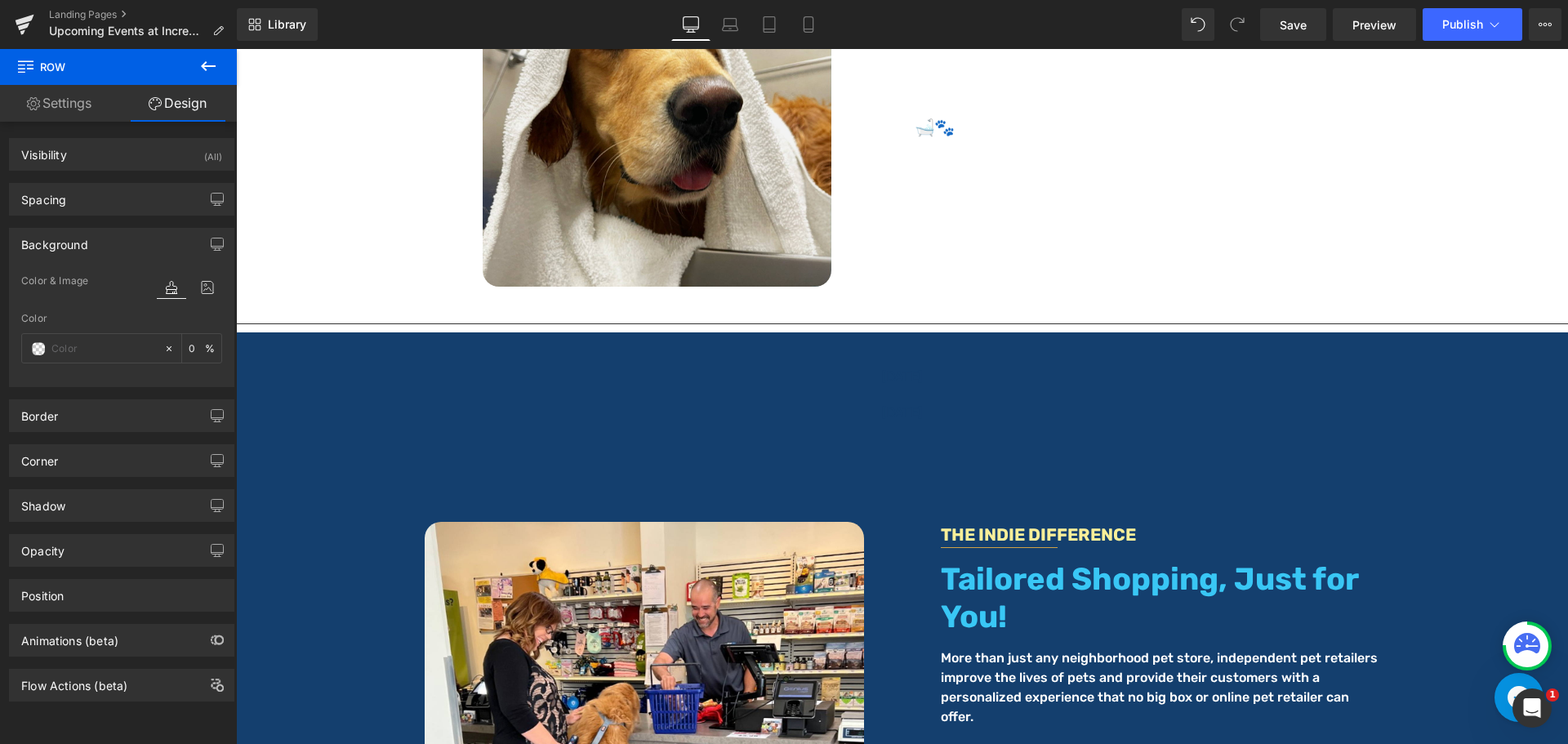
scroll to position [2329, 0]
click at [414, 446] on div "[DATE]" at bounding box center [901, 431] width 1331 height 130
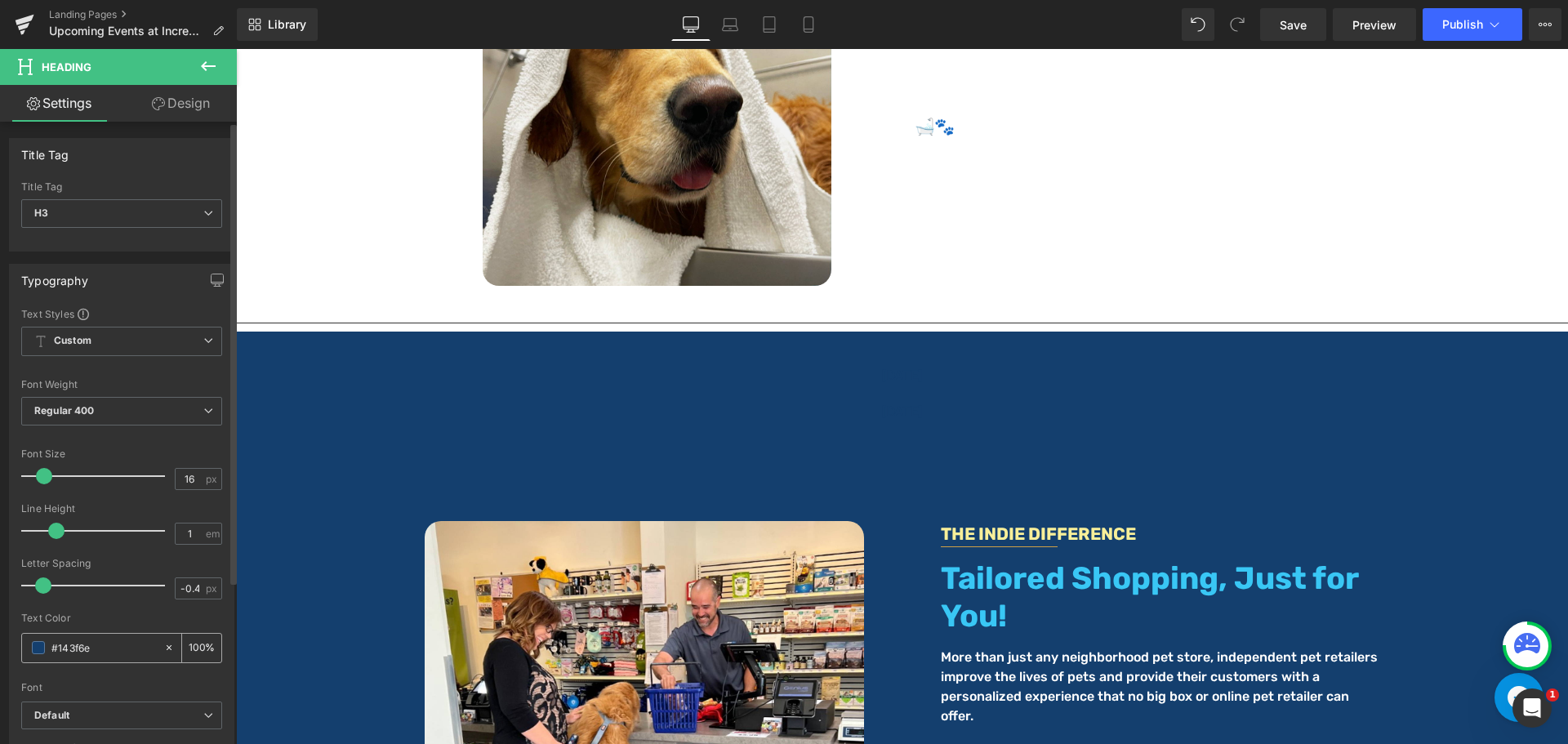
click at [127, 657] on input "#143f6e" at bounding box center [104, 647] width 105 height 18
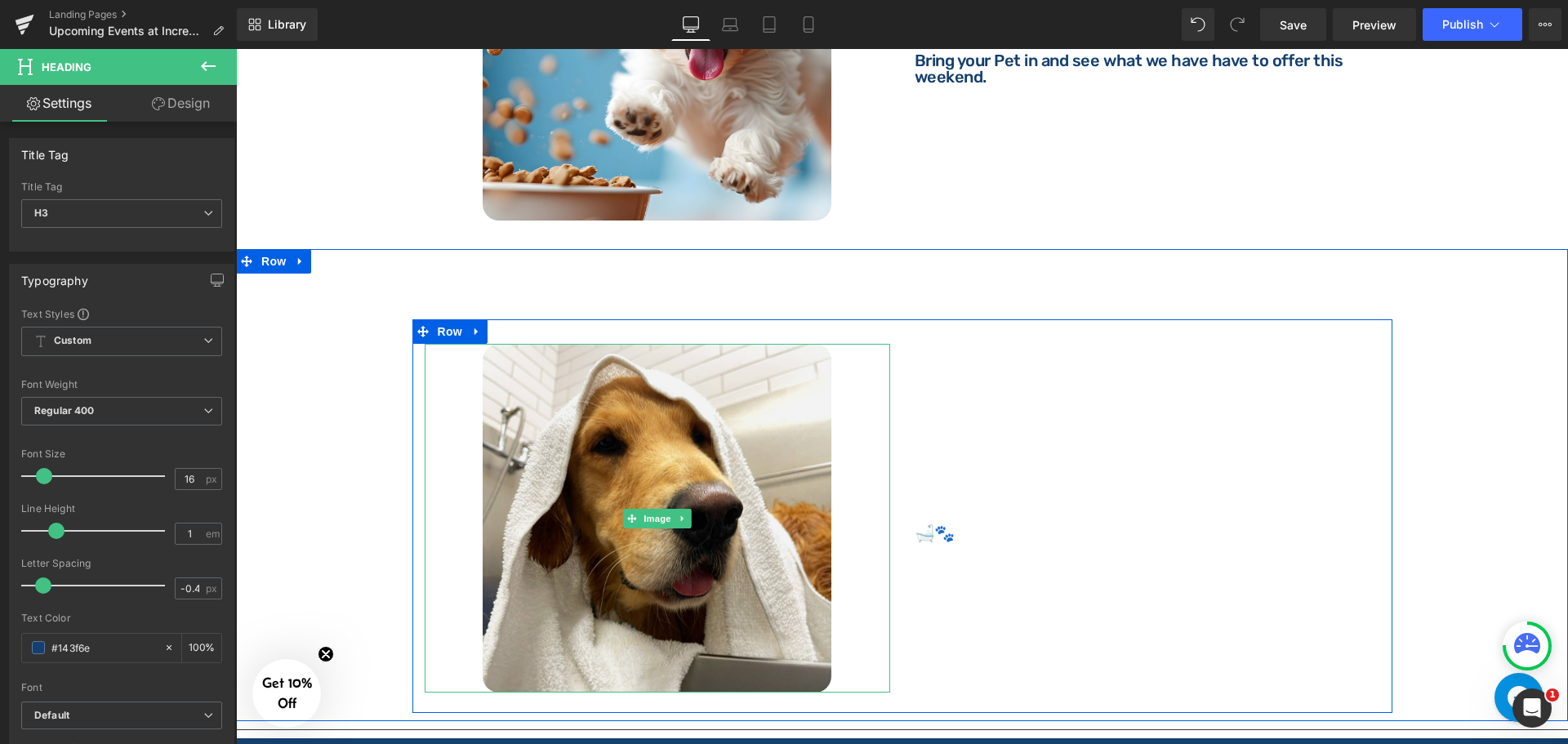
scroll to position [1920, 0]
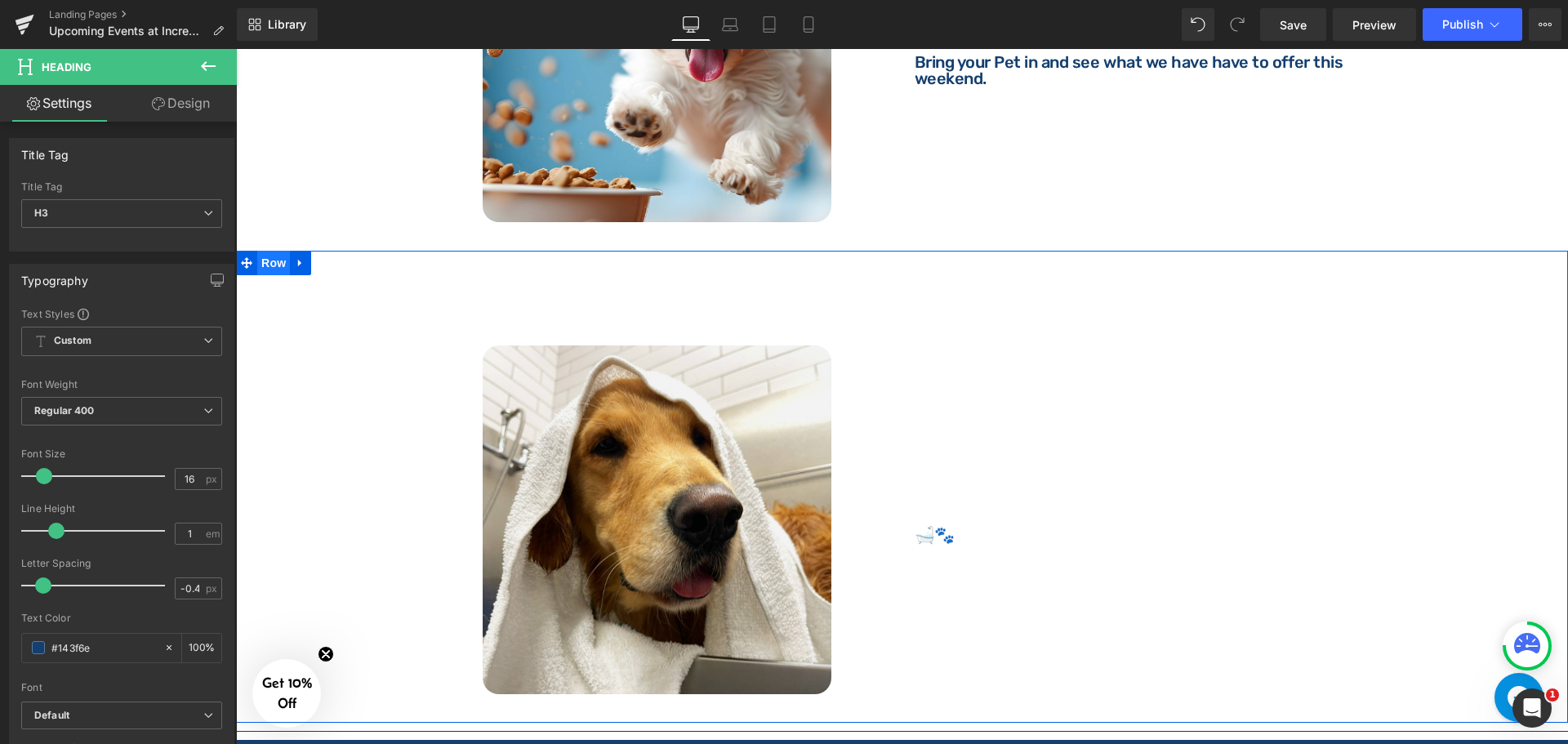
click at [280, 251] on span "Row" at bounding box center [273, 262] width 33 height 25
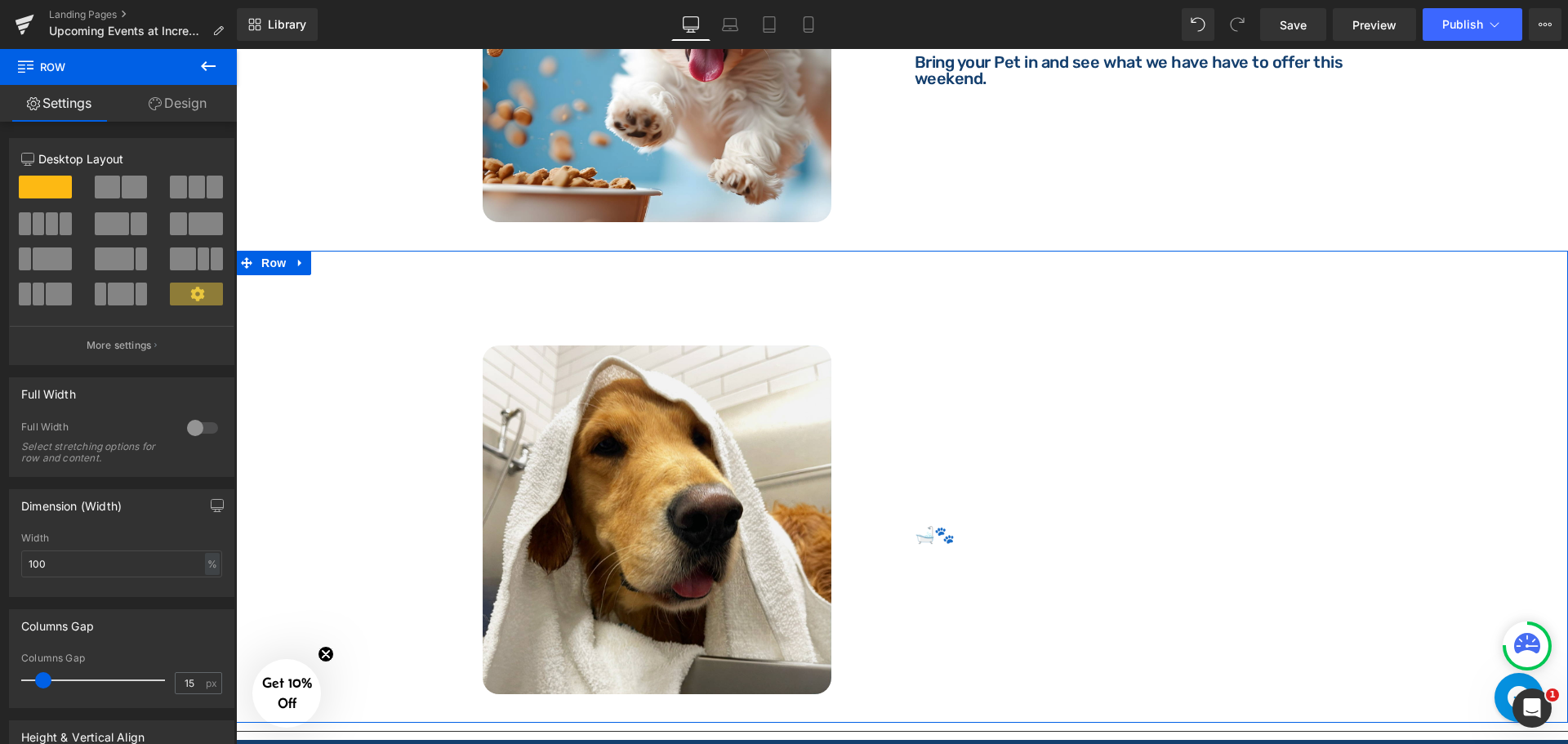
click at [158, 103] on icon at bounding box center [155, 104] width 13 height 13
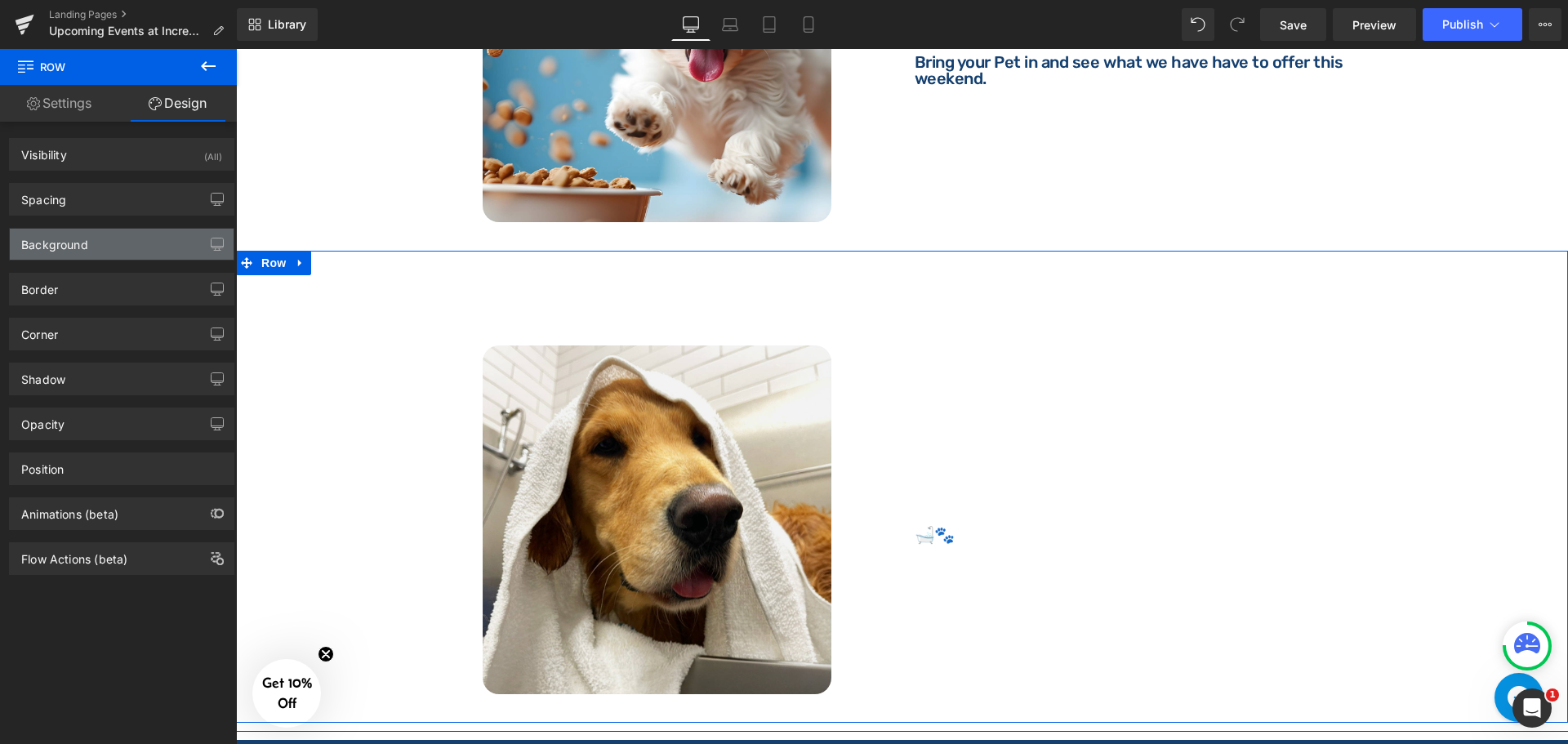
click at [107, 242] on div "Background" at bounding box center [121, 244] width 224 height 31
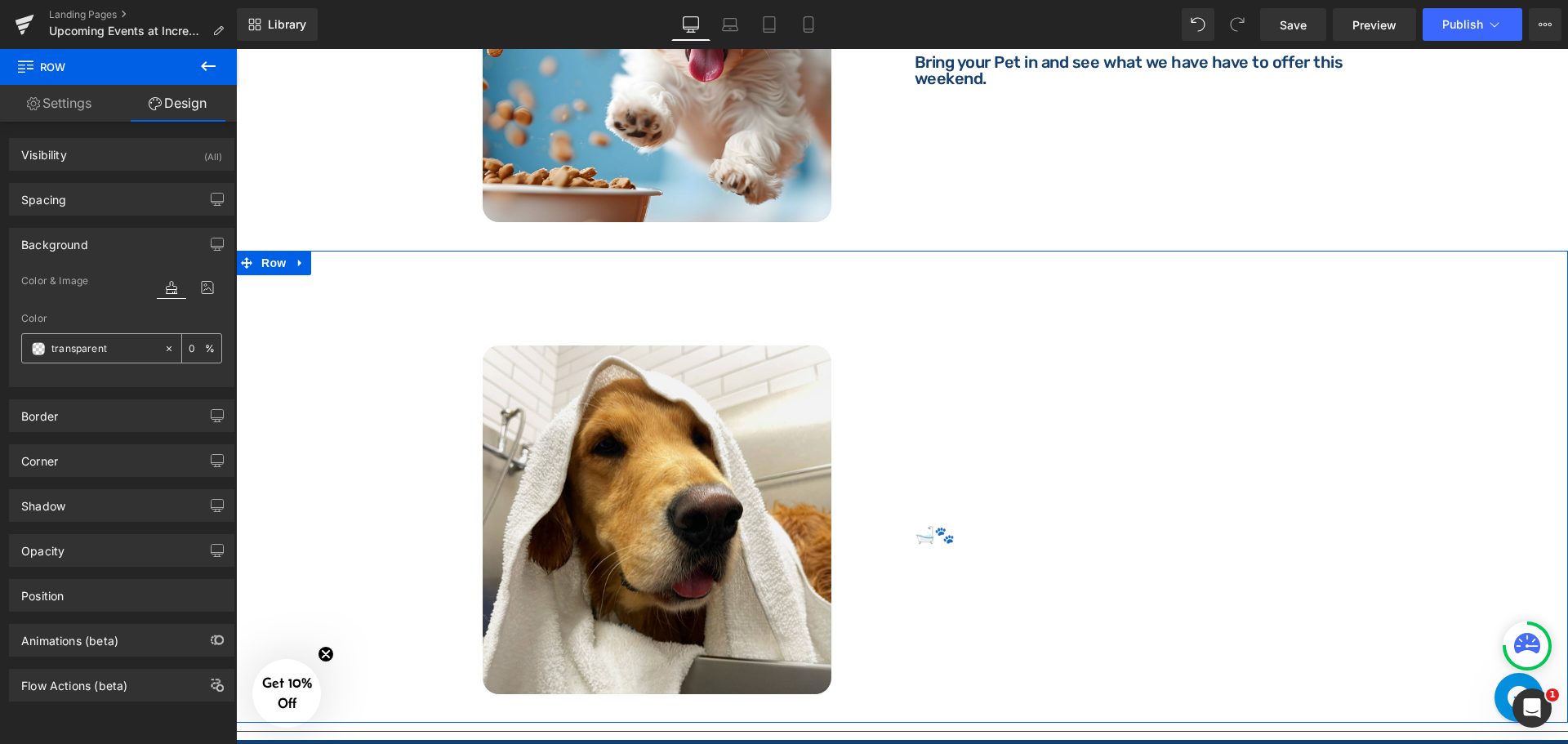
paste input "#143f6e"
type input "#143f6e"
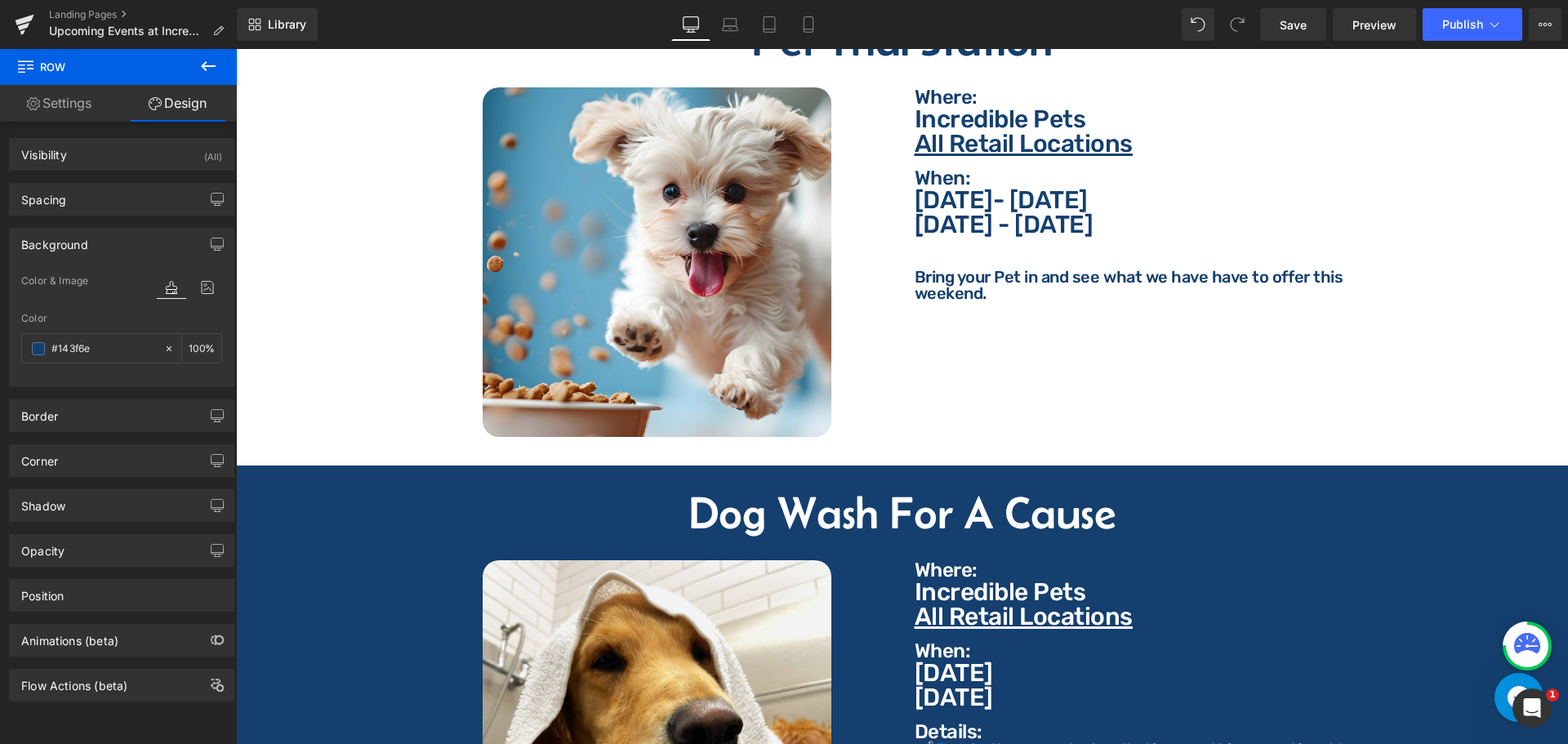
scroll to position [1675, 0]
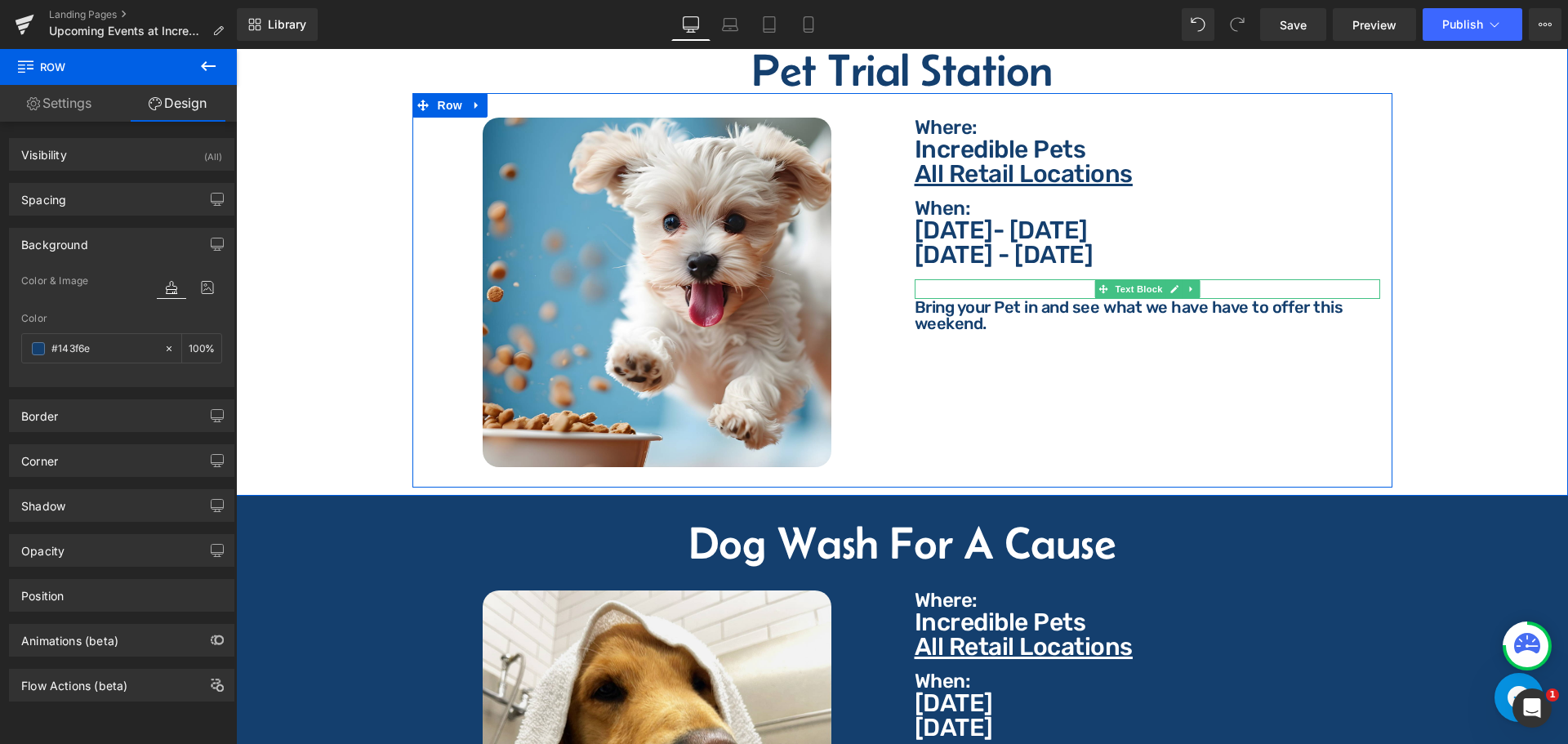
click at [947, 279] on p "Details:" at bounding box center [1147, 289] width 465 height 20
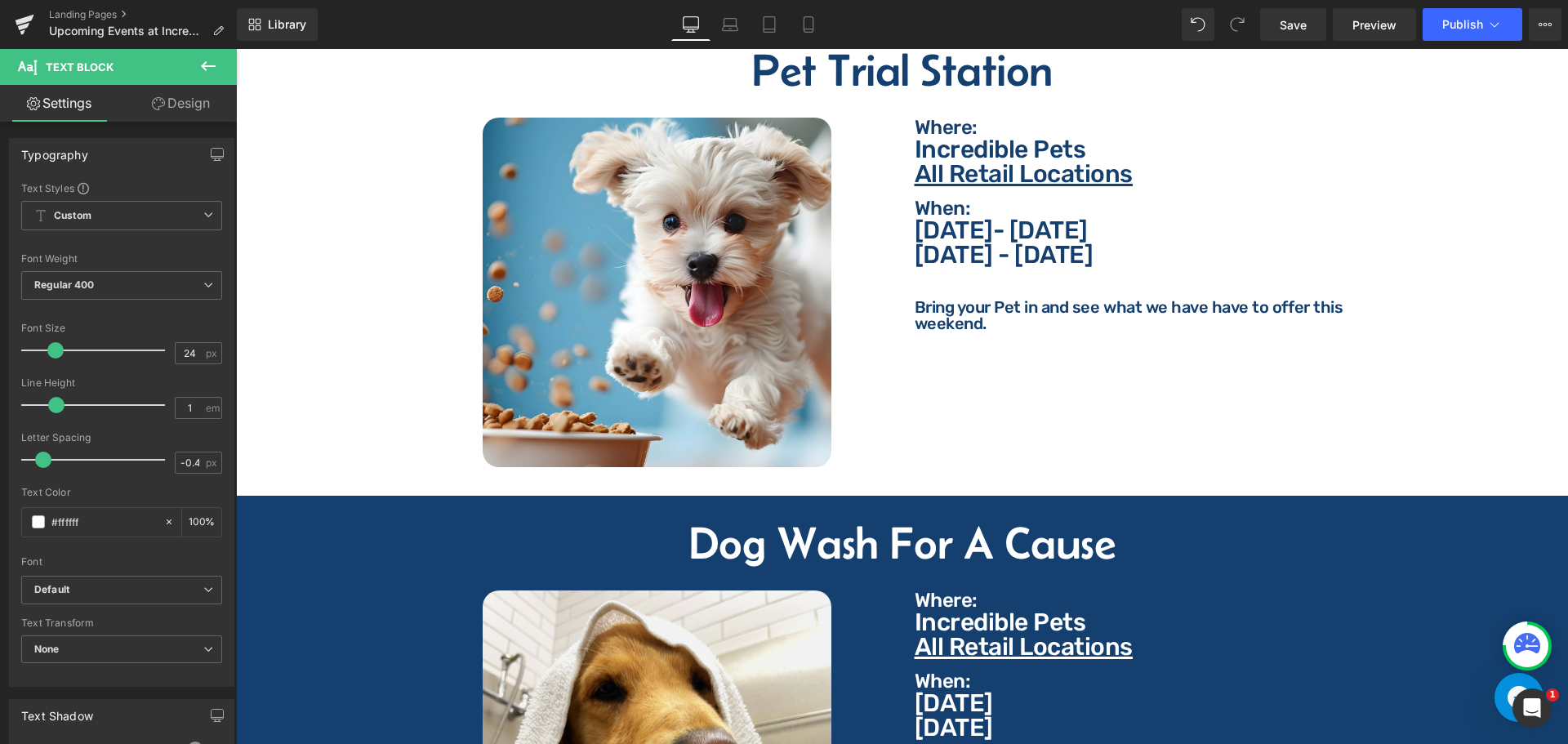
click at [178, 88] on link "Design" at bounding box center [180, 103] width 118 height 37
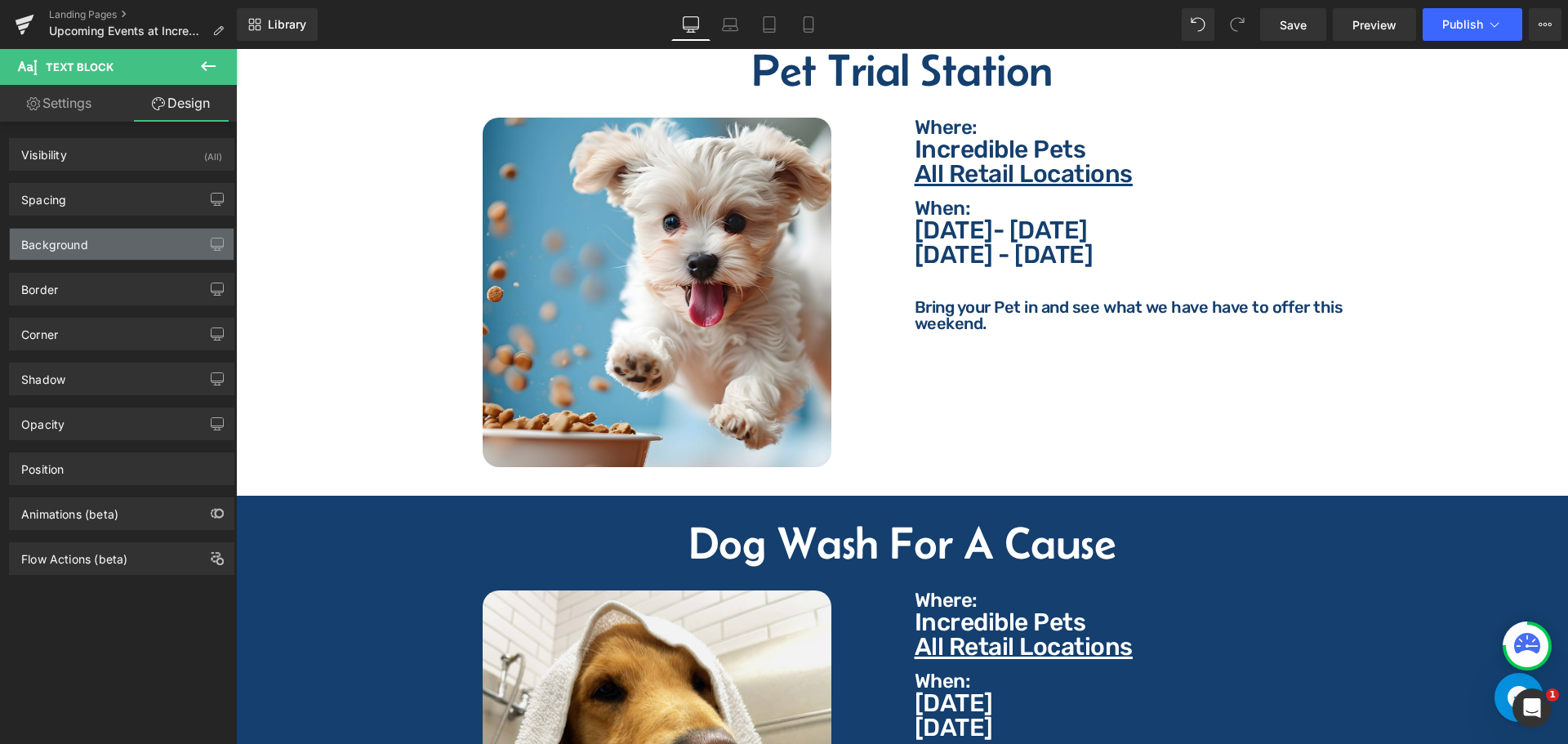
click at [110, 244] on div "Background" at bounding box center [121, 244] width 224 height 31
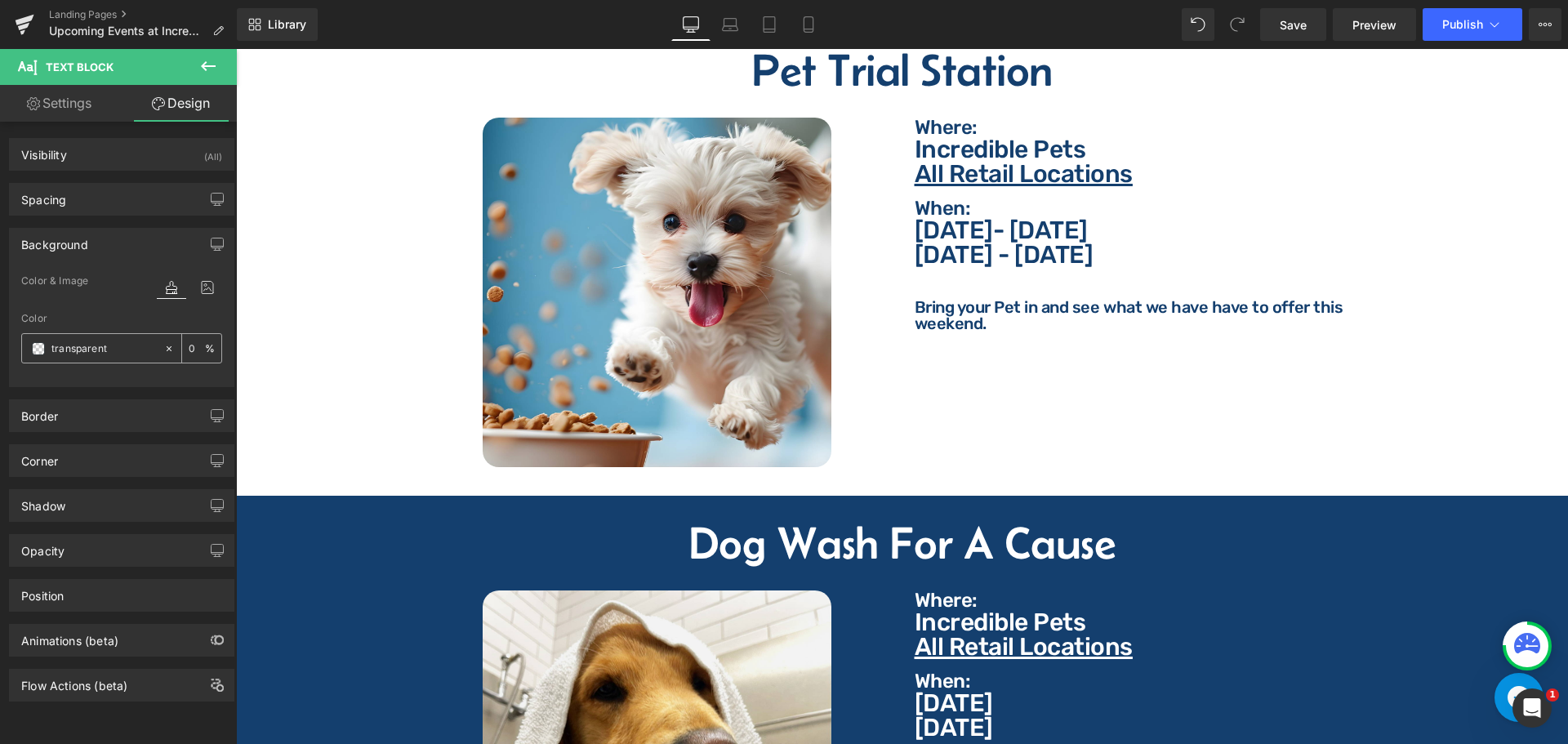
click at [118, 349] on input "text" at bounding box center [104, 348] width 105 height 18
paste input "#143f6e"
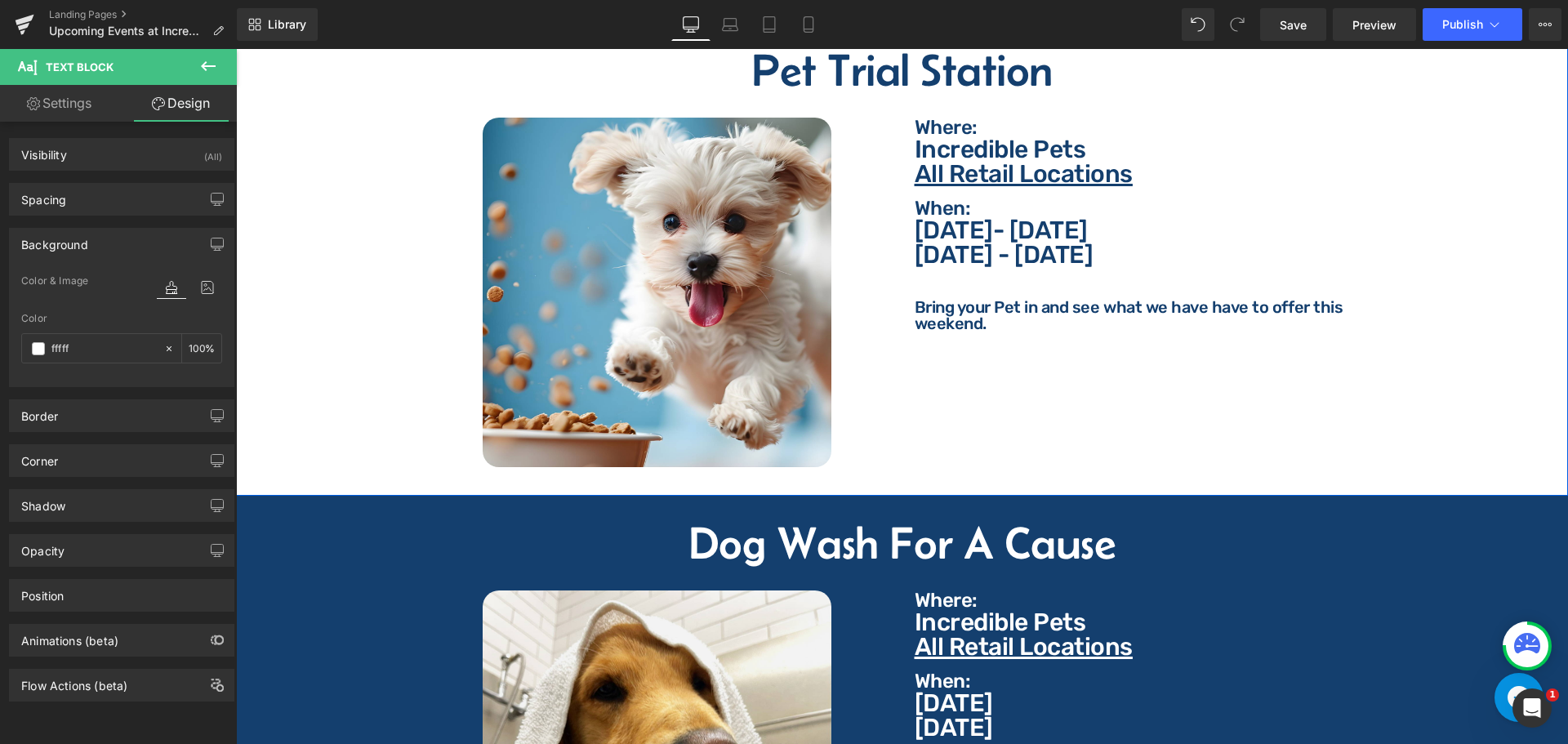
type input "ffffff"
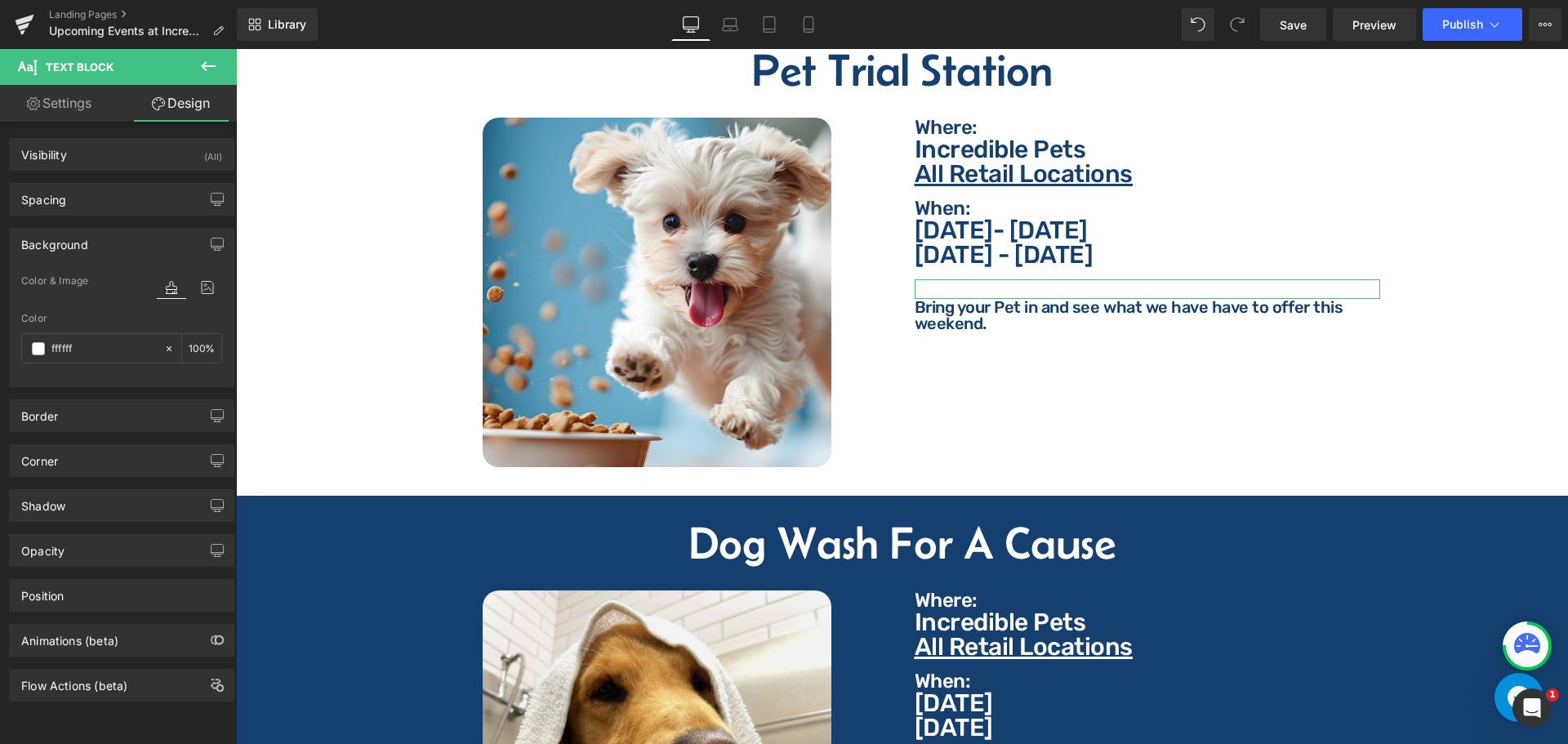
click at [61, 94] on link "Settings" at bounding box center [59, 103] width 118 height 37
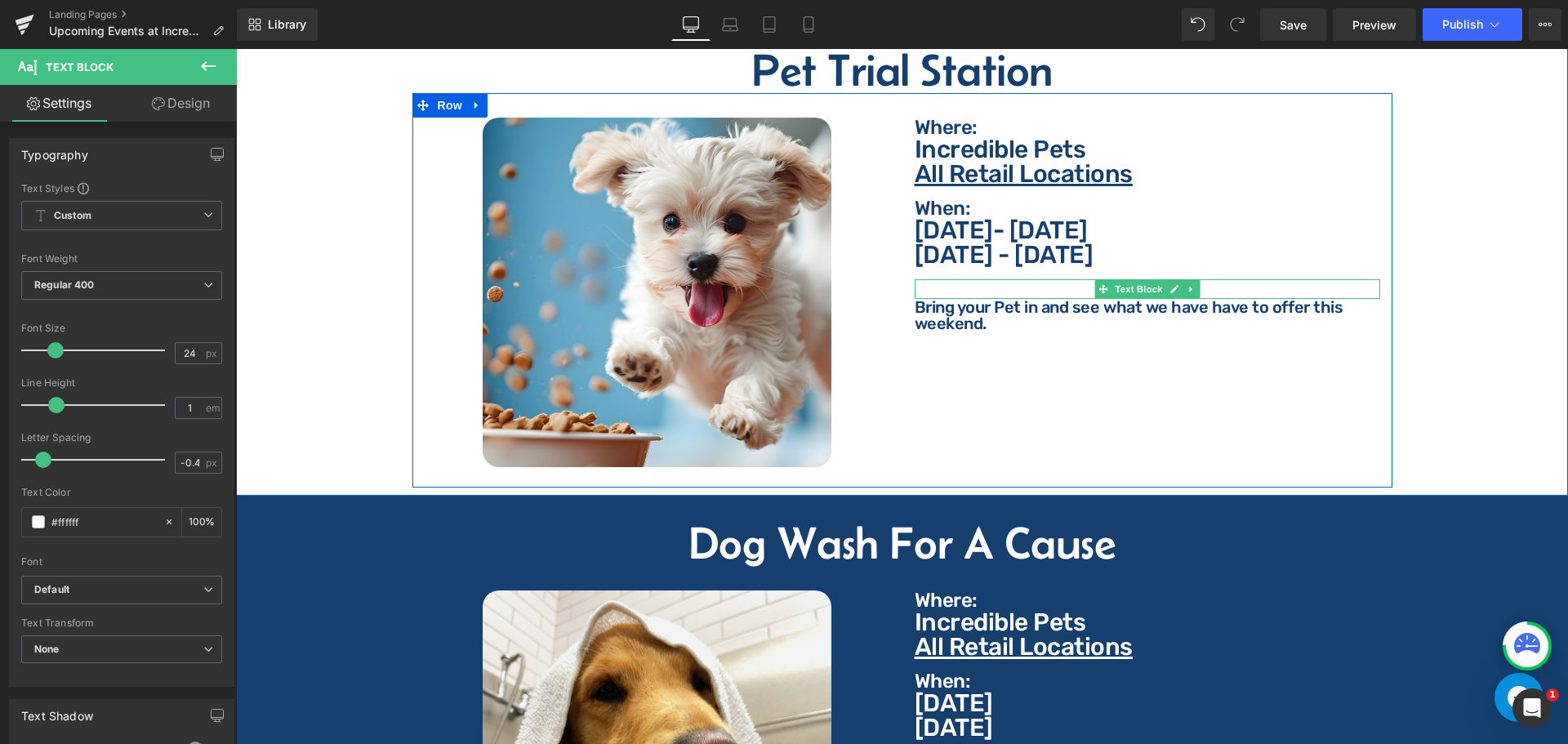
click at [949, 279] on p "Details:" at bounding box center [1147, 289] width 465 height 20
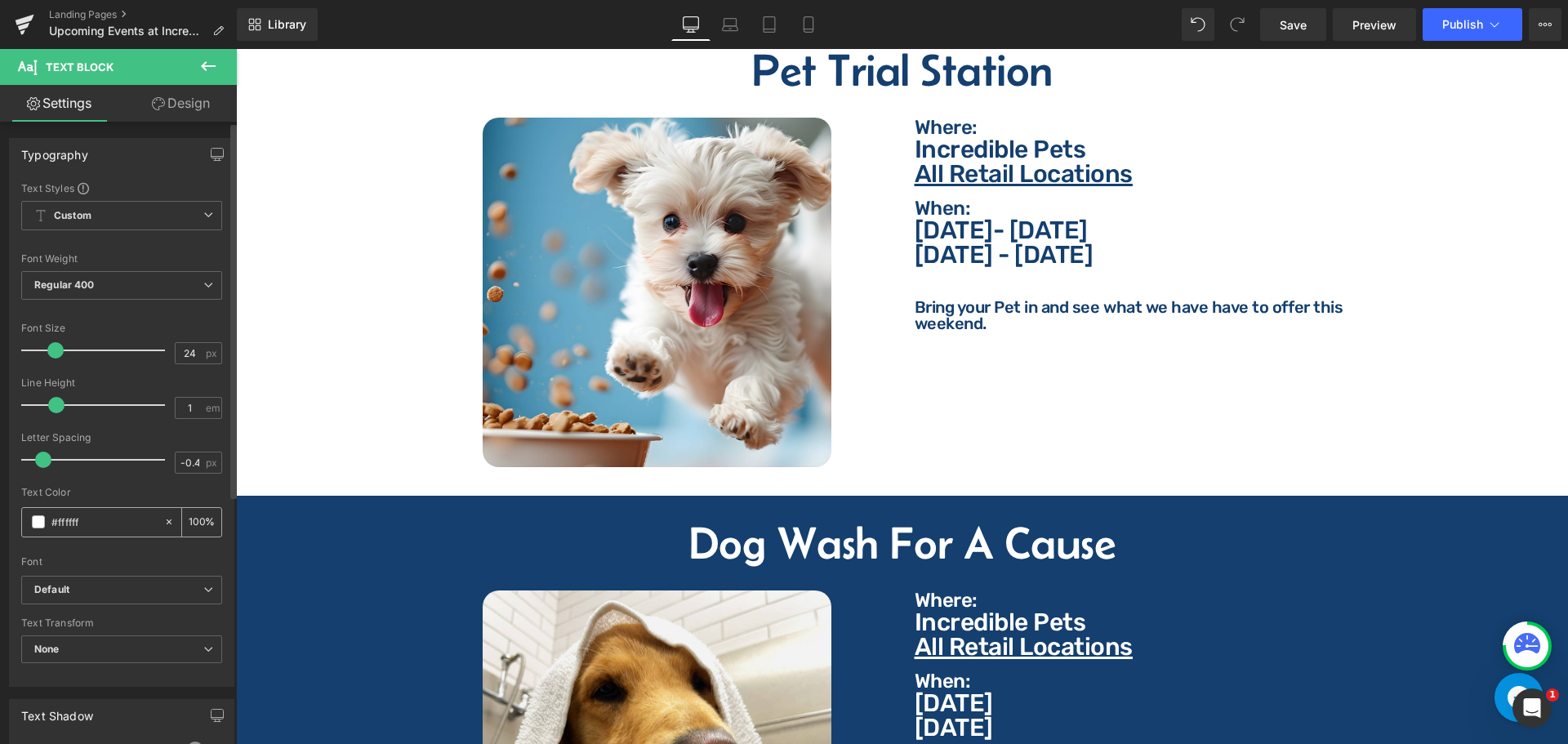
click at [121, 526] on input "#ffffff" at bounding box center [104, 522] width 105 height 18
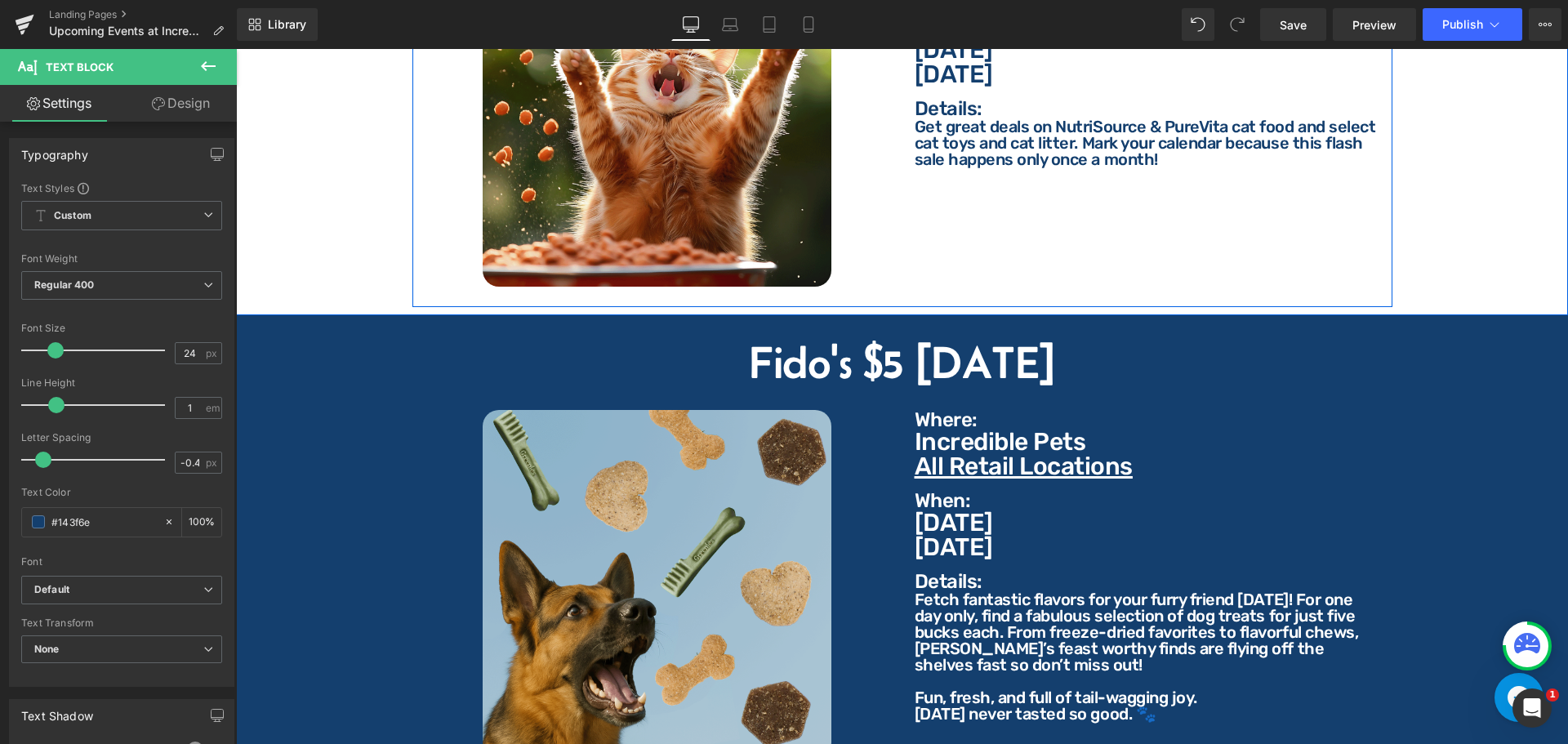
scroll to position [940, 0]
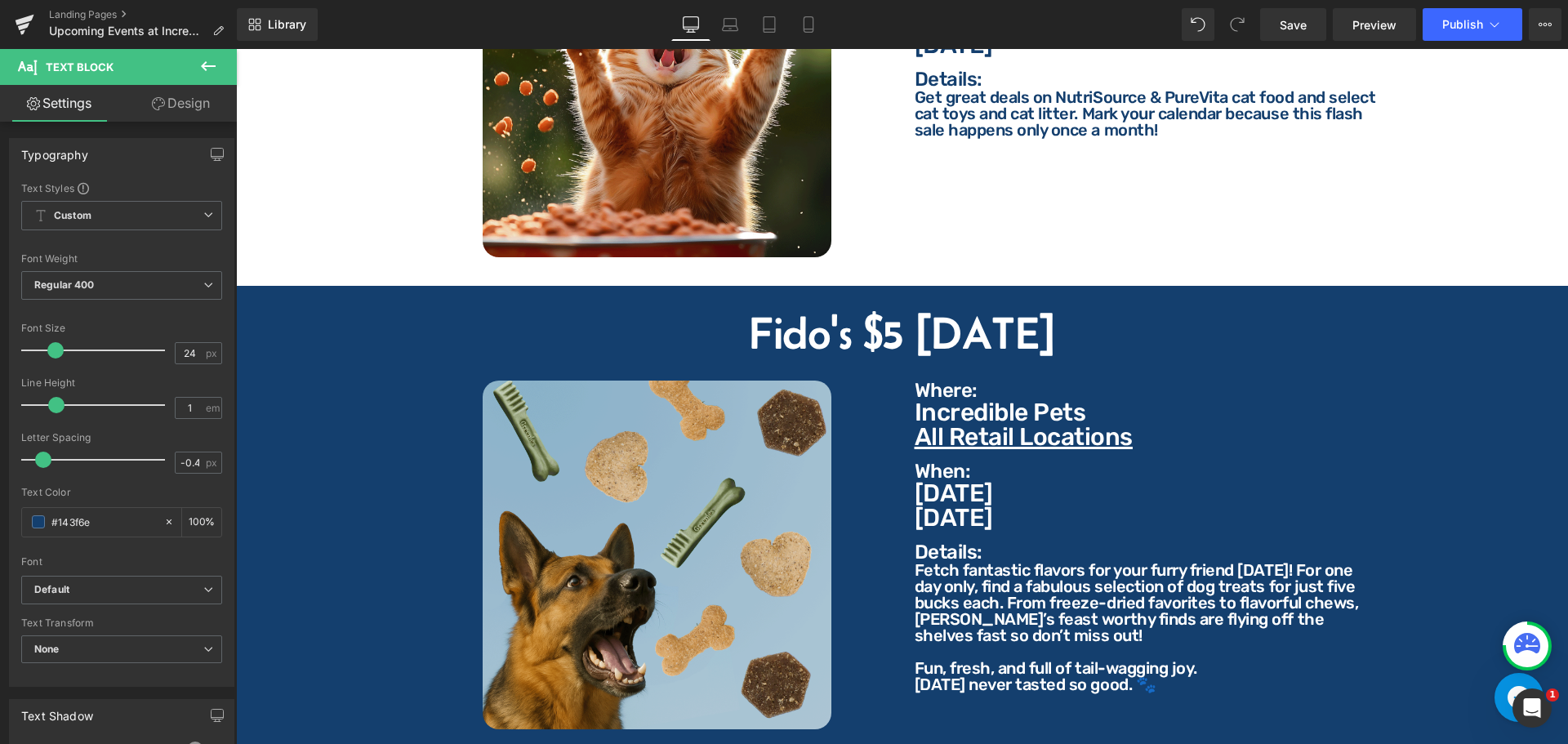
type input "#143f6e"
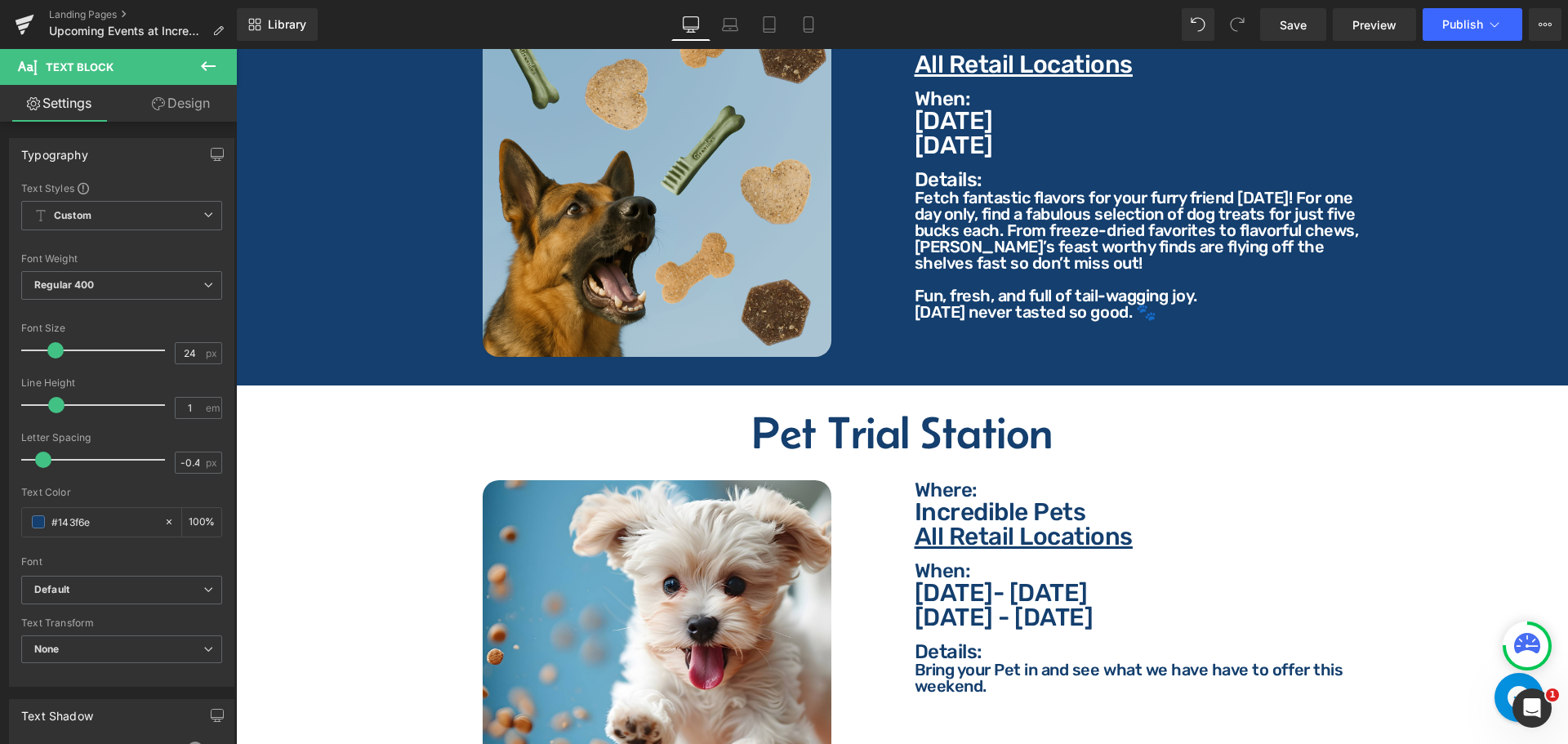
scroll to position [1431, 0]
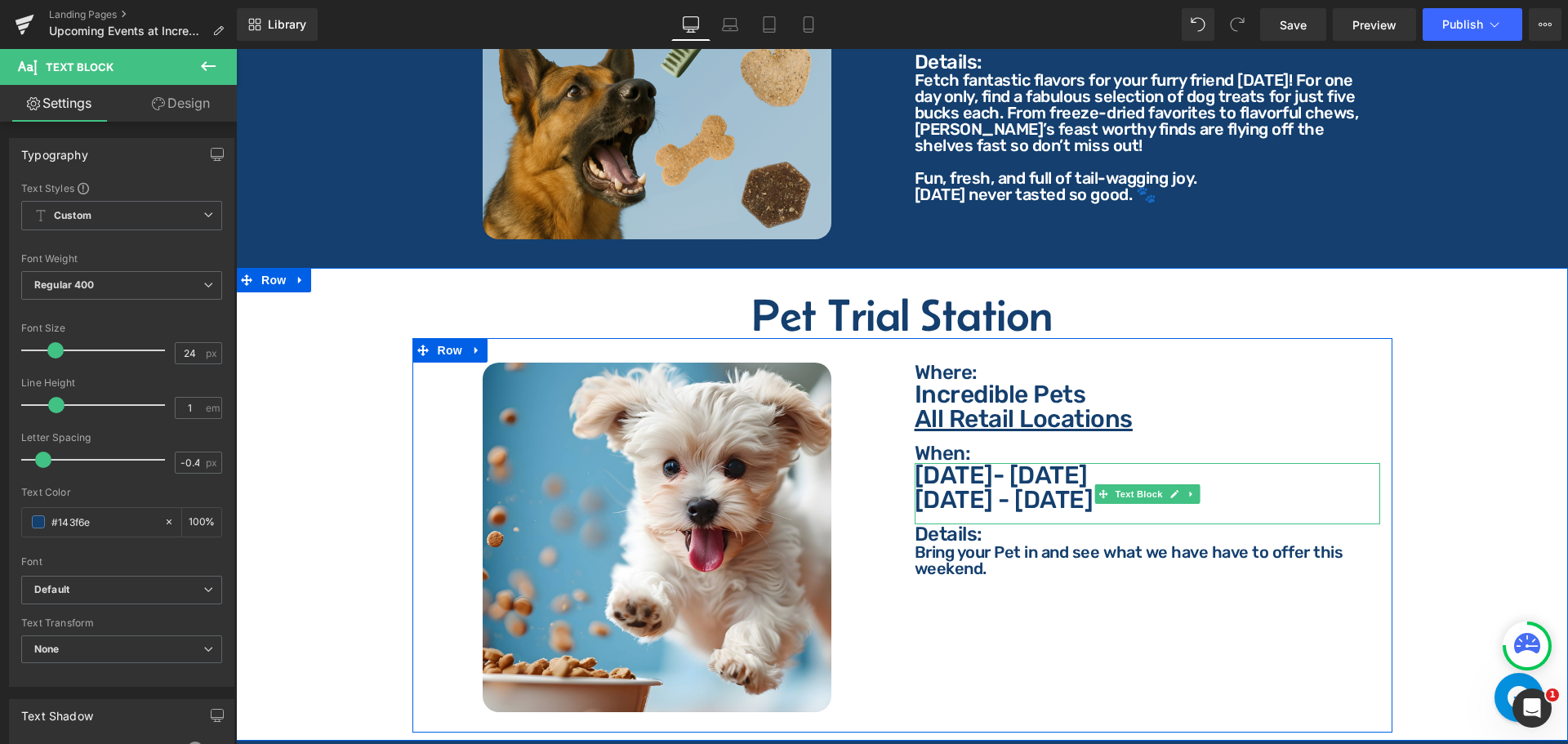
drag, startPoint x: 1029, startPoint y: 481, endPoint x: 1025, endPoint y: 491, distance: 10.8
click at [1029, 487] on p "[DATE] - [DATE]" at bounding box center [1147, 499] width 465 height 25
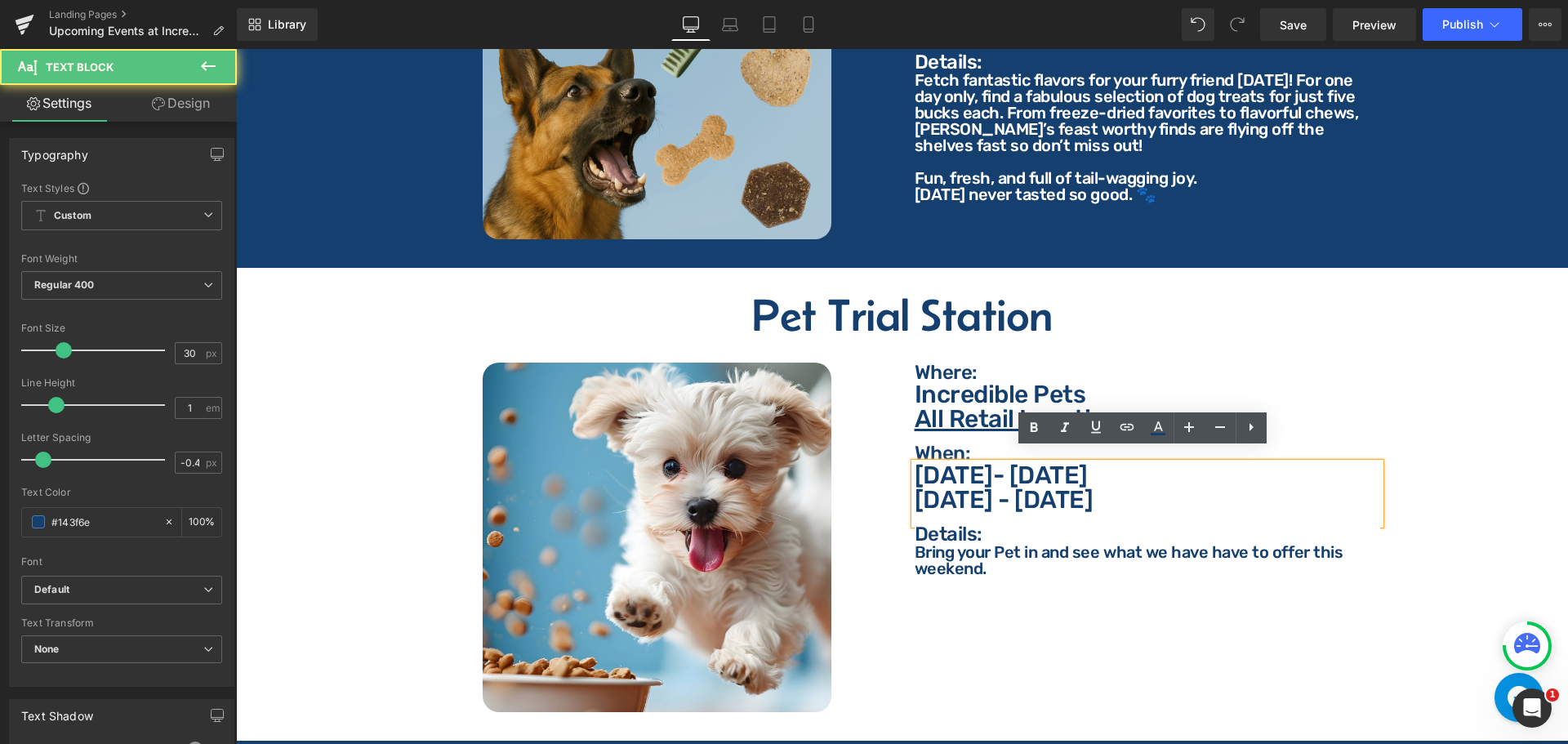
click at [1025, 487] on p "[DATE] - [DATE]" at bounding box center [1147, 499] width 465 height 25
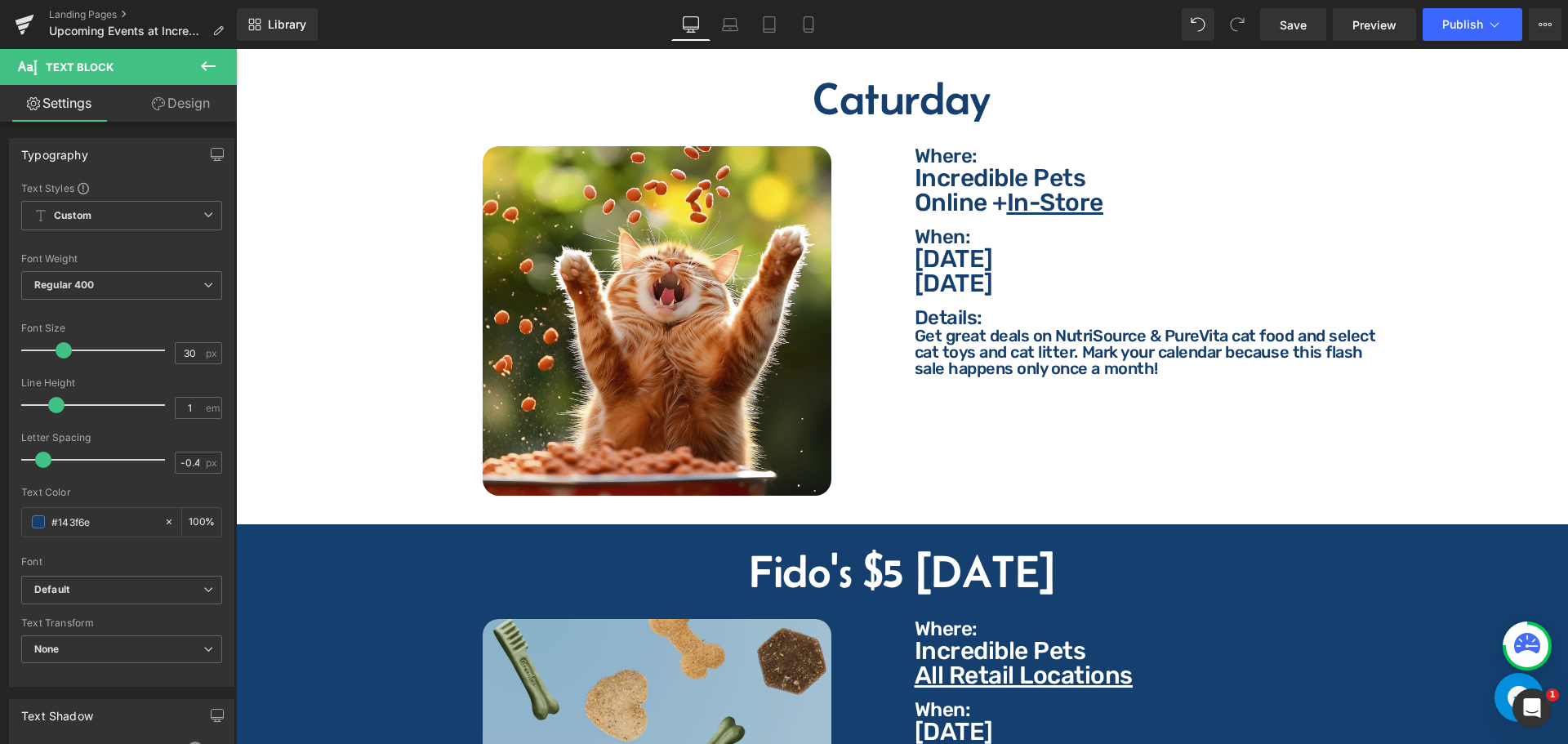
scroll to position [696, 0]
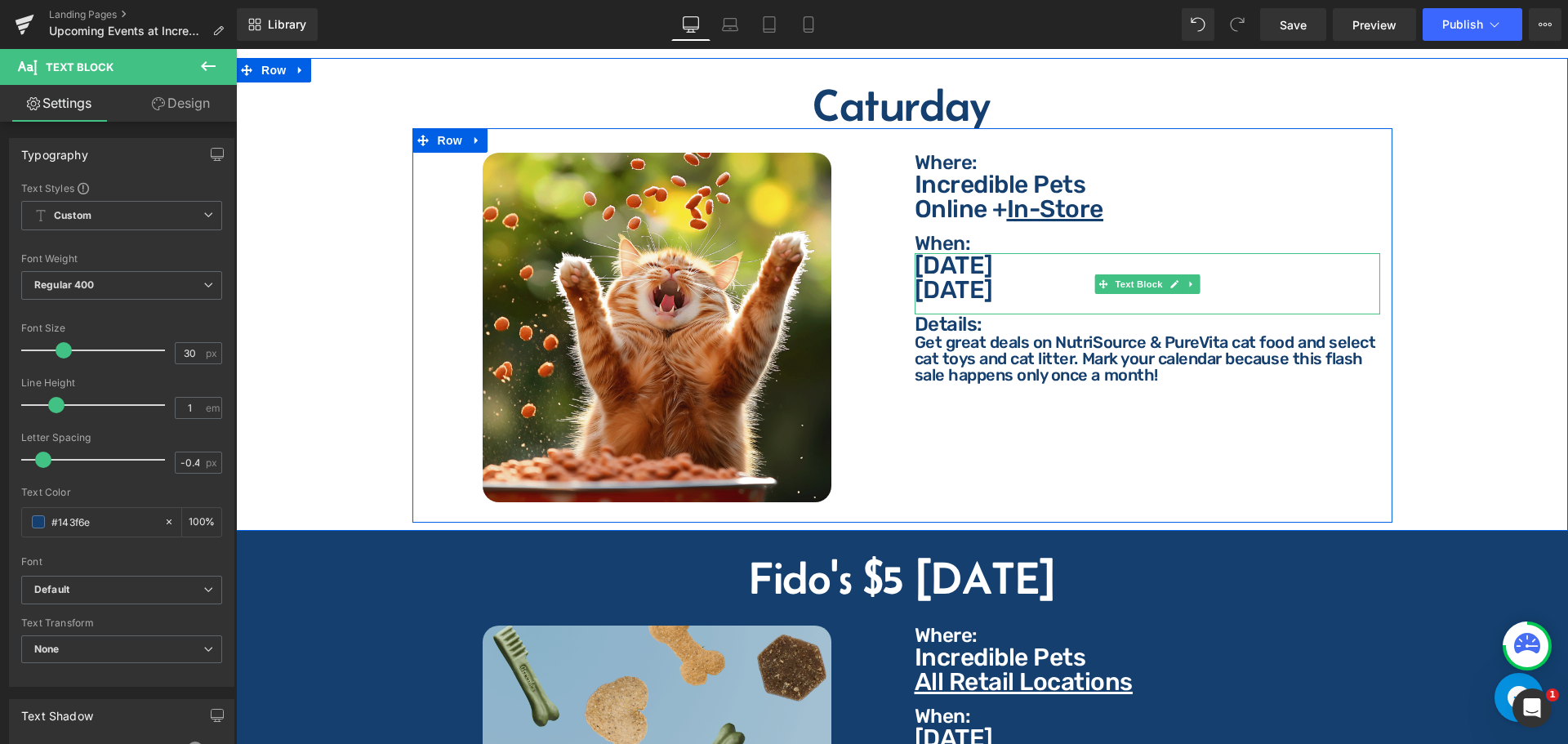
click at [1015, 277] on p "[DATE]" at bounding box center [1147, 289] width 465 height 25
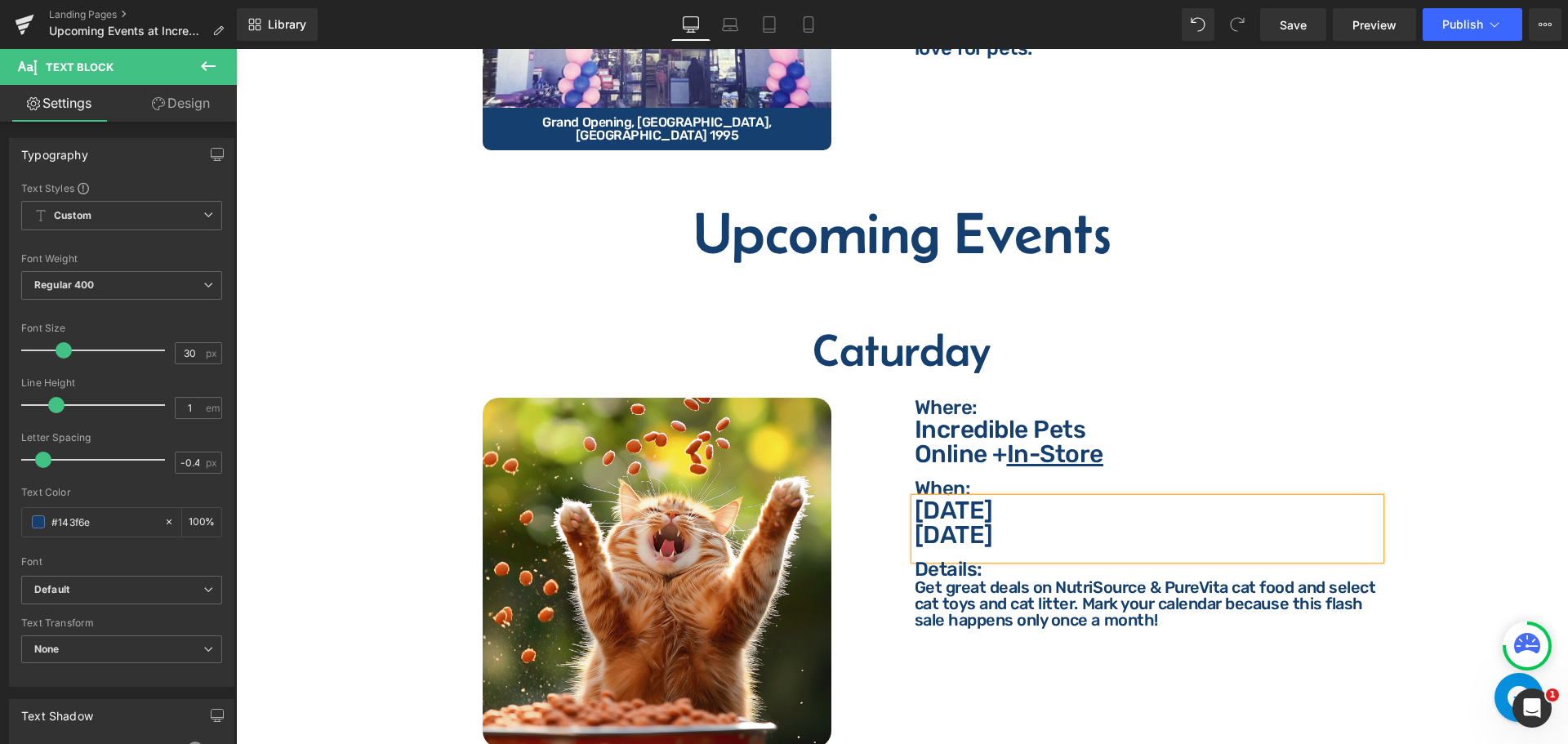
scroll to position [368, 0]
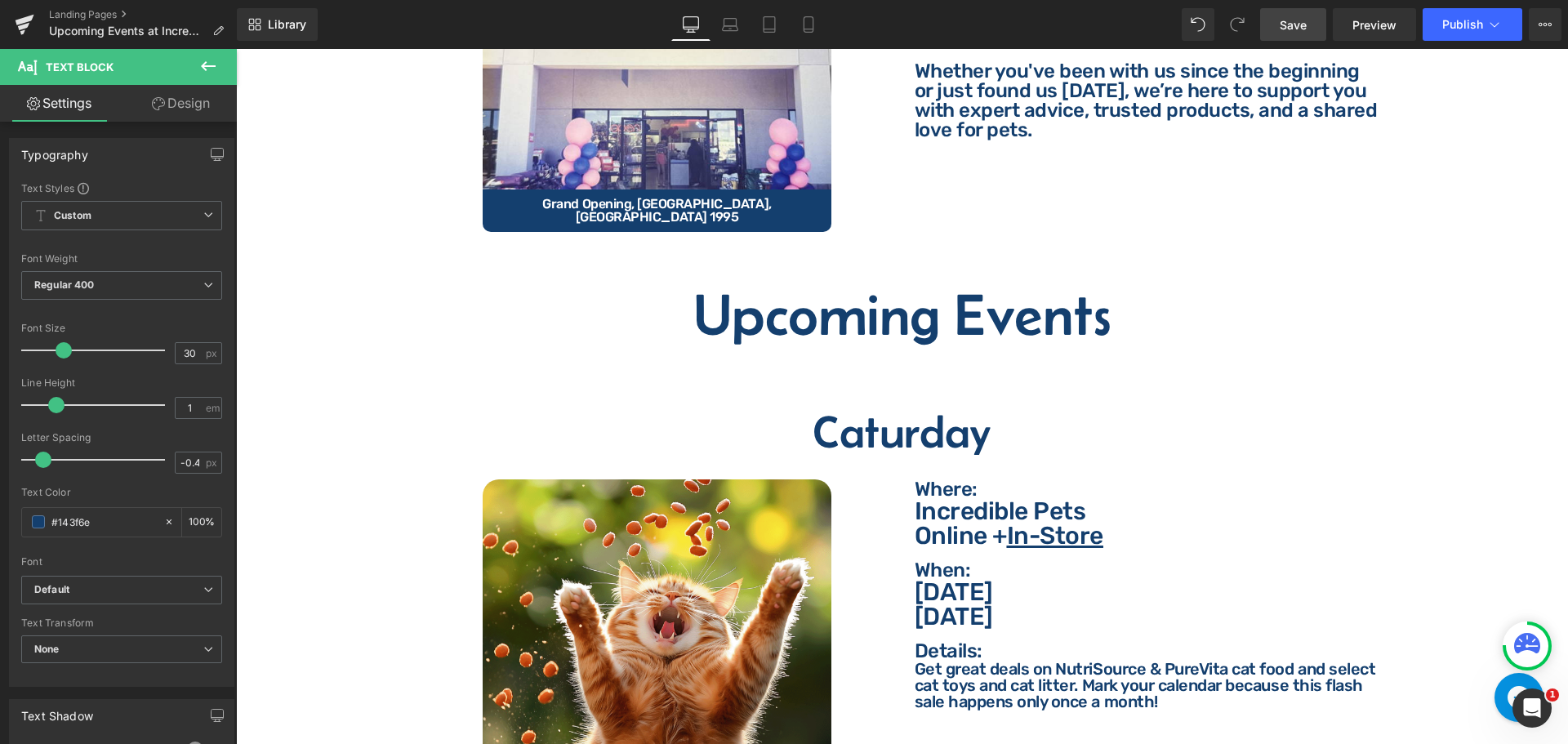
drag, startPoint x: 1290, startPoint y: 22, endPoint x: 942, endPoint y: 168, distance: 377.4
click at [1290, 22] on span "Save" at bounding box center [1292, 25] width 27 height 17
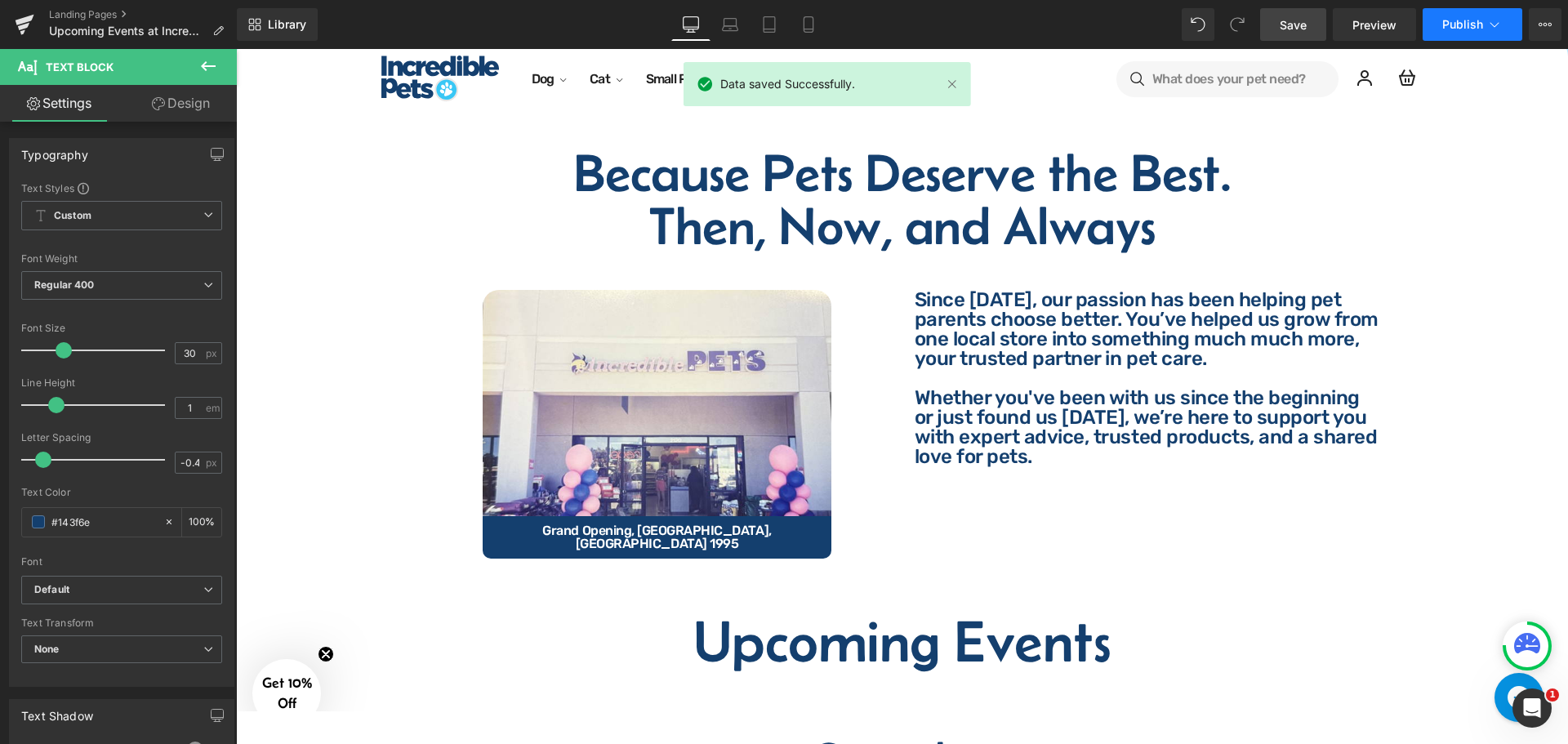
click at [1459, 25] on span "Publish" at bounding box center [1461, 24] width 40 height 13
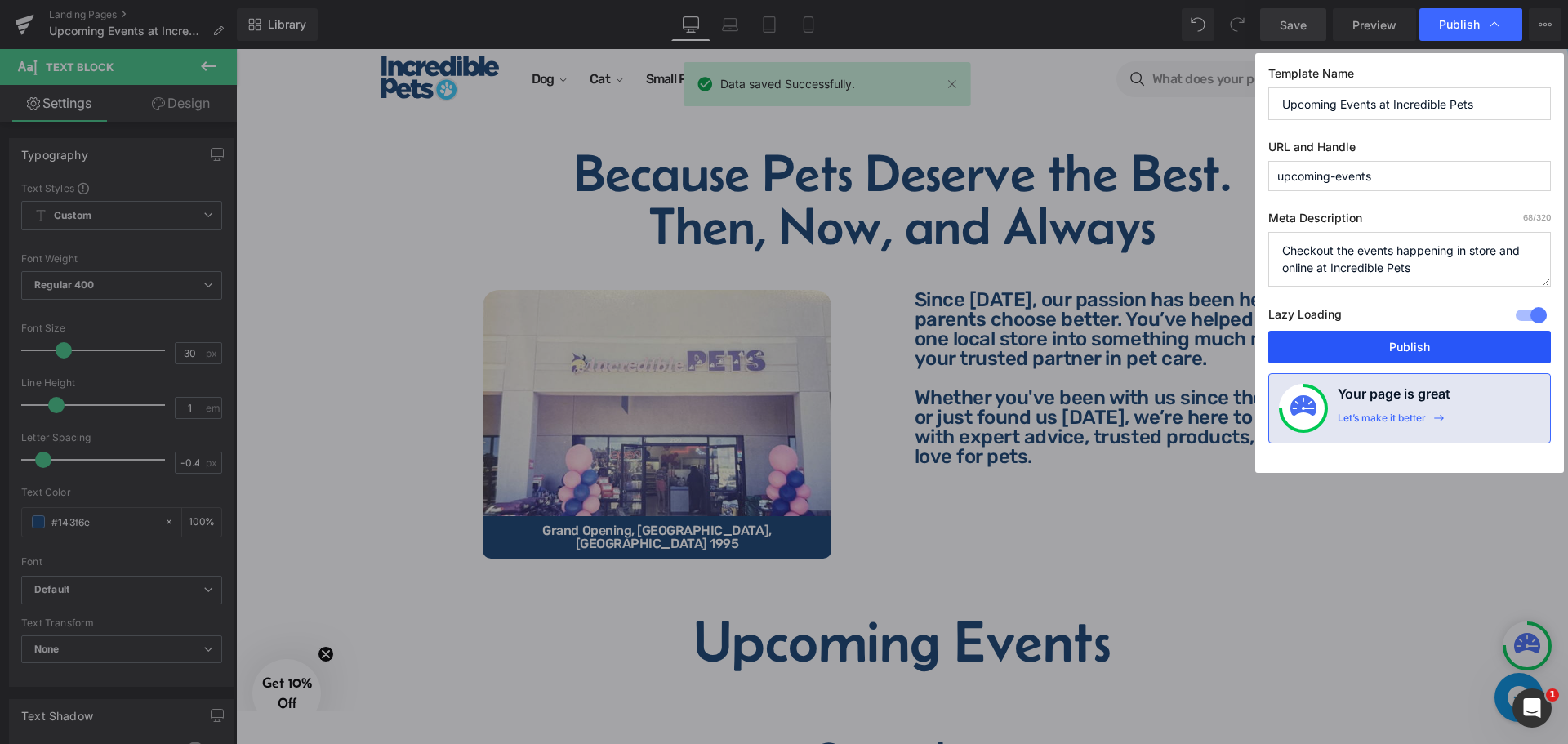
click at [1346, 349] on button "Publish" at bounding box center [1409, 346] width 282 height 33
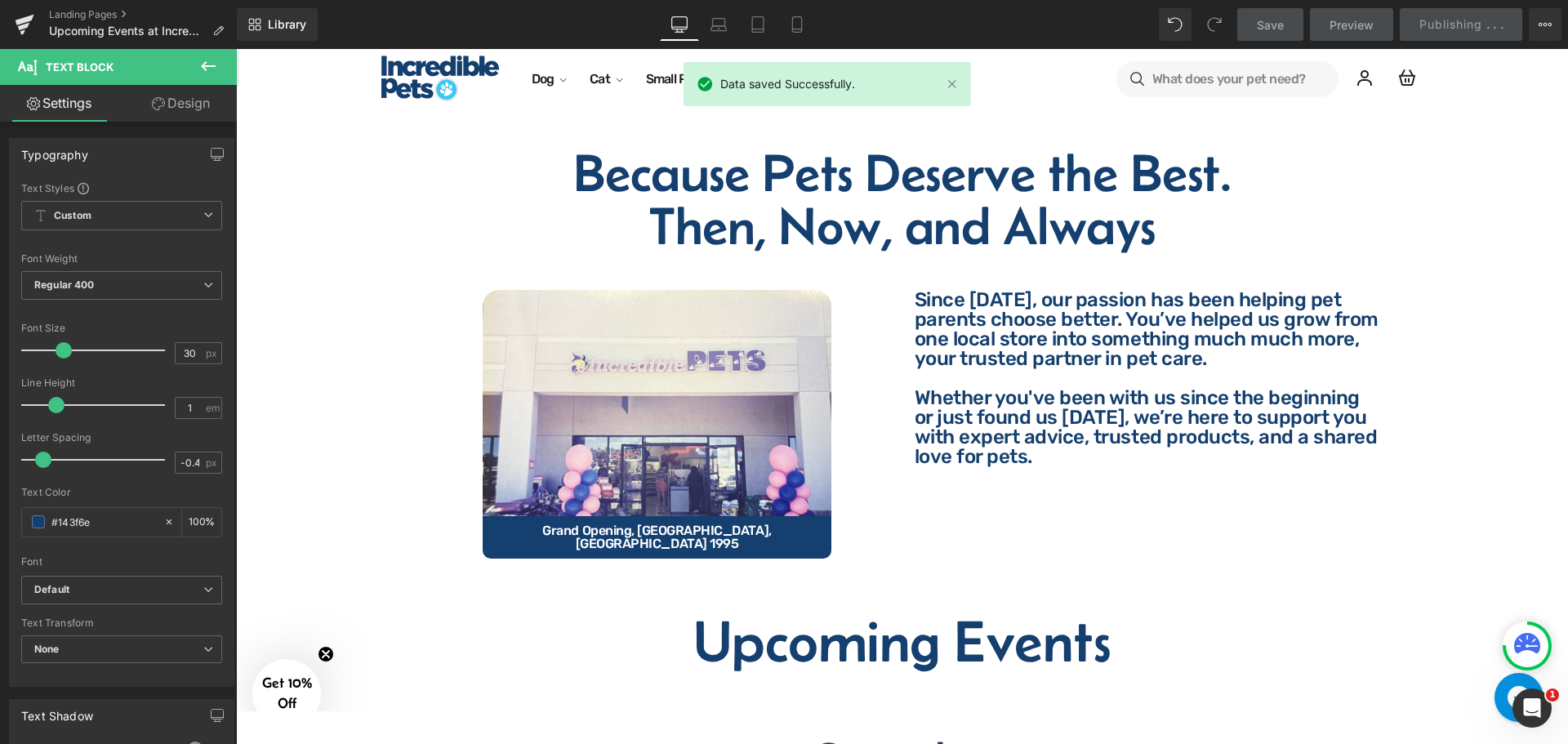
scroll to position [450, 0]
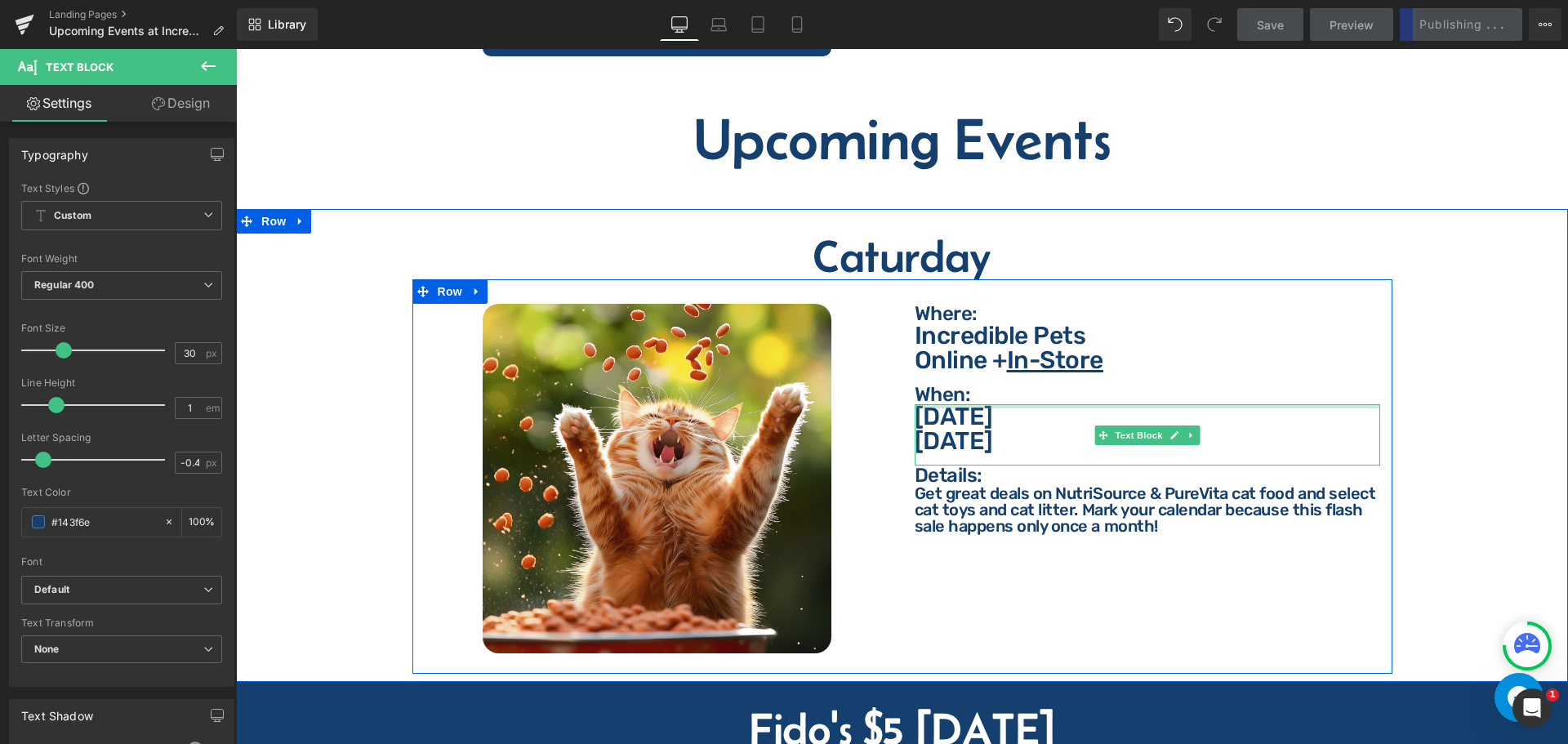
scroll to position [696, 0]
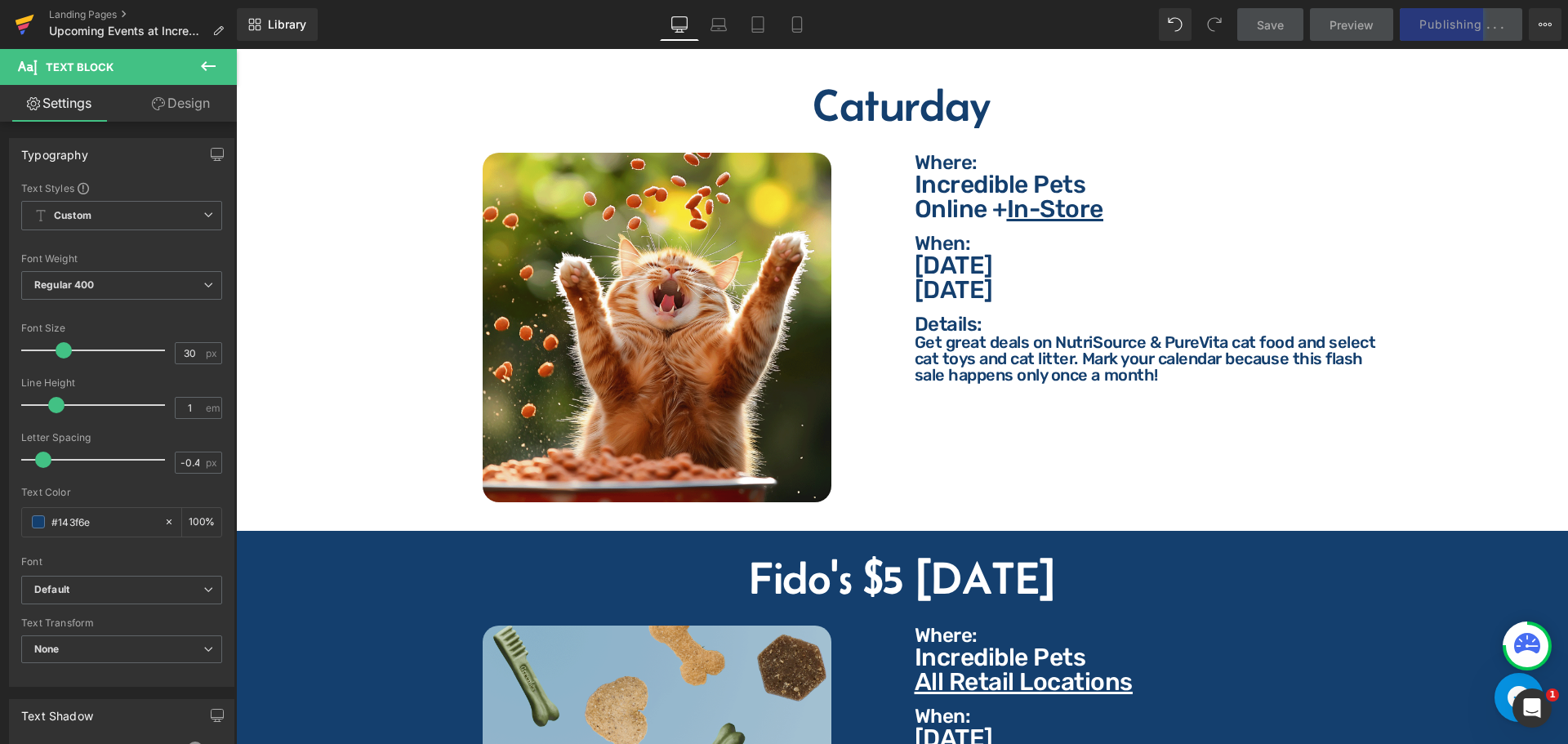
click at [16, 32] on icon at bounding box center [25, 24] width 20 height 40
